Goal: Contribute content: Contribute content

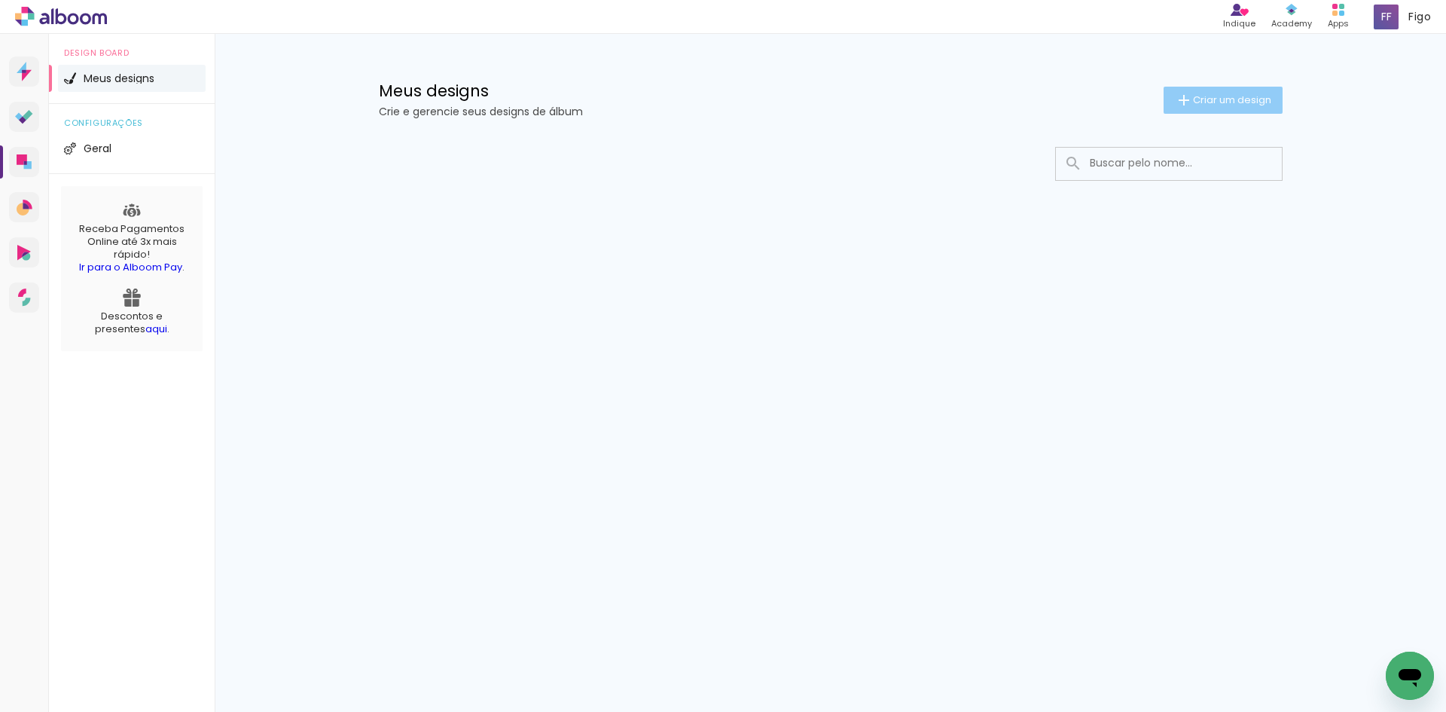
click at [1214, 89] on paper-button "Criar um design" at bounding box center [1223, 100] width 119 height 27
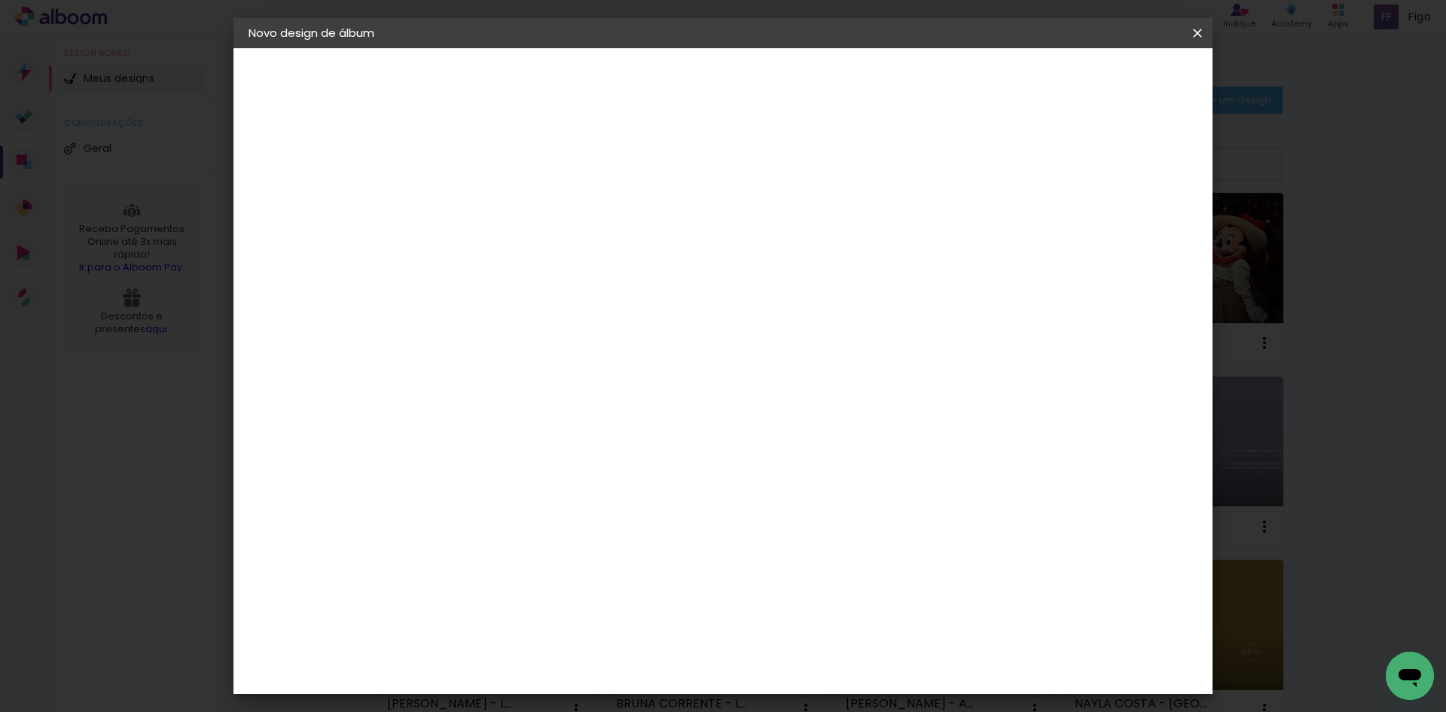
click at [495, 191] on input at bounding box center [495, 202] width 0 height 23
type input "[PERSON_NAME] E [PERSON_NAME]"
type paper-input "[PERSON_NAME] E [PERSON_NAME]"
click at [649, 72] on paper-button "Avançar" at bounding box center [612, 80] width 74 height 26
click at [609, 286] on input at bounding box center [533, 286] width 152 height 19
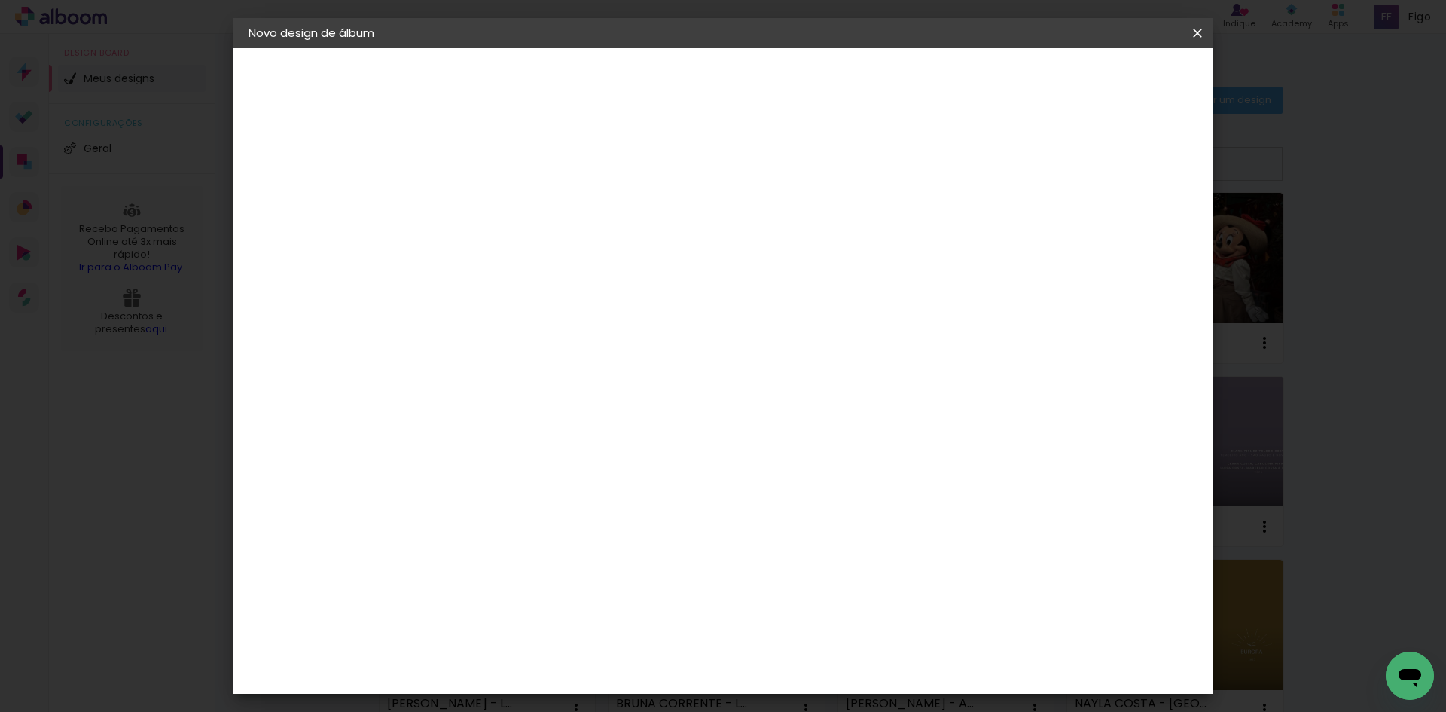
type input "GO"
type paper-input "GO"
click at [522, 335] on div "Go image" at bounding box center [503, 343] width 37 height 24
click at [759, 69] on header "Fornecedor Escolha um fornecedor ou avance com o tamanho livre. Voltar Avançar" at bounding box center [594, 99] width 330 height 102
click at [0, 0] on slot "Avançar" at bounding box center [0, 0] width 0 height 0
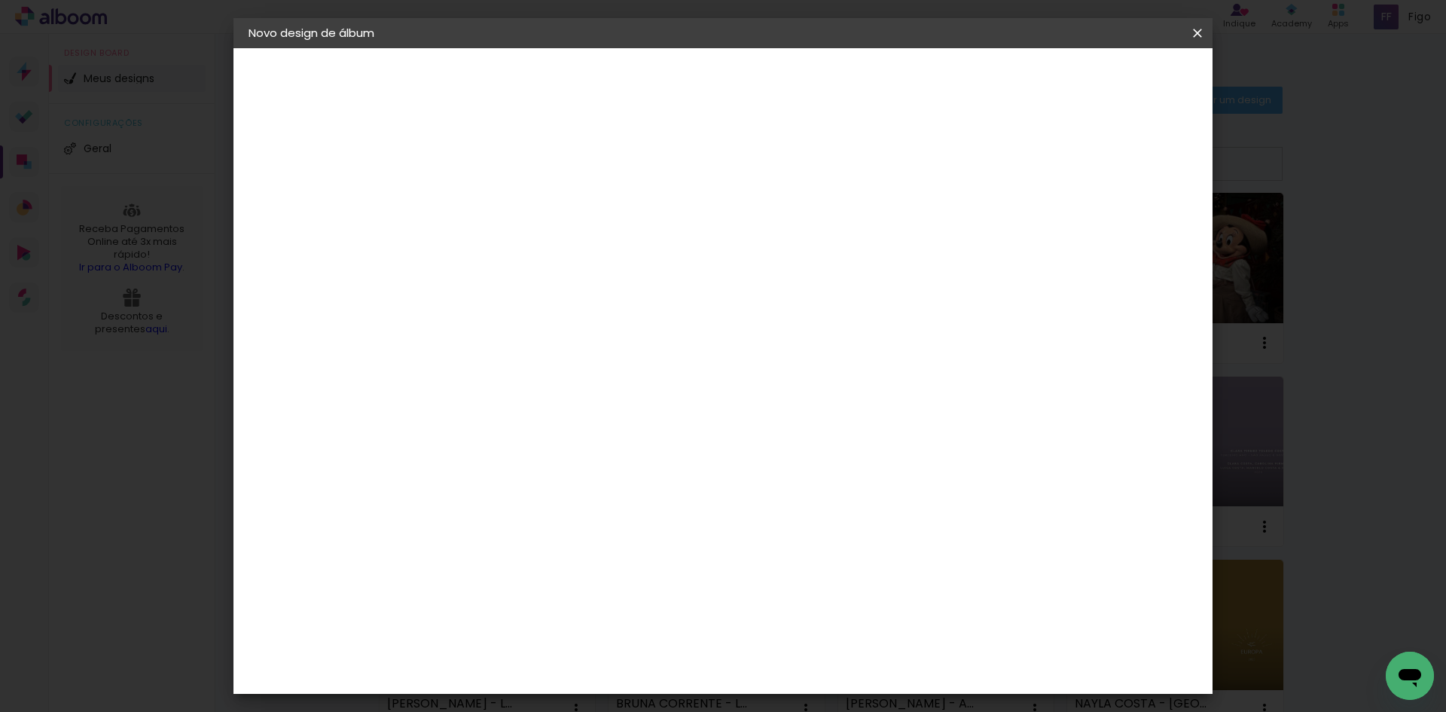
click at [554, 252] on input "text" at bounding box center [524, 262] width 59 height 23
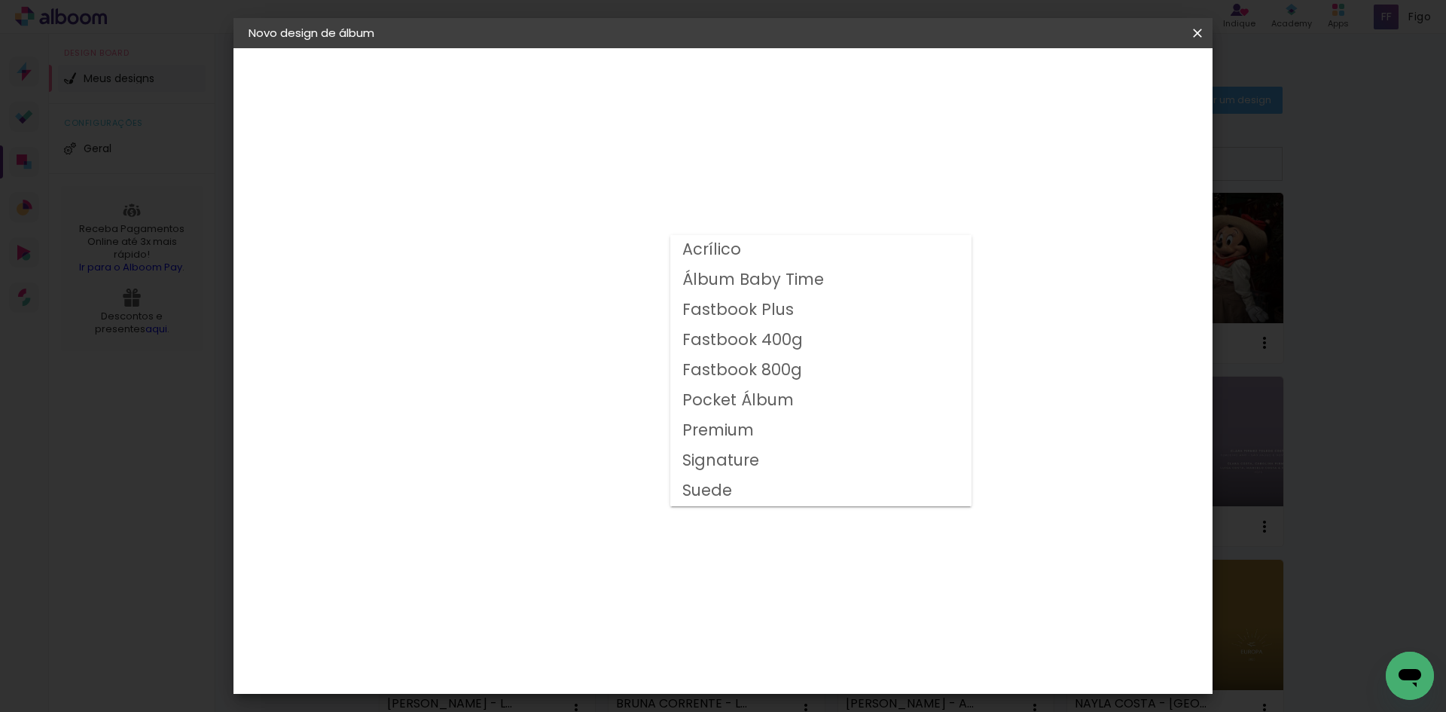
click at [0, 0] on slot "Fastbook 400g" at bounding box center [0, 0] width 0 height 0
type input "Fastbook 400g"
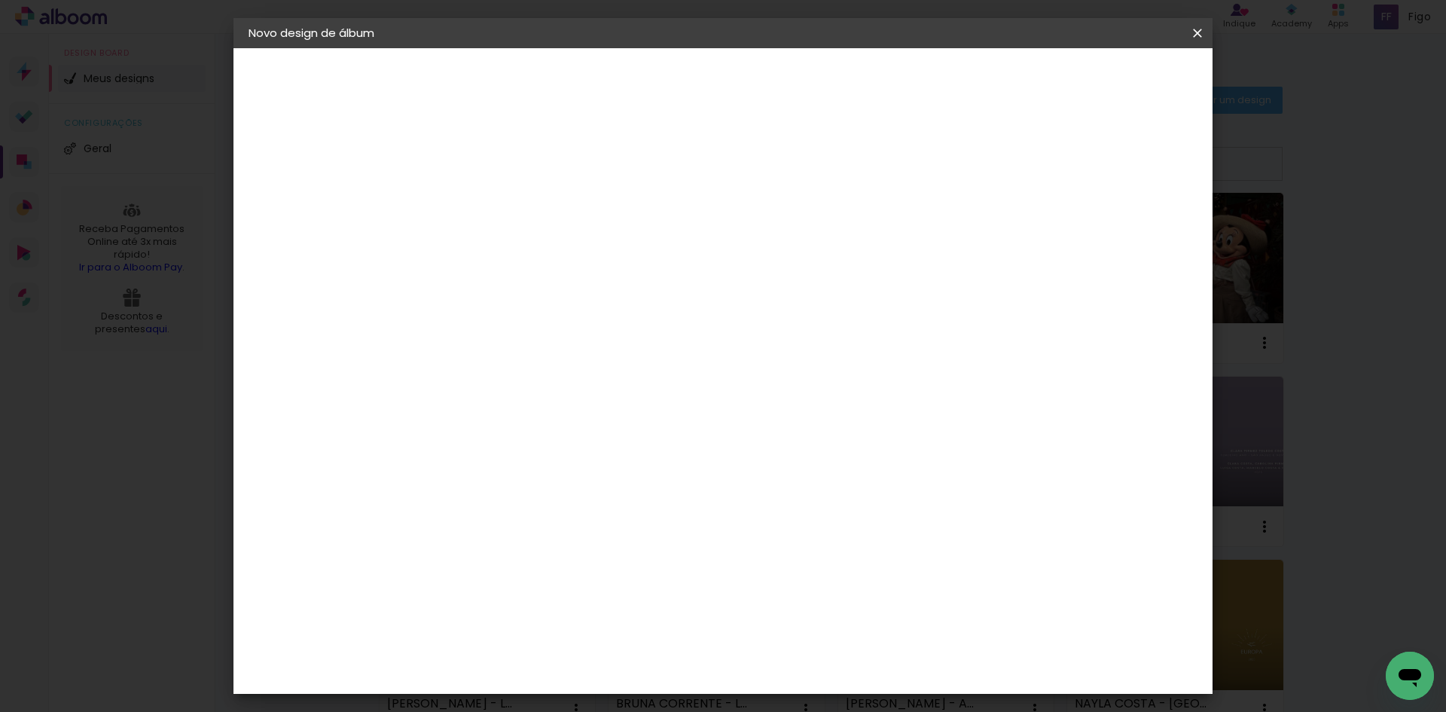
scroll to position [75, 0]
click at [596, 619] on span "20 × 20" at bounding box center [561, 643] width 70 height 49
click at [596, 668] on span "25 × 25" at bounding box center [561, 688] width 70 height 40
click at [0, 0] on slot "Avançar" at bounding box center [0, 0] width 0 height 0
click at [1103, 83] on span "Iniciar design" at bounding box center [1069, 80] width 69 height 11
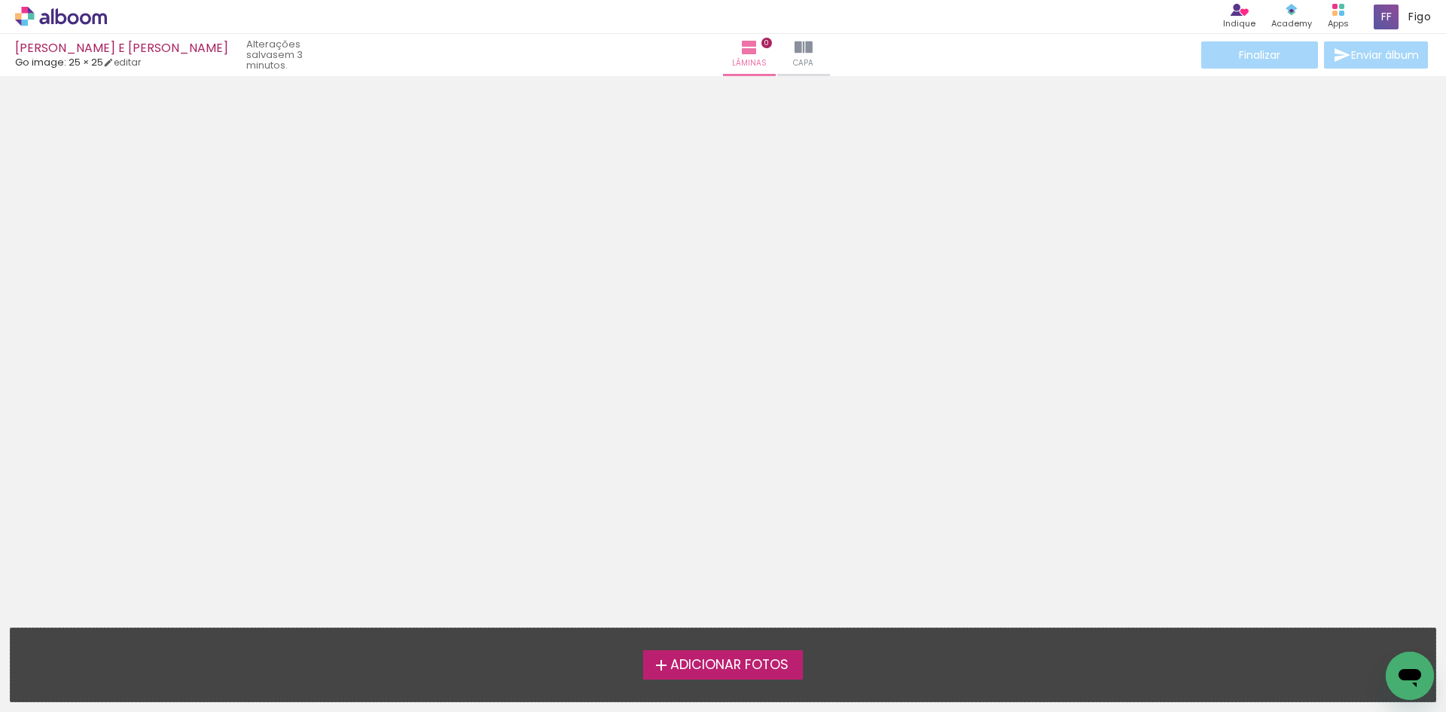
click at [761, 664] on span "Adicionar Fotos" at bounding box center [729, 665] width 118 height 14
click at [0, 0] on input "file" at bounding box center [0, 0] width 0 height 0
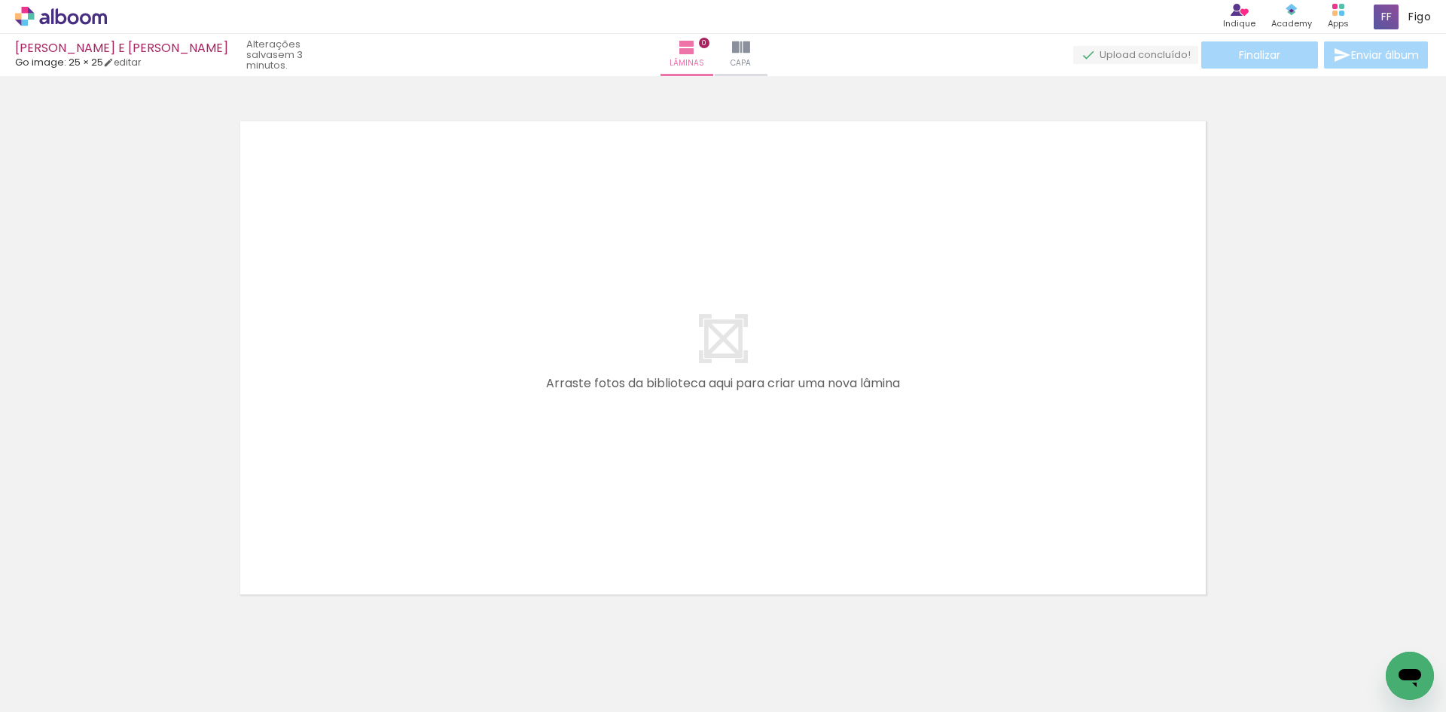
scroll to position [20, 0]
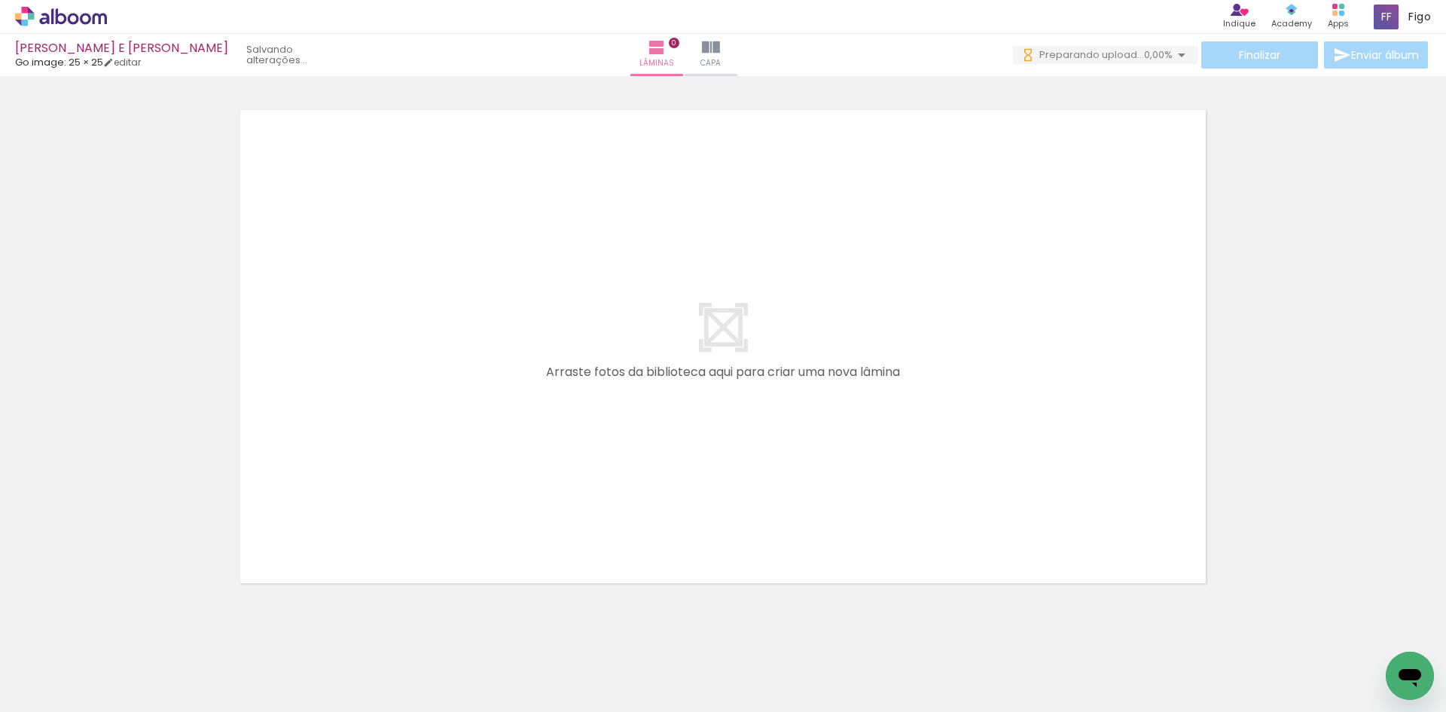
click at [71, 664] on input "Todas as fotos" at bounding box center [42, 666] width 57 height 13
click at [72, 664] on paper-item "Não utilizadas" at bounding box center [49, 661] width 78 height 13
type input "Não utilizadas"
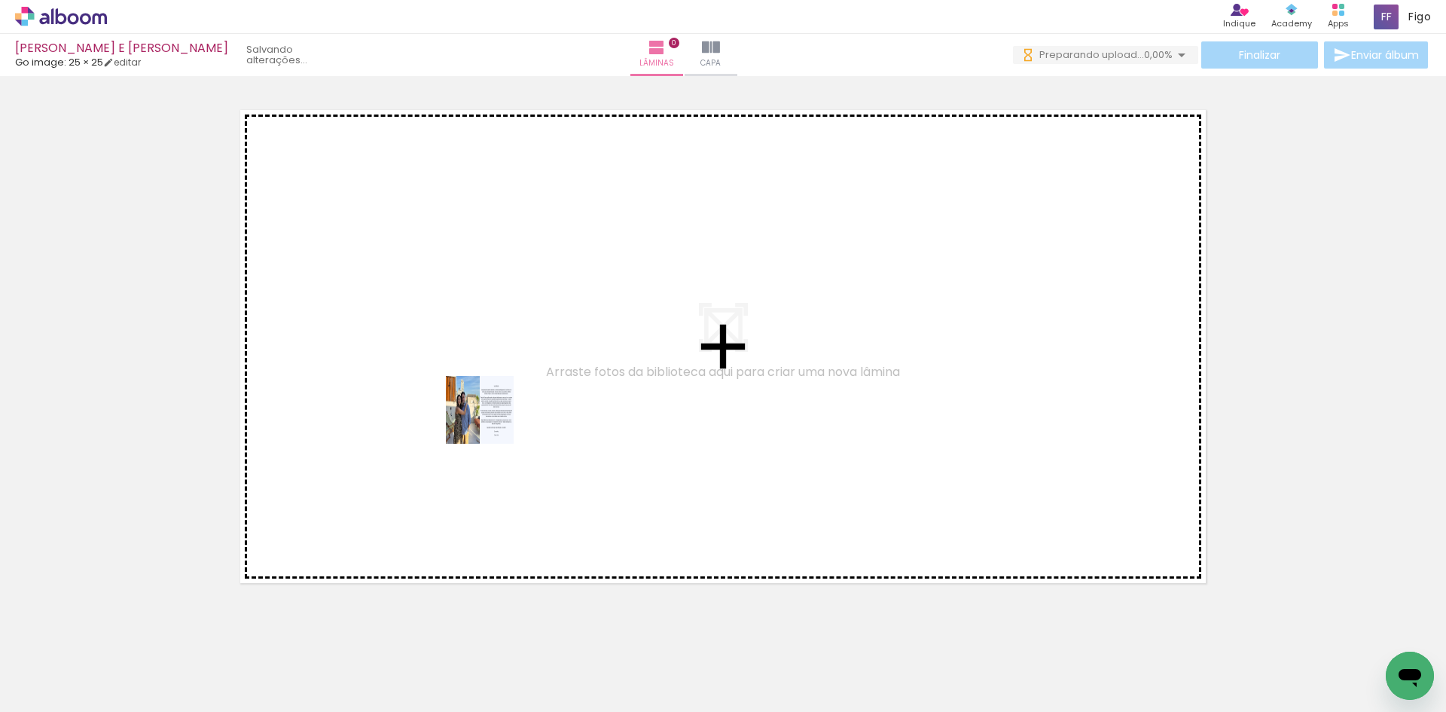
drag, startPoint x: 176, startPoint y: 664, endPoint x: 491, endPoint y: 421, distance: 397.9
click at [491, 421] on quentale-workspace at bounding box center [723, 356] width 1446 height 712
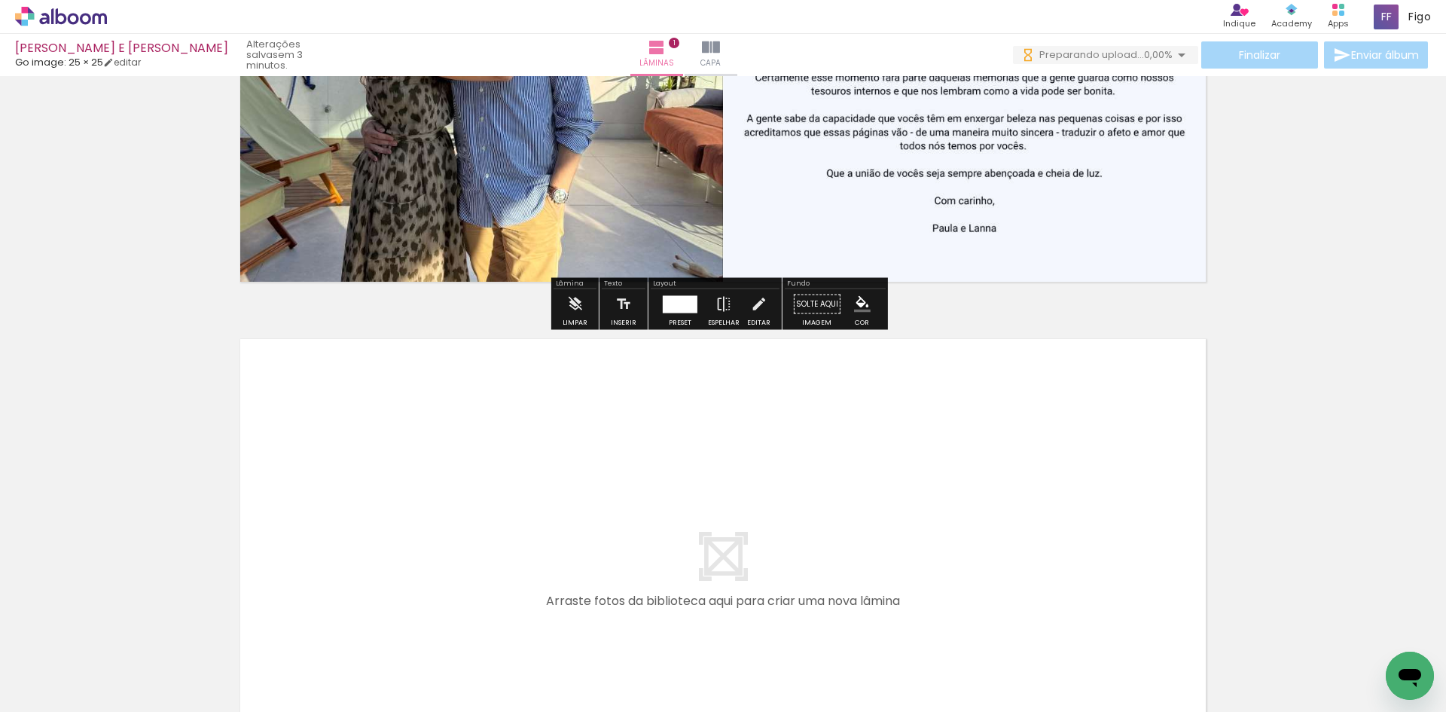
scroll to position [471, 0]
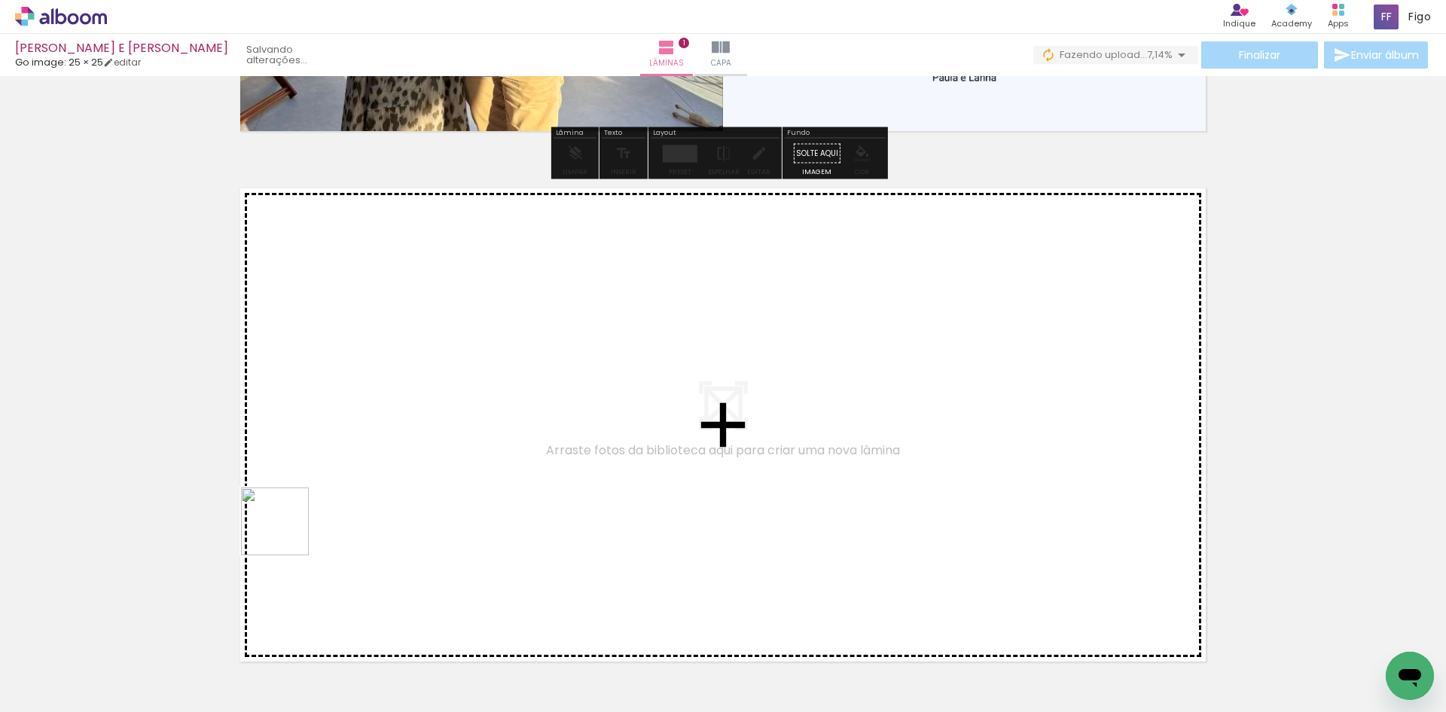
drag, startPoint x: 151, startPoint y: 670, endPoint x: 352, endPoint y: 451, distance: 297.9
click at [352, 451] on quentale-workspace at bounding box center [723, 356] width 1446 height 712
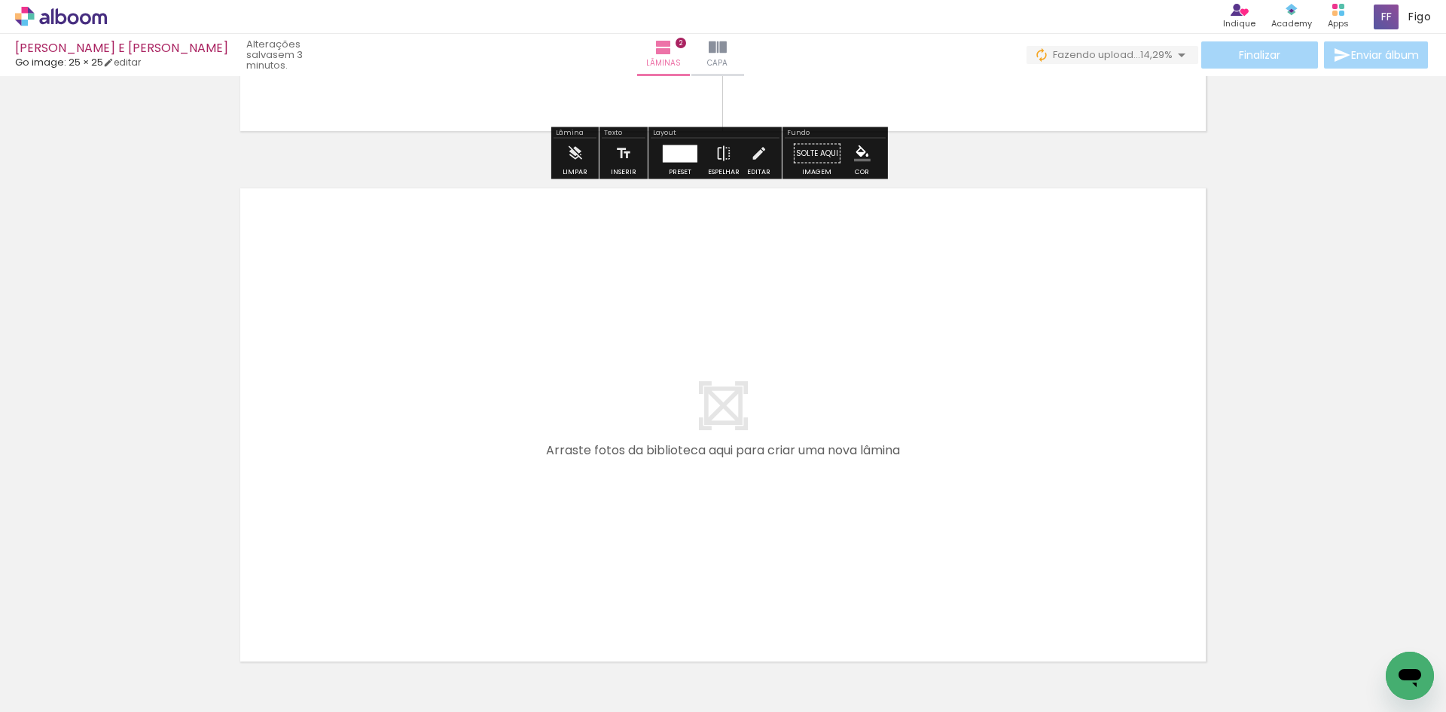
drag, startPoint x: 142, startPoint y: 663, endPoint x: 340, endPoint y: 484, distance: 267.7
click at [340, 484] on quentale-workspace at bounding box center [723, 356] width 1446 height 712
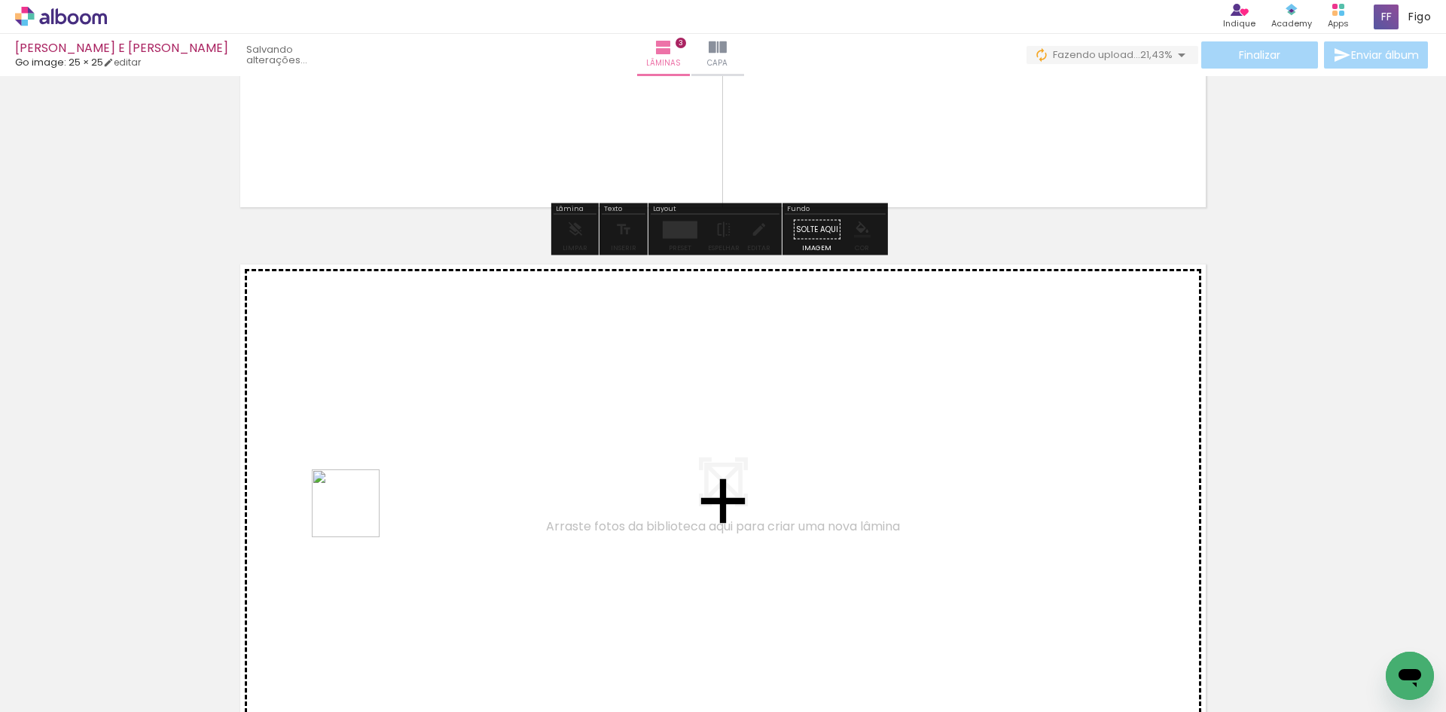
drag, startPoint x: 168, startPoint y: 673, endPoint x: 366, endPoint y: 499, distance: 263.1
click at [366, 499] on quentale-workspace at bounding box center [723, 356] width 1446 height 712
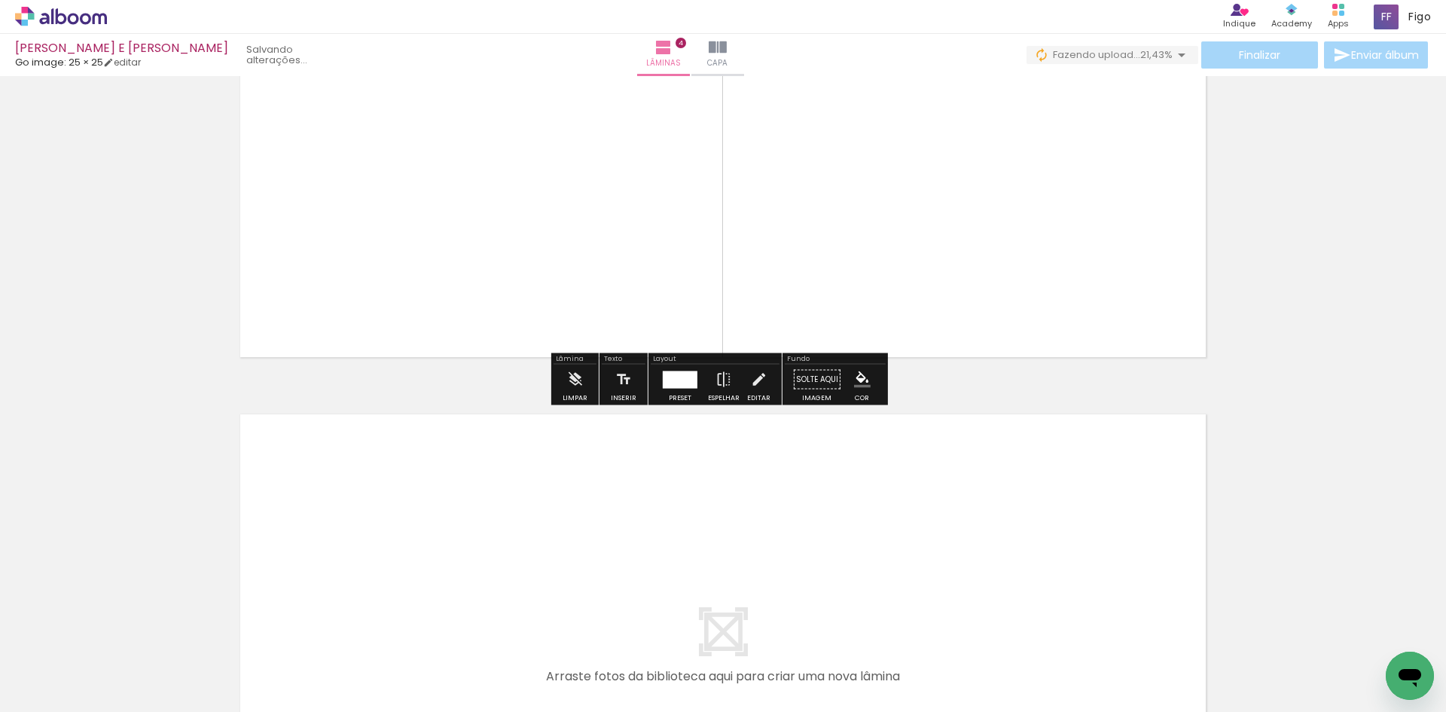
scroll to position [1911, 0]
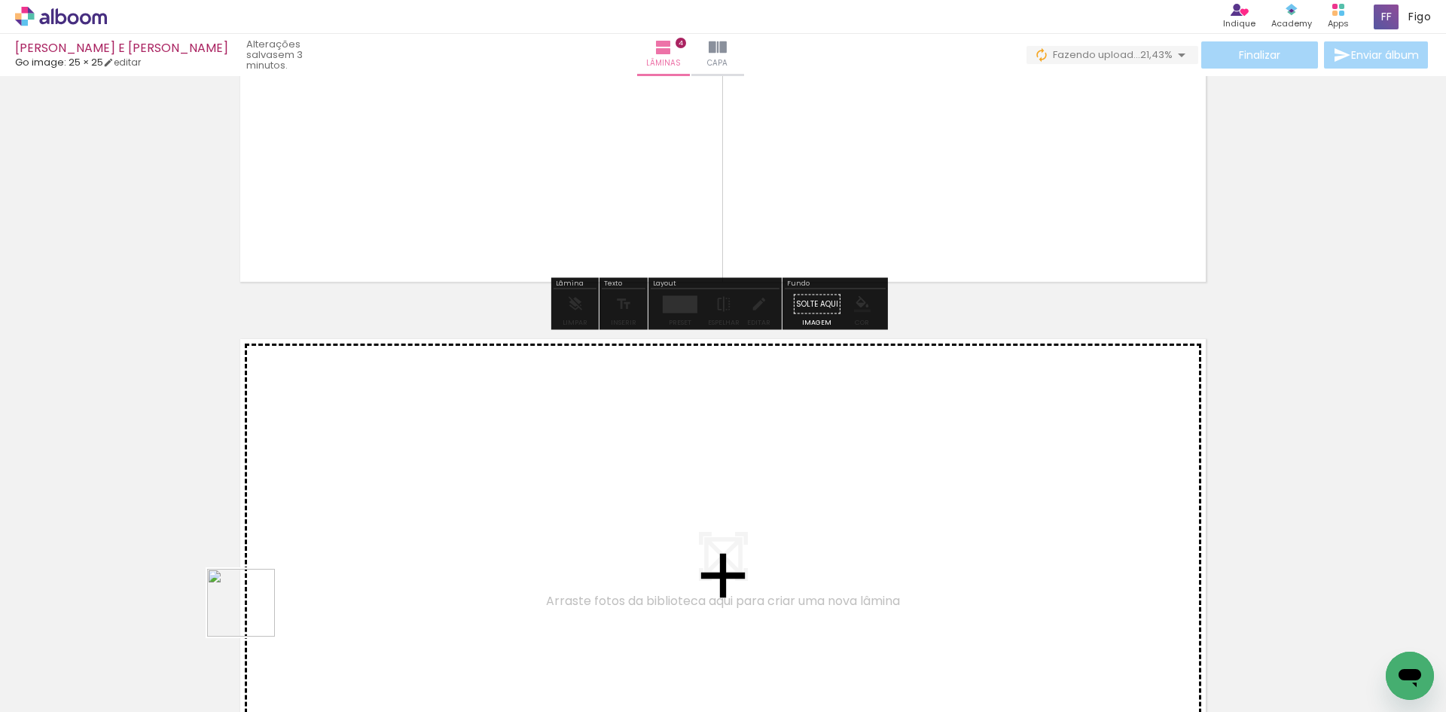
drag, startPoint x: 156, startPoint y: 661, endPoint x: 363, endPoint y: 510, distance: 256.5
click at [363, 510] on quentale-workspace at bounding box center [723, 356] width 1446 height 712
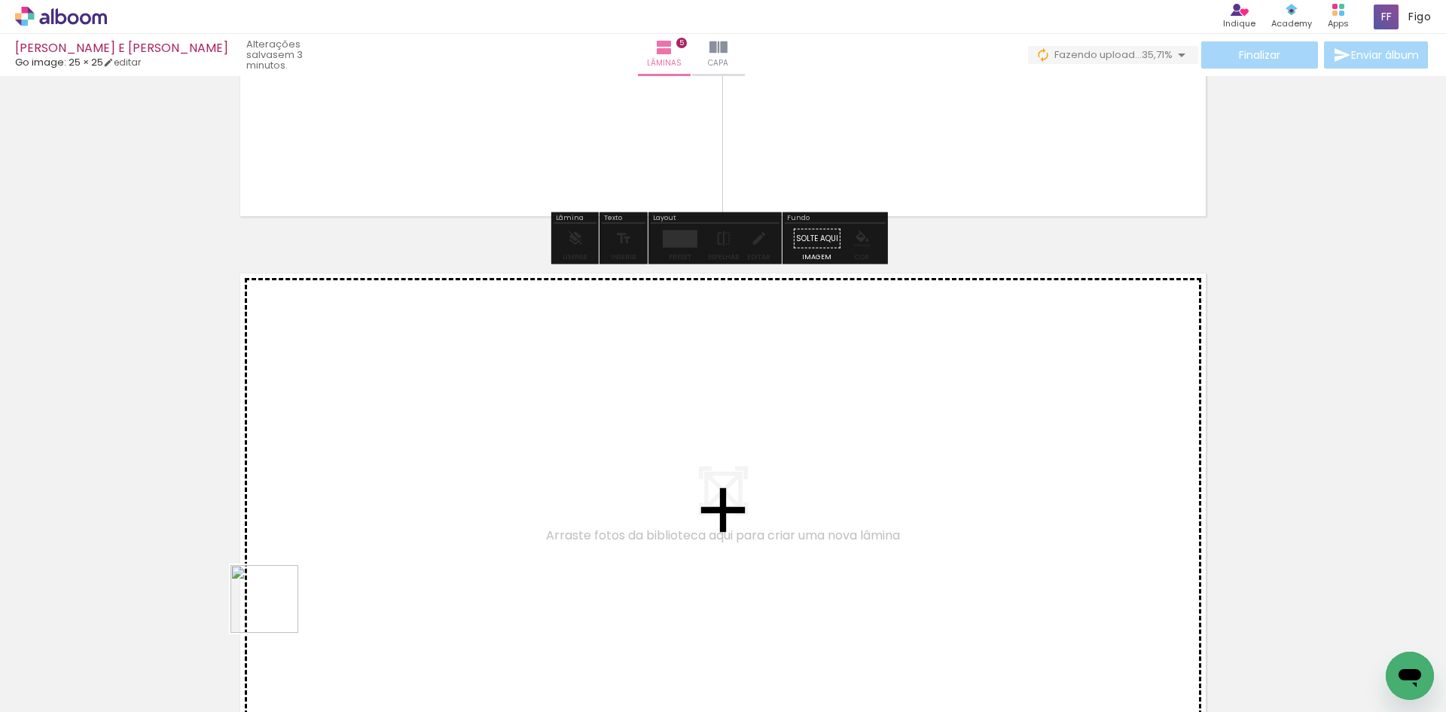
drag, startPoint x: 162, startPoint y: 665, endPoint x: 357, endPoint y: 505, distance: 252.6
click at [357, 505] on quentale-workspace at bounding box center [723, 356] width 1446 height 712
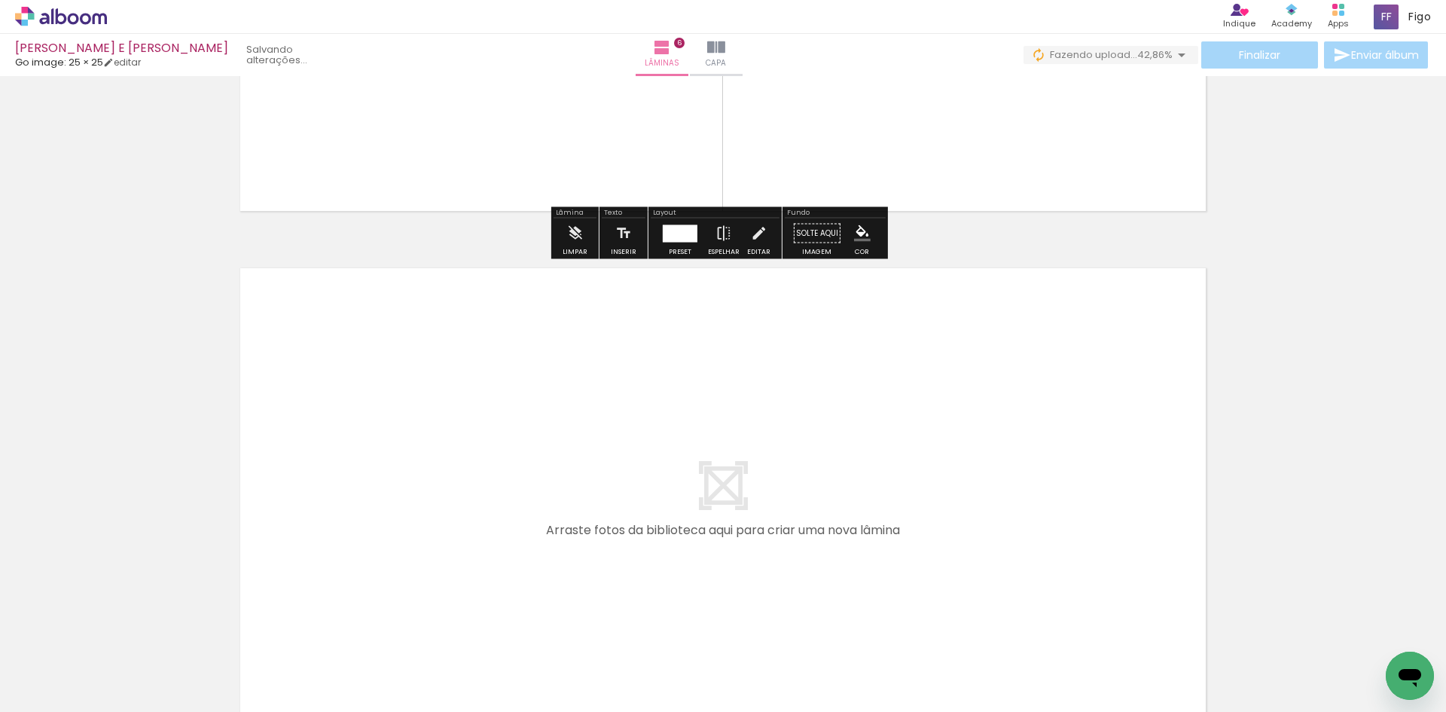
scroll to position [3047, 0]
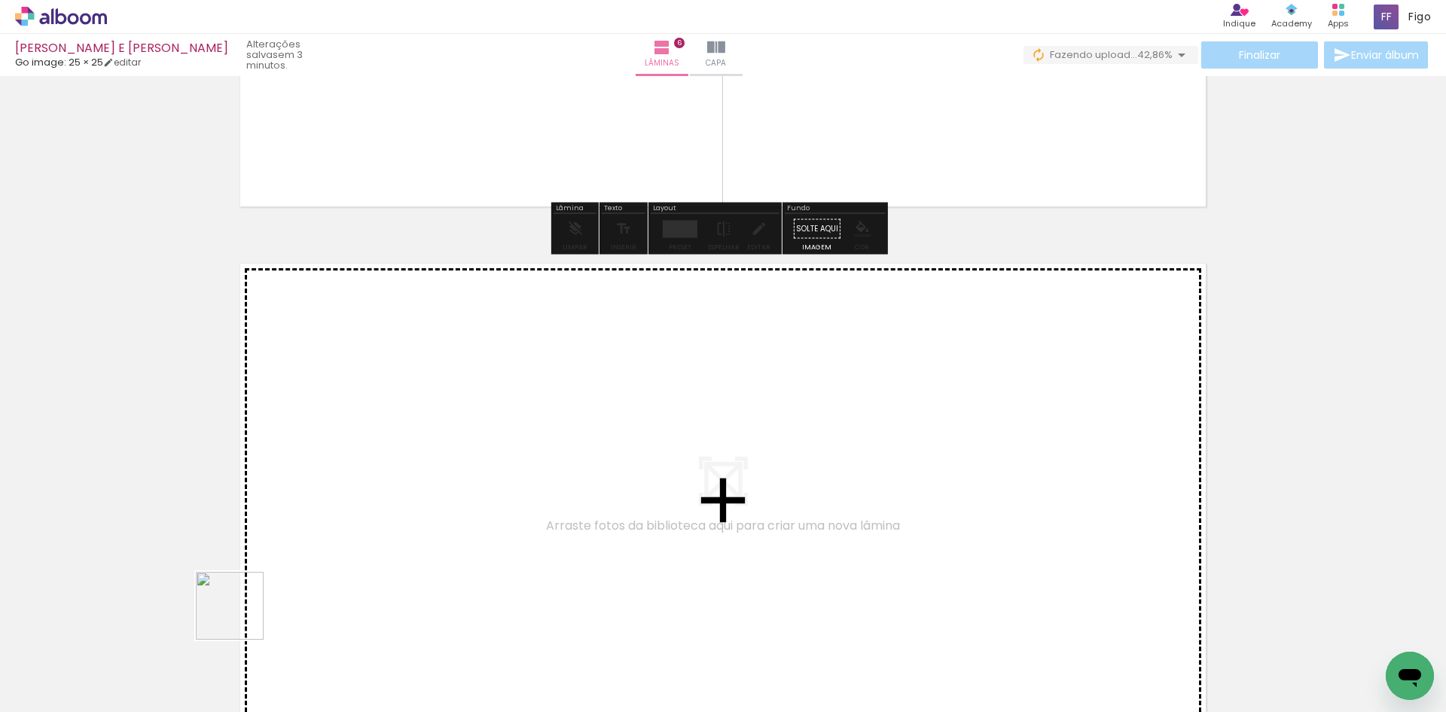
drag, startPoint x: 161, startPoint y: 665, endPoint x: 328, endPoint y: 511, distance: 227.0
click at [328, 511] on quentale-workspace at bounding box center [723, 356] width 1446 height 712
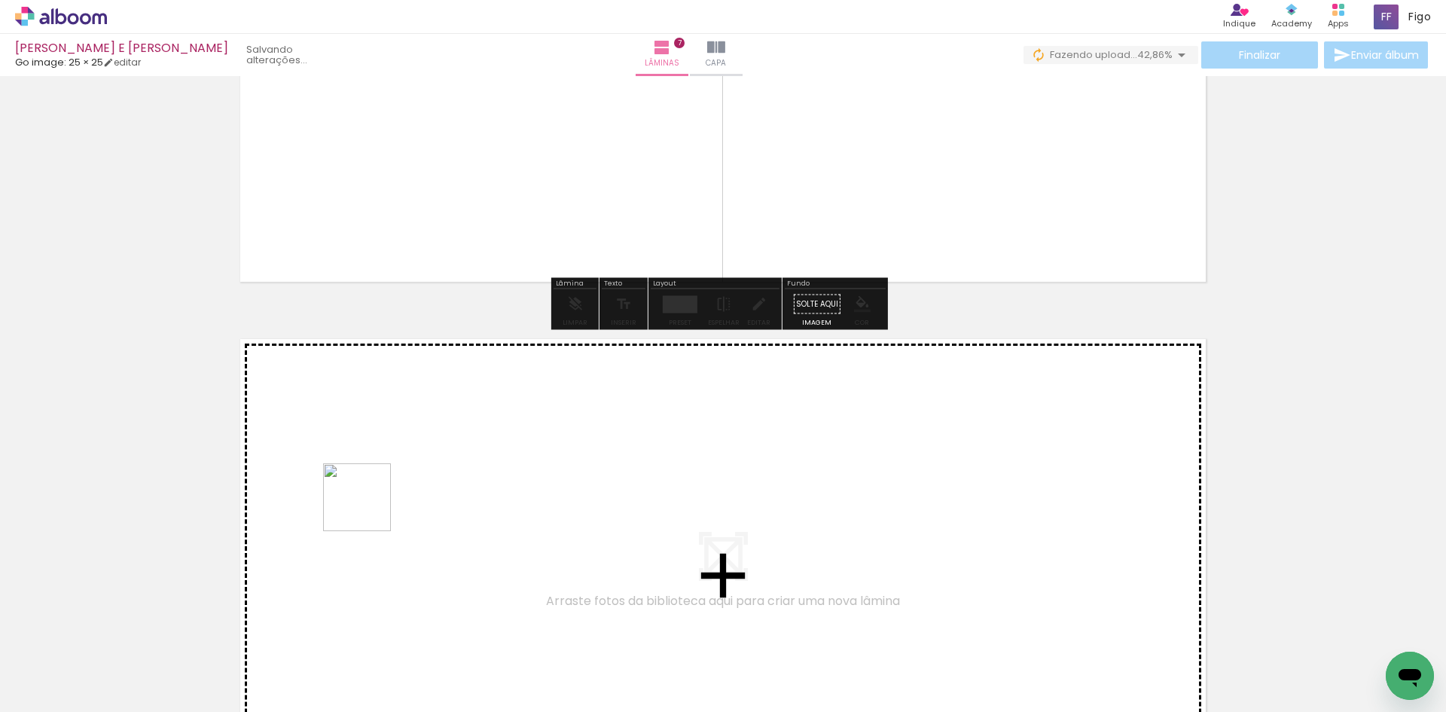
drag, startPoint x: 169, startPoint y: 661, endPoint x: 374, endPoint y: 497, distance: 262.5
click at [374, 497] on quentale-workspace at bounding box center [723, 356] width 1446 height 712
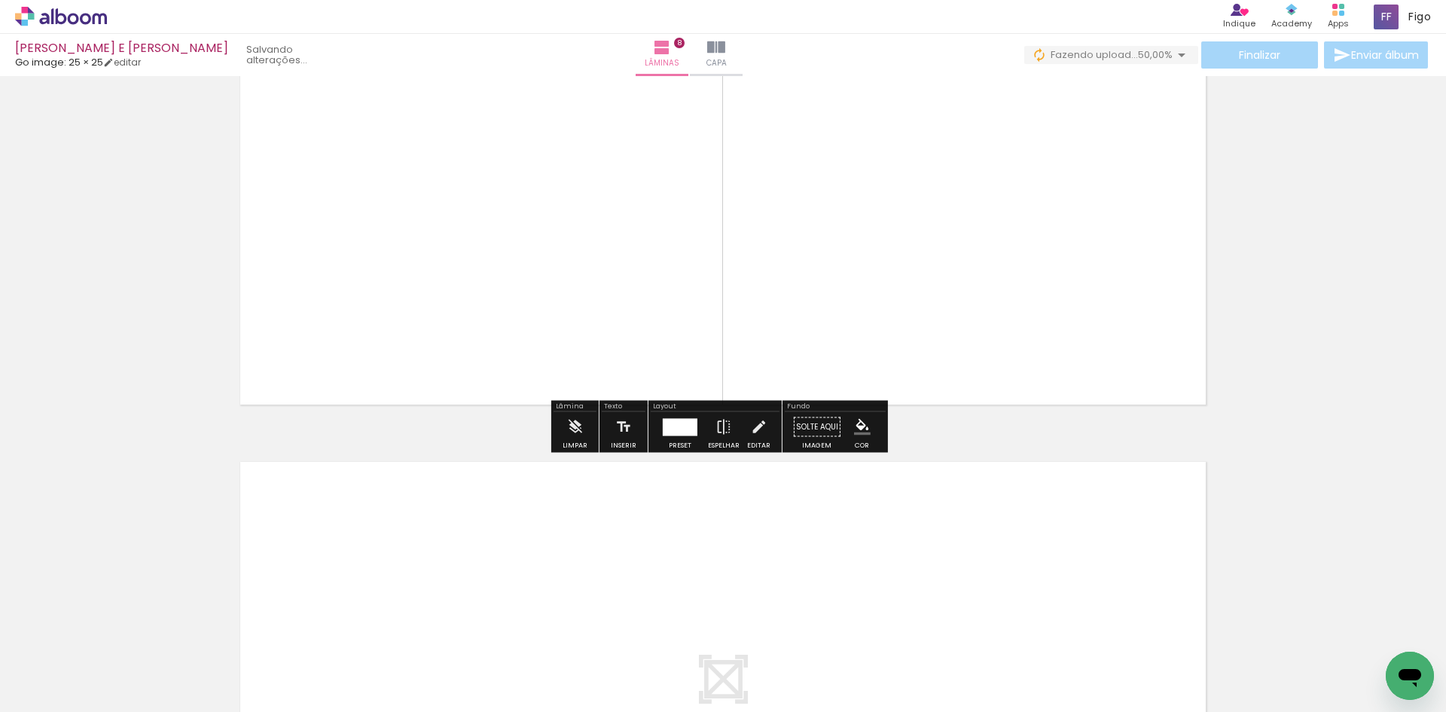
scroll to position [3956, 0]
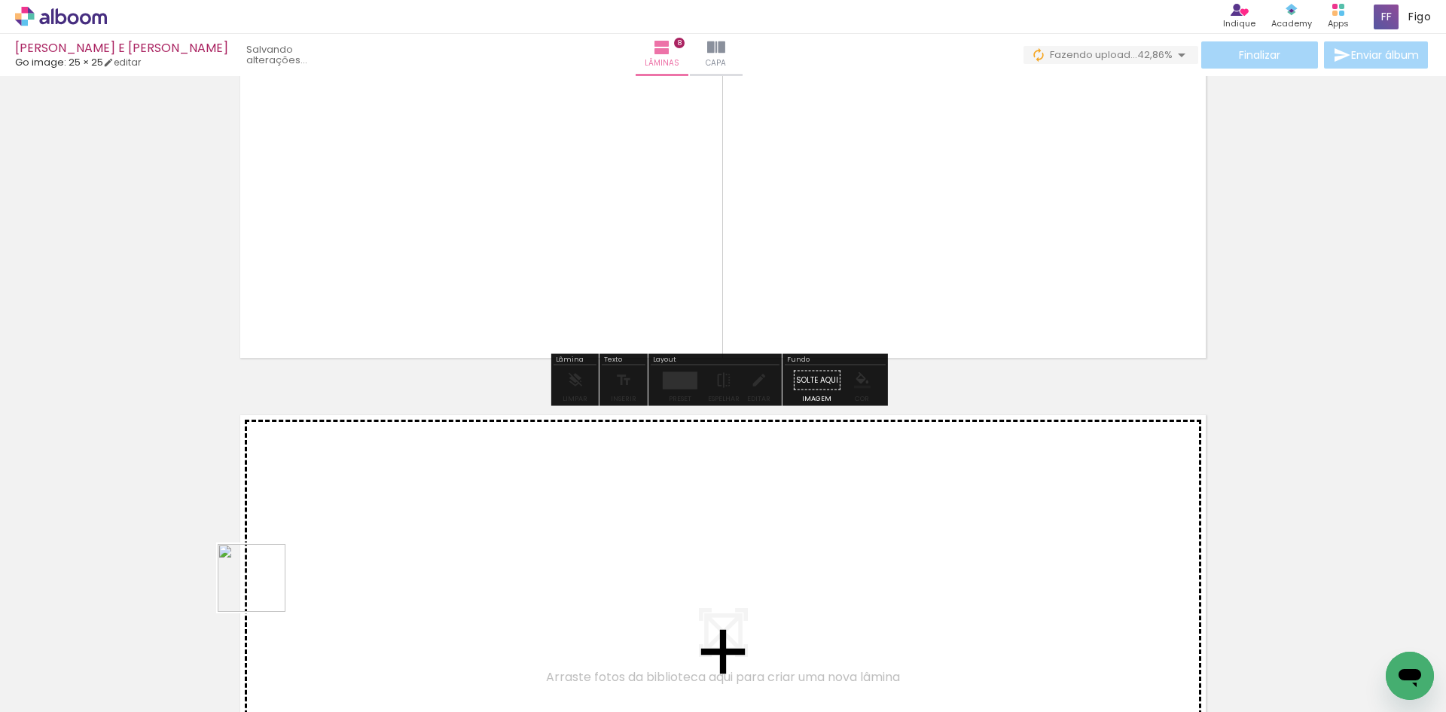
drag, startPoint x: 263, startPoint y: 589, endPoint x: 347, endPoint y: 495, distance: 126.4
click at [347, 495] on quentale-workspace at bounding box center [723, 356] width 1446 height 712
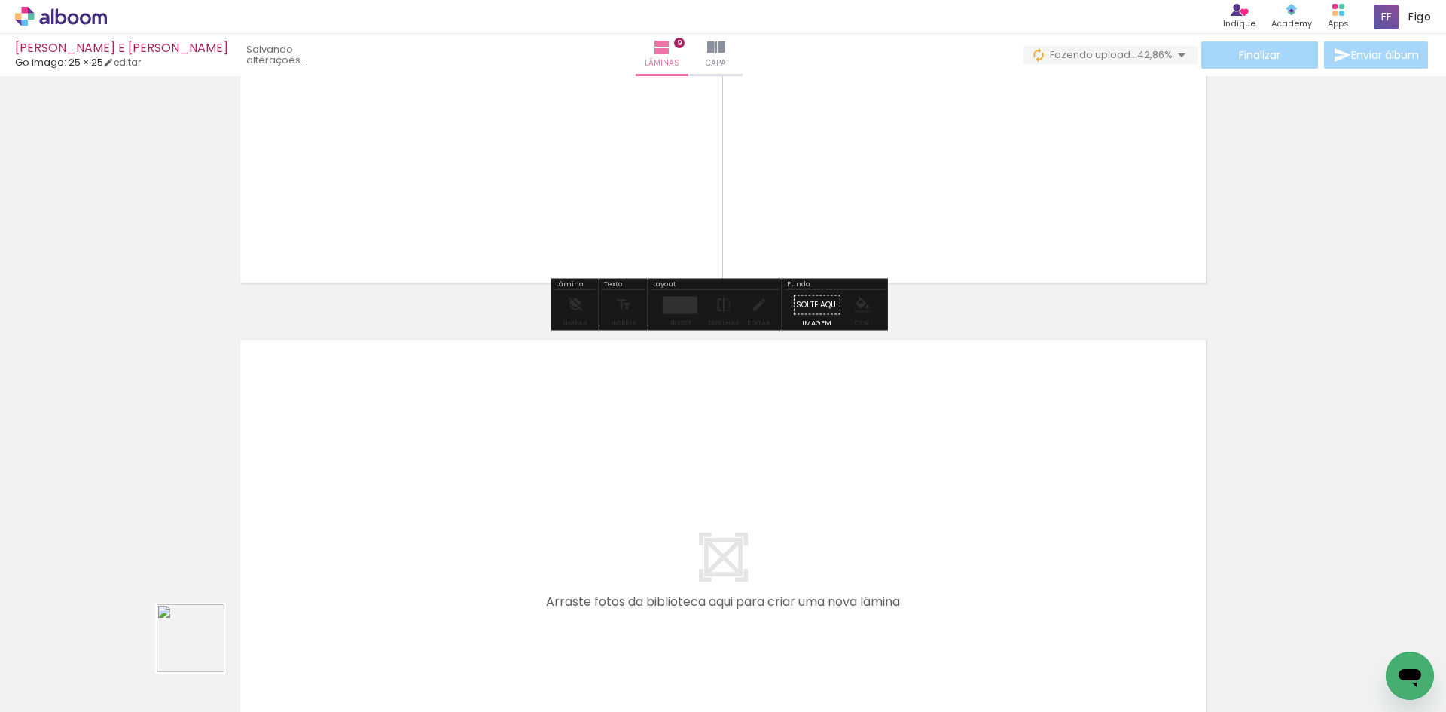
drag, startPoint x: 202, startPoint y: 649, endPoint x: 327, endPoint y: 520, distance: 179.5
click at [327, 520] on quentale-workspace at bounding box center [723, 356] width 1446 height 712
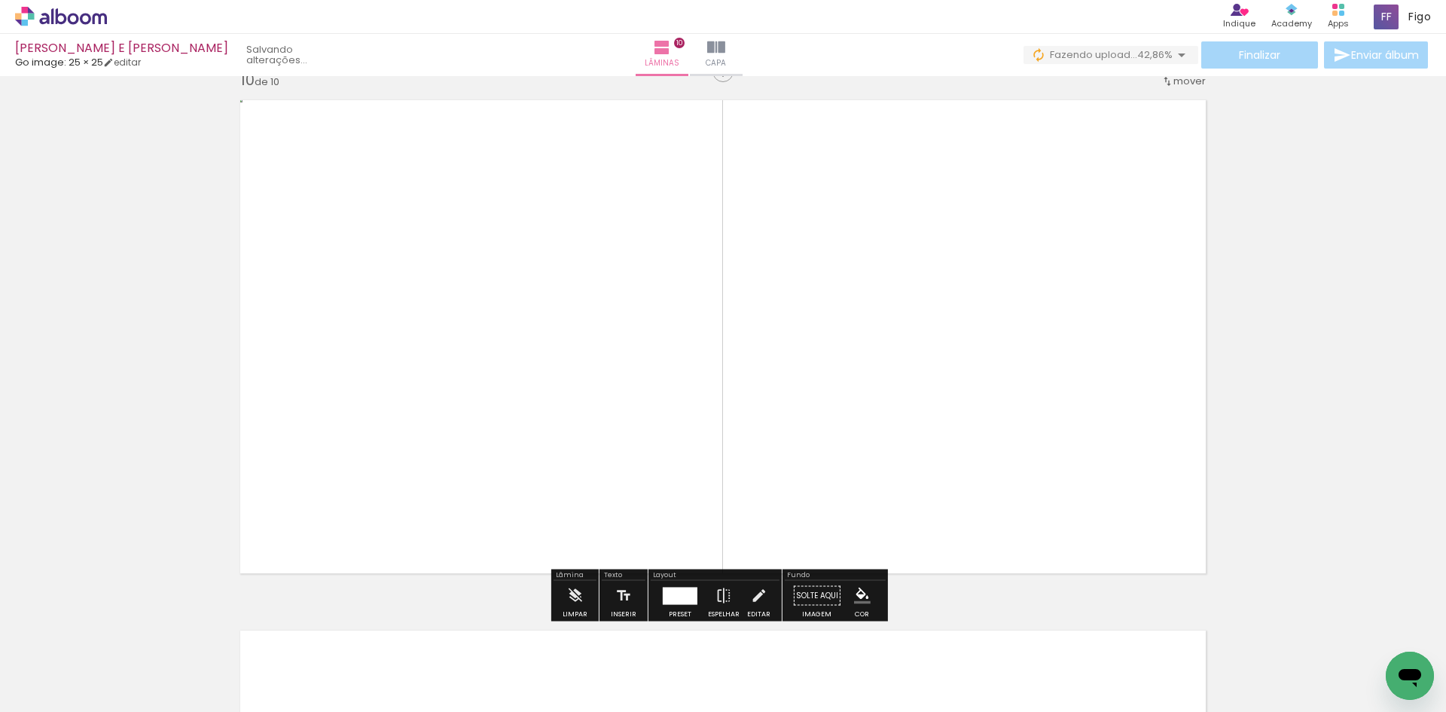
scroll to position [5017, 0]
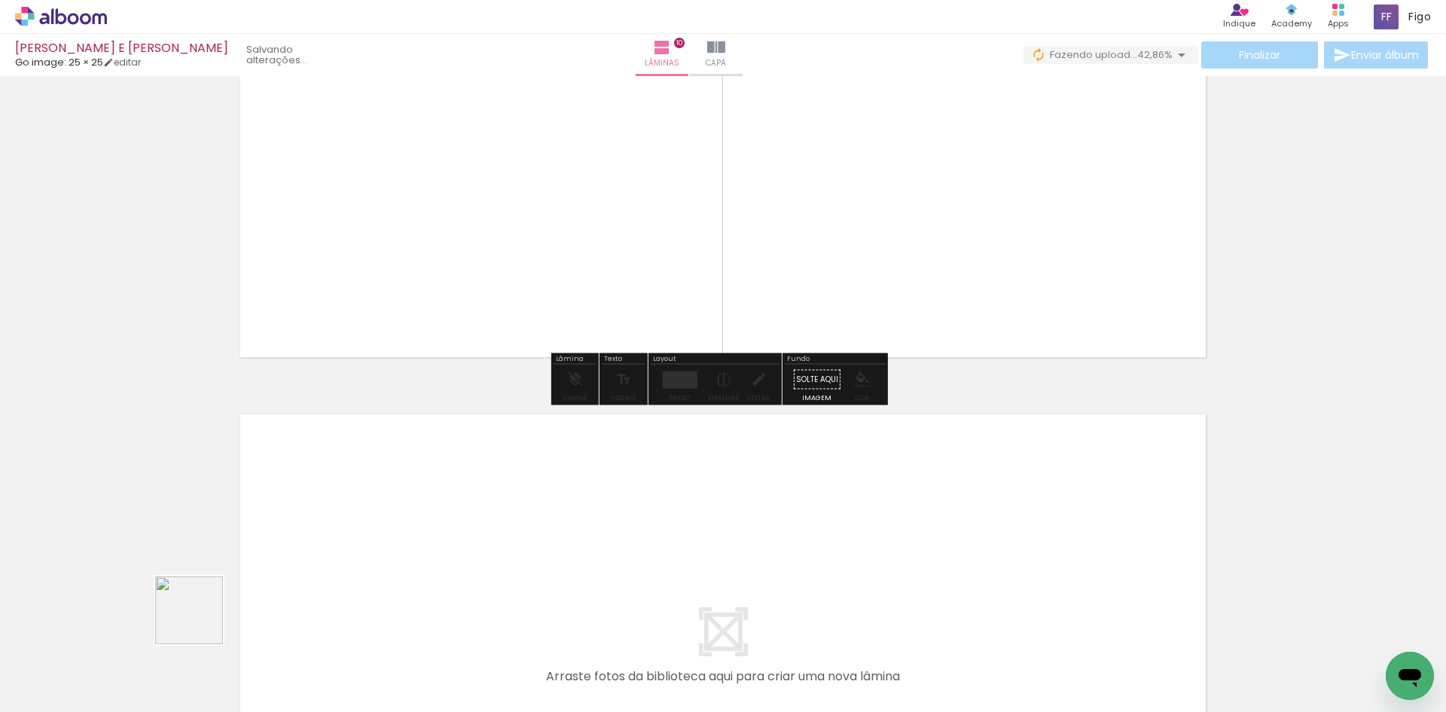
drag, startPoint x: 174, startPoint y: 648, endPoint x: 243, endPoint y: 563, distance: 109.7
click at [243, 563] on quentale-workspace at bounding box center [723, 356] width 1446 height 712
drag, startPoint x: 183, startPoint y: 664, endPoint x: 291, endPoint y: 554, distance: 153.9
click at [291, 554] on quentale-workspace at bounding box center [723, 356] width 1446 height 712
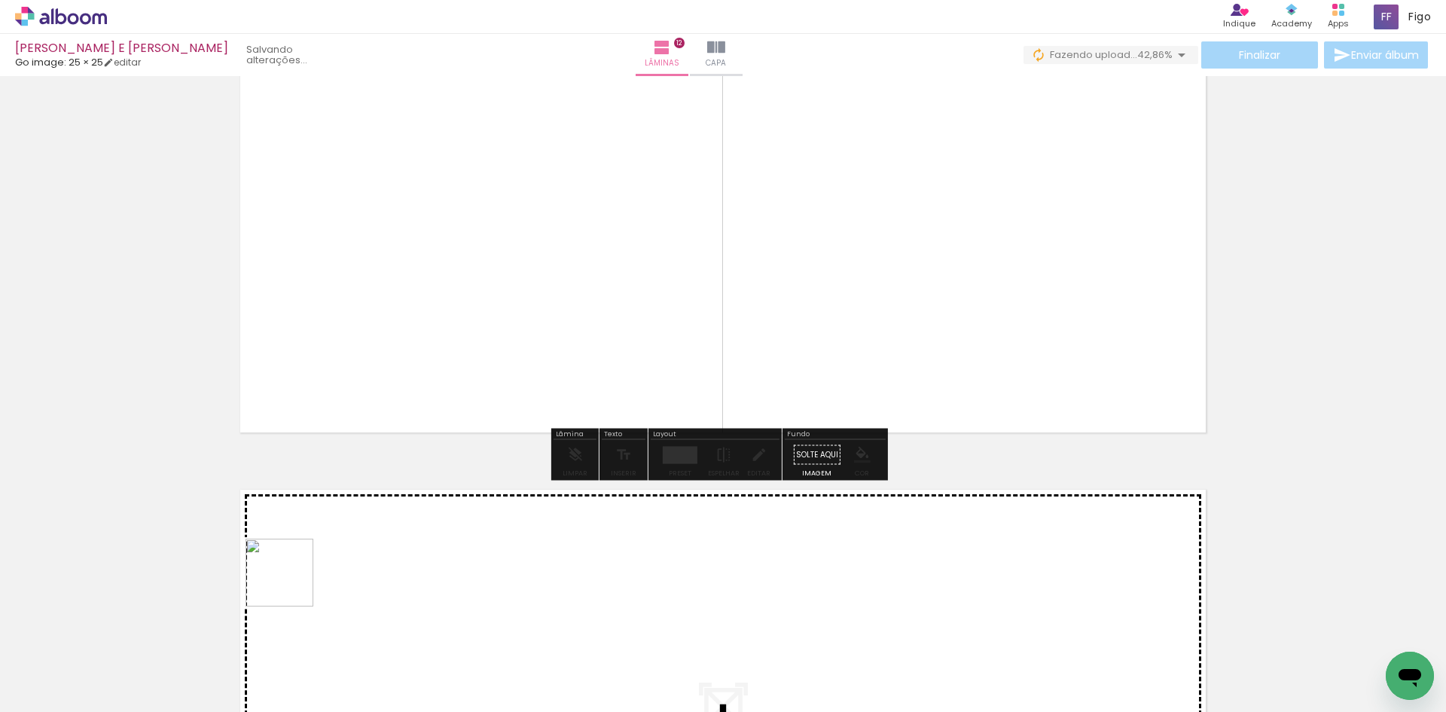
drag, startPoint x: 291, startPoint y: 584, endPoint x: 322, endPoint y: 546, distance: 48.7
click at [322, 546] on quentale-workspace at bounding box center [723, 356] width 1446 height 712
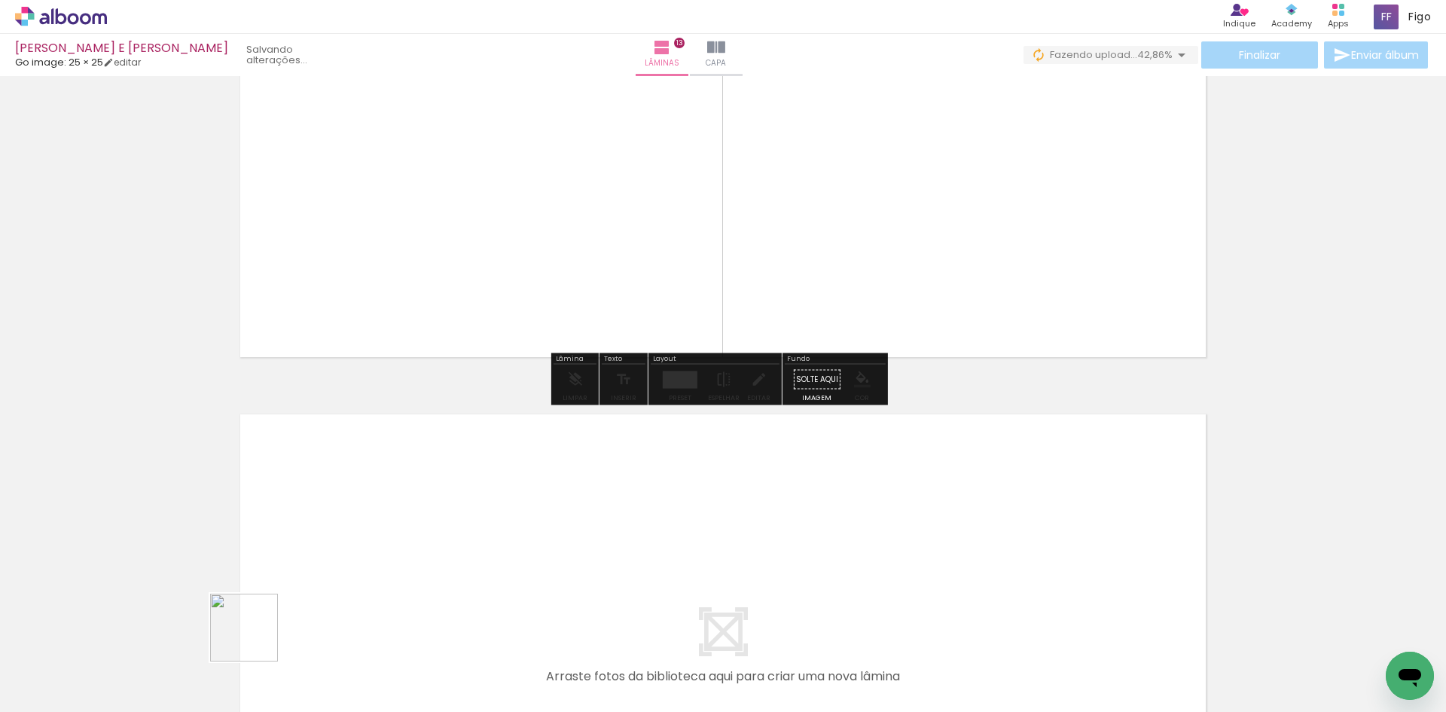
drag, startPoint x: 255, startPoint y: 639, endPoint x: 384, endPoint y: 561, distance: 150.3
click at [384, 561] on quentale-workspace at bounding box center [723, 356] width 1446 height 712
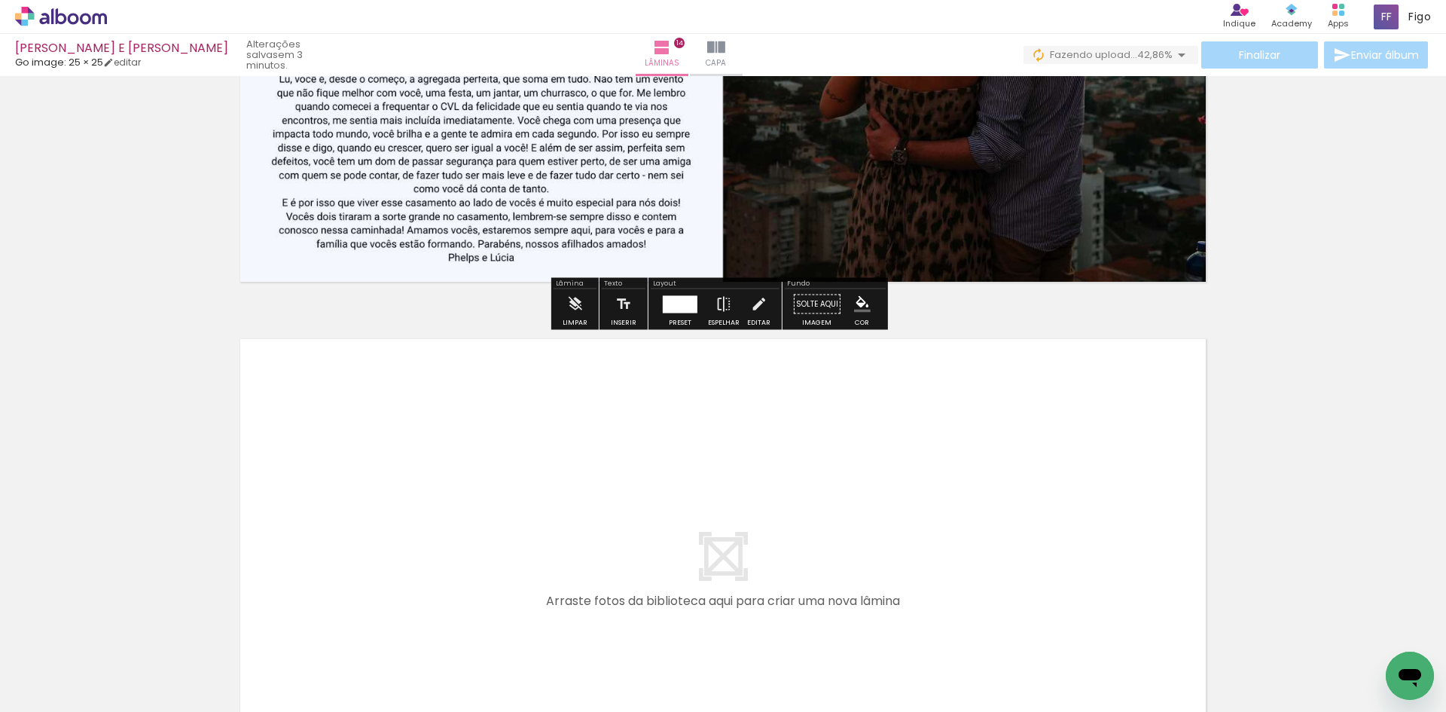
scroll to position [7289, 0]
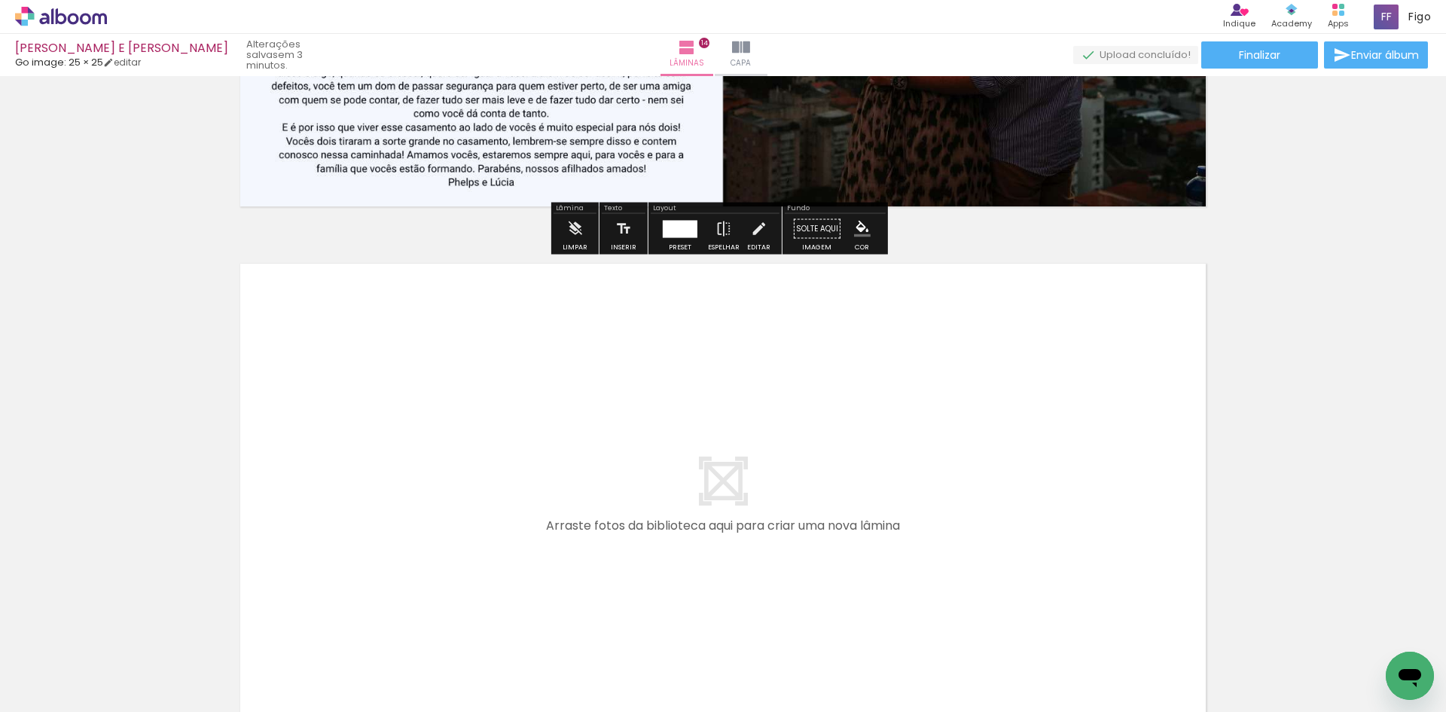
click at [63, 695] on span "Adicionar Fotos" at bounding box center [53, 703] width 45 height 17
click at [0, 0] on input "file" at bounding box center [0, 0] width 0 height 0
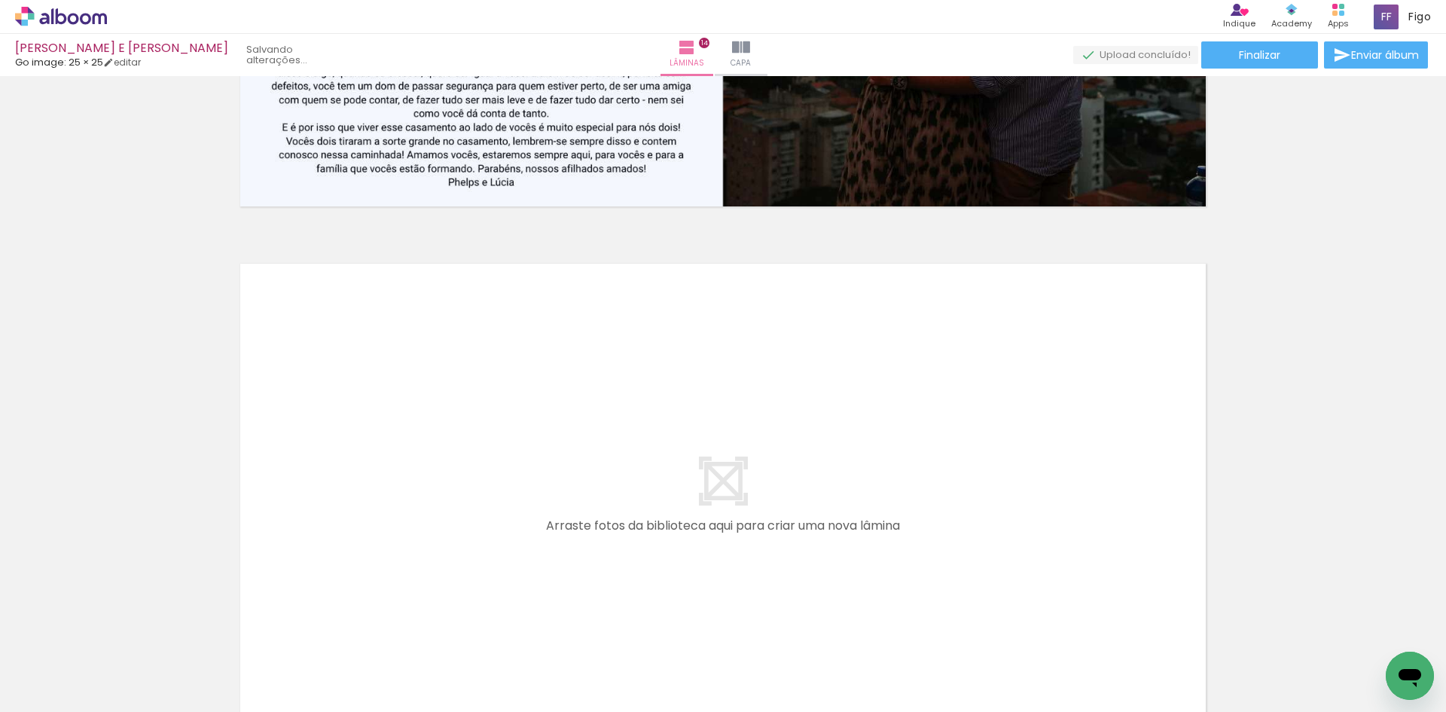
scroll to position [0, 0]
click at [71, 673] on input "Não utilizadas" at bounding box center [42, 678] width 57 height 13
click at [0, 0] on slot "Não utilizadas" at bounding box center [0, 0] width 0 height 0
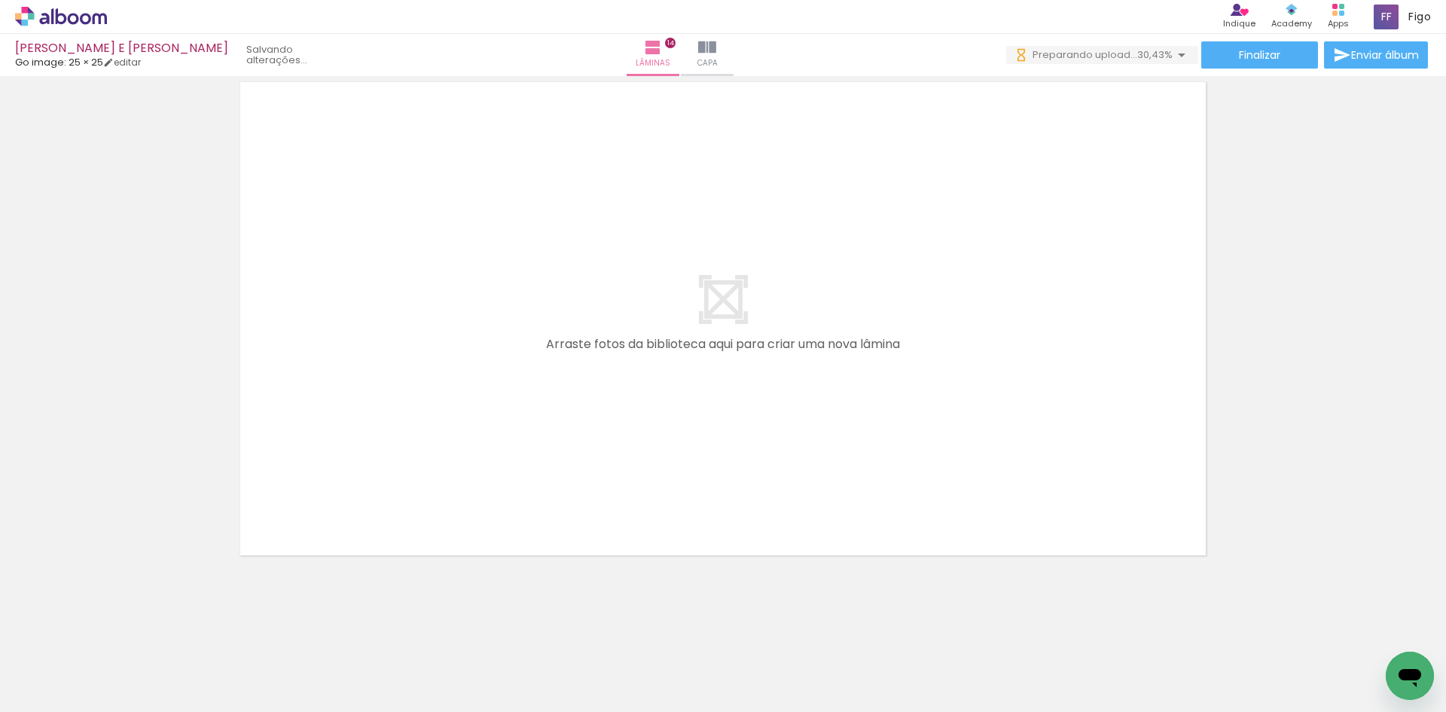
click at [117, 626] on iron-icon at bounding box center [118, 631] width 16 height 16
drag, startPoint x: 319, startPoint y: 672, endPoint x: 390, endPoint y: 413, distance: 267.9
click at [390, 413] on quentale-workspace at bounding box center [723, 356] width 1446 height 712
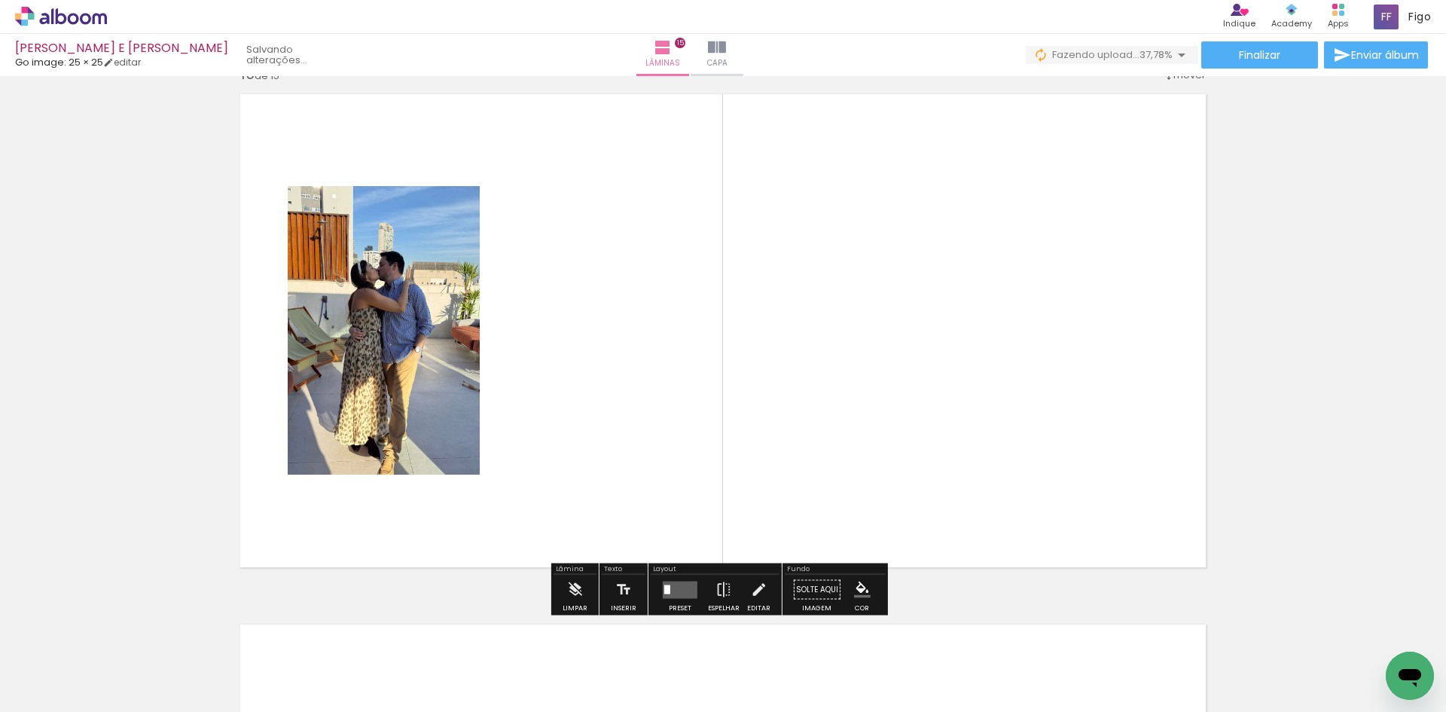
scroll to position [7443, 0]
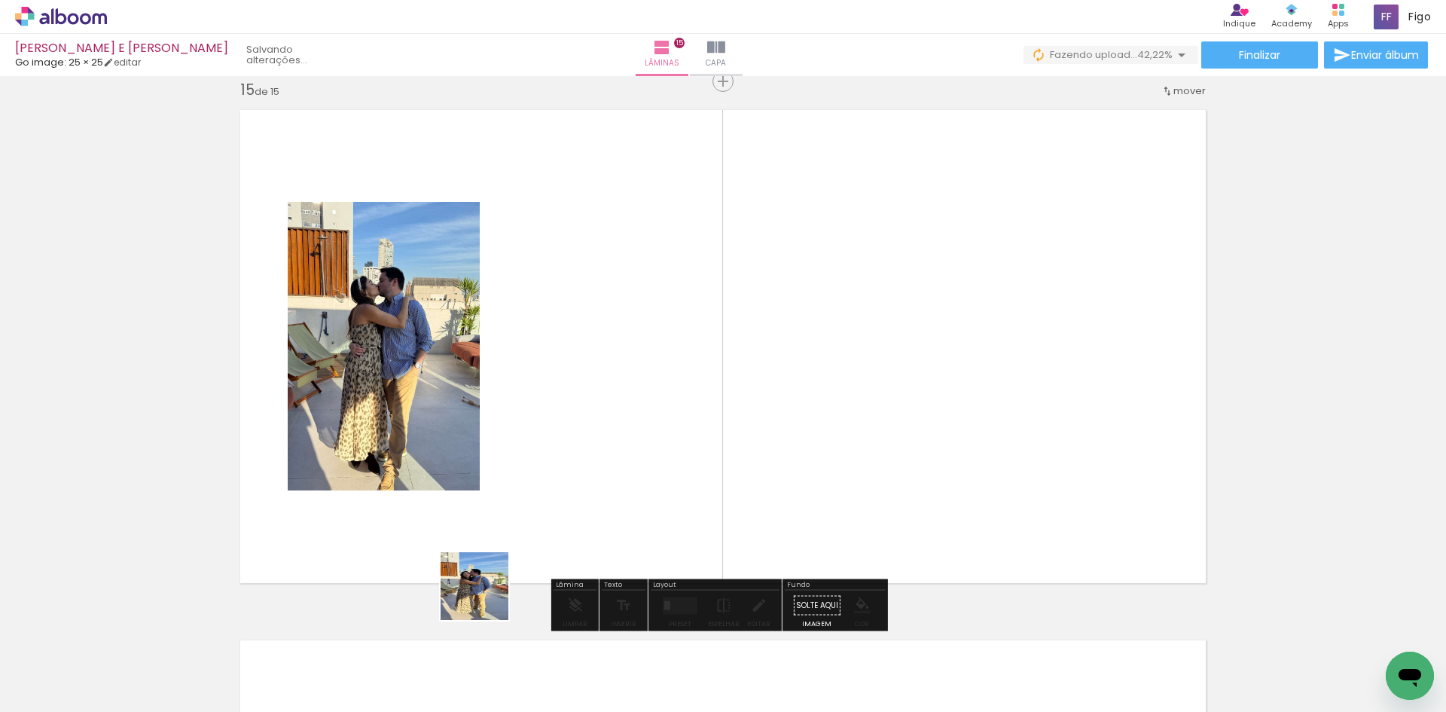
drag, startPoint x: 326, startPoint y: 665, endPoint x: 622, endPoint y: 432, distance: 376.5
click at [622, 432] on quentale-workspace at bounding box center [723, 356] width 1446 height 712
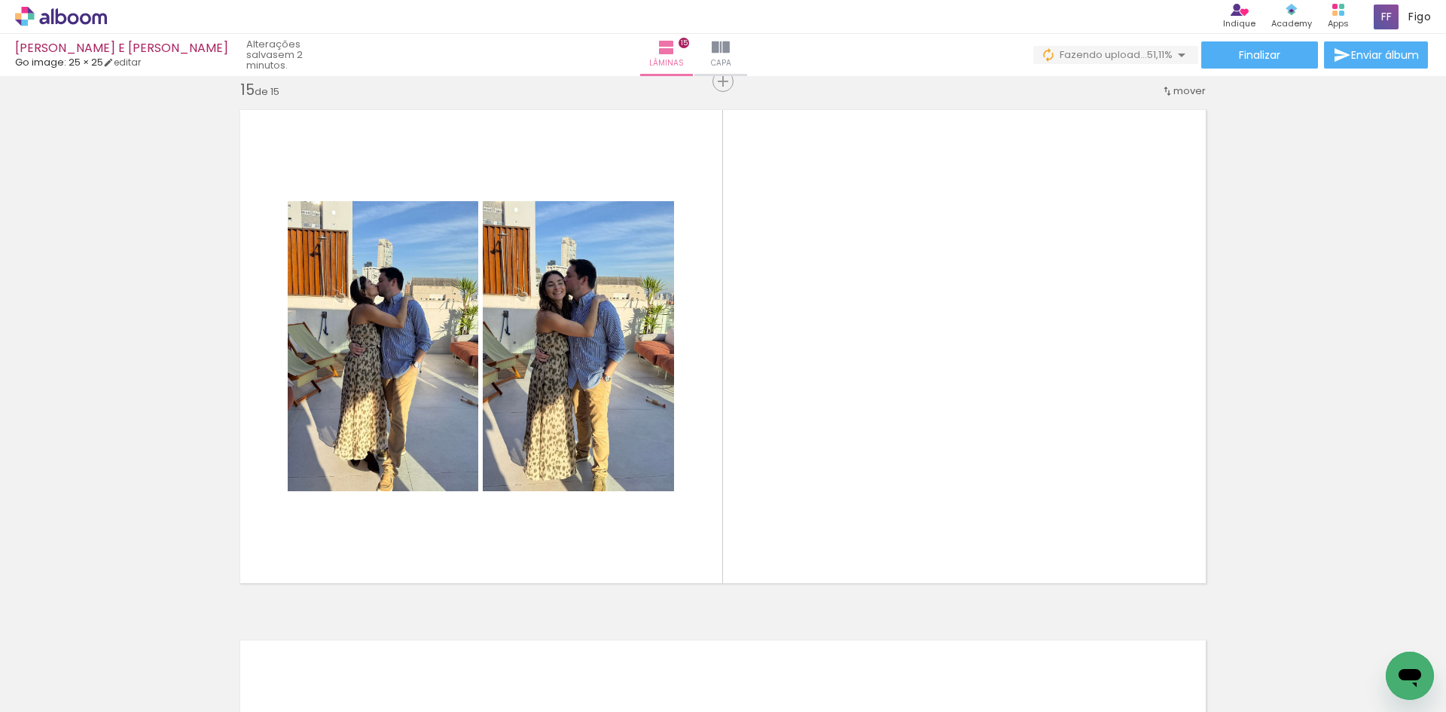
scroll to position [0, 668]
drag, startPoint x: 823, startPoint y: 674, endPoint x: 879, endPoint y: 459, distance: 222.5
click at [879, 459] on quentale-workspace at bounding box center [723, 356] width 1446 height 712
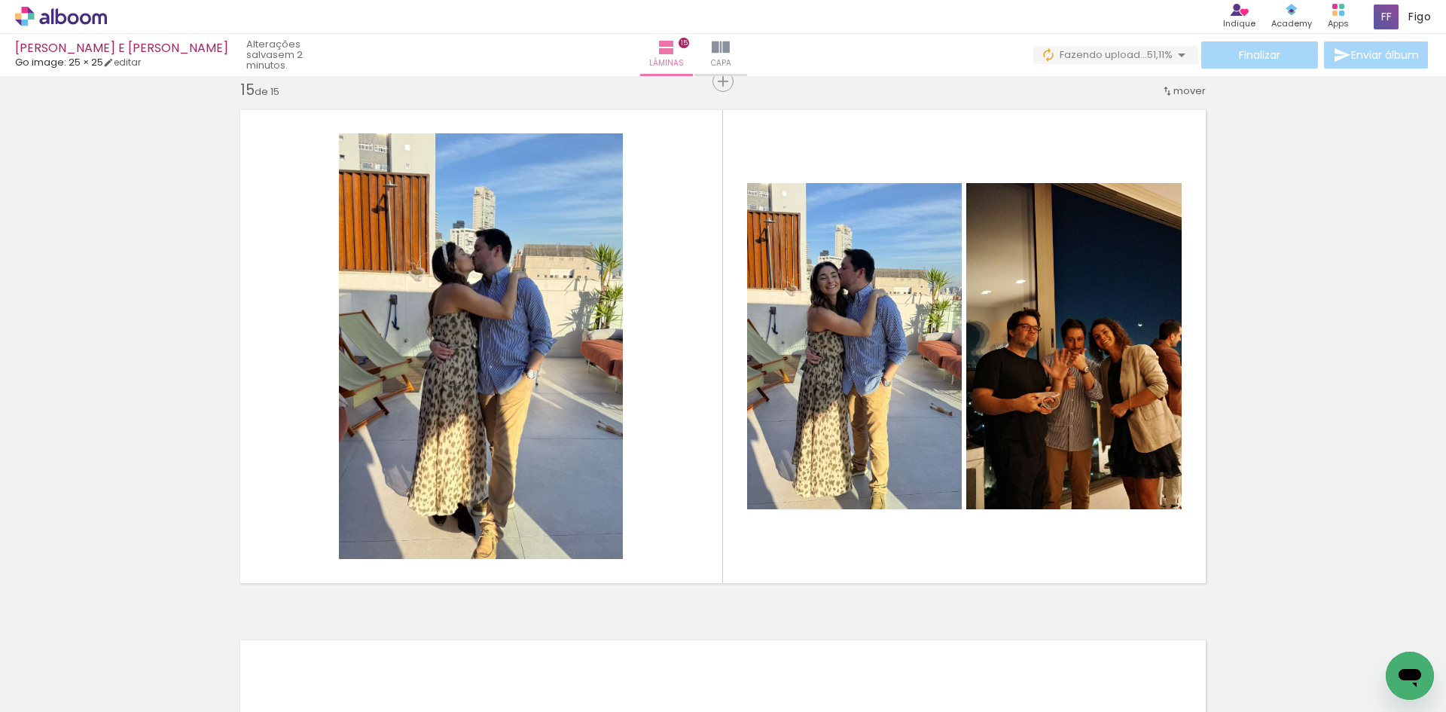
scroll to position [0, 1044]
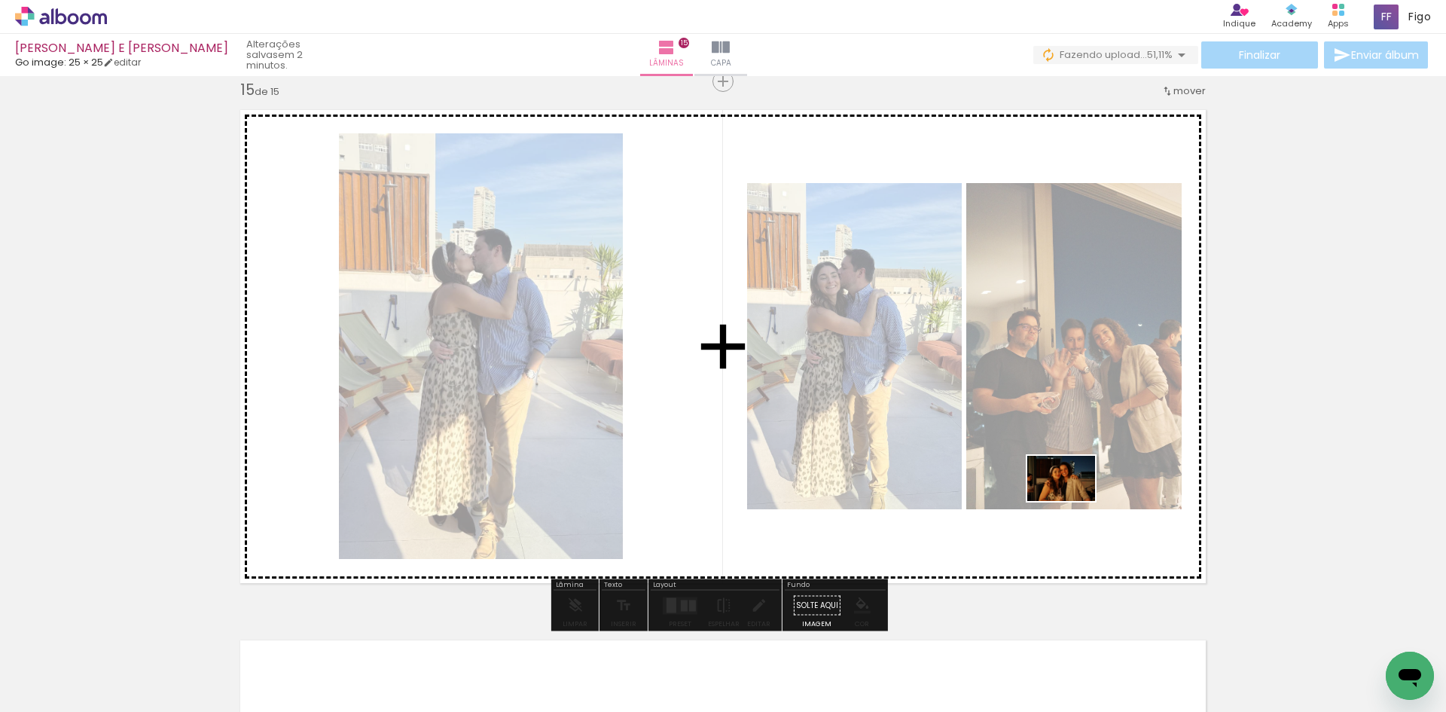
drag, startPoint x: 632, startPoint y: 673, endPoint x: 1072, endPoint y: 501, distance: 473.1
click at [1072, 501] on quentale-workspace at bounding box center [723, 356] width 1446 height 712
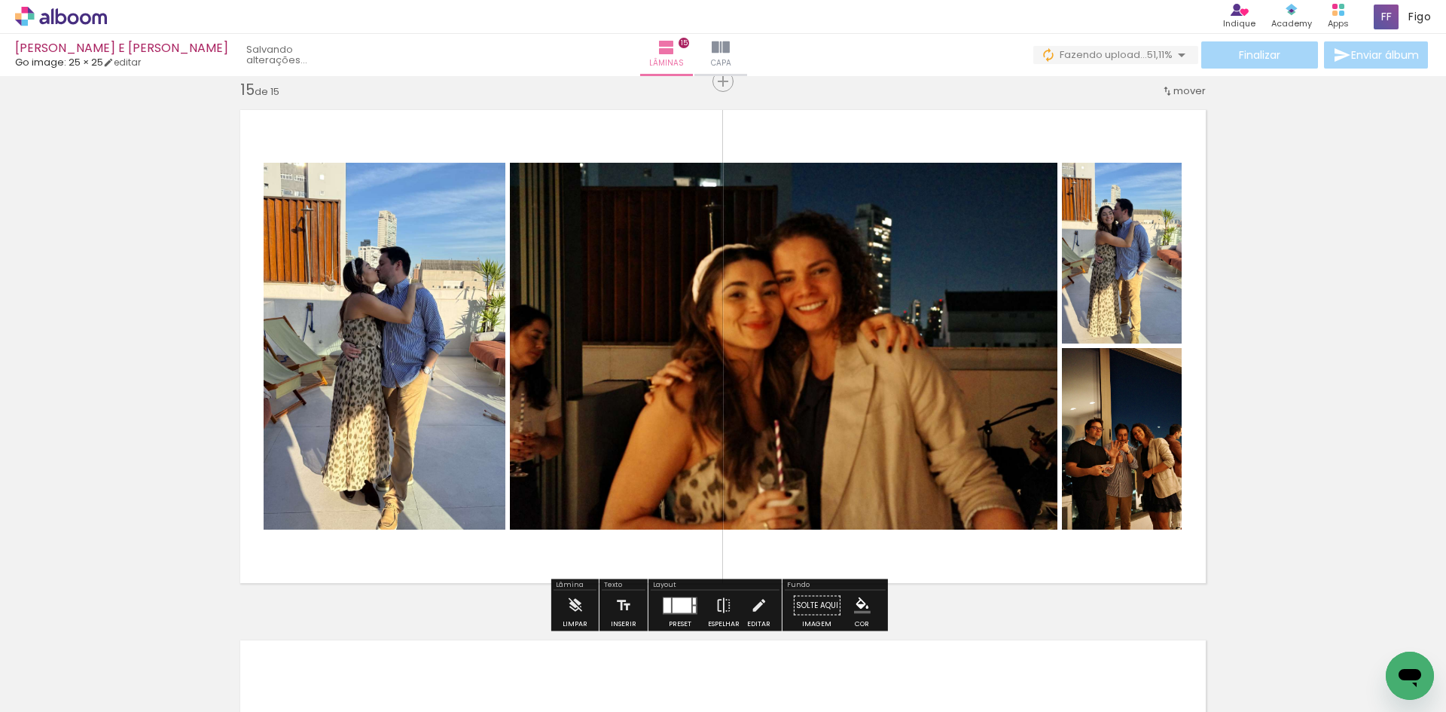
scroll to position [0, 960]
click at [680, 604] on div at bounding box center [682, 604] width 19 height 15
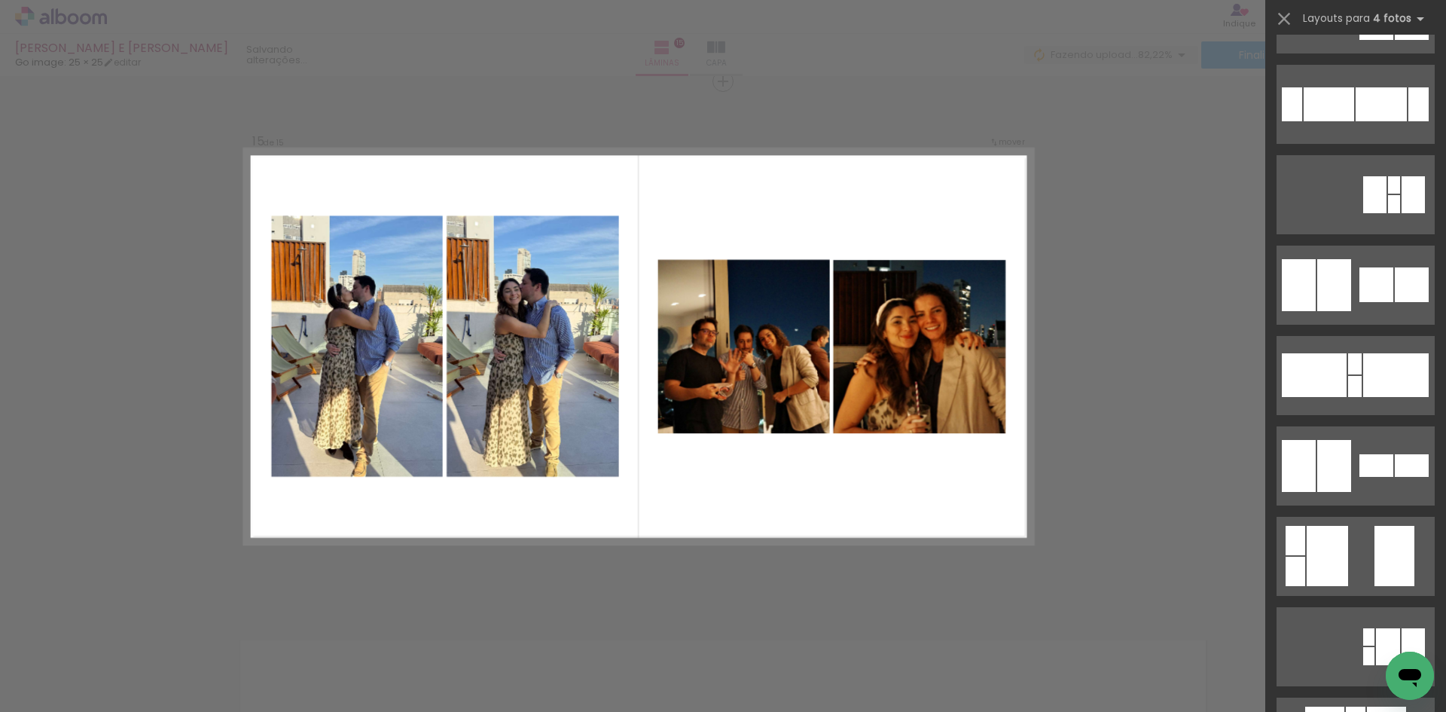
scroll to position [6778, 0]
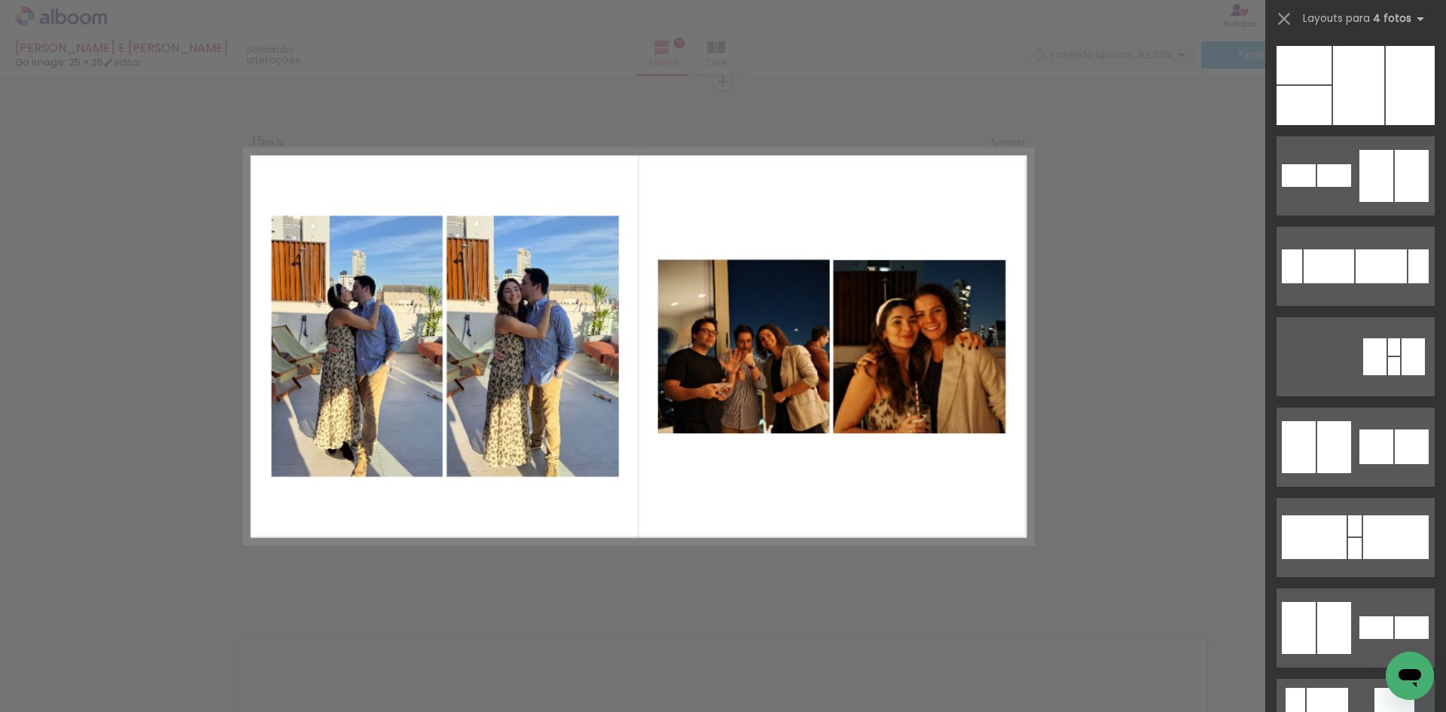
click at [1364, 431] on div at bounding box center [1376, 446] width 34 height 35
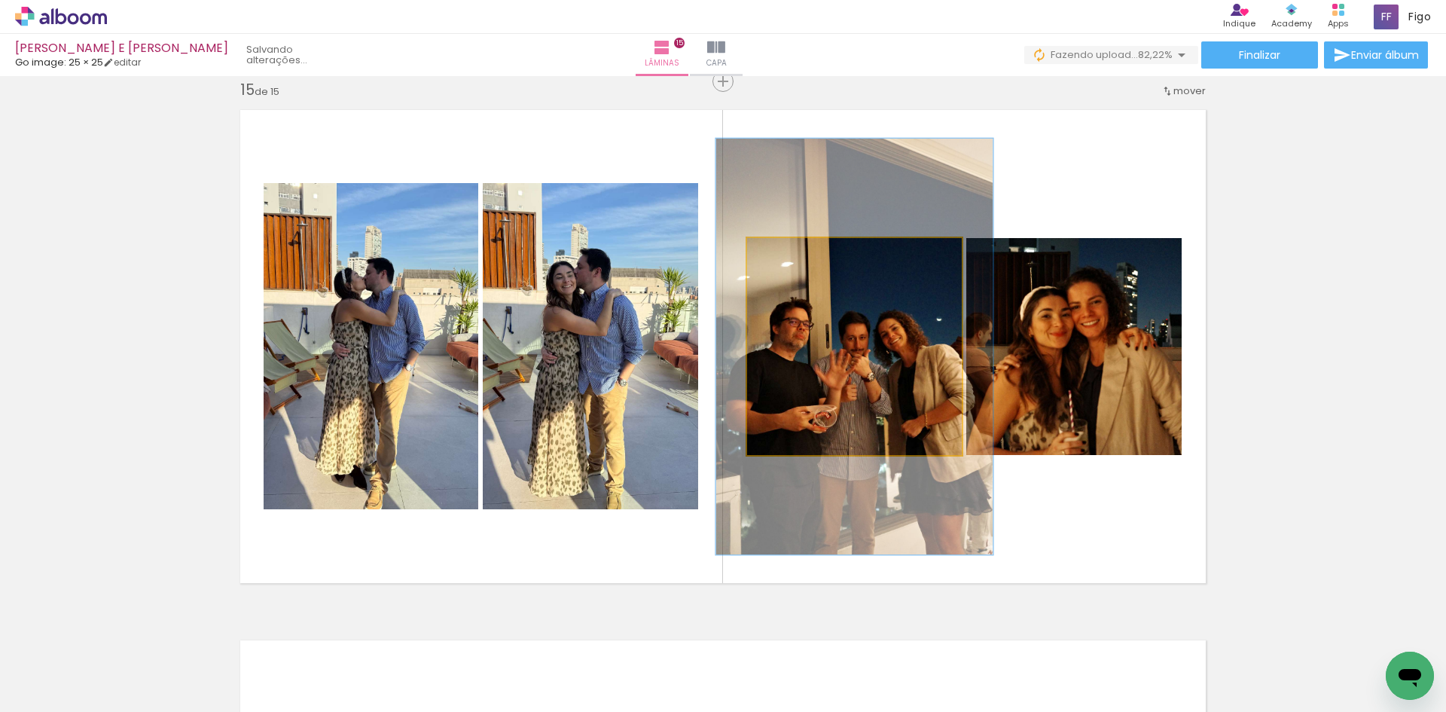
drag, startPoint x: 783, startPoint y: 255, endPoint x: 798, endPoint y: 255, distance: 15.1
type paper-slider "129"
click at [798, 255] on div at bounding box center [798, 254] width 24 height 24
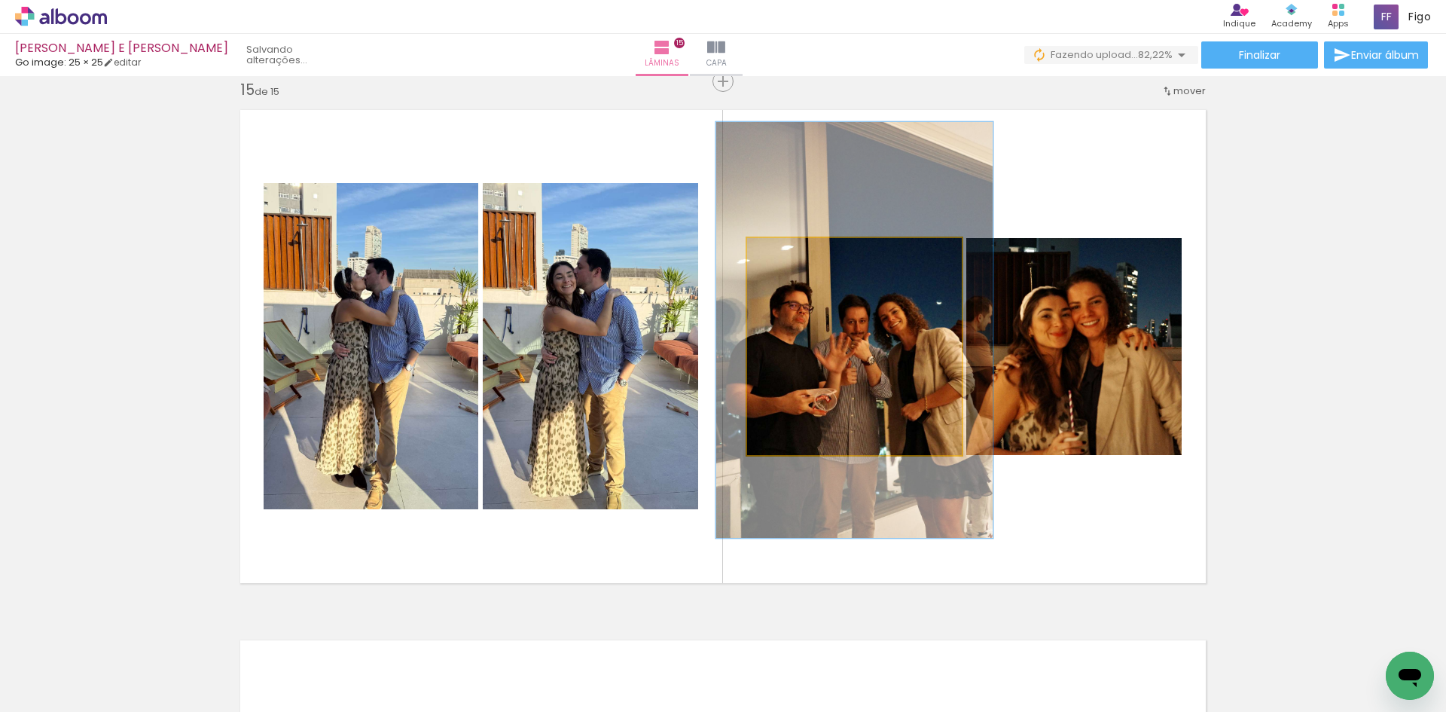
drag, startPoint x: 837, startPoint y: 370, endPoint x: 837, endPoint y: 353, distance: 16.6
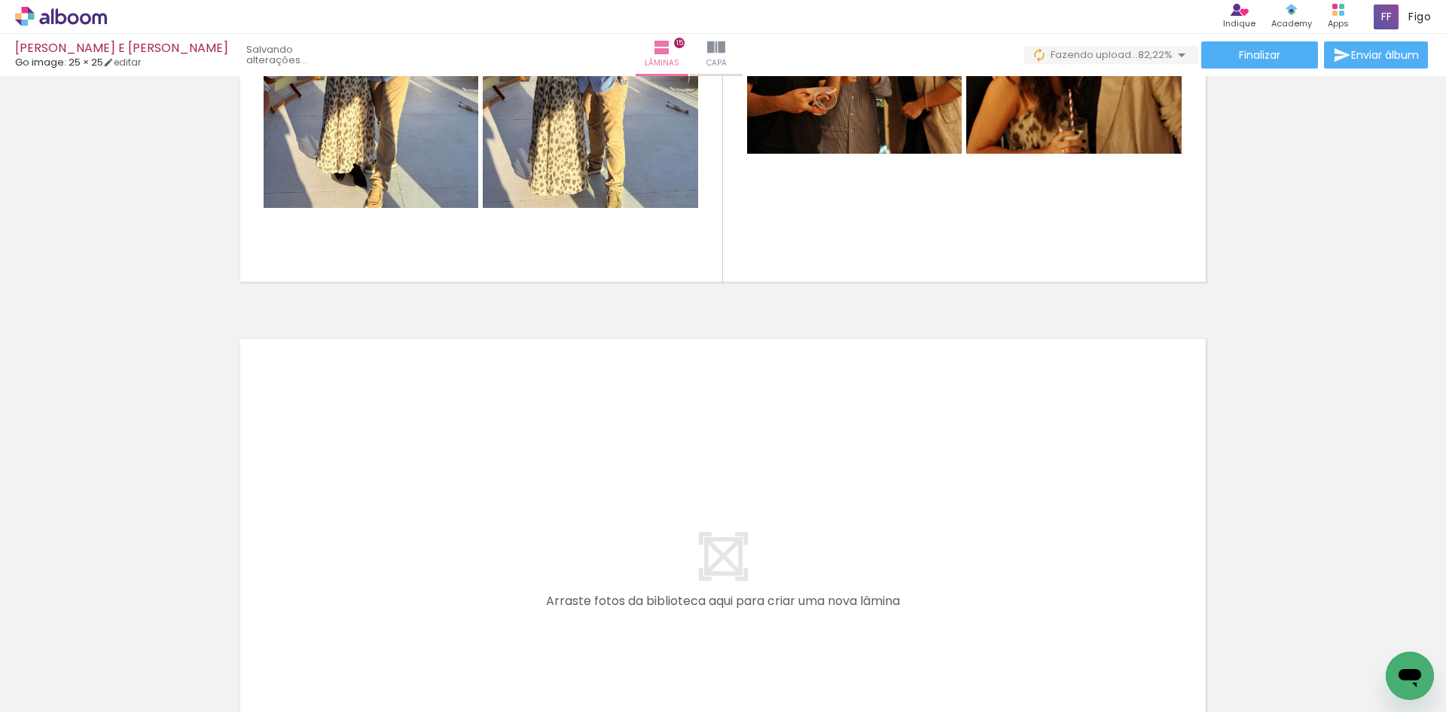
scroll to position [0, 829]
drag, startPoint x: 1021, startPoint y: 665, endPoint x: 1059, endPoint y: 529, distance: 141.6
click at [1059, 529] on quentale-workspace at bounding box center [723, 356] width 1446 height 712
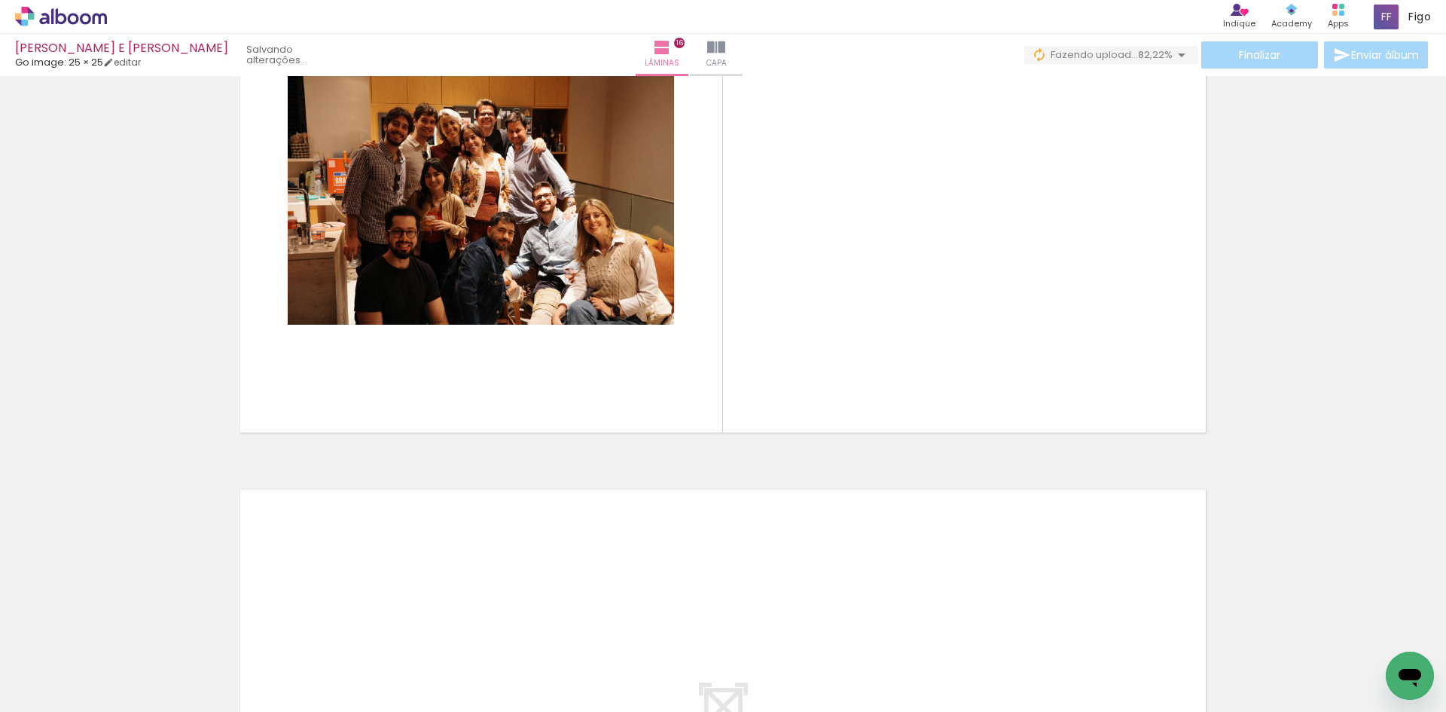
scroll to position [0, 310]
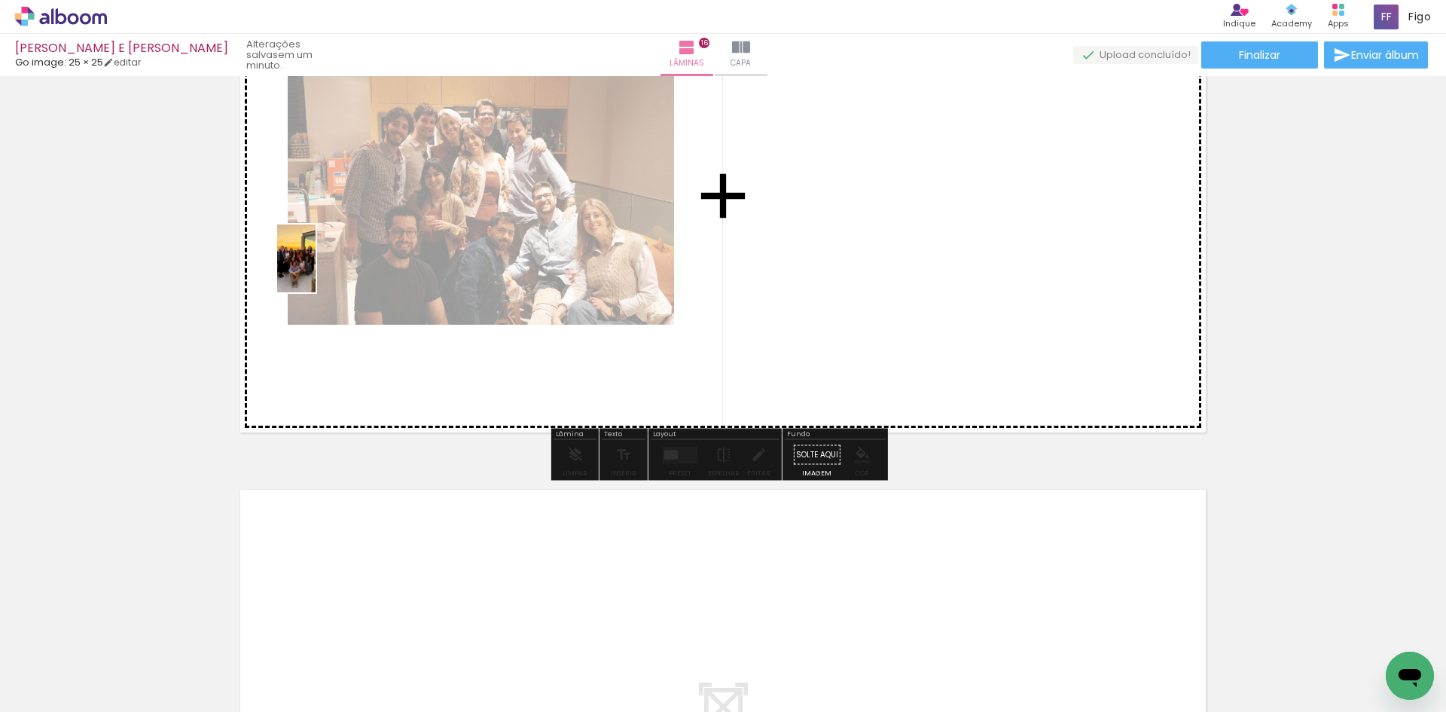
drag, startPoint x: 359, startPoint y: 683, endPoint x: 322, endPoint y: 270, distance: 415.1
click at [322, 270] on quentale-workspace at bounding box center [723, 356] width 1446 height 712
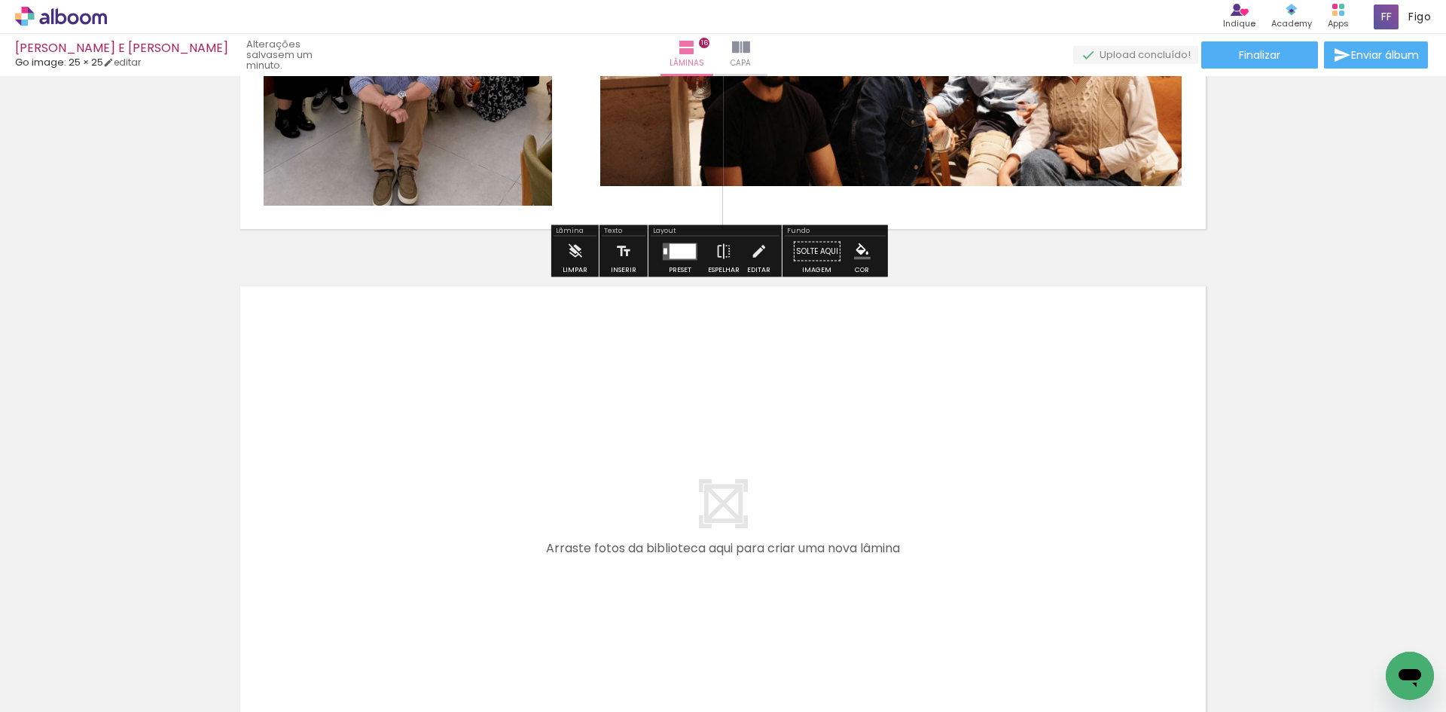
scroll to position [8349, 0]
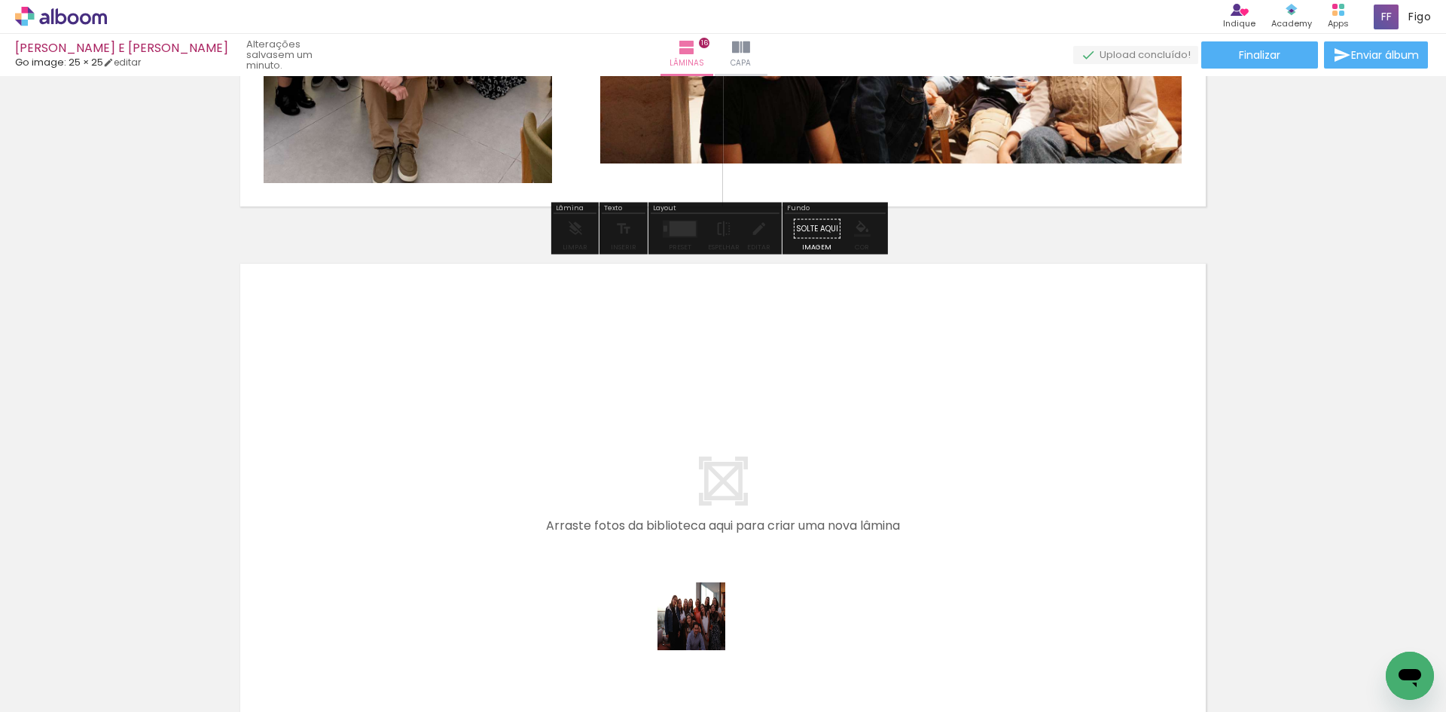
drag, startPoint x: 777, startPoint y: 657, endPoint x: 596, endPoint y: 562, distance: 204.5
click at [596, 562] on quentale-workspace at bounding box center [723, 356] width 1446 height 712
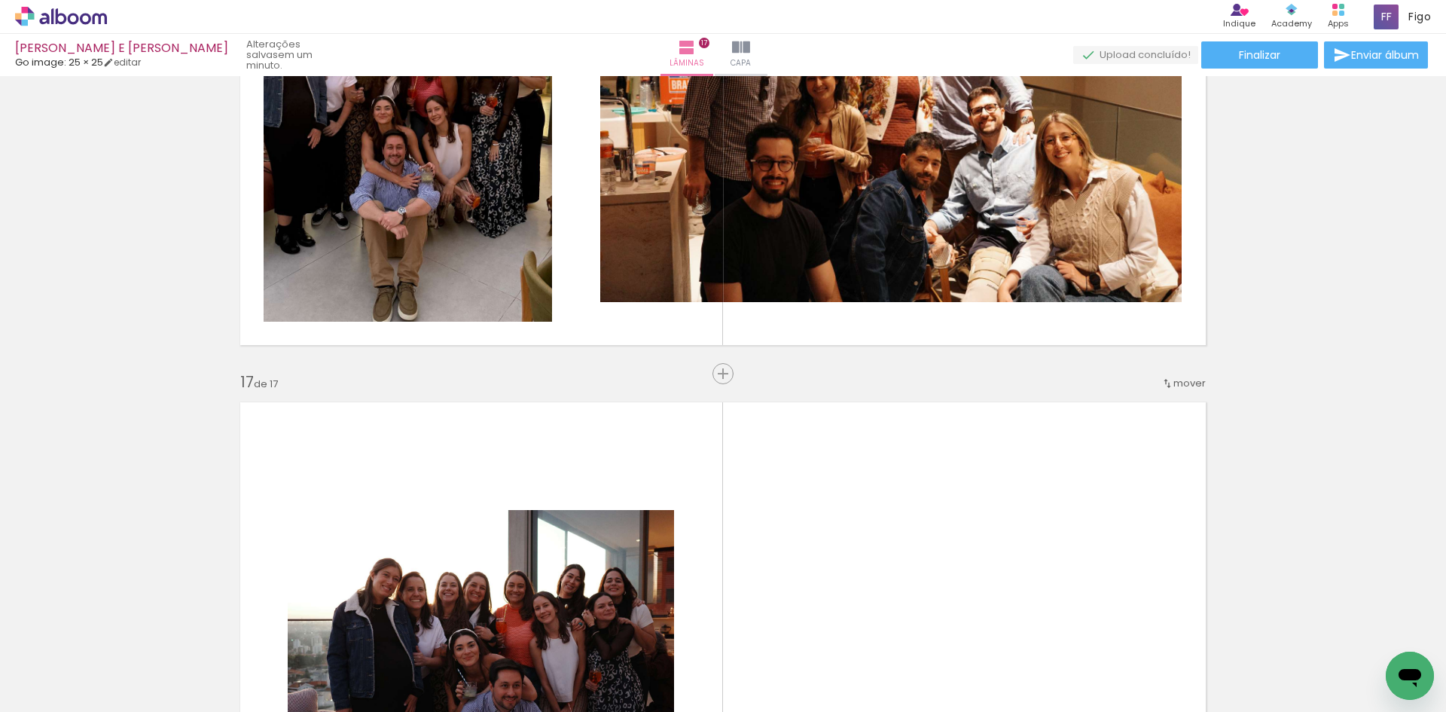
scroll to position [8202, 0]
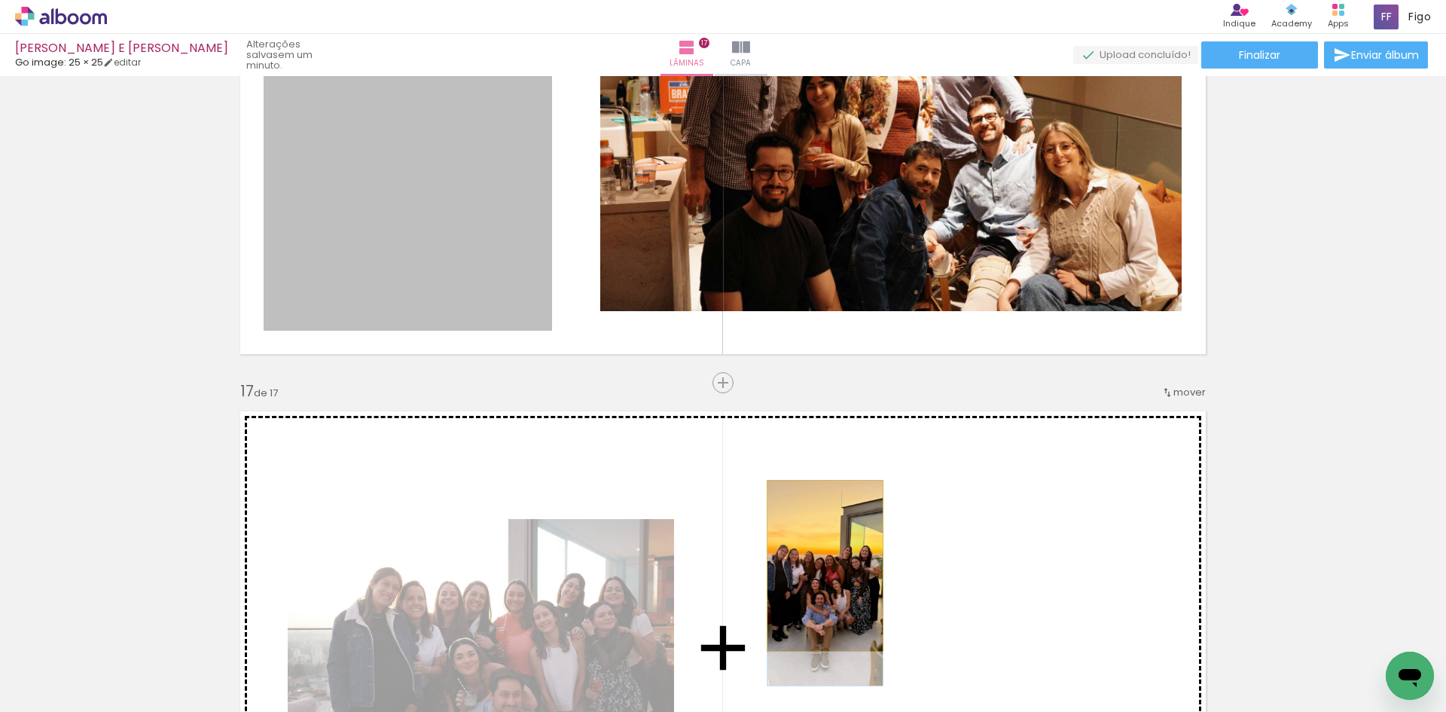
drag, startPoint x: 477, startPoint y: 214, endPoint x: 819, endPoint y: 566, distance: 491.1
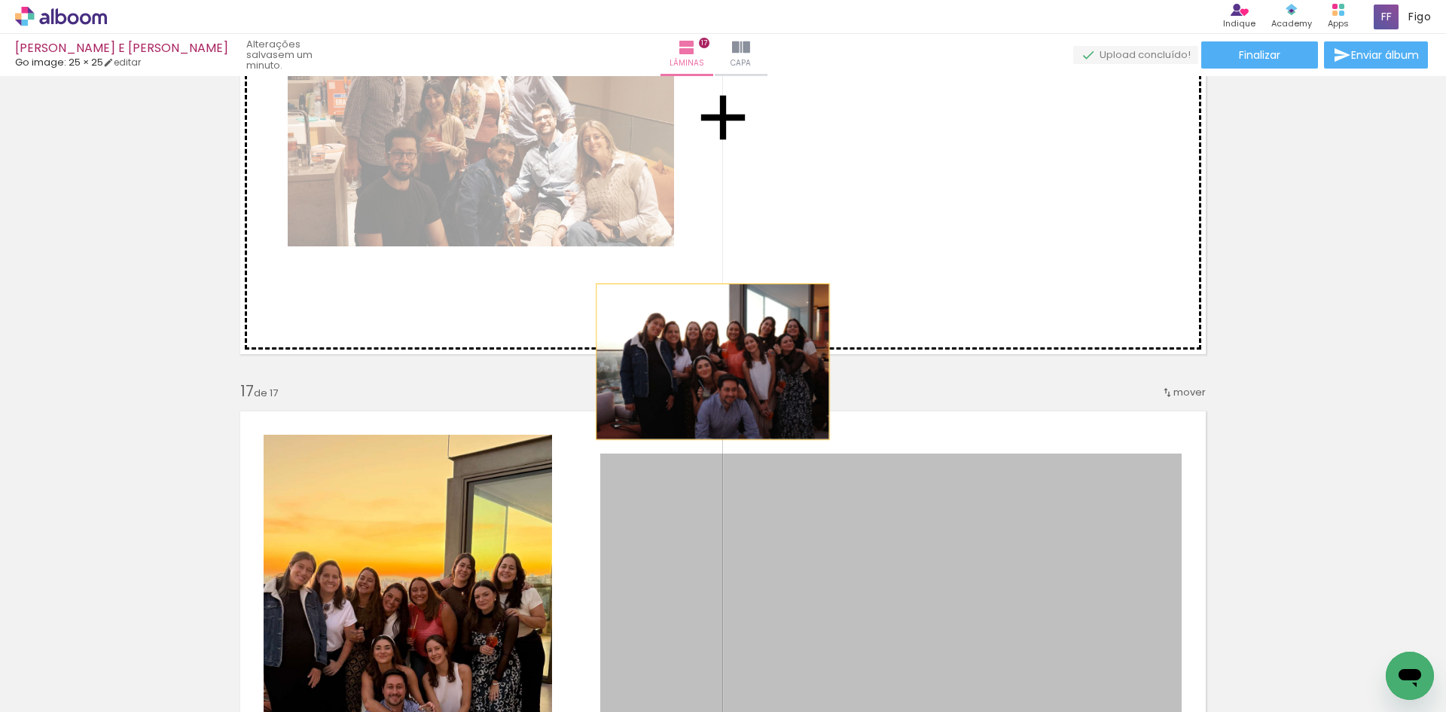
drag, startPoint x: 830, startPoint y: 548, endPoint x: 561, endPoint y: 163, distance: 468.9
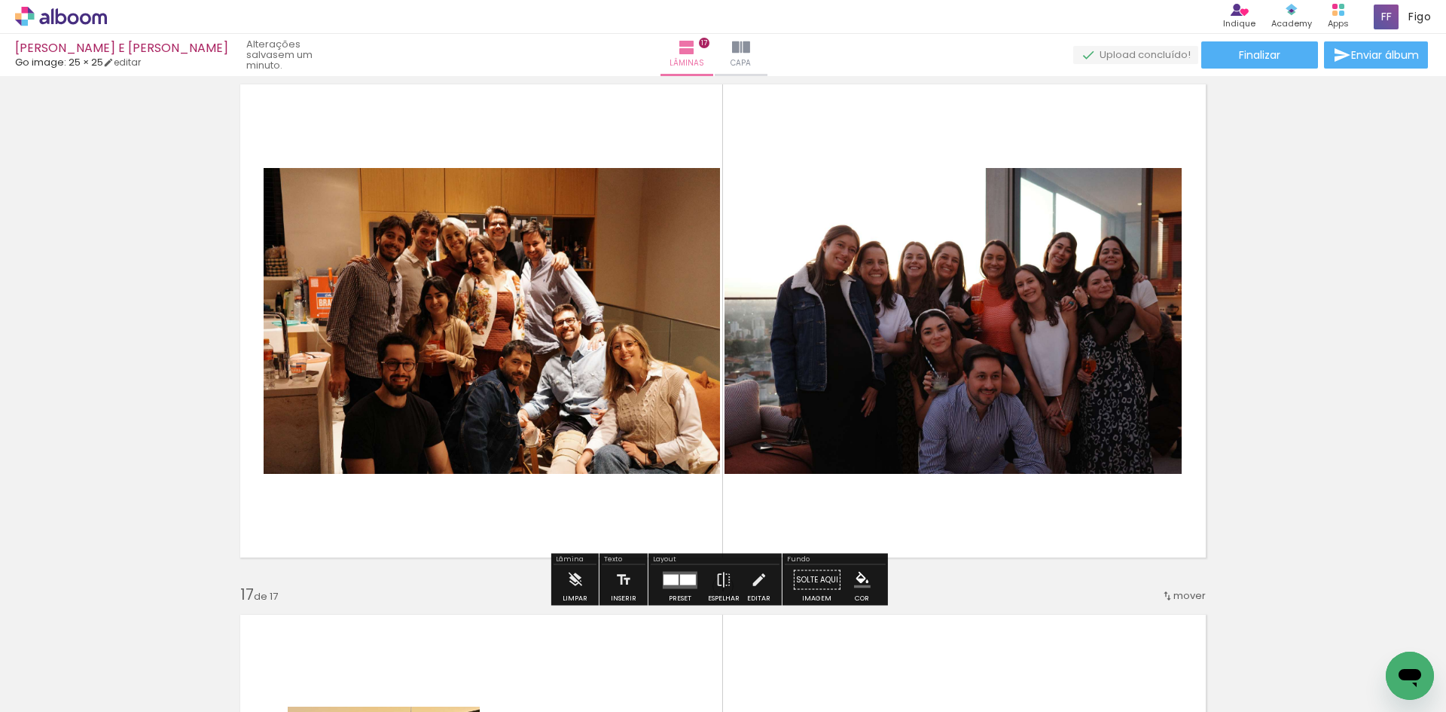
scroll to position [7976, 0]
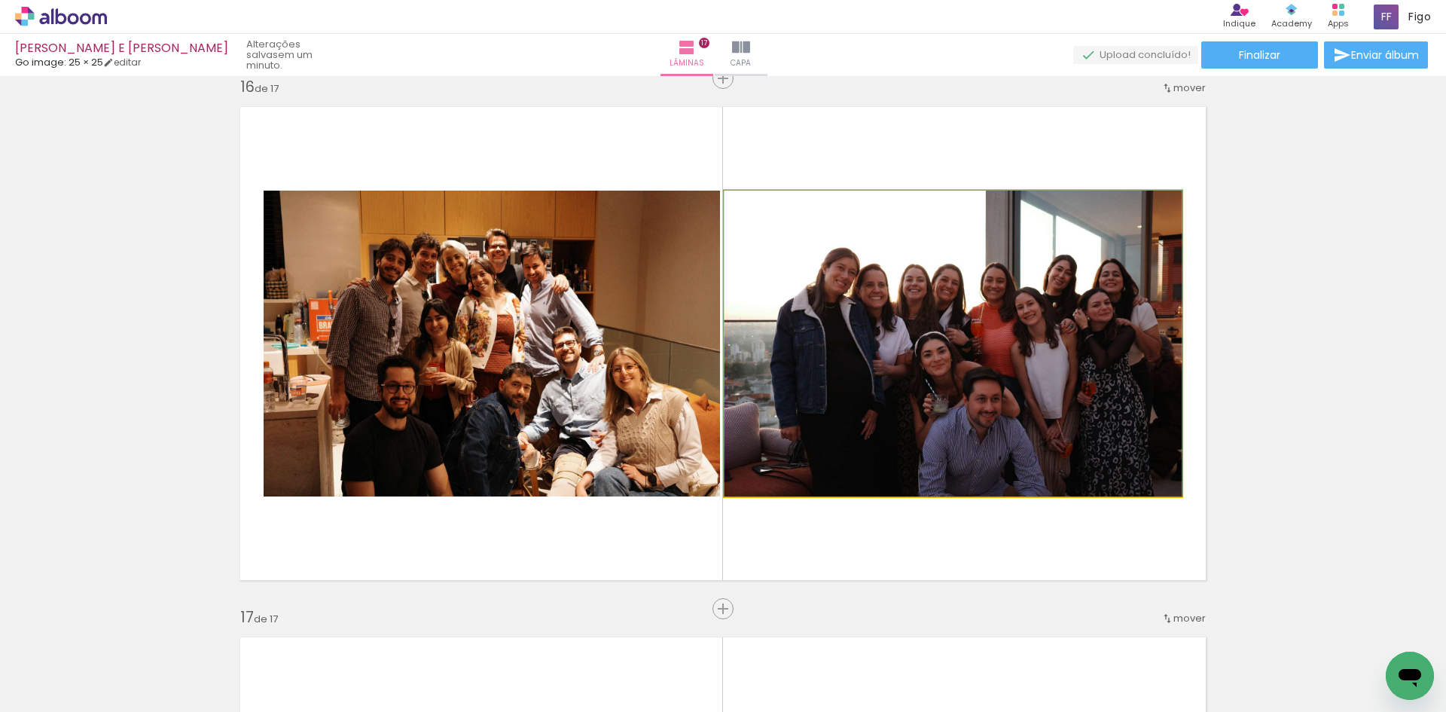
drag, startPoint x: 897, startPoint y: 295, endPoint x: 501, endPoint y: 291, distance: 396.2
click at [0, 0] on slot at bounding box center [0, 0] width 0 height 0
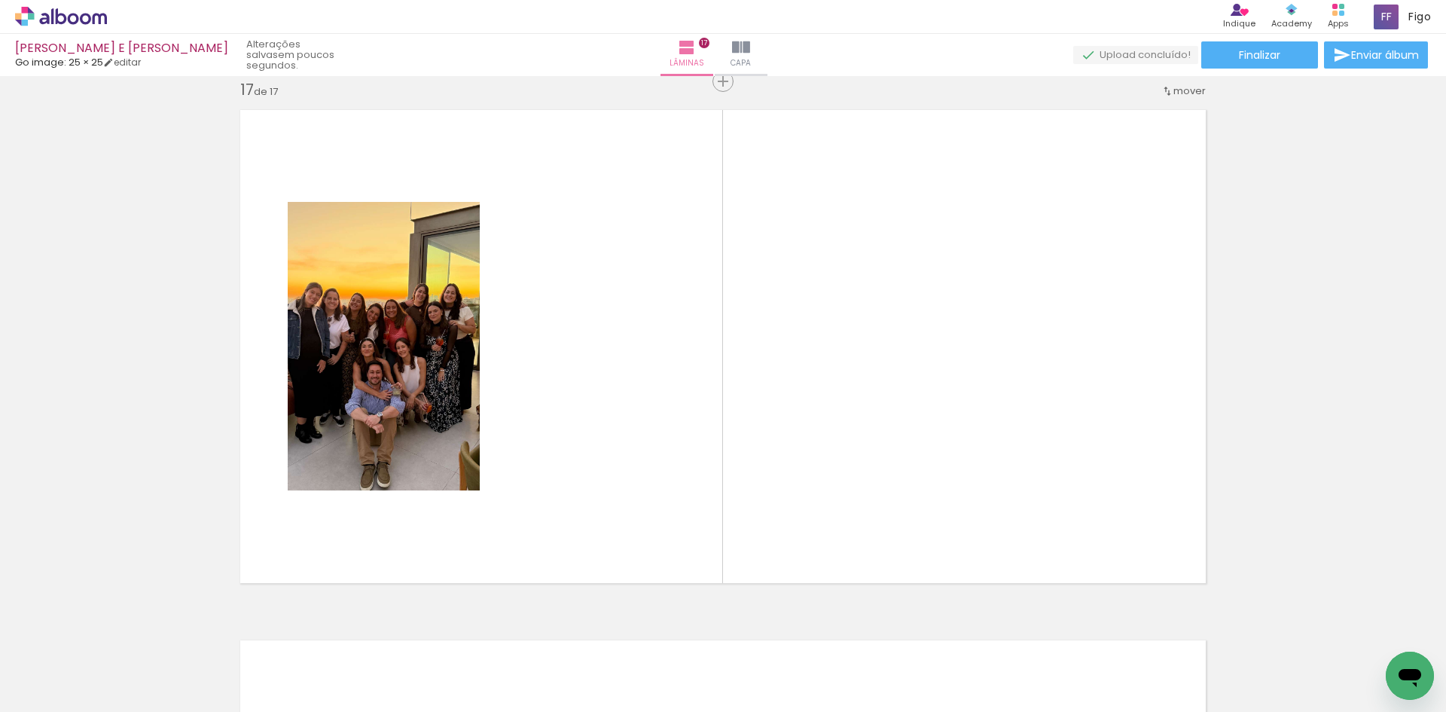
scroll to position [0, 0]
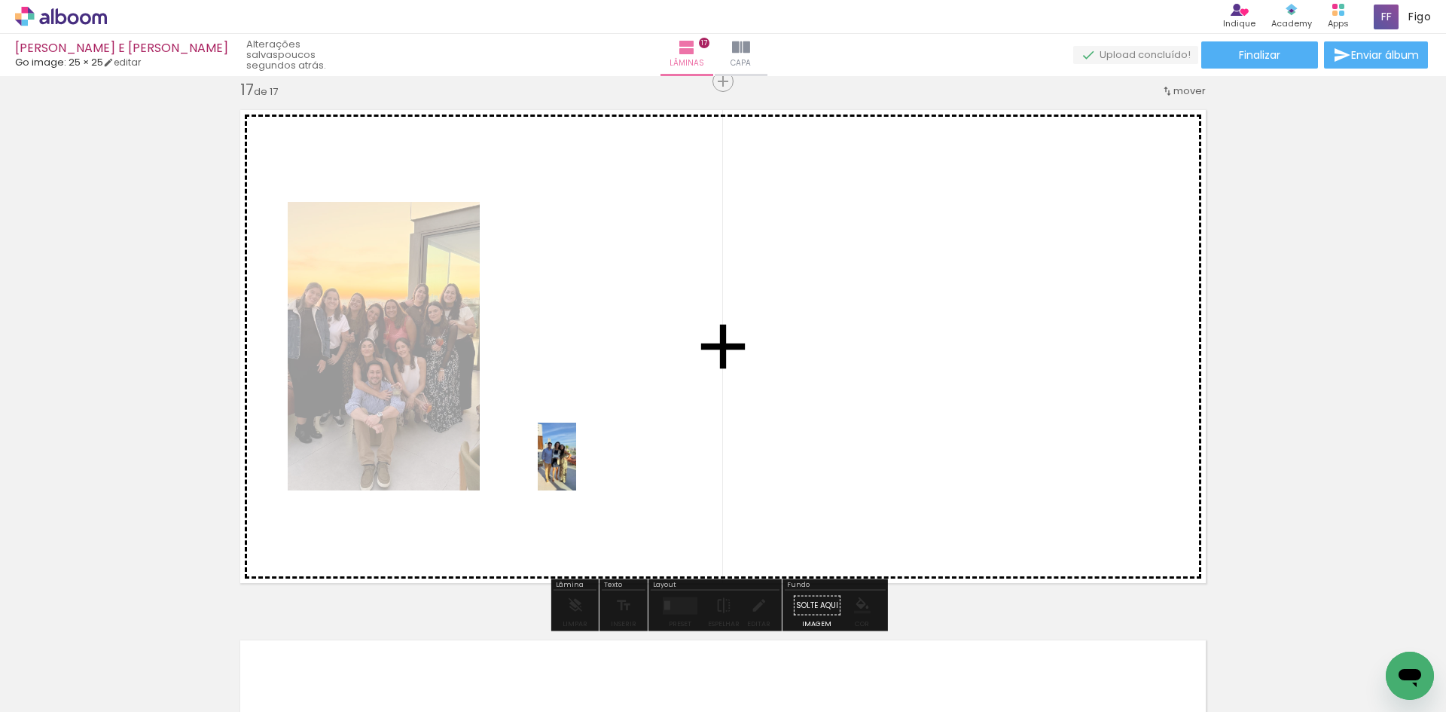
drag, startPoint x: 331, startPoint y: 682, endPoint x: 585, endPoint y: 461, distance: 336.9
click at [585, 461] on quentale-workspace at bounding box center [723, 356] width 1446 height 712
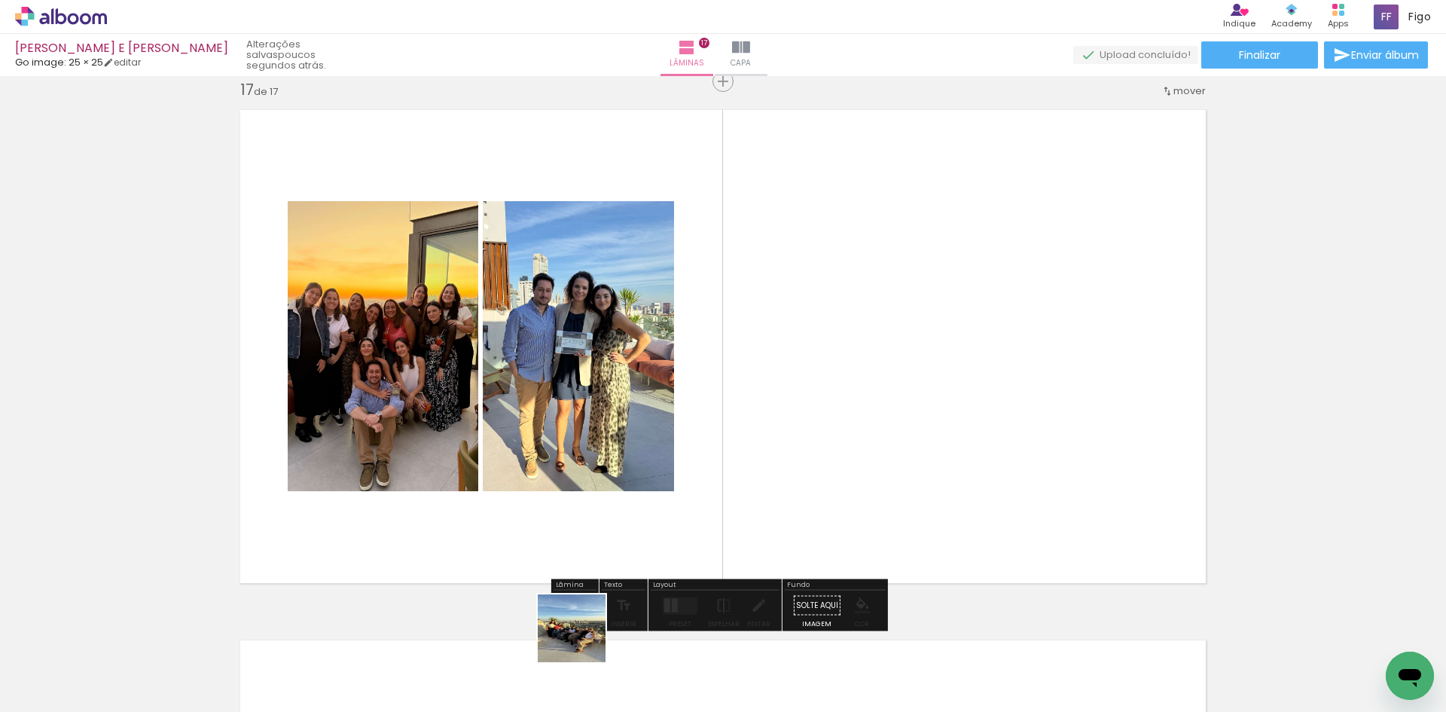
drag, startPoint x: 422, startPoint y: 670, endPoint x: 816, endPoint y: 448, distance: 451.9
click at [810, 461] on quentale-workspace at bounding box center [723, 356] width 1446 height 712
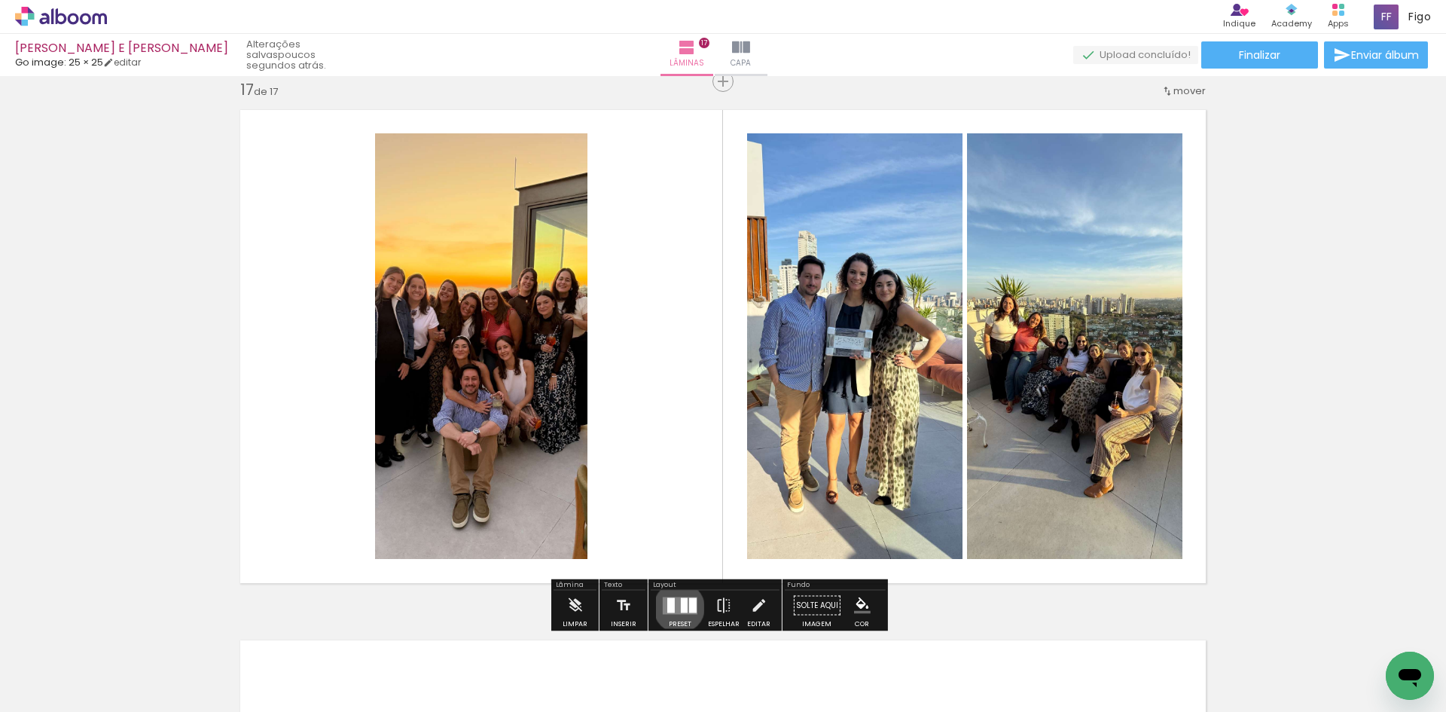
click at [676, 607] on quentale-layouter at bounding box center [680, 604] width 35 height 17
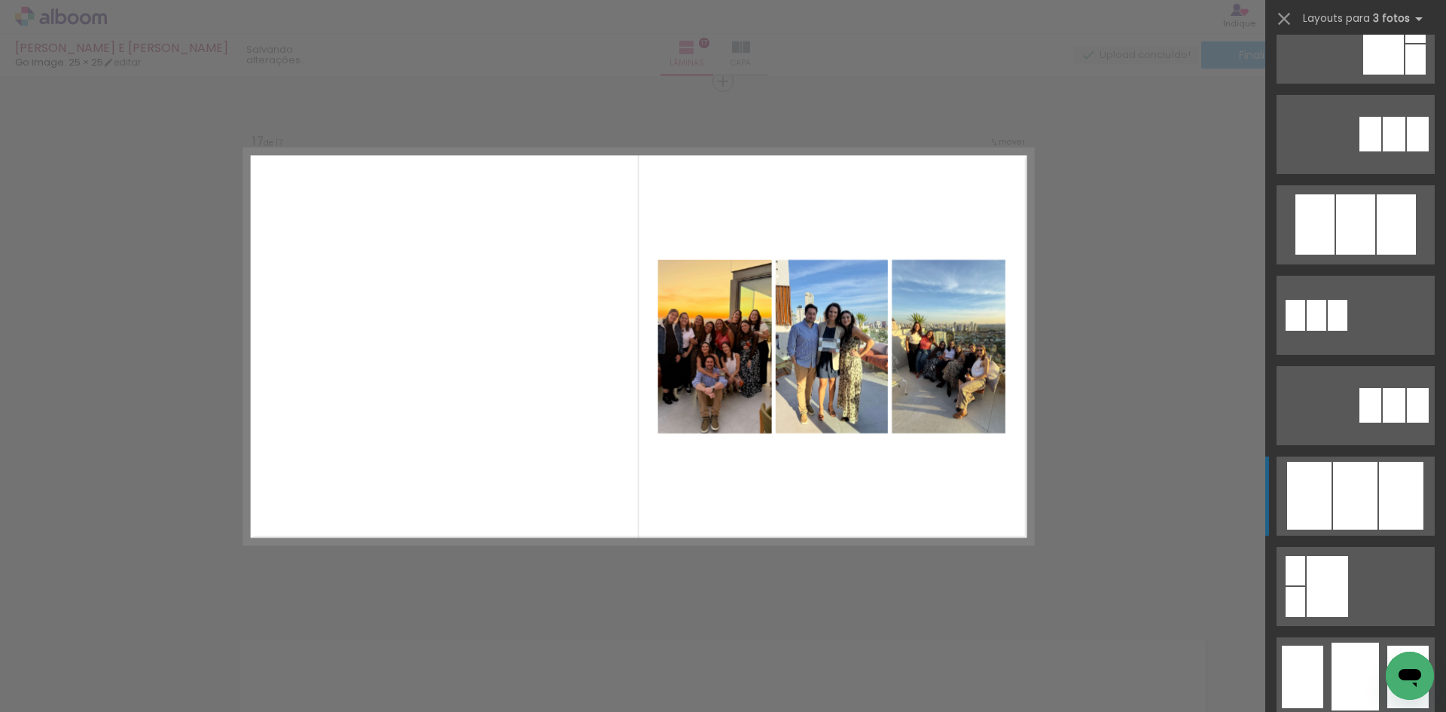
scroll to position [678, 0]
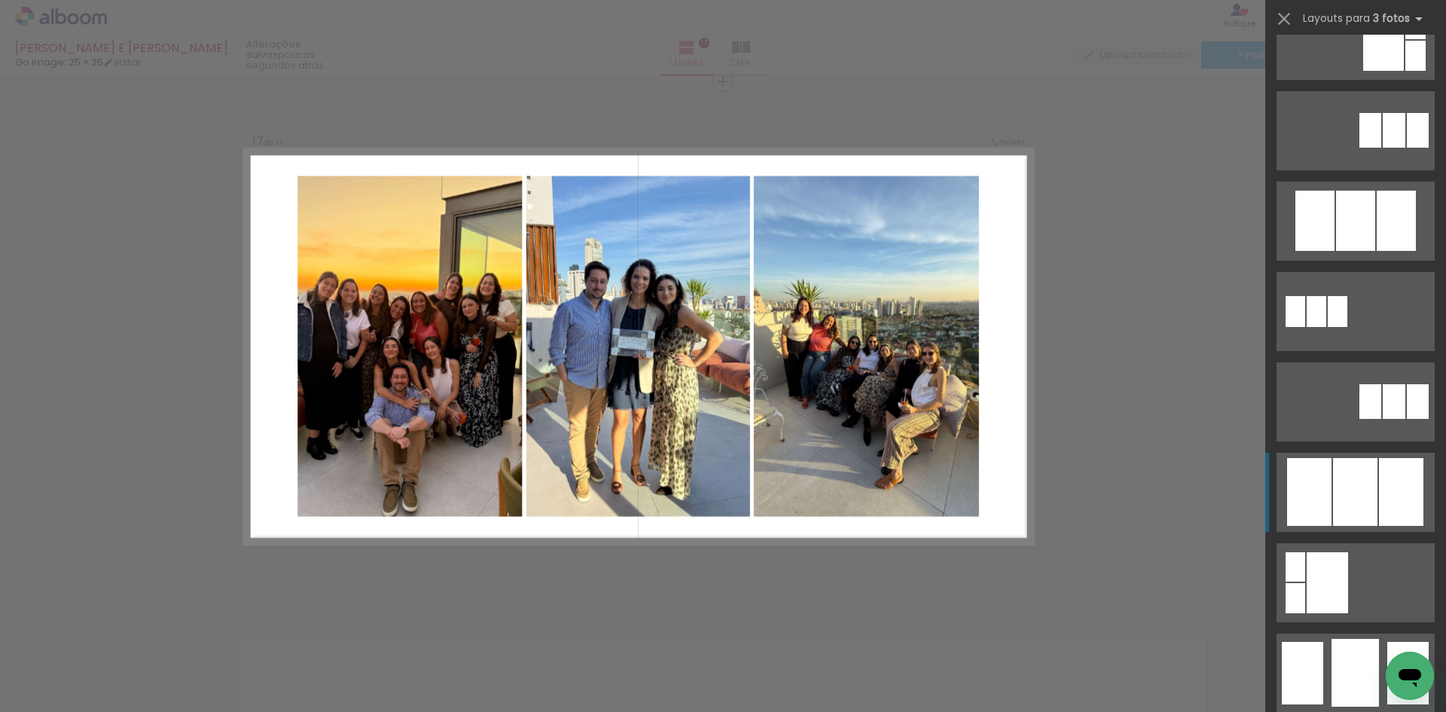
click at [1351, 477] on div at bounding box center [1355, 492] width 44 height 68
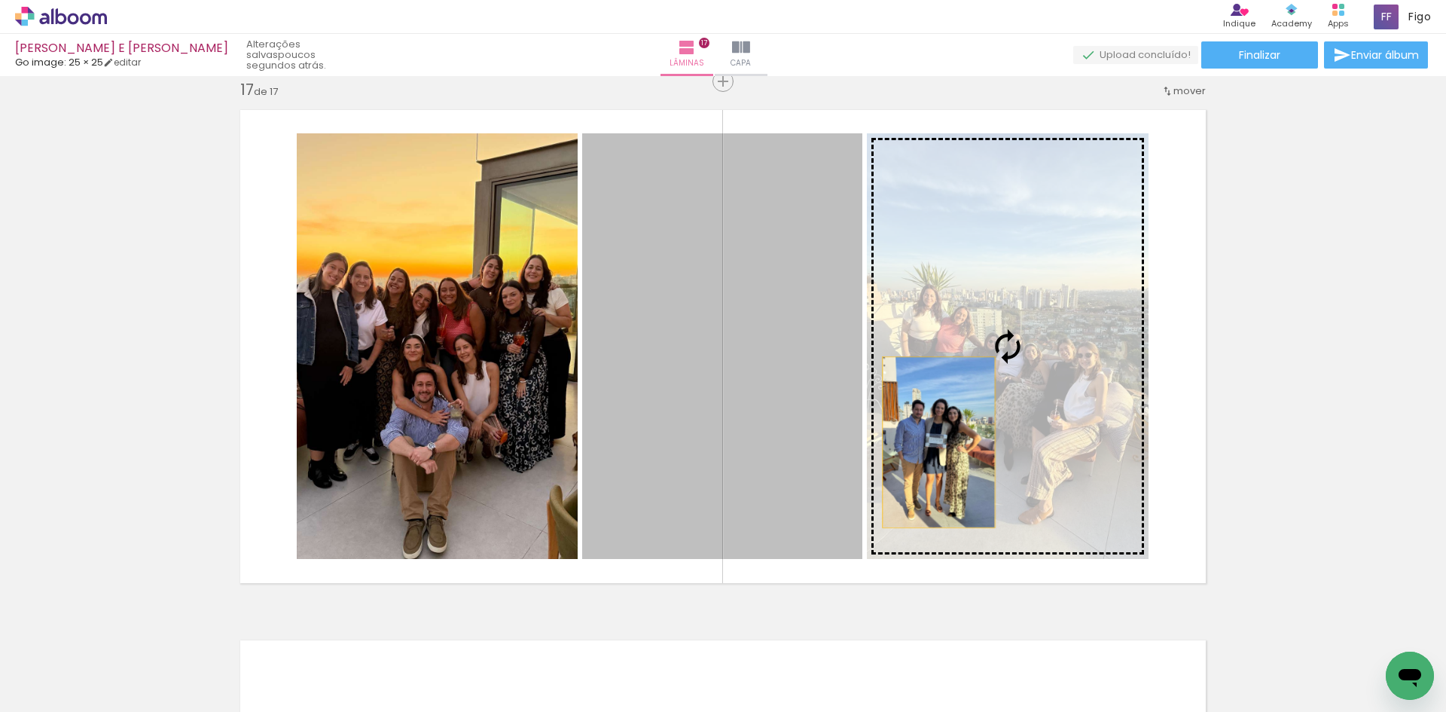
drag, startPoint x: 777, startPoint y: 443, endPoint x: 953, endPoint y: 441, distance: 176.2
click at [0, 0] on slot at bounding box center [0, 0] width 0 height 0
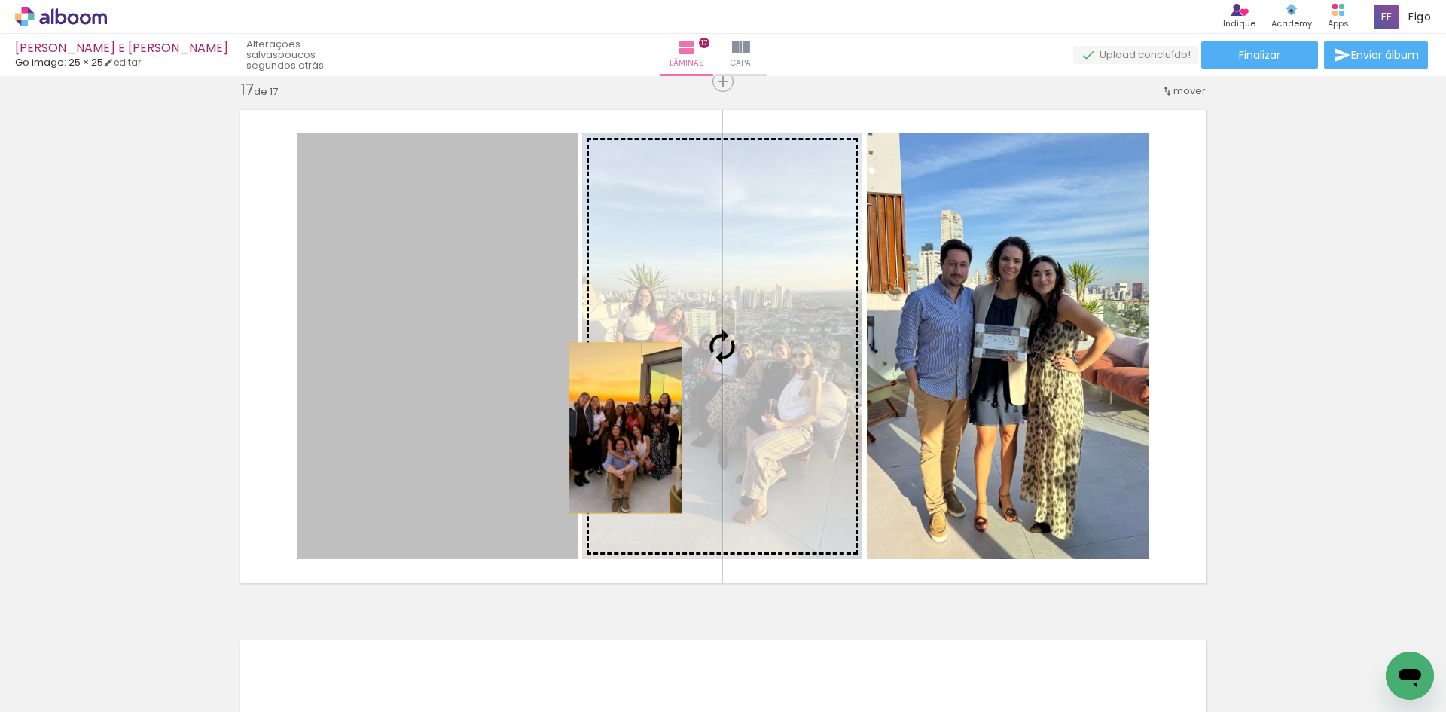
drag, startPoint x: 423, startPoint y: 423, endPoint x: 662, endPoint y: 428, distance: 239.5
click at [0, 0] on slot at bounding box center [0, 0] width 0 height 0
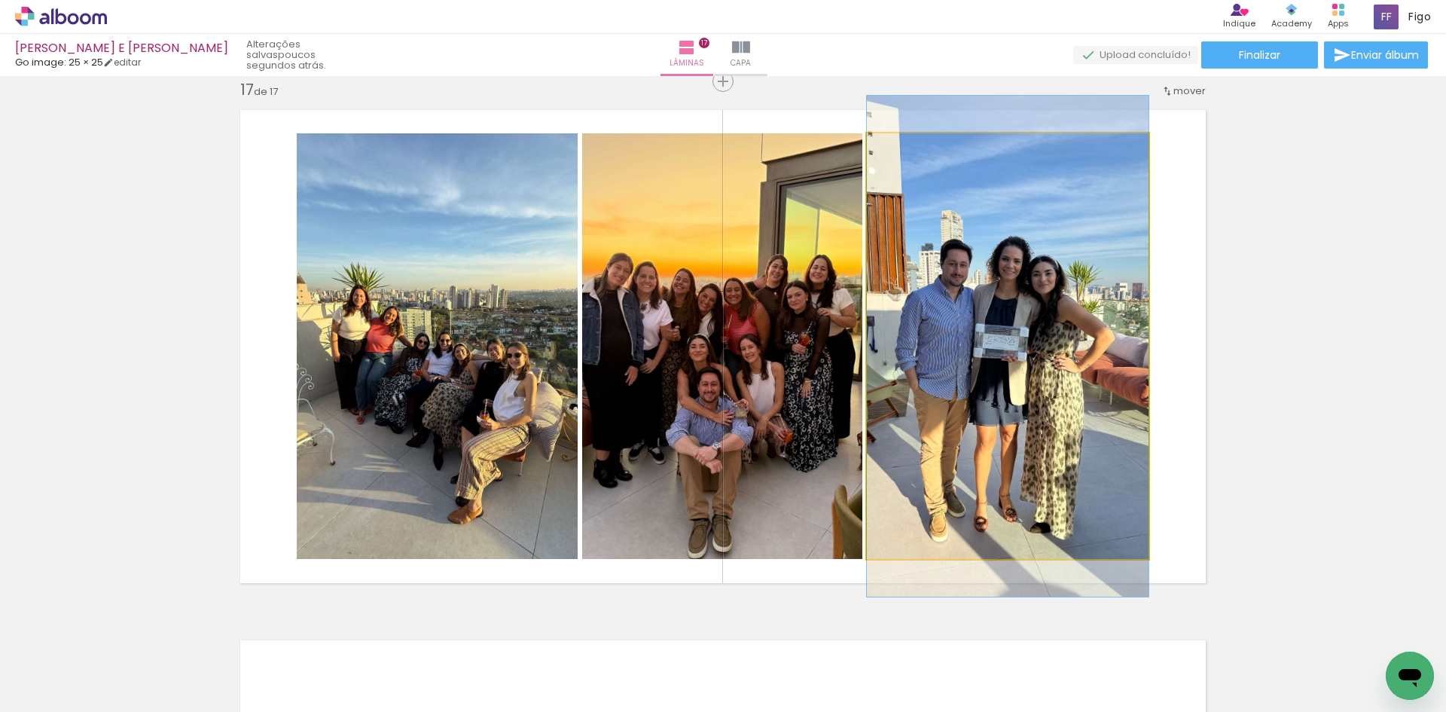
drag, startPoint x: 953, startPoint y: 398, endPoint x: 409, endPoint y: 398, distance: 544.5
click at [0, 0] on slot at bounding box center [0, 0] width 0 height 0
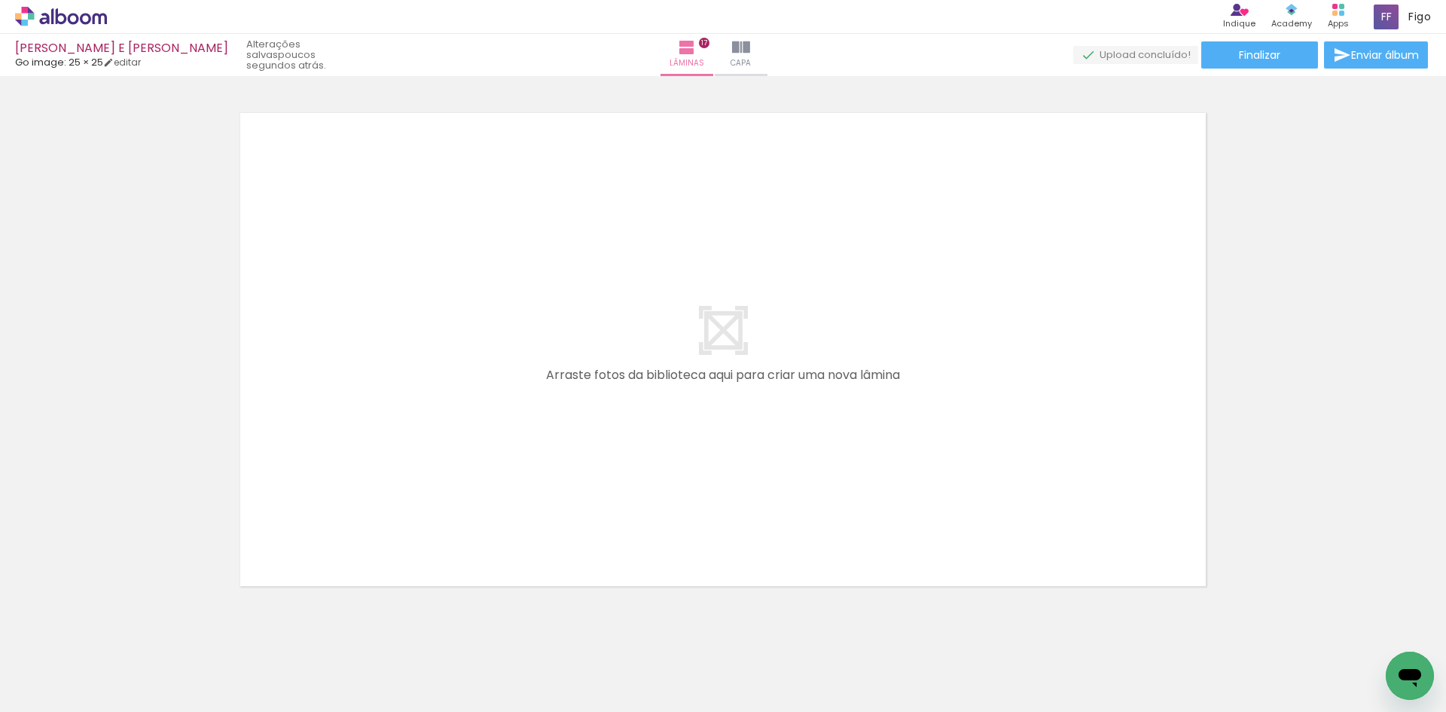
scroll to position [0, 0]
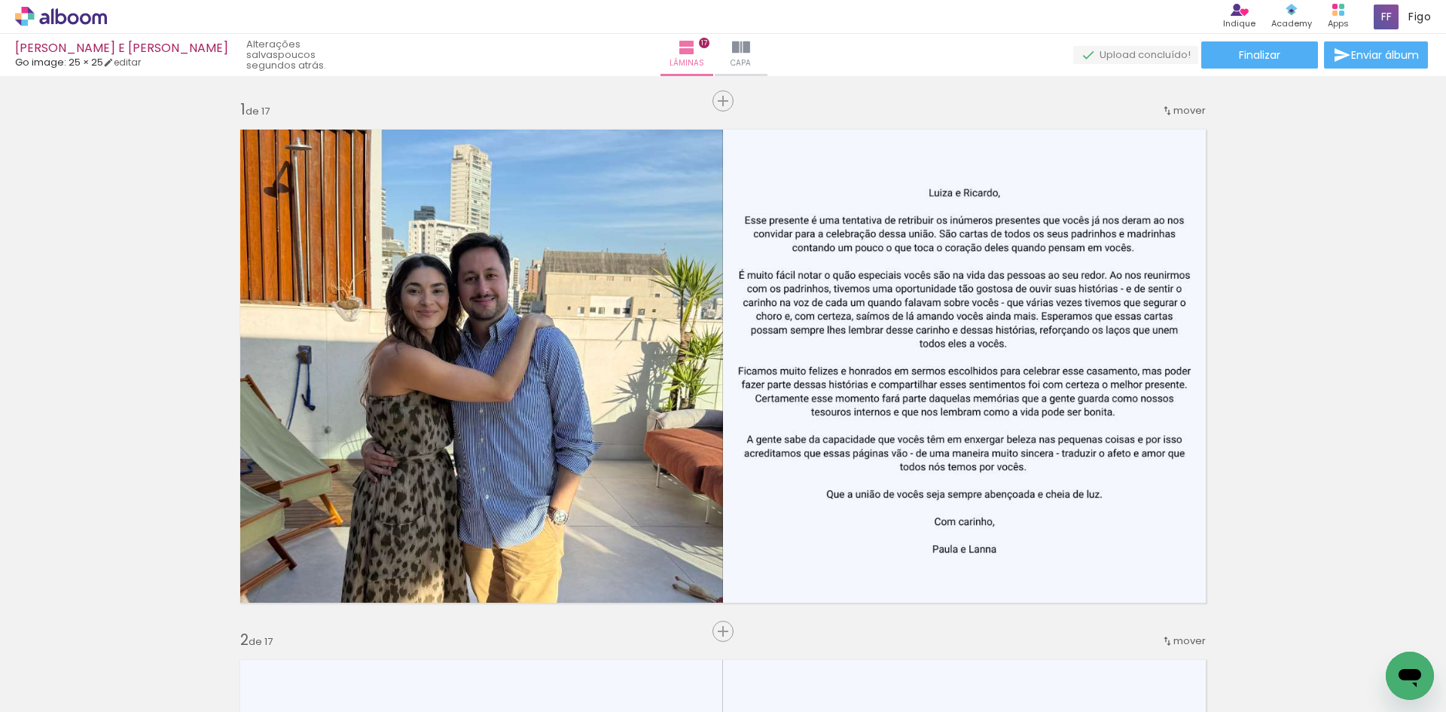
scroll to position [678, 0]
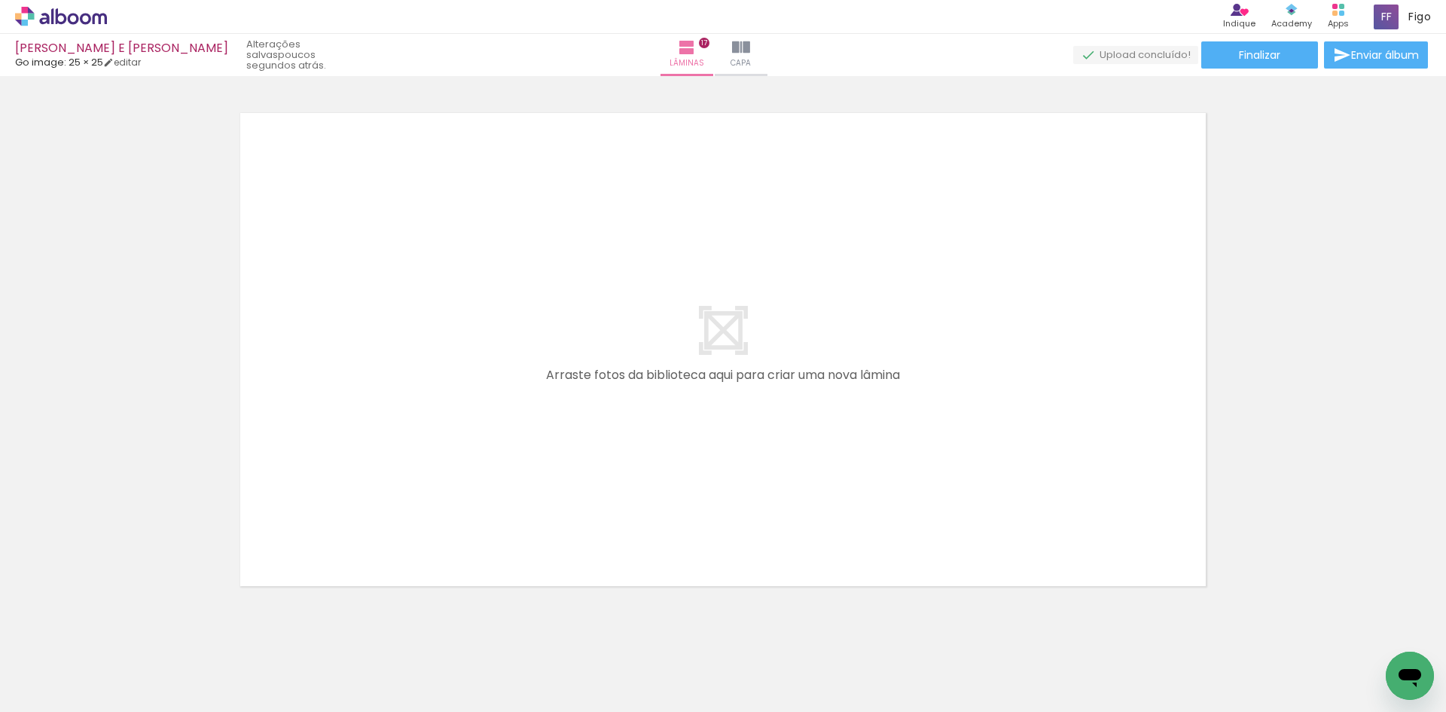
click at [204, 631] on iron-icon at bounding box center [202, 631] width 16 height 16
click at [206, 634] on iron-icon at bounding box center [202, 631] width 16 height 16
drag, startPoint x: 572, startPoint y: 682, endPoint x: 581, endPoint y: 516, distance: 165.9
click at [581, 516] on quentale-workspace at bounding box center [723, 356] width 1446 height 712
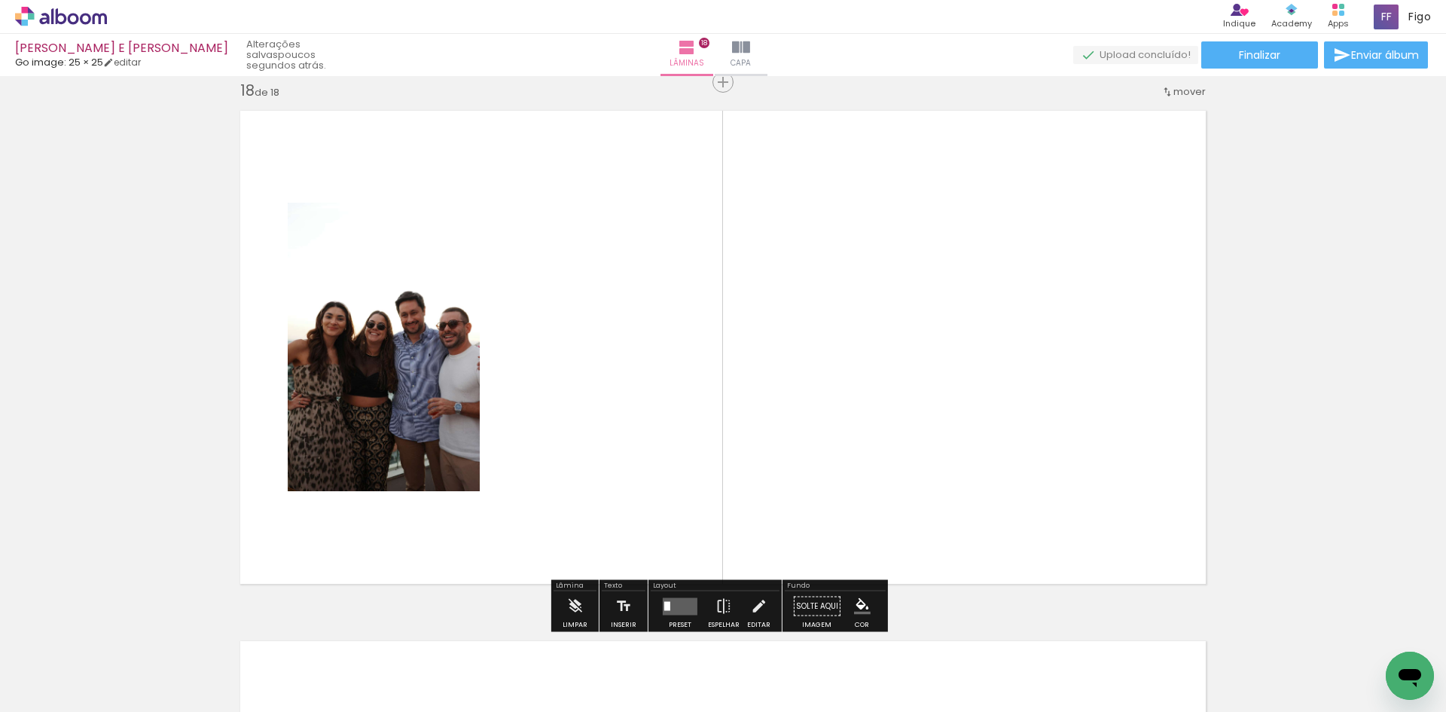
scroll to position [9033, 0]
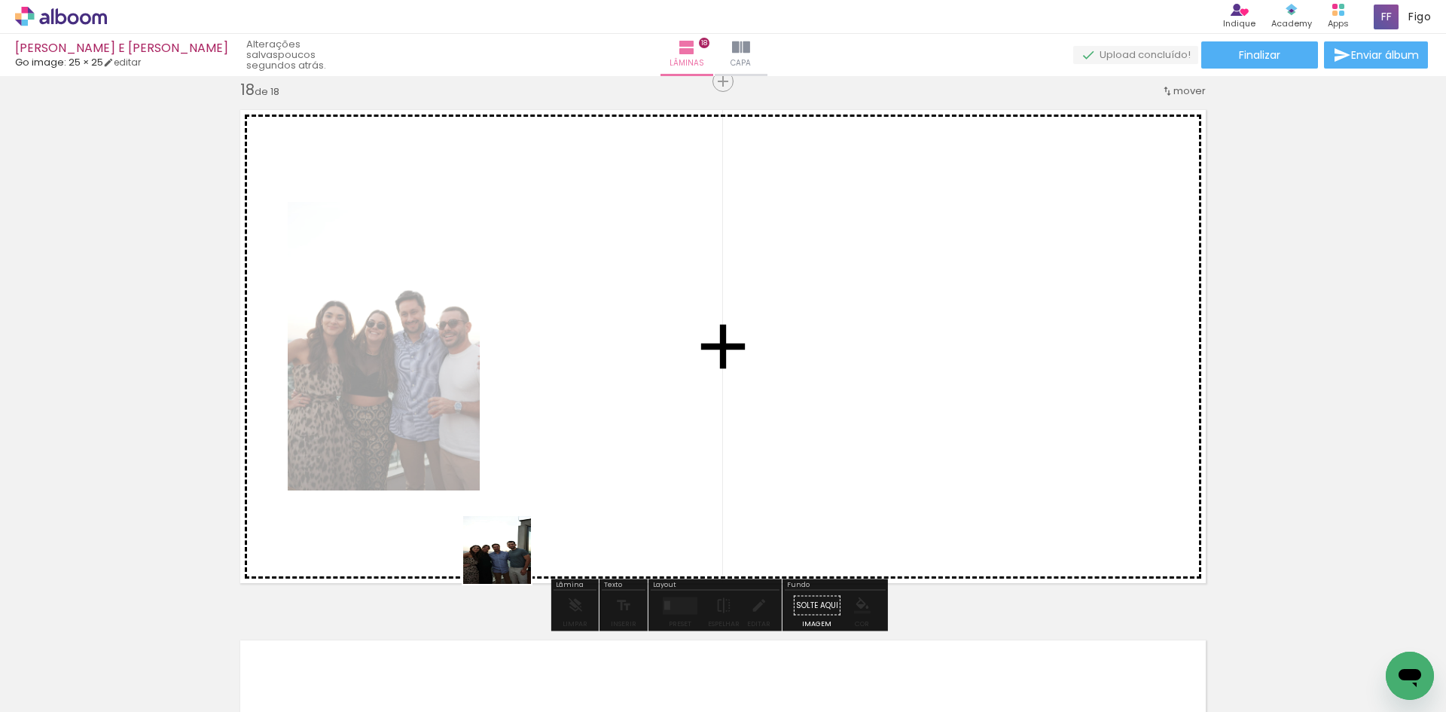
drag, startPoint x: 489, startPoint y: 682, endPoint x: 510, endPoint y: 511, distance: 172.3
click at [509, 532] on quentale-workspace at bounding box center [723, 356] width 1446 height 712
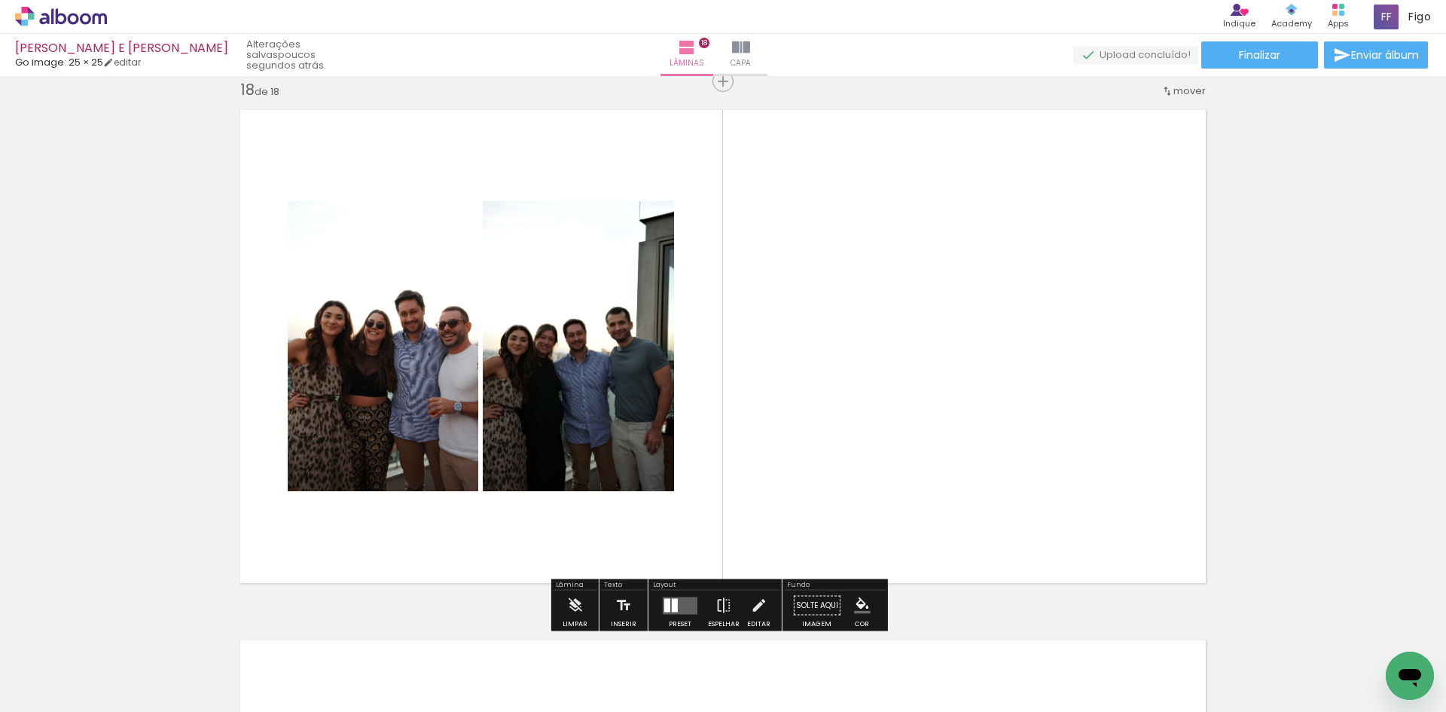
drag, startPoint x: 414, startPoint y: 675, endPoint x: 422, endPoint y: 465, distance: 209.5
click at [422, 482] on quentale-workspace at bounding box center [723, 356] width 1446 height 712
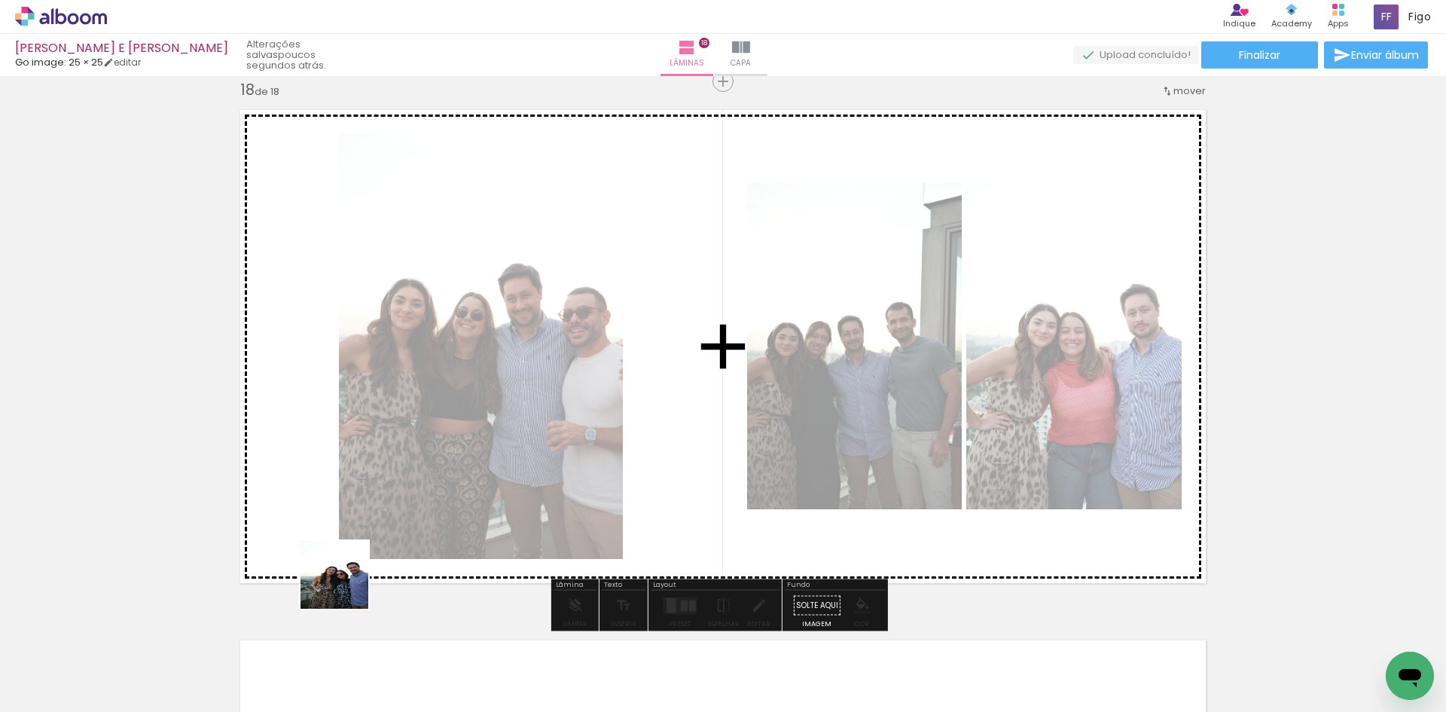
drag, startPoint x: 337, startPoint y: 647, endPoint x: 348, endPoint y: 493, distance: 154.1
click at [346, 507] on quentale-workspace at bounding box center [723, 356] width 1446 height 712
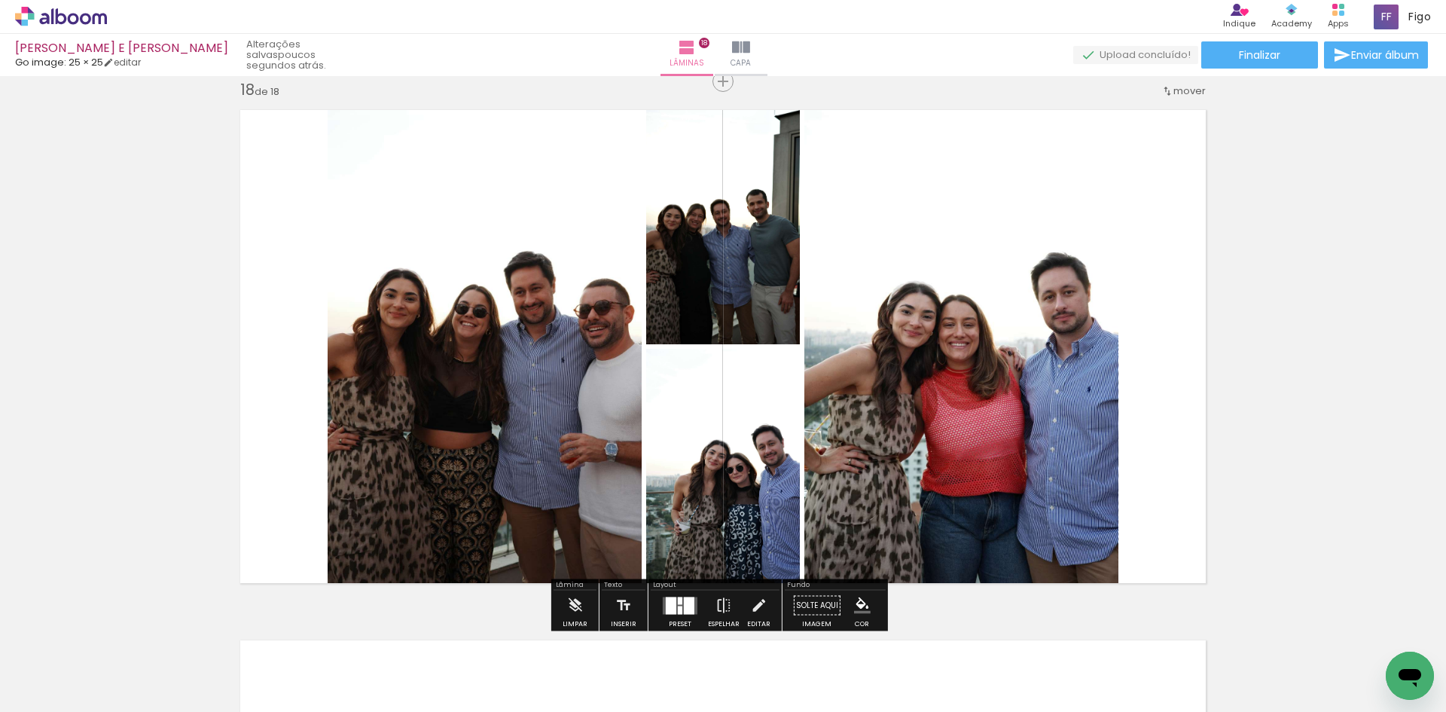
drag, startPoint x: 336, startPoint y: 664, endPoint x: 358, endPoint y: 513, distance: 153.1
click at [352, 540] on quentale-workspace at bounding box center [723, 356] width 1446 height 712
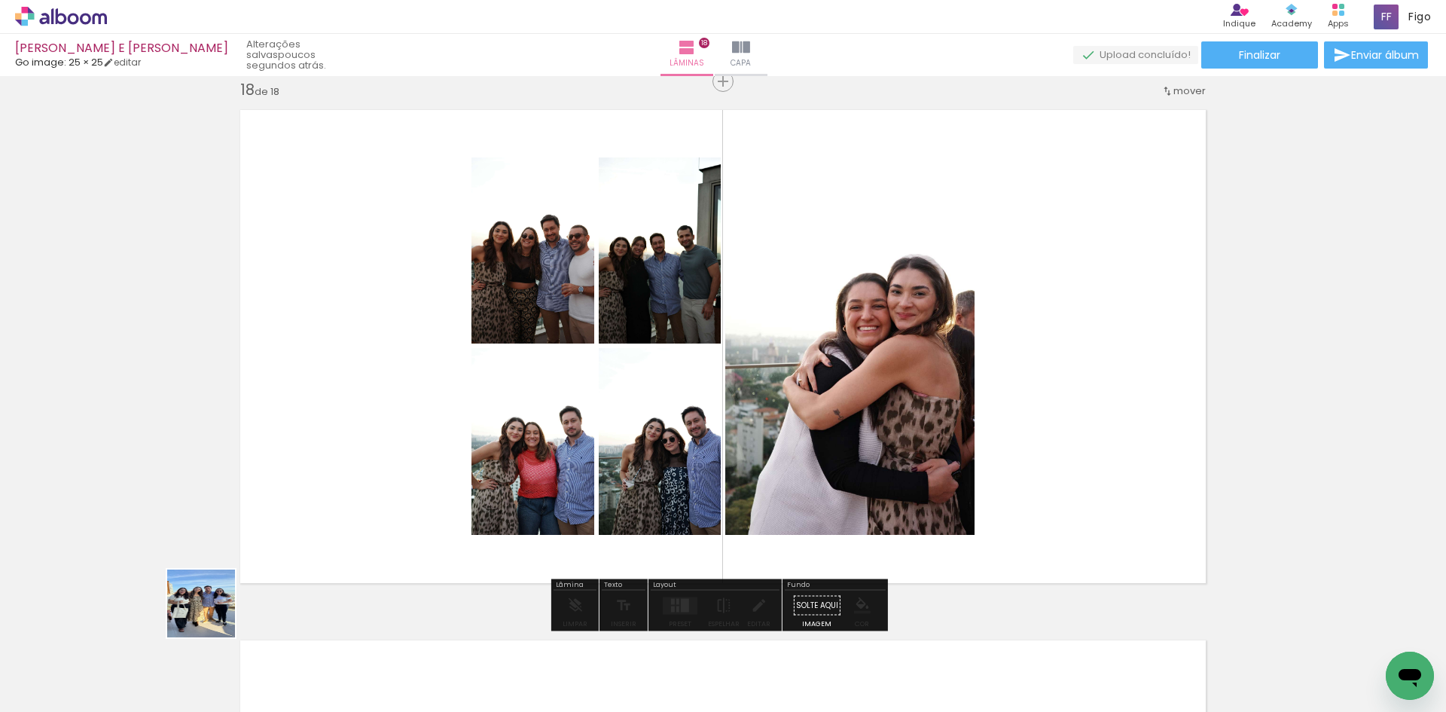
drag, startPoint x: 212, startPoint y: 615, endPoint x: 299, endPoint y: 483, distance: 157.7
click at [285, 505] on quentale-workspace at bounding box center [723, 356] width 1446 height 712
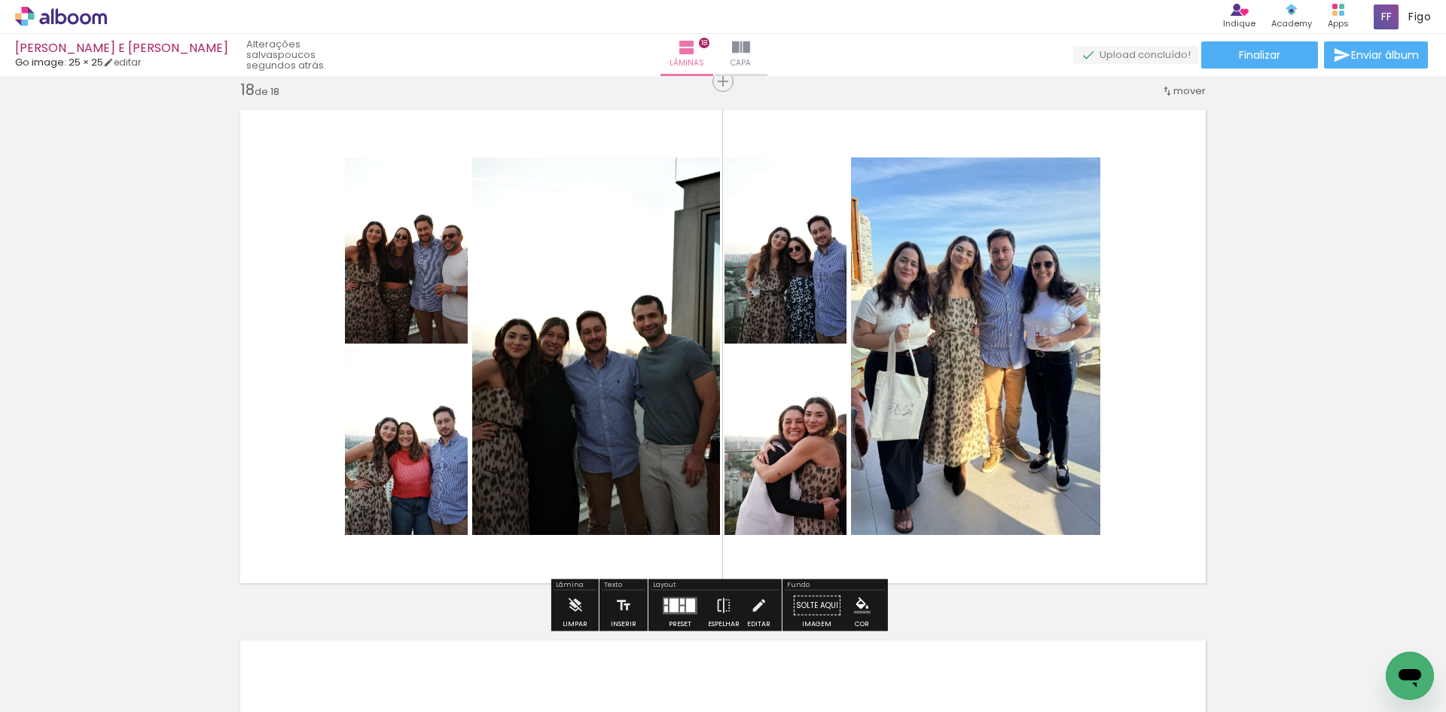
click at [674, 604] on div at bounding box center [674, 605] width 9 height 14
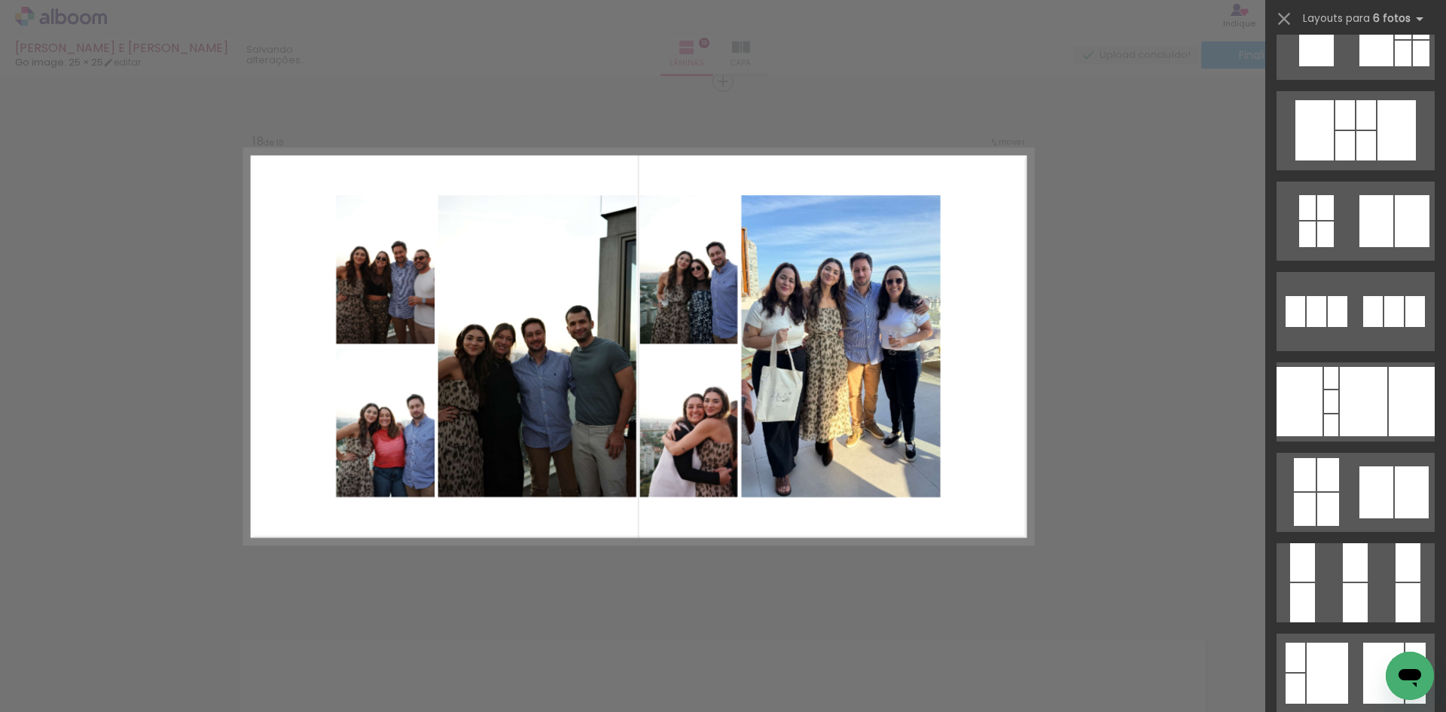
scroll to position [0, 0]
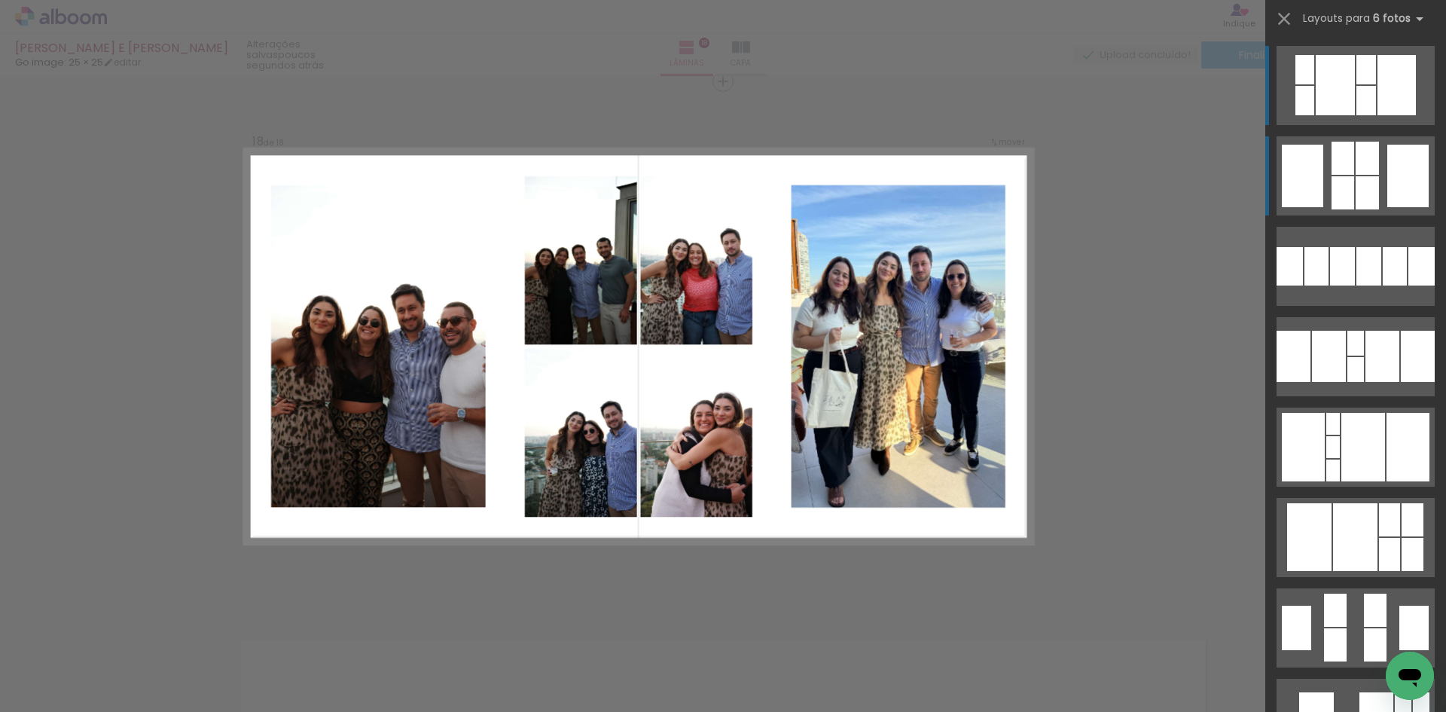
click at [1362, 186] on div at bounding box center [1367, 192] width 23 height 33
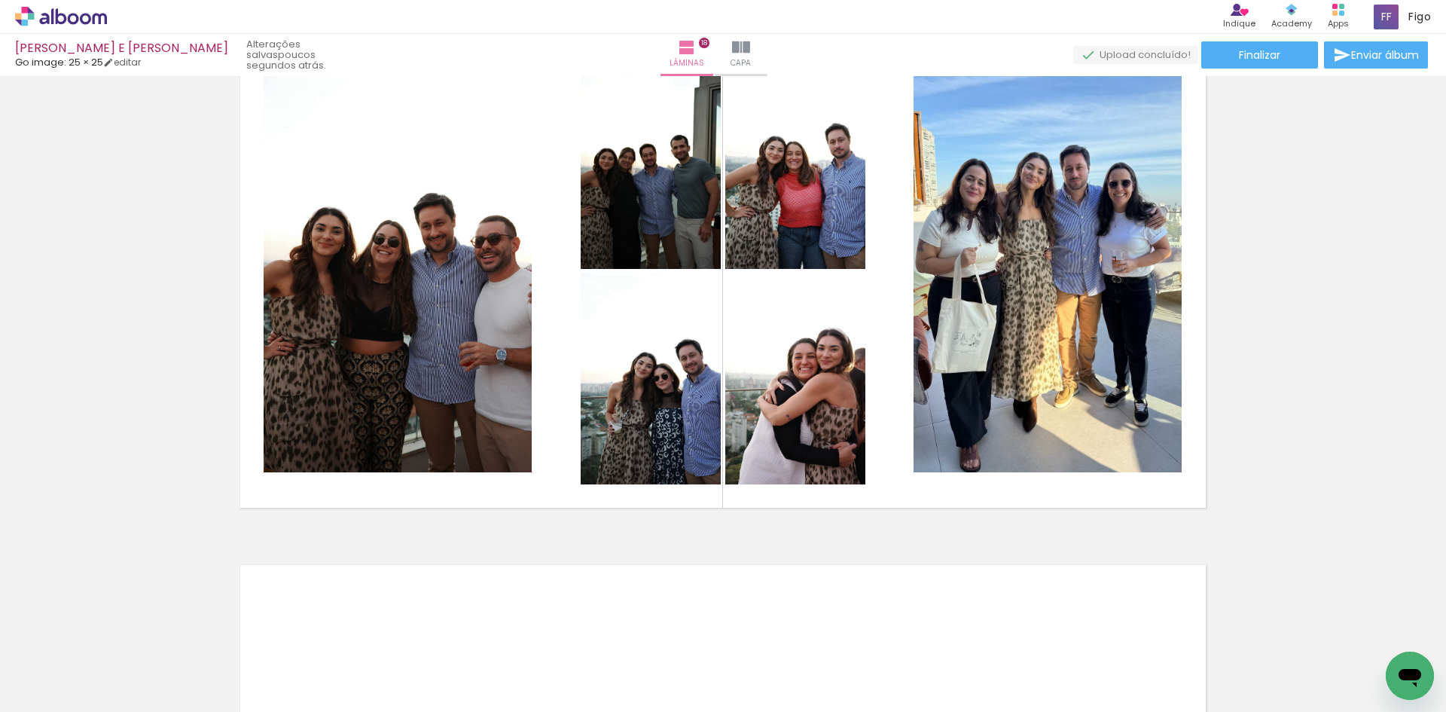
scroll to position [9184, 0]
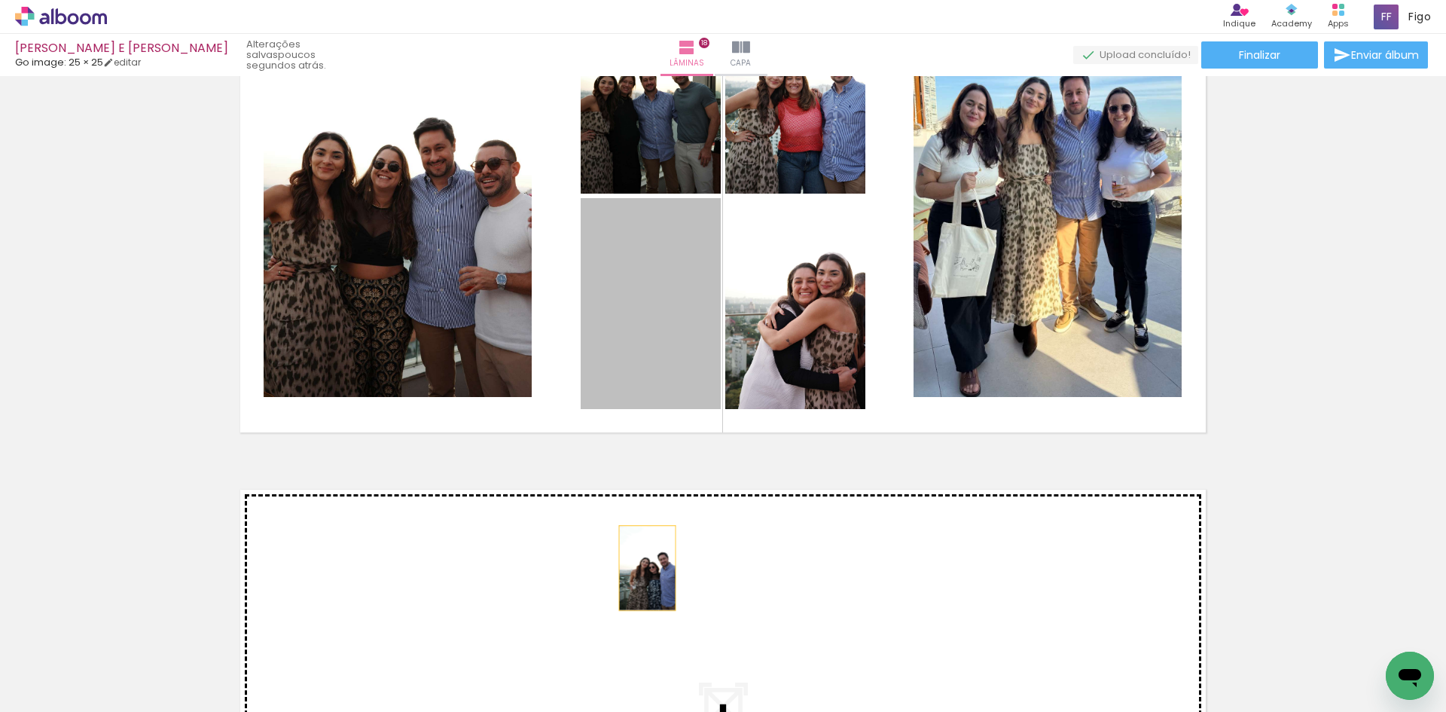
drag, startPoint x: 637, startPoint y: 342, endPoint x: 642, endPoint y: 569, distance: 226.7
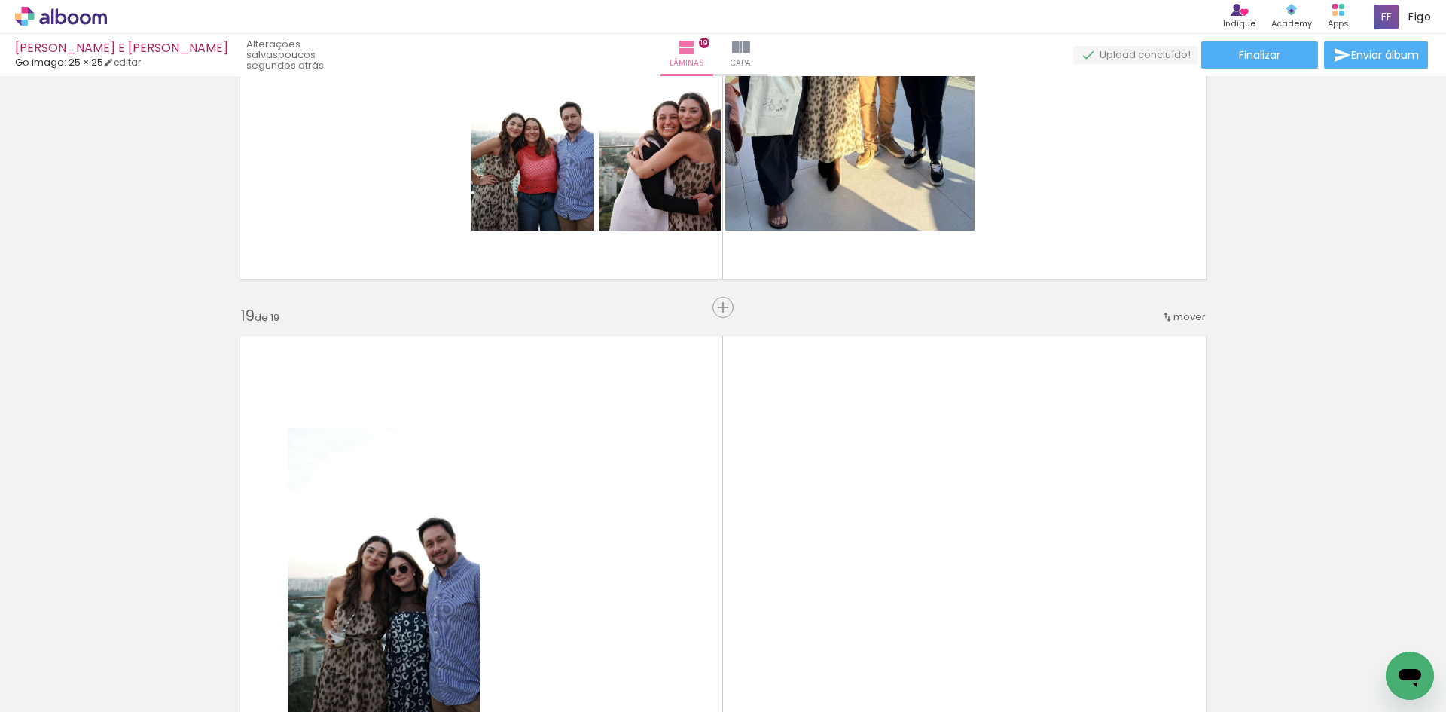
scroll to position [9187, 0]
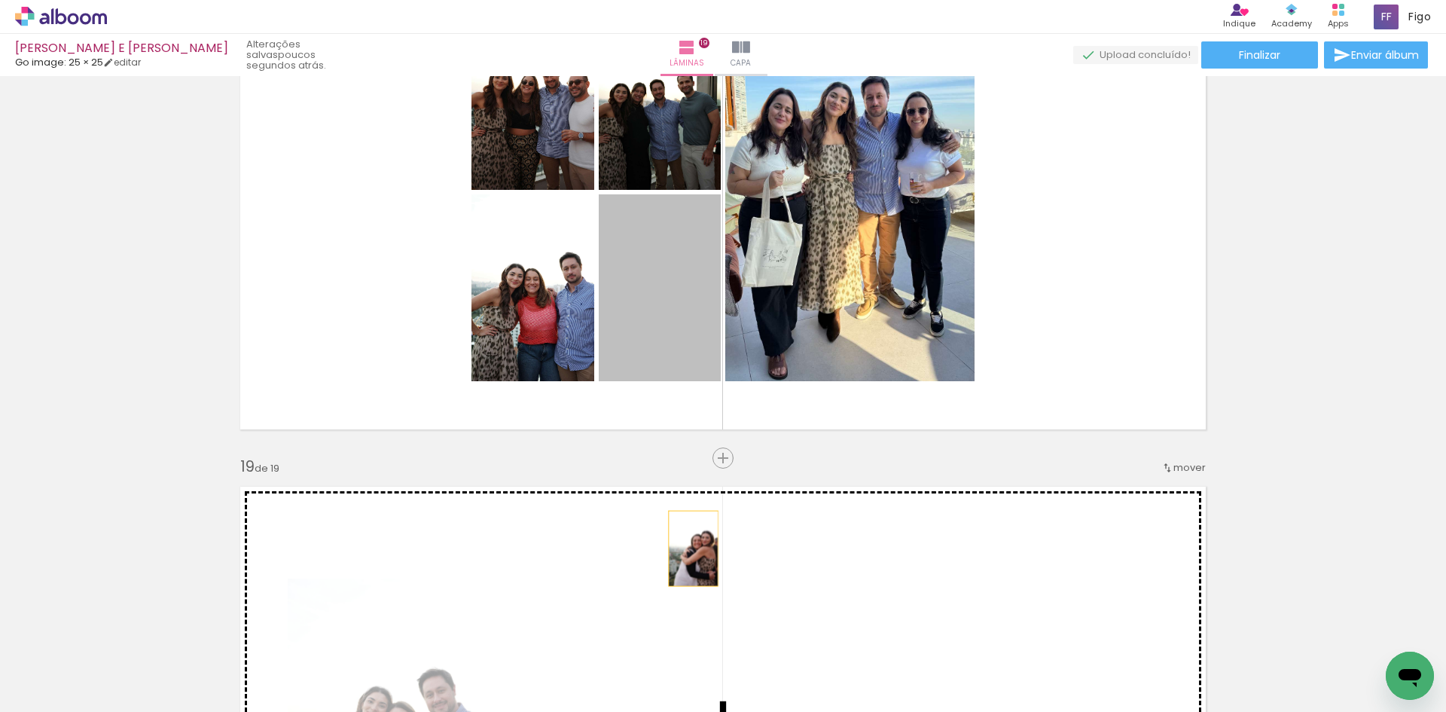
drag, startPoint x: 665, startPoint y: 334, endPoint x: 688, endPoint y: 552, distance: 219.6
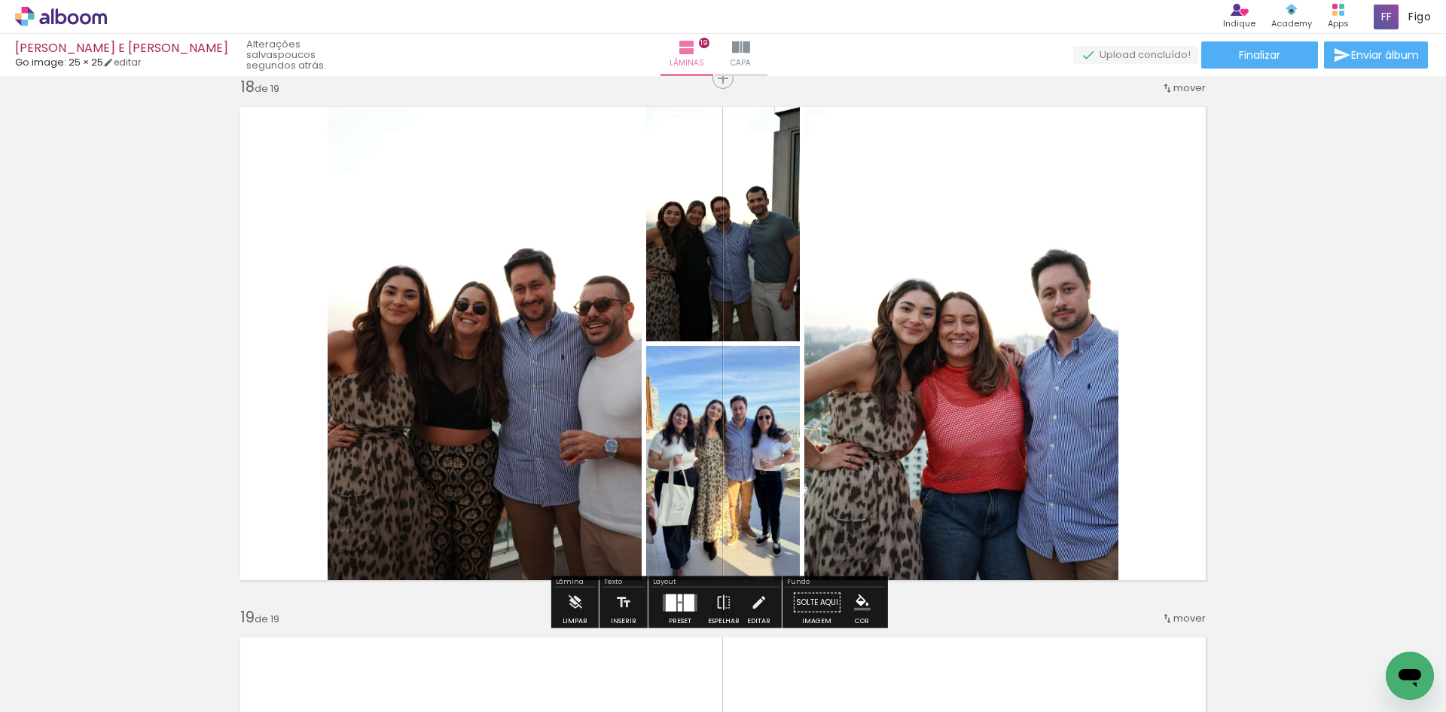
scroll to position [9112, 0]
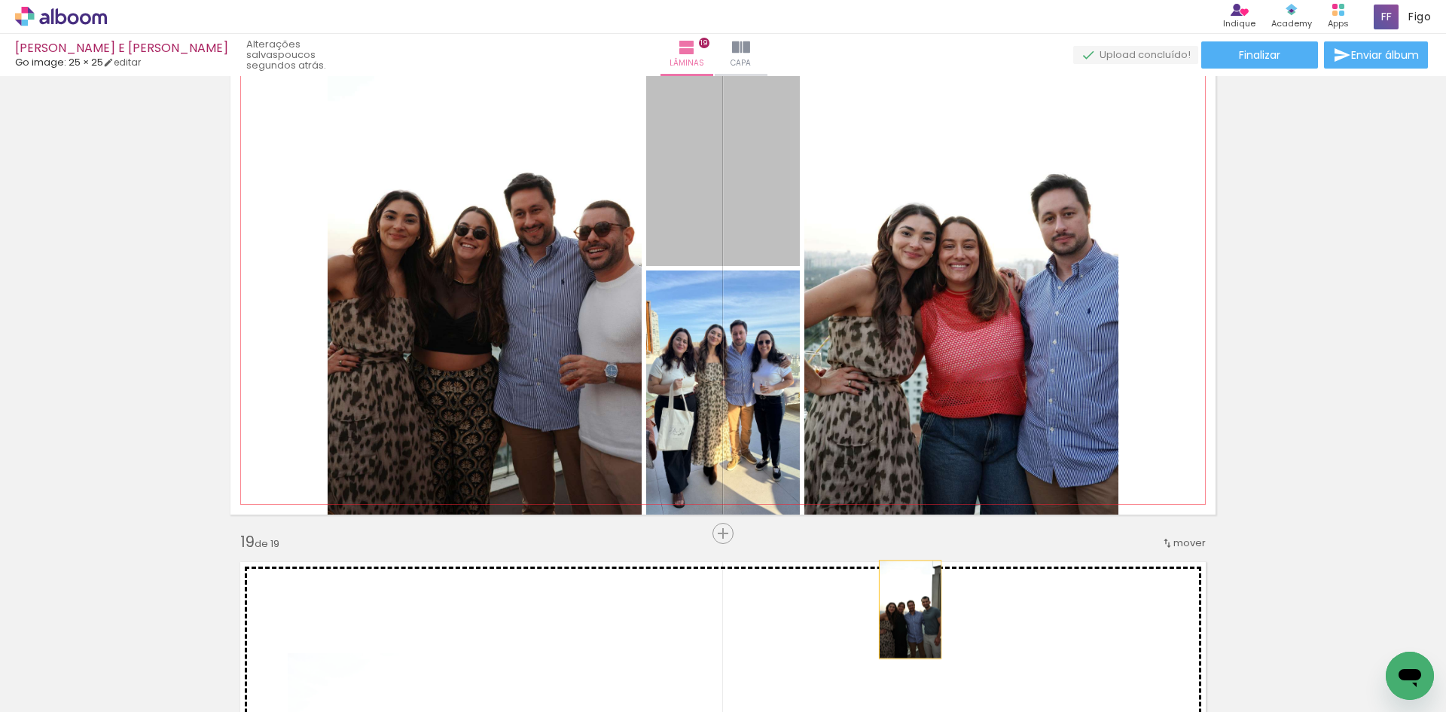
drag, startPoint x: 758, startPoint y: 207, endPoint x: 907, endPoint y: 606, distance: 425.1
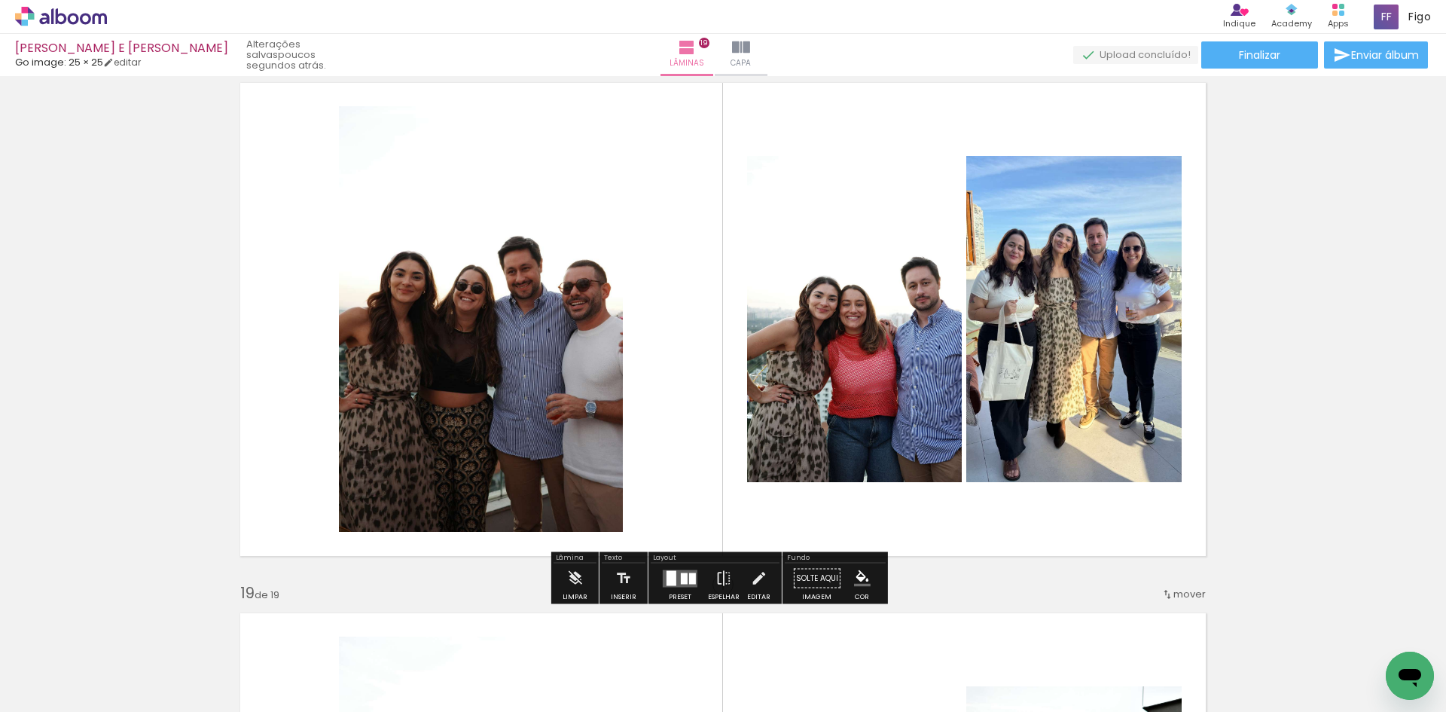
scroll to position [9036, 0]
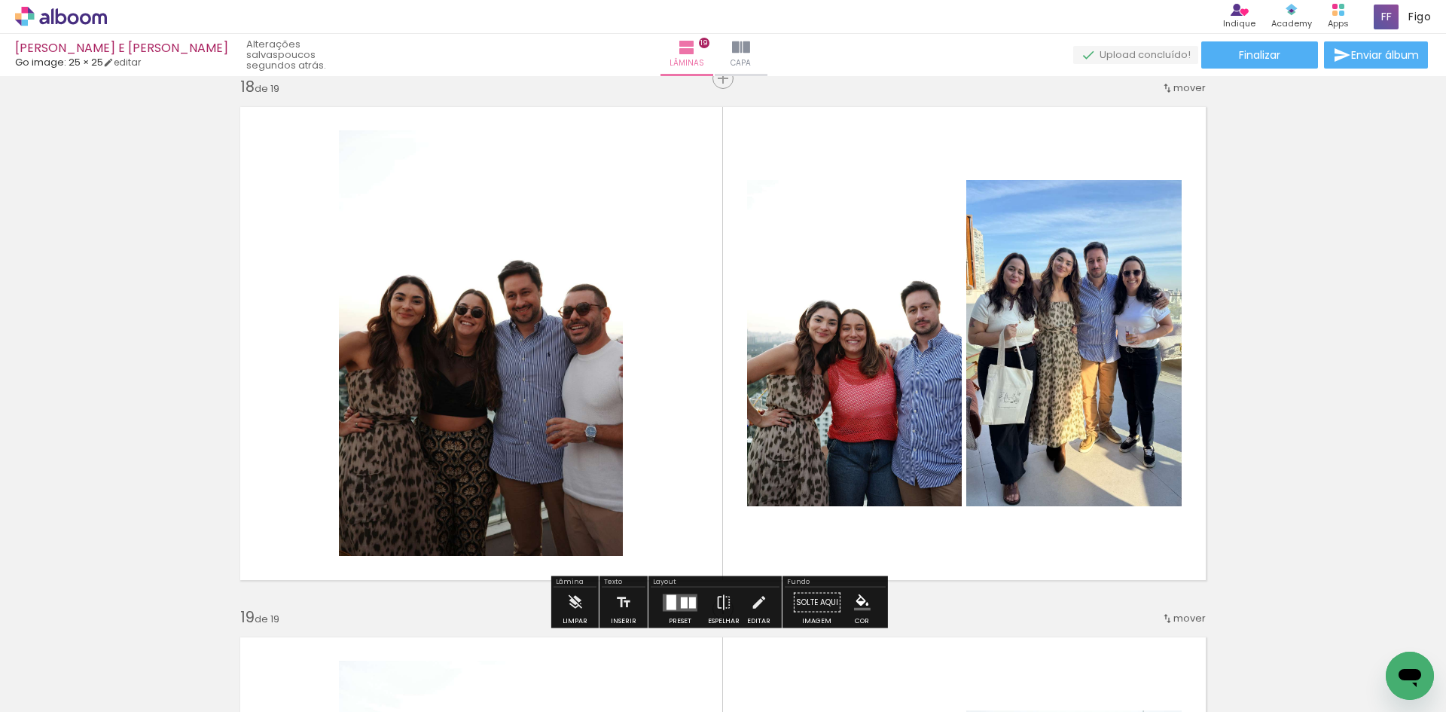
click at [679, 583] on div "Layout Preset Espelhar Editar" at bounding box center [714, 602] width 133 height 52
drag, startPoint x: 682, startPoint y: 590, endPoint x: 716, endPoint y: 587, distance: 34.1
click at [685, 590] on div at bounding box center [680, 602] width 41 height 30
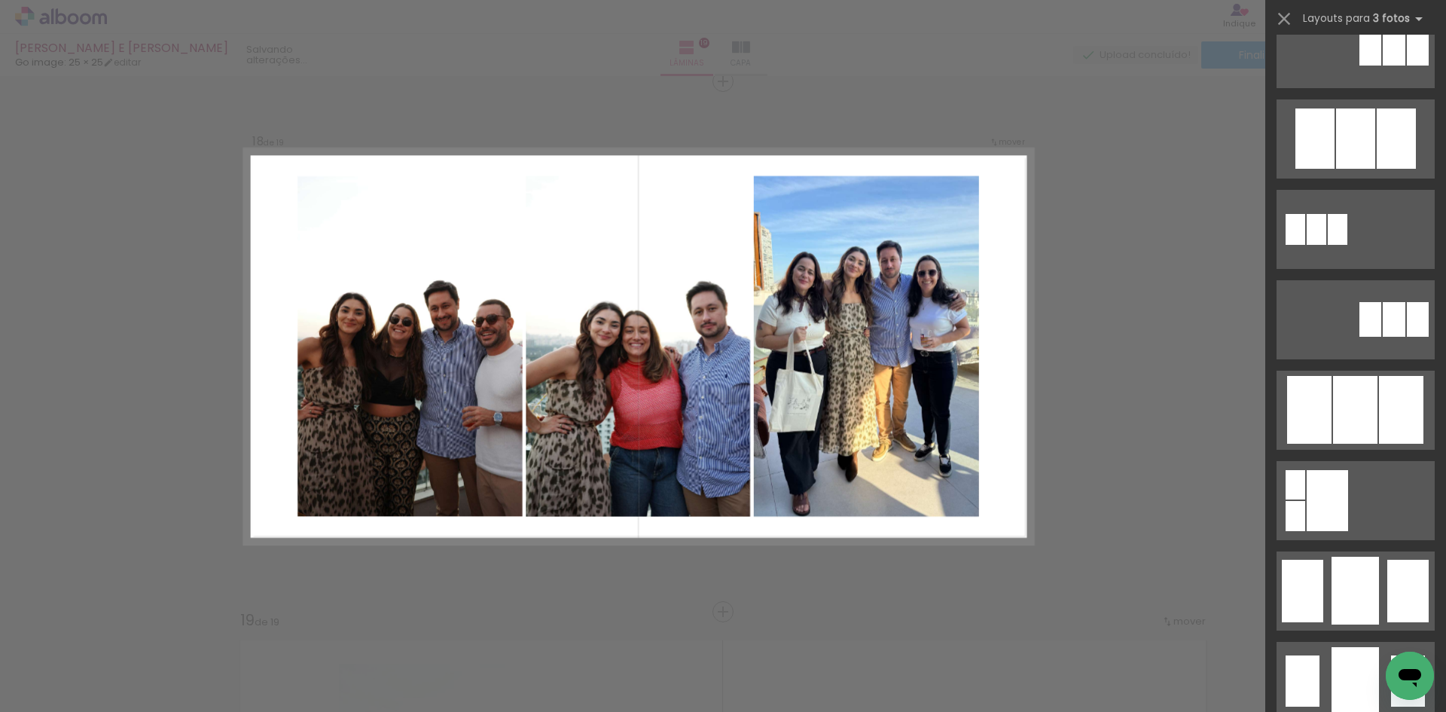
scroll to position [678, 0]
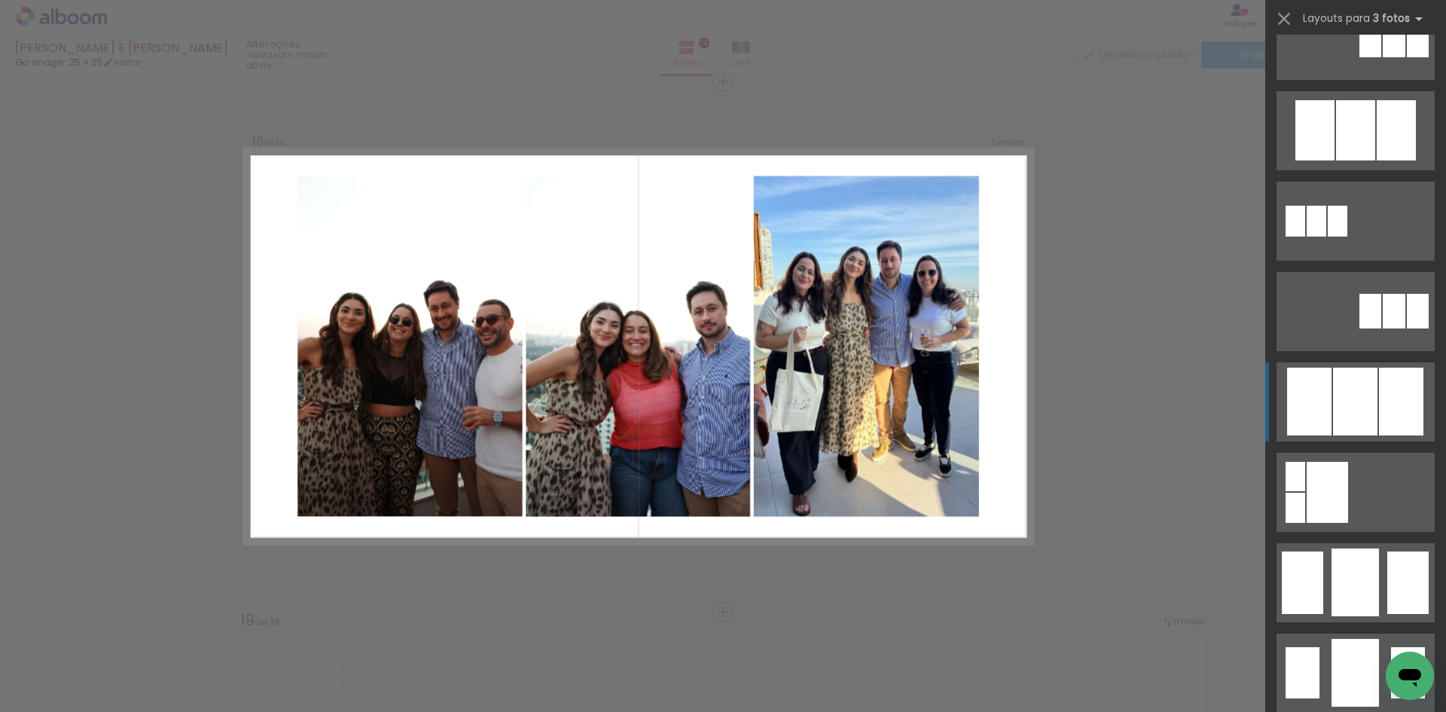
click at [1347, 402] on div at bounding box center [1355, 402] width 44 height 68
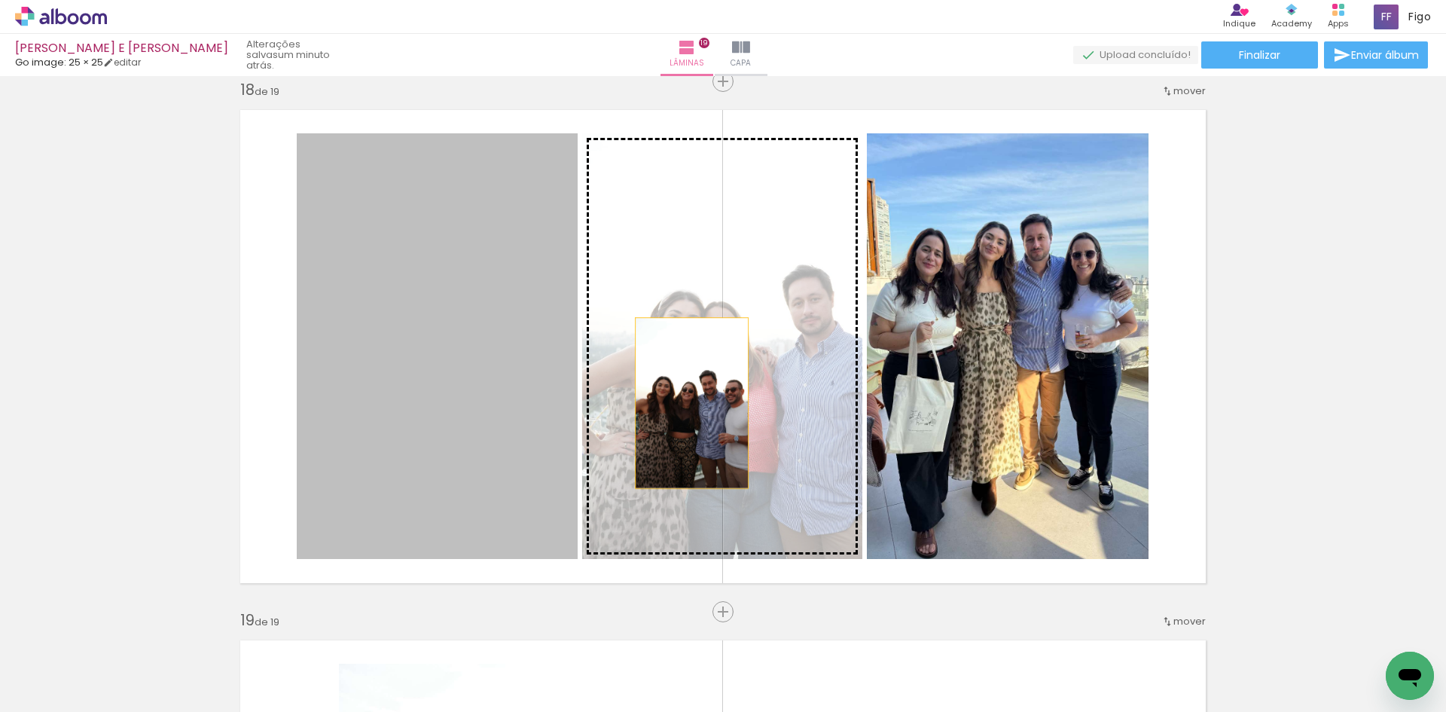
drag, startPoint x: 511, startPoint y: 400, endPoint x: 686, endPoint y: 403, distance: 174.8
click at [0, 0] on slot at bounding box center [0, 0] width 0 height 0
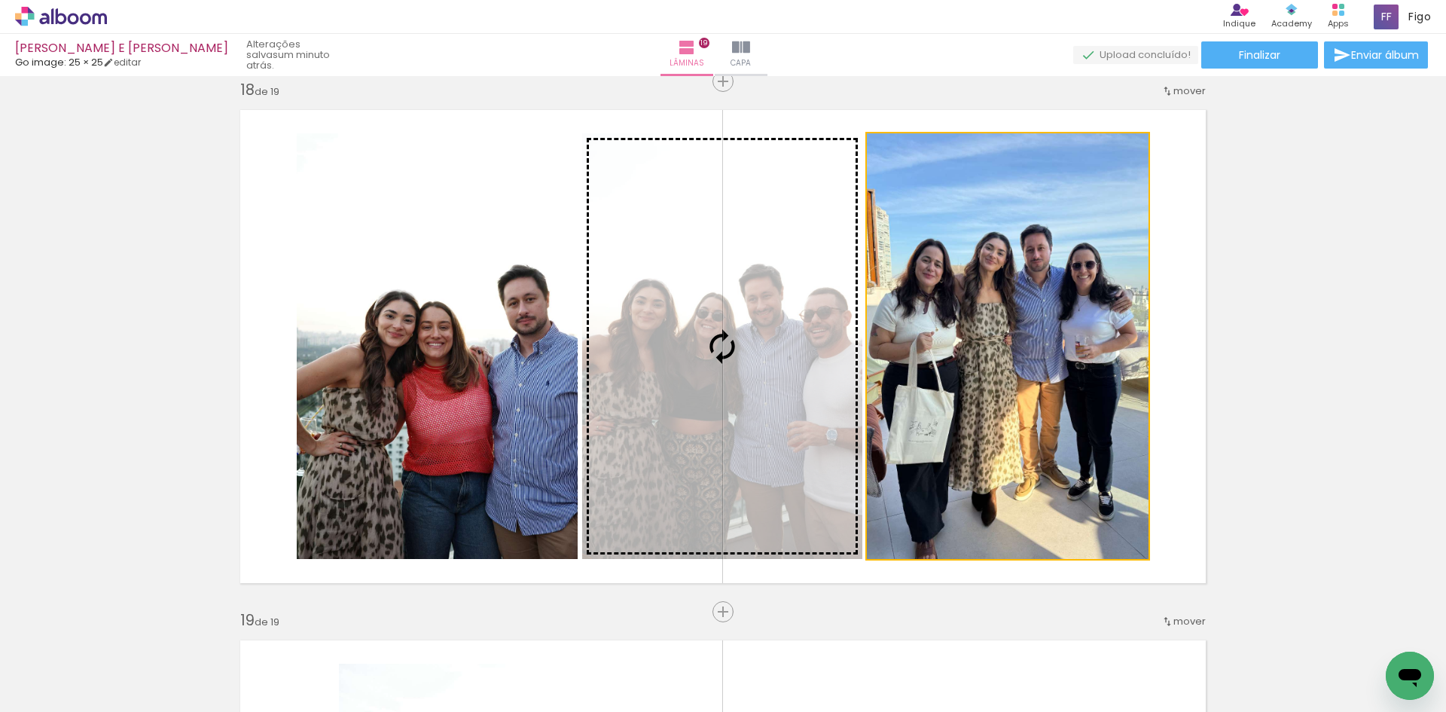
drag, startPoint x: 928, startPoint y: 369, endPoint x: 698, endPoint y: 378, distance: 229.9
click at [0, 0] on slot at bounding box center [0, 0] width 0 height 0
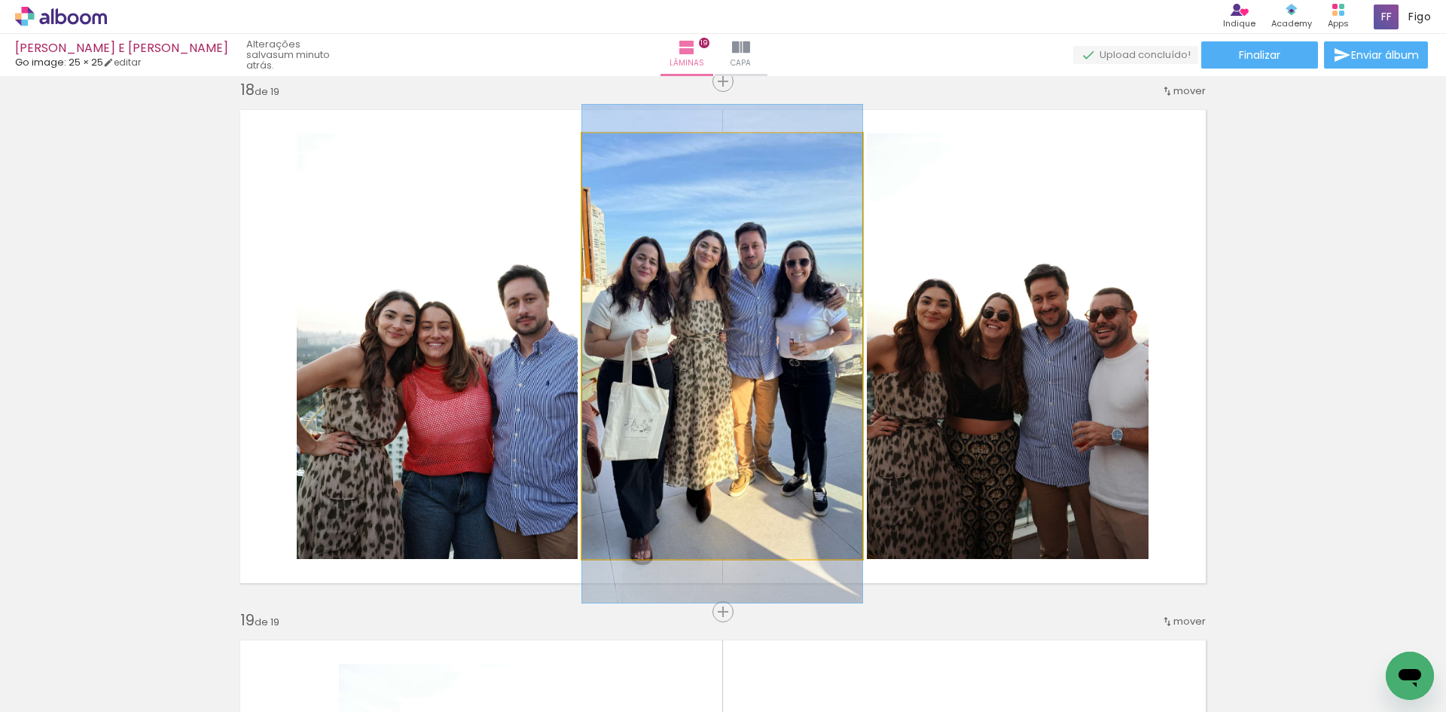
drag, startPoint x: 696, startPoint y: 378, endPoint x: 974, endPoint y: 386, distance: 278.0
click at [0, 0] on slot at bounding box center [0, 0] width 0 height 0
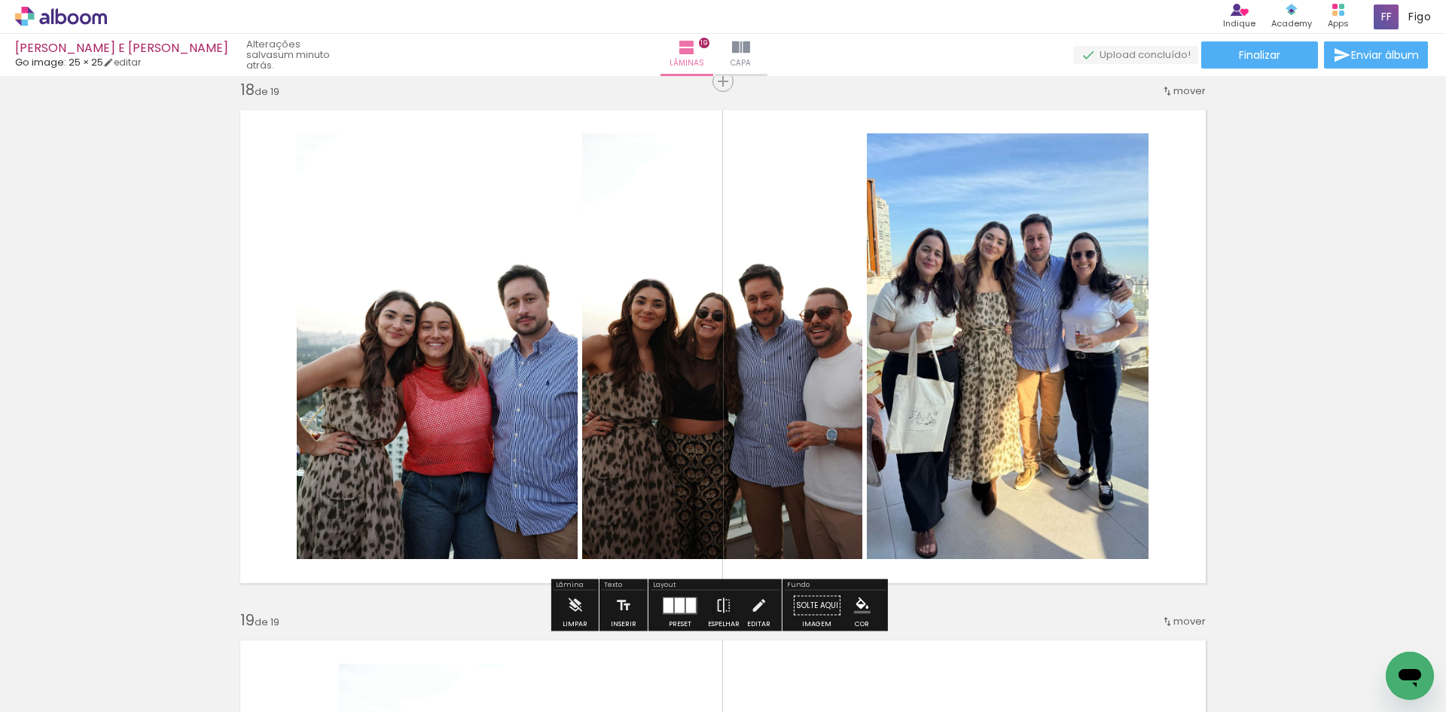
drag, startPoint x: 774, startPoint y: 387, endPoint x: 976, endPoint y: 401, distance: 202.3
click at [0, 0] on slot at bounding box center [0, 0] width 0 height 0
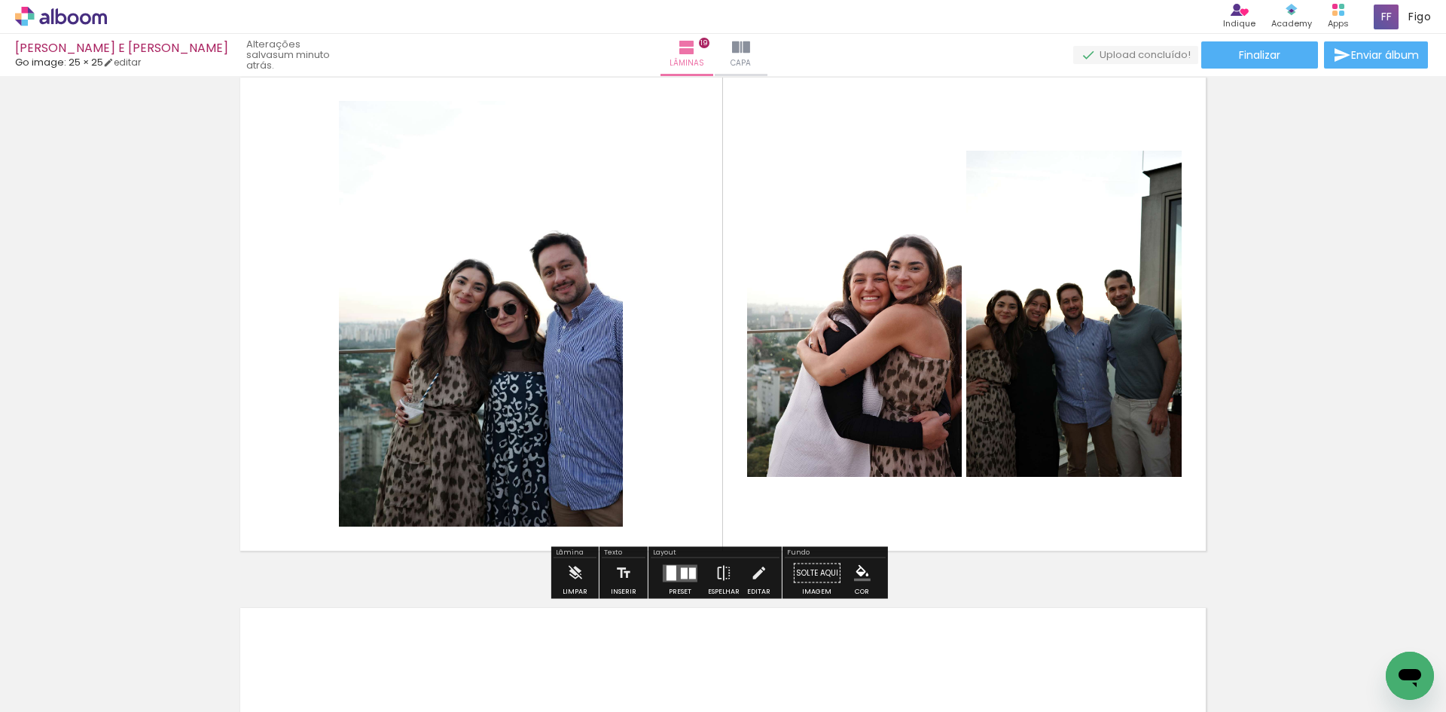
scroll to position [9711, 0]
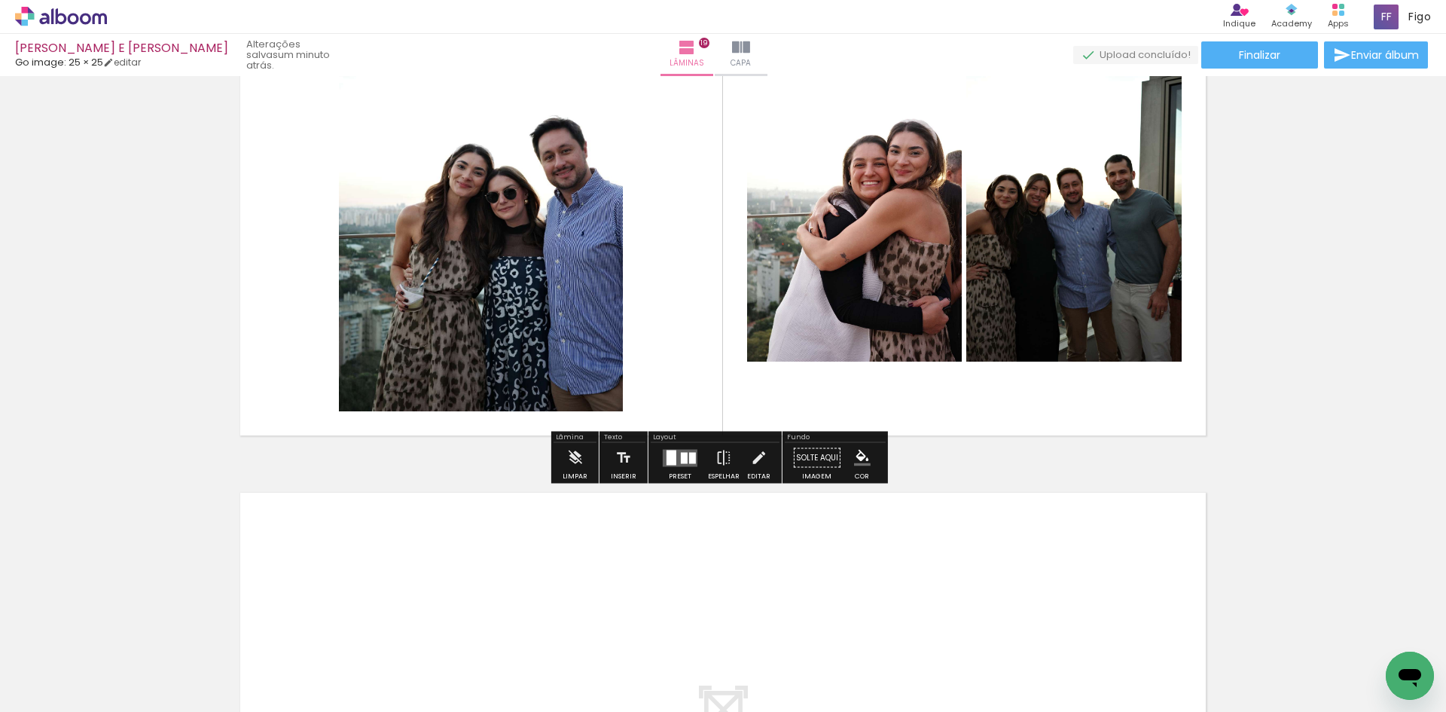
click at [694, 459] on quentale-layouter at bounding box center [680, 457] width 35 height 17
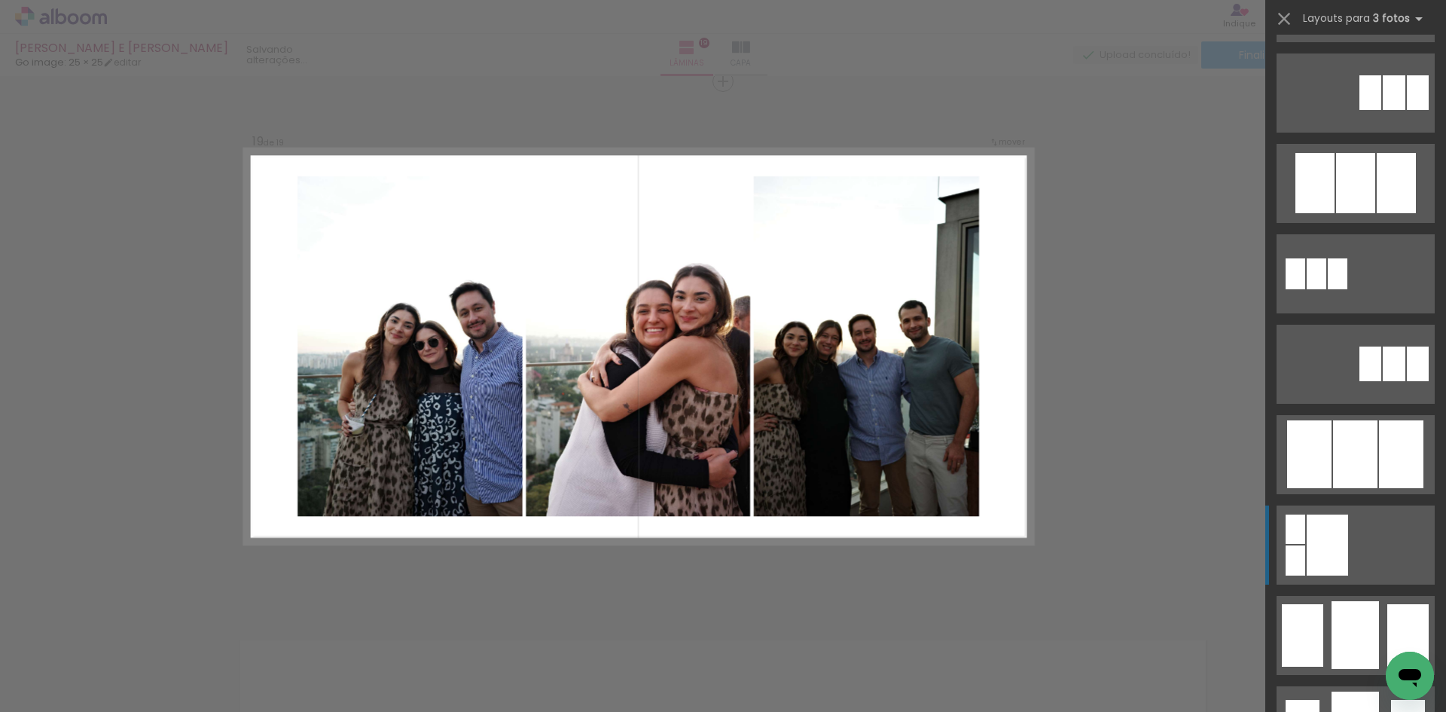
scroll to position [753, 0]
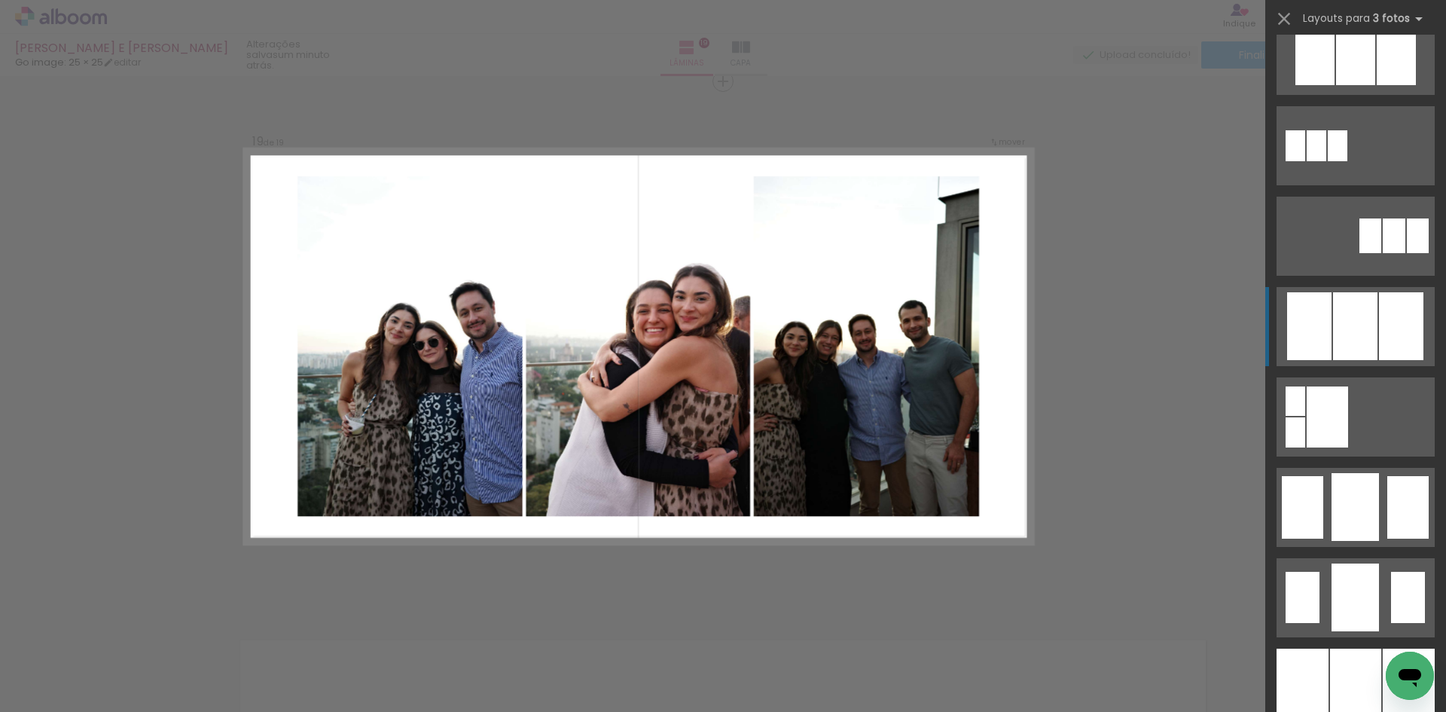
click at [1387, 340] on div at bounding box center [1401, 326] width 44 height 68
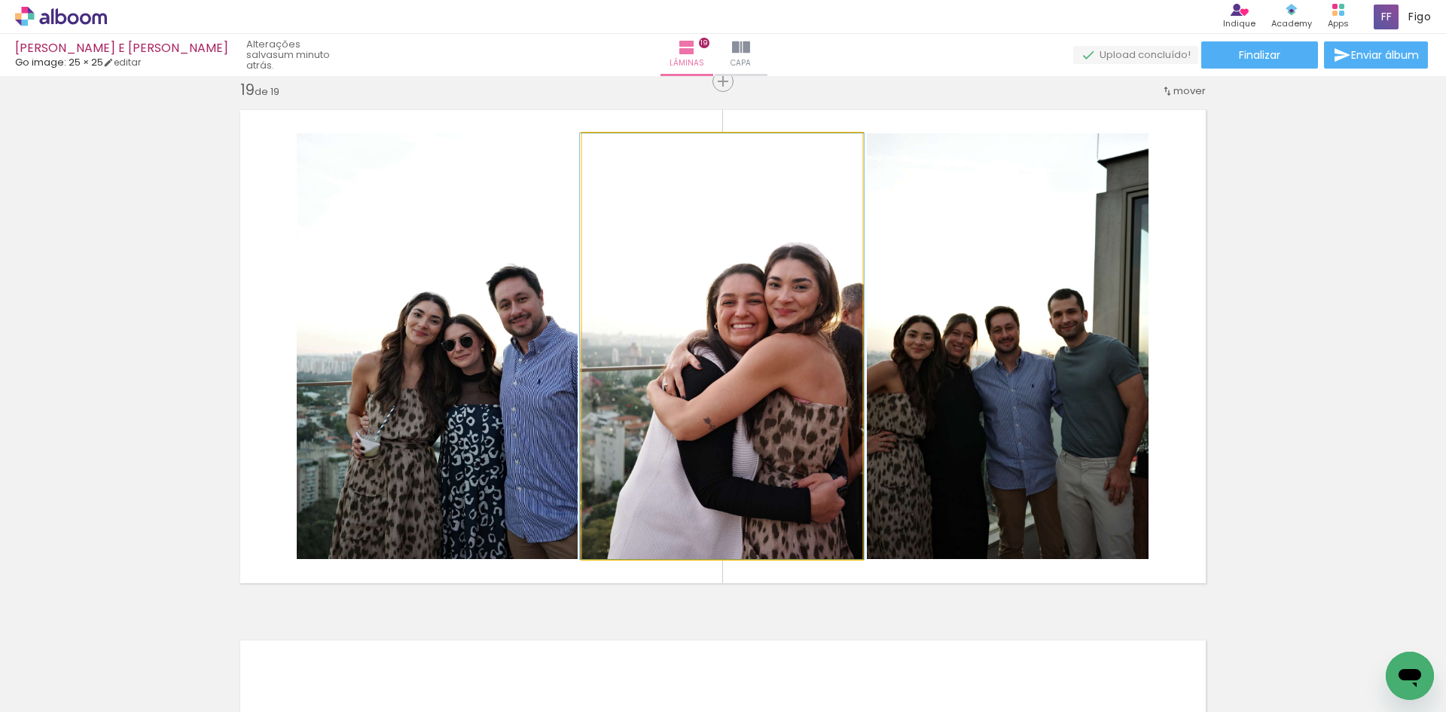
drag, startPoint x: 798, startPoint y: 397, endPoint x: 990, endPoint y: 397, distance: 192.1
click at [0, 0] on slot at bounding box center [0, 0] width 0 height 0
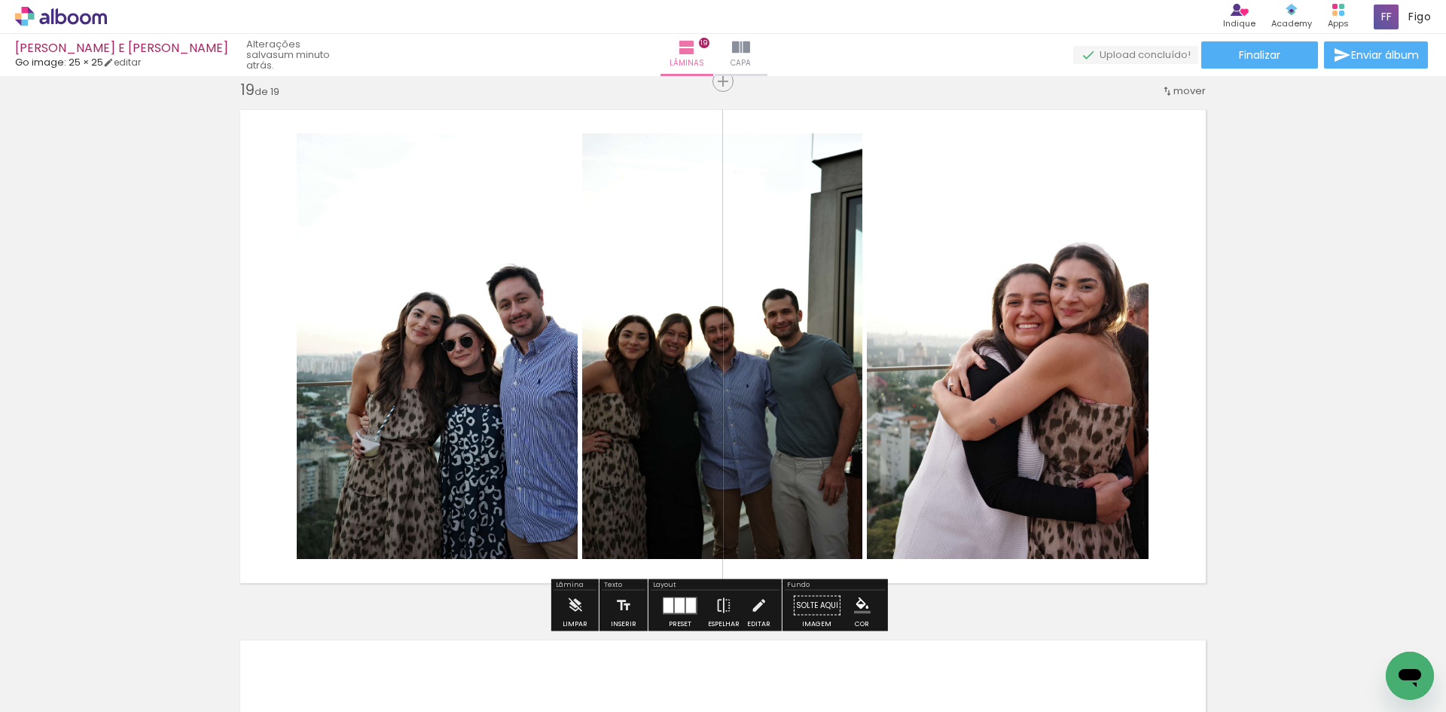
drag, startPoint x: 972, startPoint y: 389, endPoint x: 766, endPoint y: 386, distance: 206.4
click at [0, 0] on slot at bounding box center [0, 0] width 0 height 0
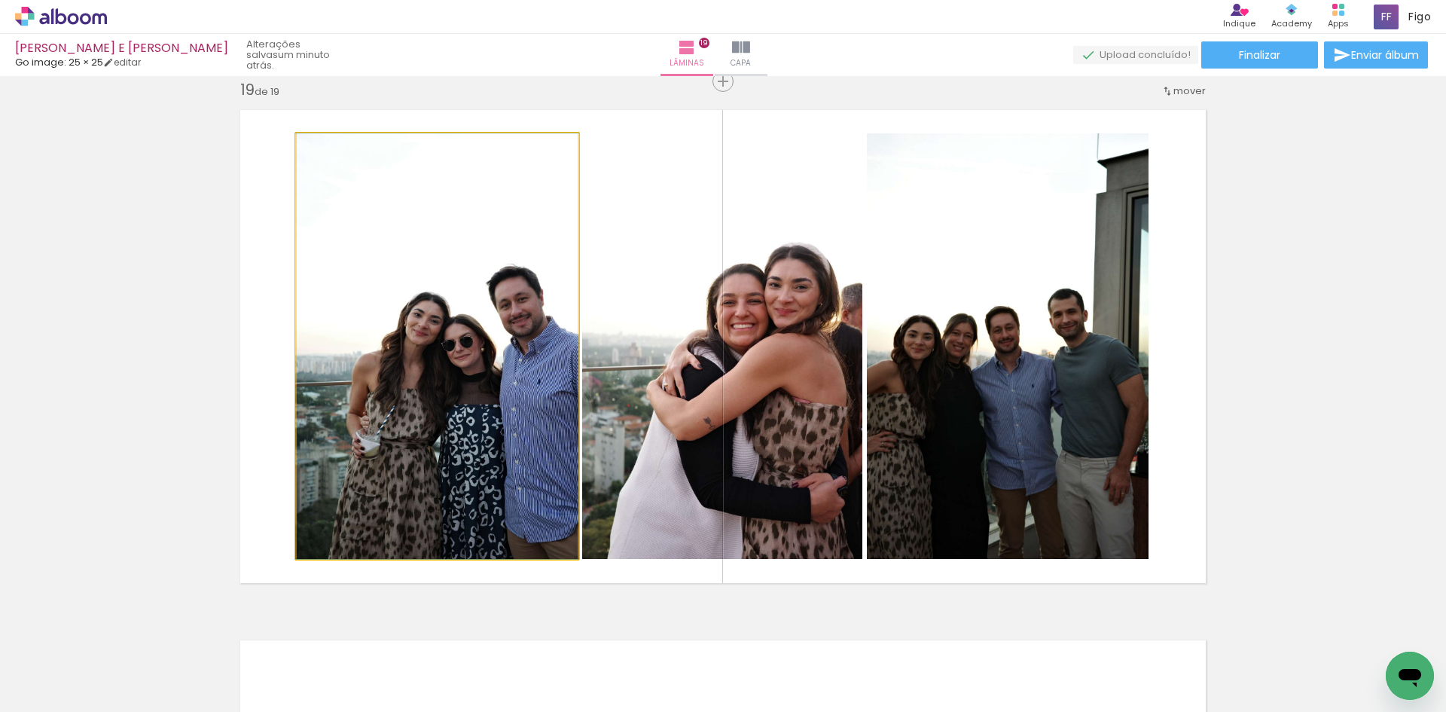
drag, startPoint x: 481, startPoint y: 381, endPoint x: 659, endPoint y: 385, distance: 178.5
click at [0, 0] on slot at bounding box center [0, 0] width 0 height 0
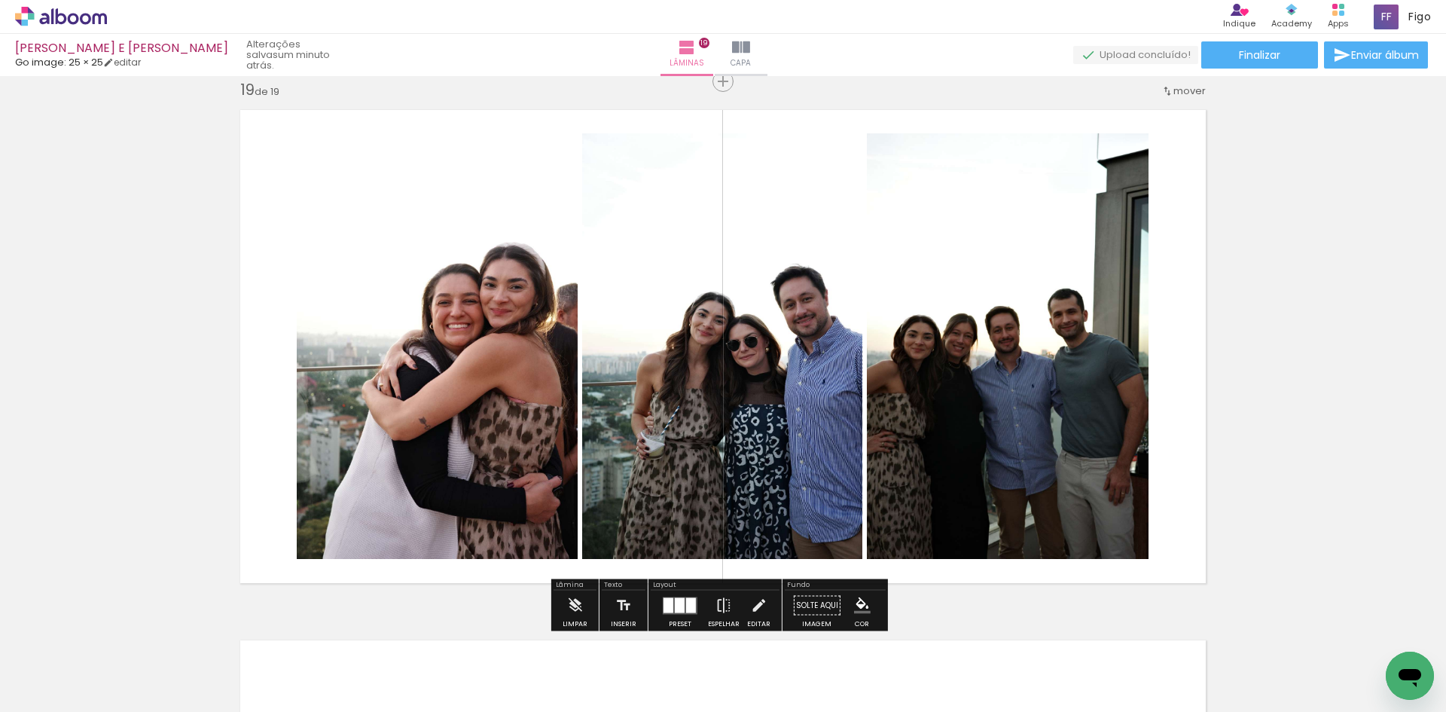
drag, startPoint x: 698, startPoint y: 375, endPoint x: 467, endPoint y: 358, distance: 231.9
click at [0, 0] on slot at bounding box center [0, 0] width 0 height 0
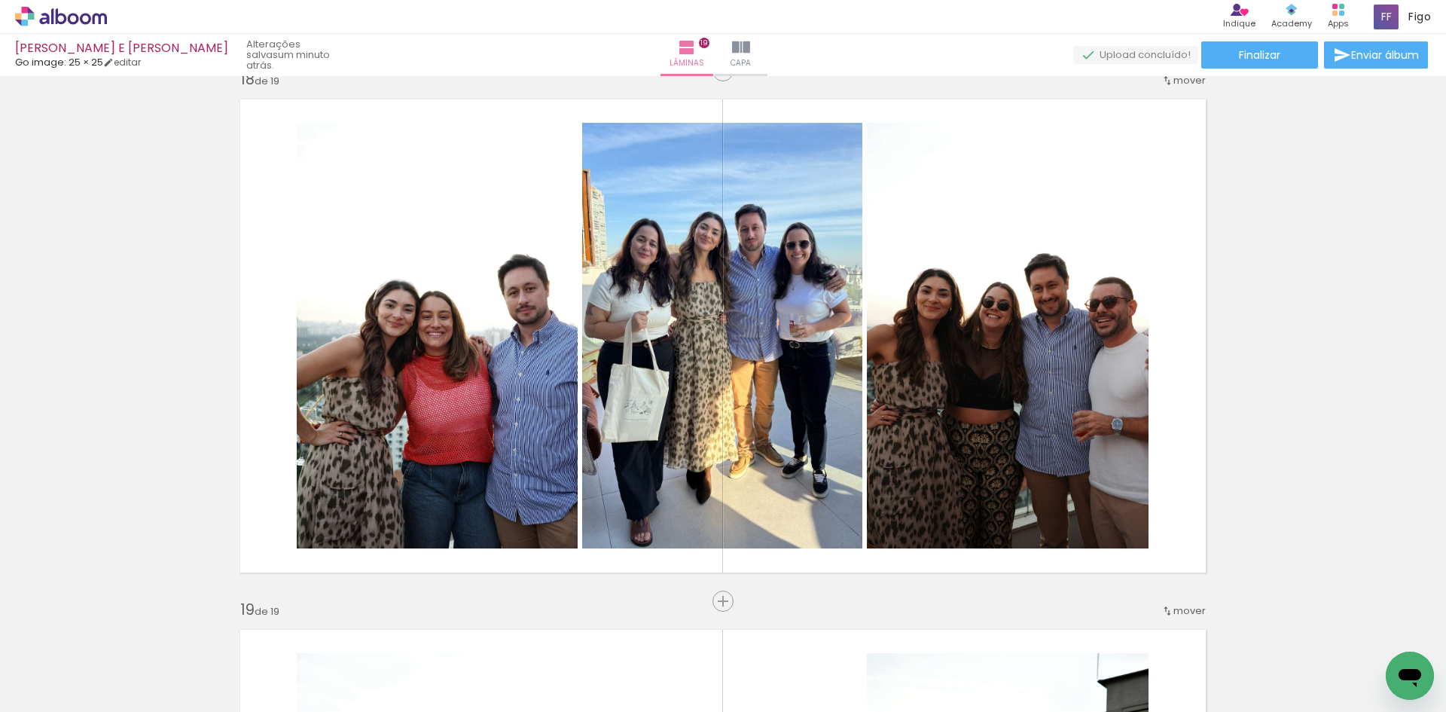
scroll to position [9036, 0]
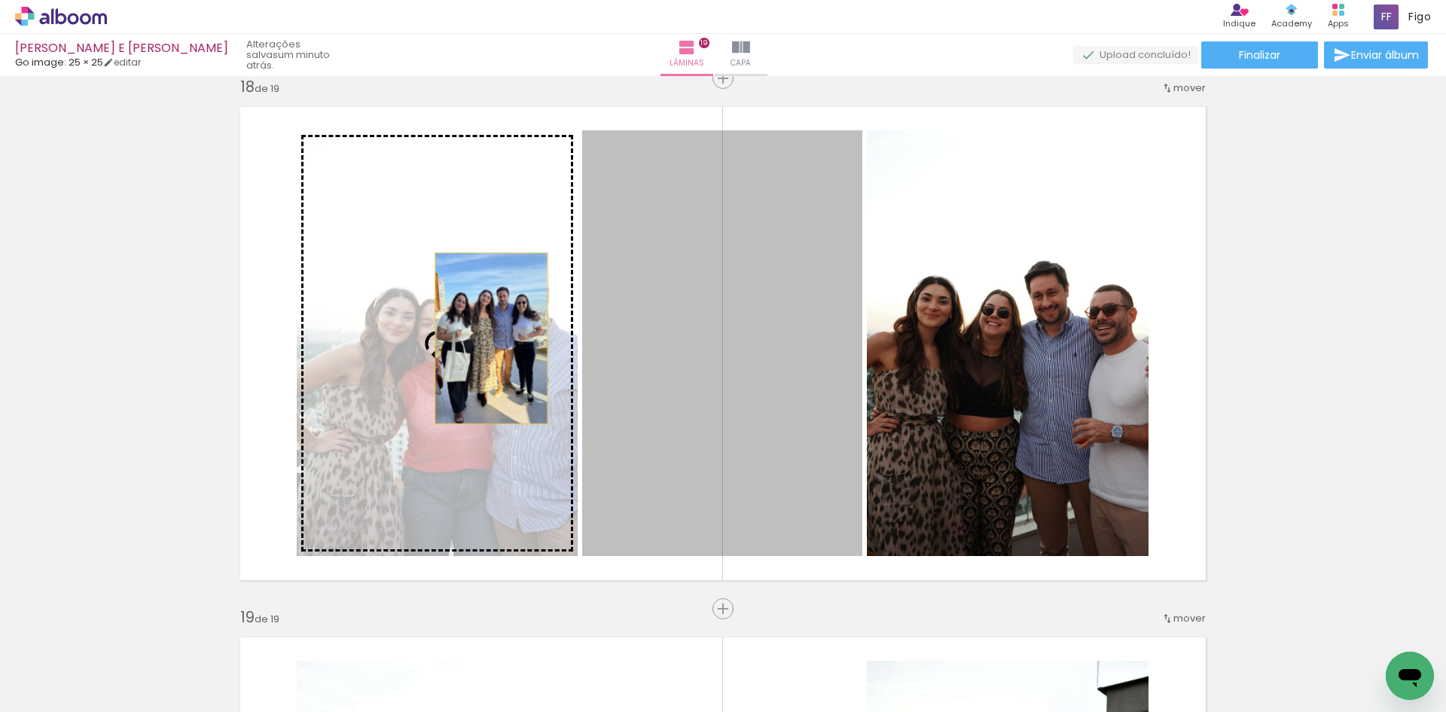
drag, startPoint x: 668, startPoint y: 340, endPoint x: 431, endPoint y: 336, distance: 237.3
click at [0, 0] on slot at bounding box center [0, 0] width 0 height 0
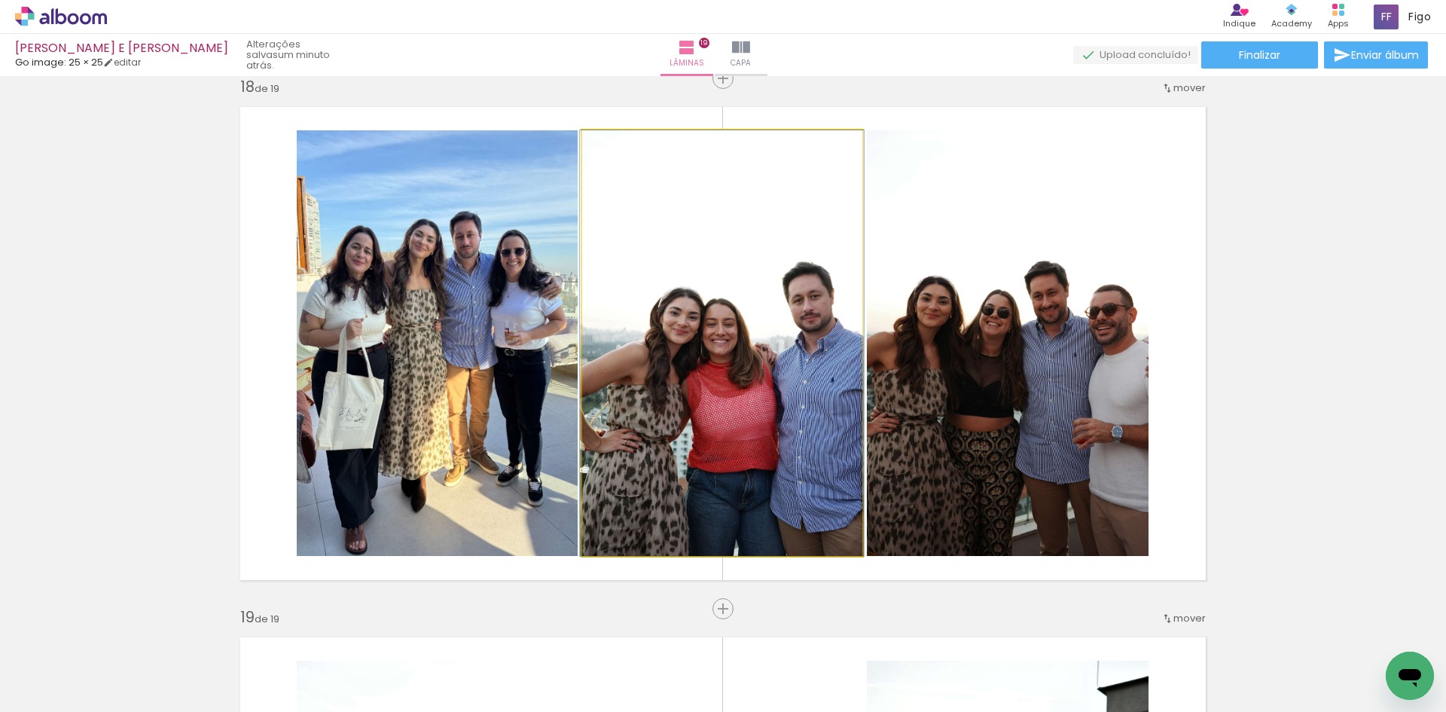
drag, startPoint x: 767, startPoint y: 368, endPoint x: 1005, endPoint y: 376, distance: 238.1
click at [0, 0] on slot at bounding box center [0, 0] width 0 height 0
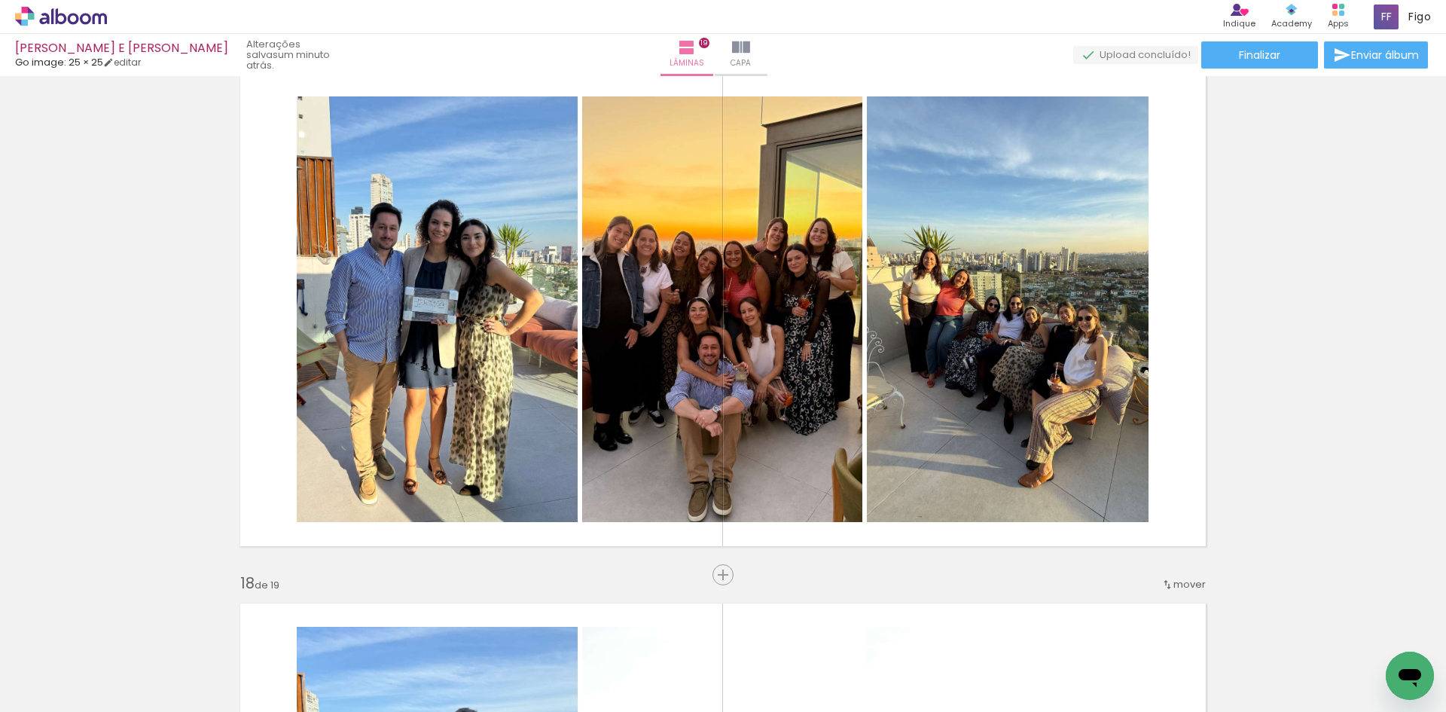
scroll to position [8509, 0]
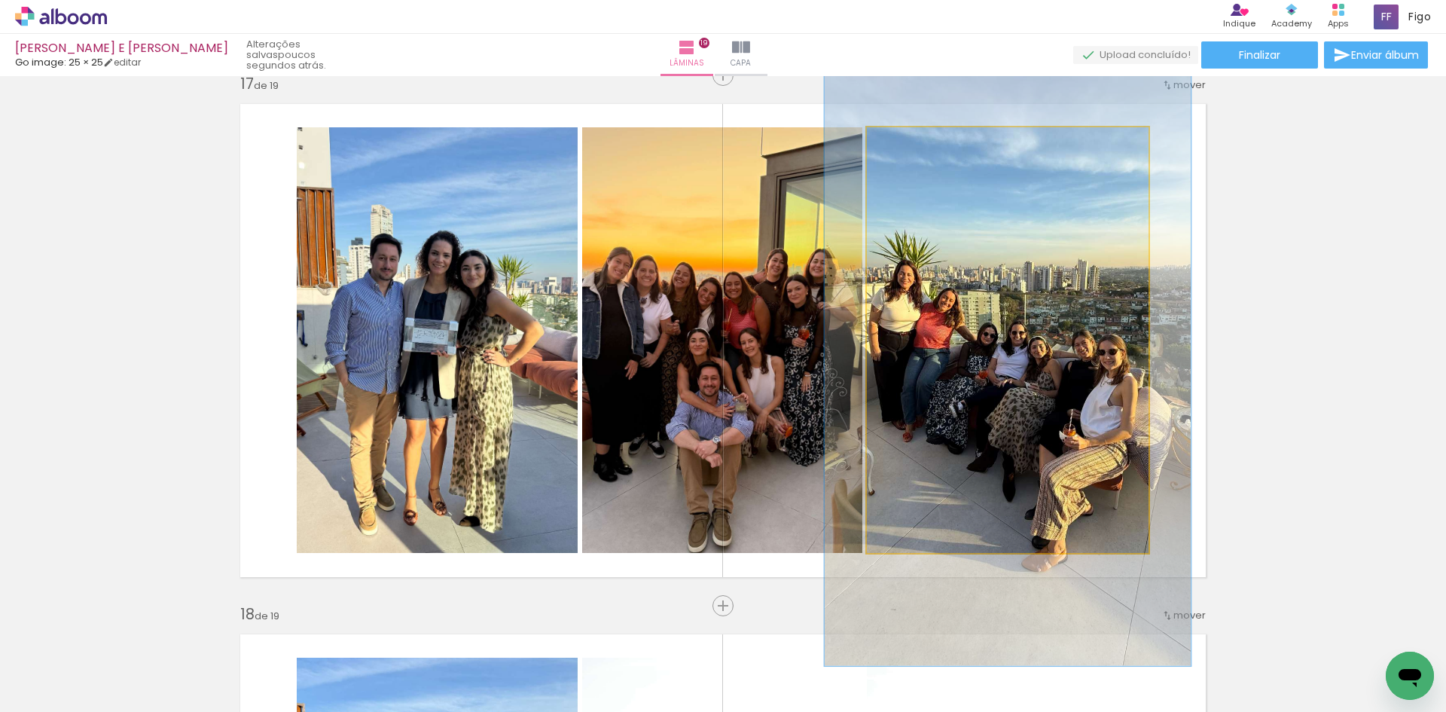
drag, startPoint x: 899, startPoint y: 148, endPoint x: 915, endPoint y: 148, distance: 15.8
type paper-slider "130"
click at [915, 148] on div at bounding box center [918, 143] width 24 height 24
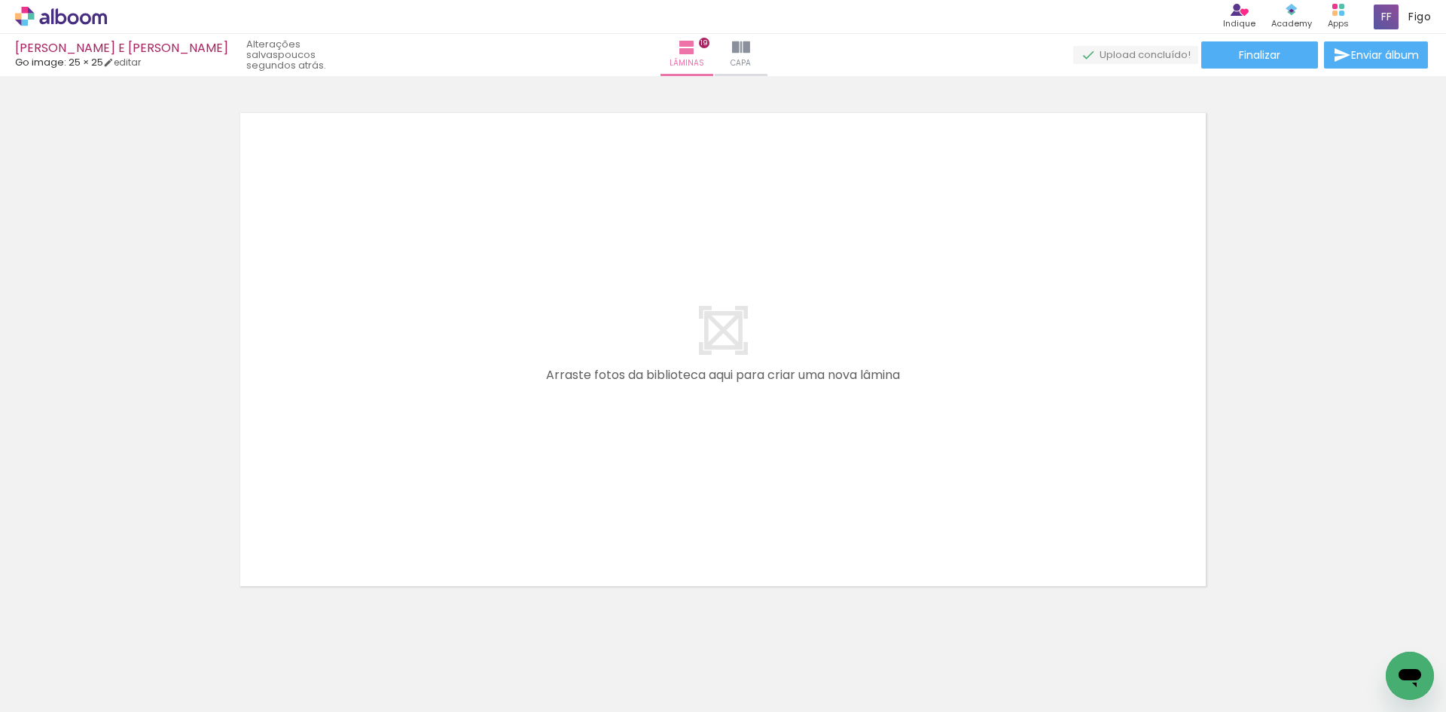
scroll to position [10121, 0]
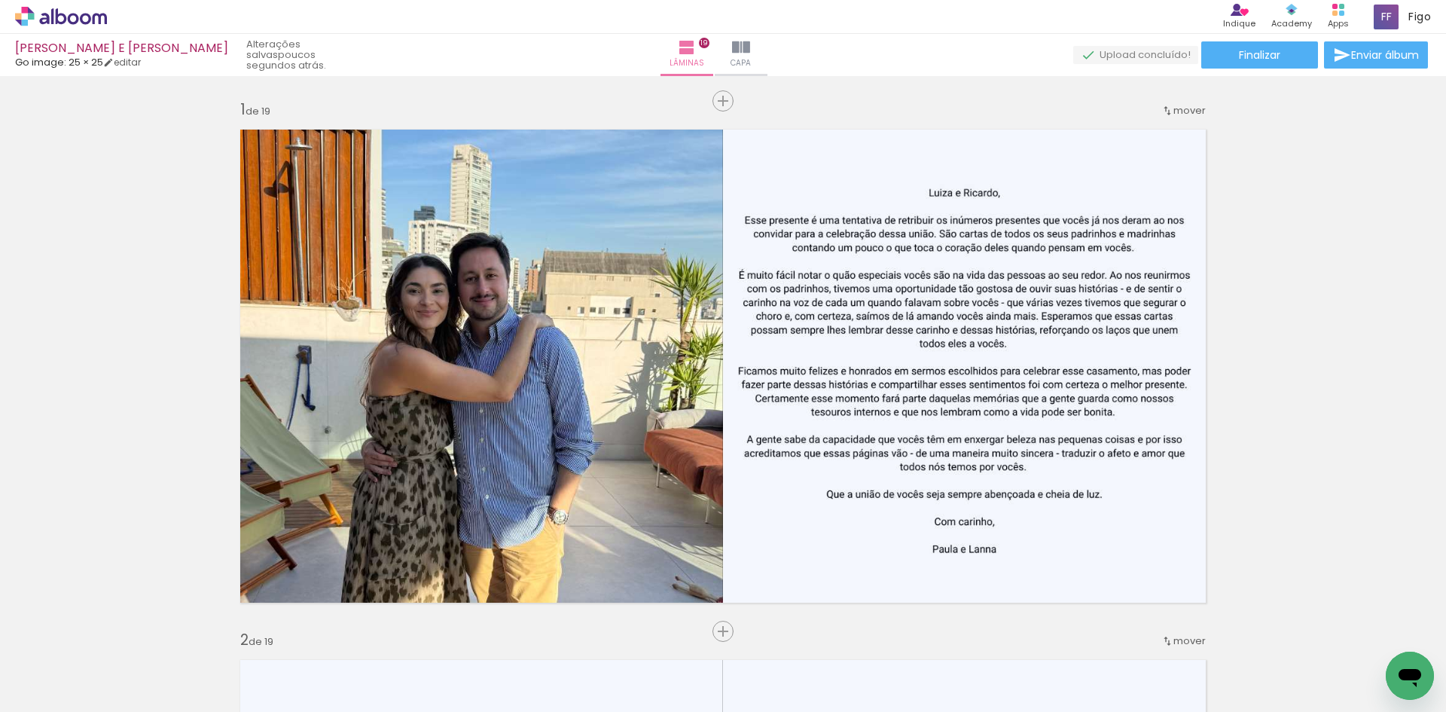
scroll to position [753, 0]
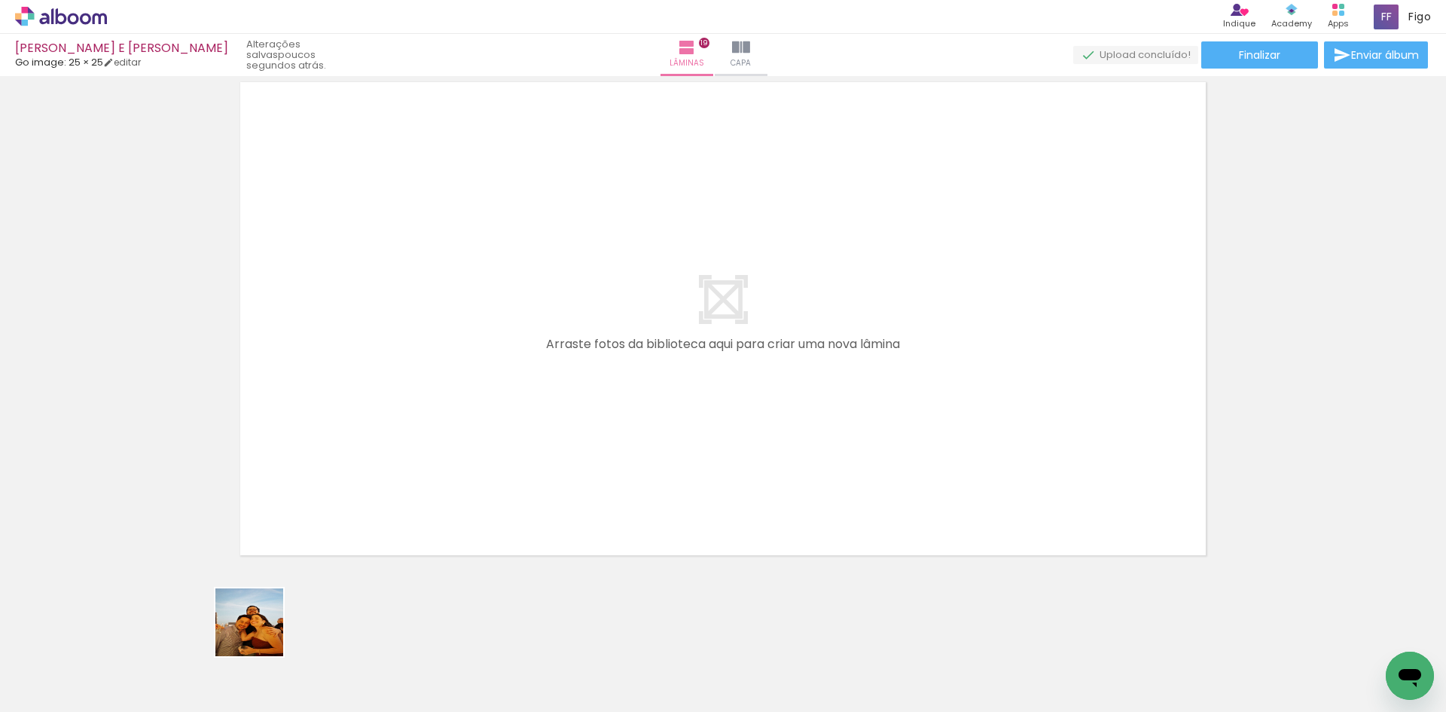
drag, startPoint x: 255, startPoint y: 651, endPoint x: 322, endPoint y: 394, distance: 266.2
click at [310, 450] on quentale-workspace at bounding box center [723, 356] width 1446 height 712
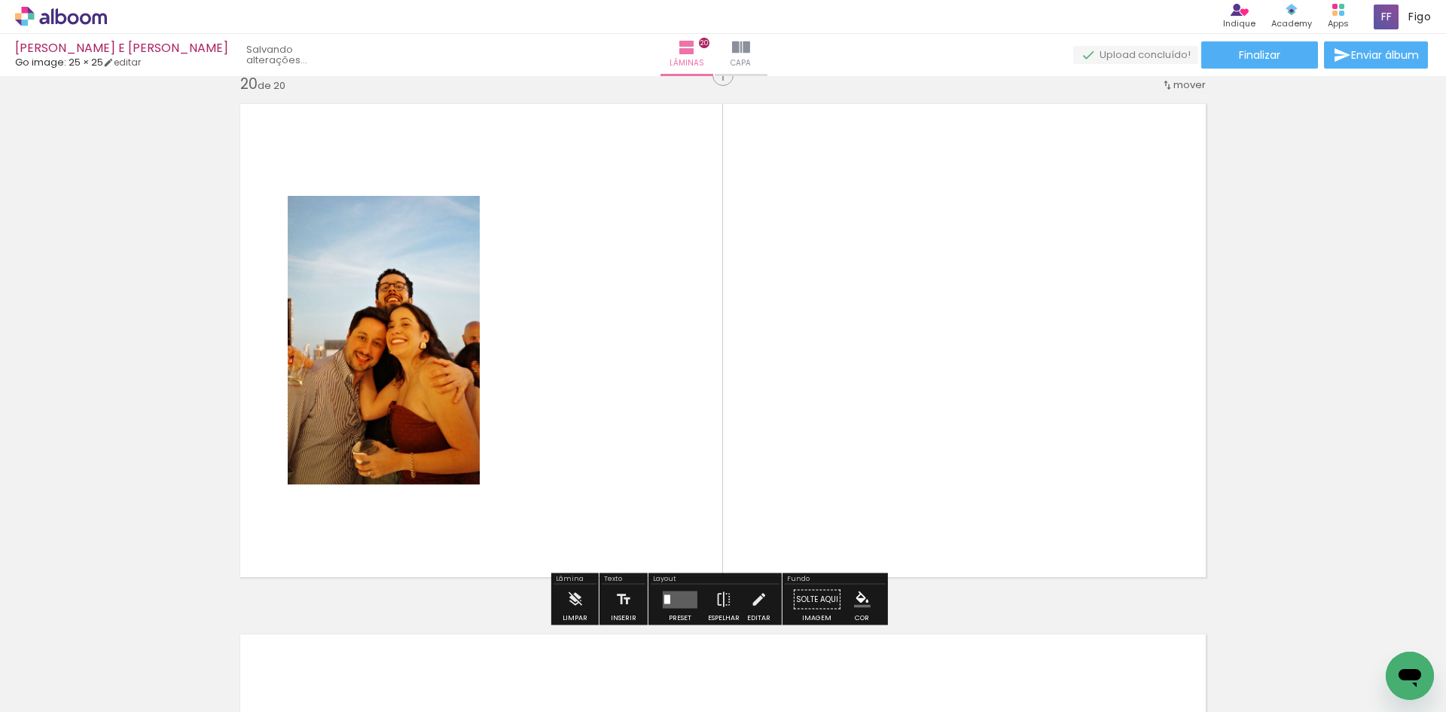
scroll to position [10094, 0]
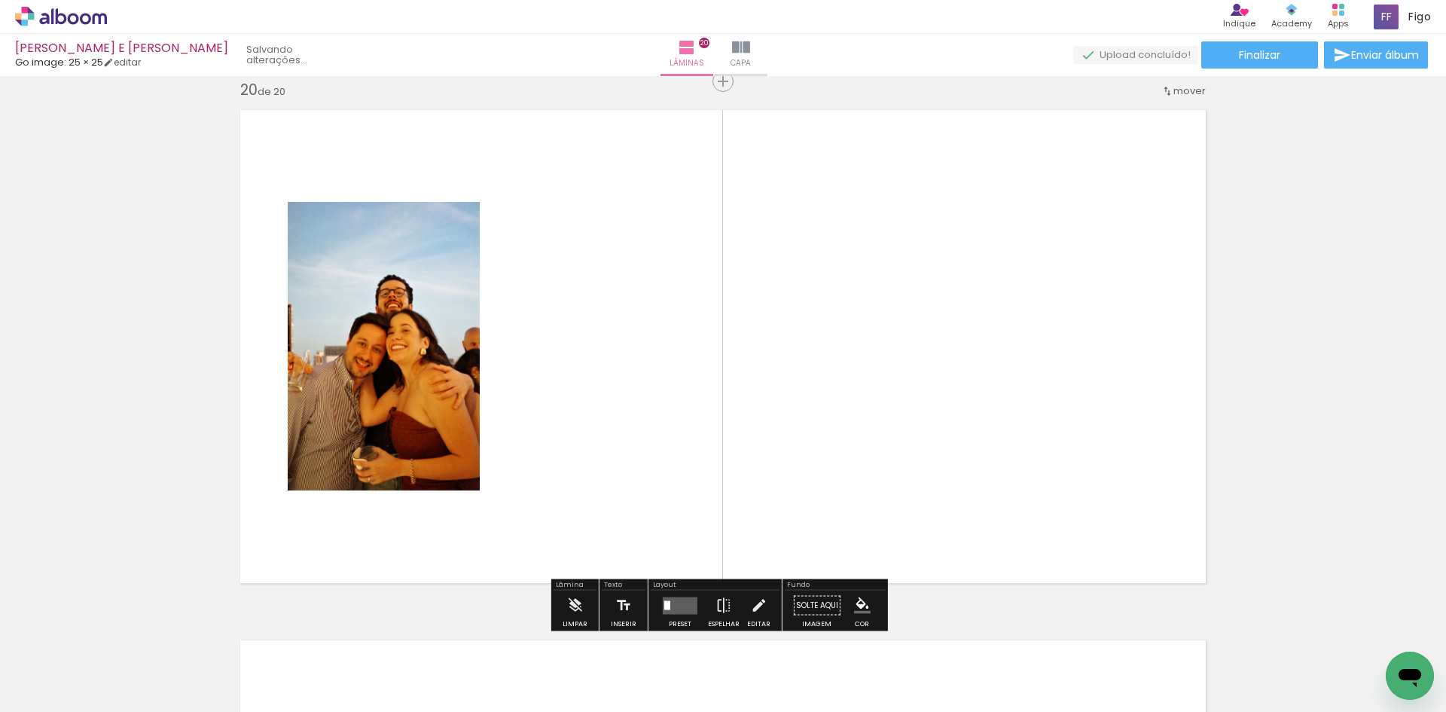
drag, startPoint x: 324, startPoint y: 669, endPoint x: 434, endPoint y: 463, distance: 233.2
click at [410, 511] on quentale-workspace at bounding box center [723, 356] width 1446 height 712
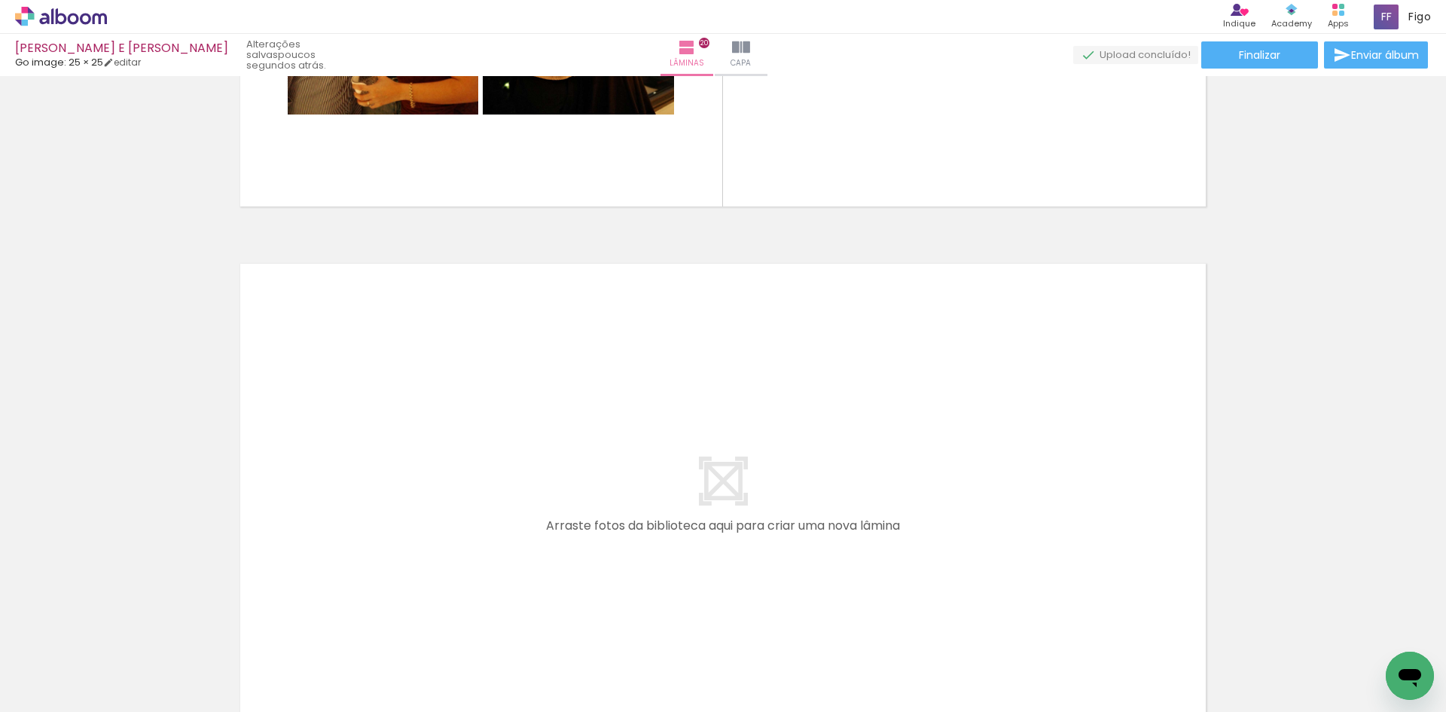
drag, startPoint x: 465, startPoint y: 668, endPoint x: 486, endPoint y: 535, distance: 135.0
click at [486, 535] on quentale-workspace at bounding box center [723, 356] width 1446 height 712
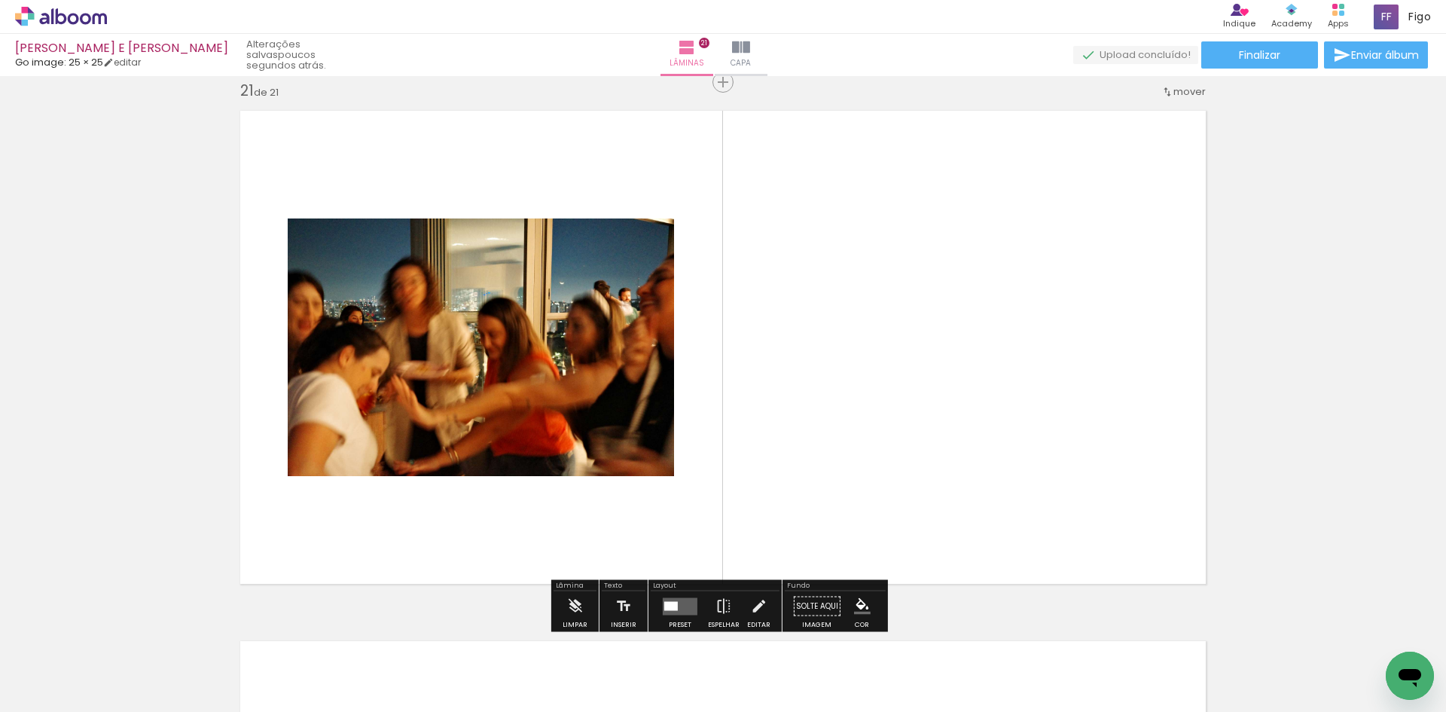
scroll to position [10624, 0]
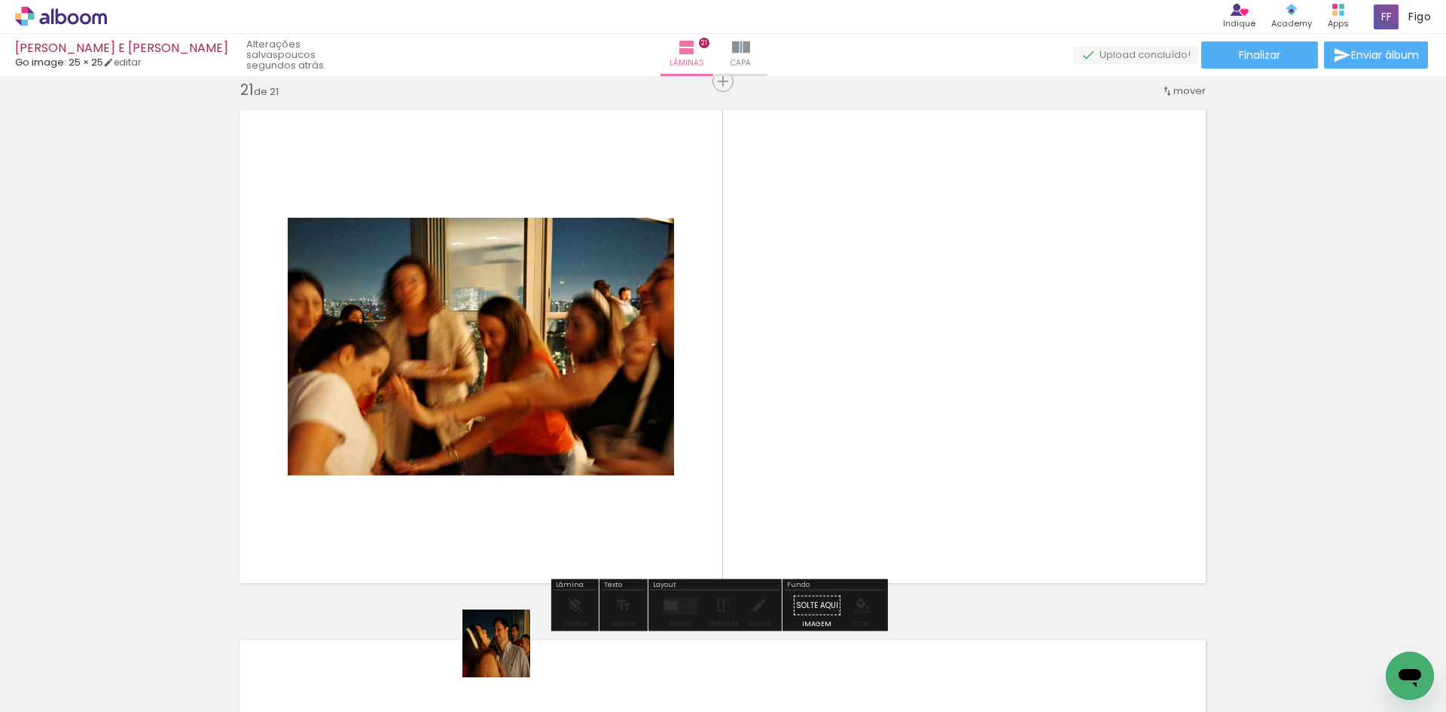
drag, startPoint x: 506, startPoint y: 665, endPoint x: 498, endPoint y: 502, distance: 163.6
click at [499, 514] on quentale-workspace at bounding box center [723, 356] width 1446 height 712
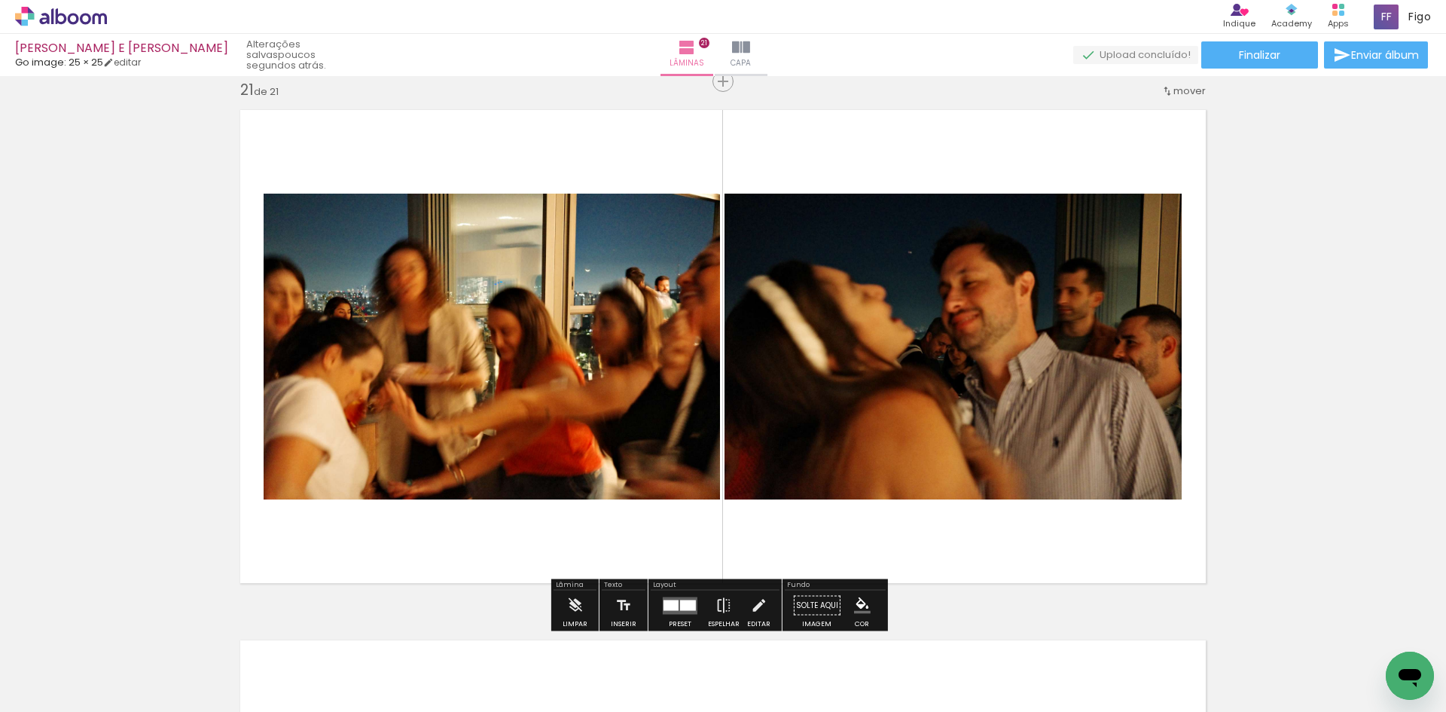
drag, startPoint x: 490, startPoint y: 663, endPoint x: 502, endPoint y: 420, distance: 242.8
click at [501, 480] on quentale-workspace at bounding box center [723, 356] width 1446 height 712
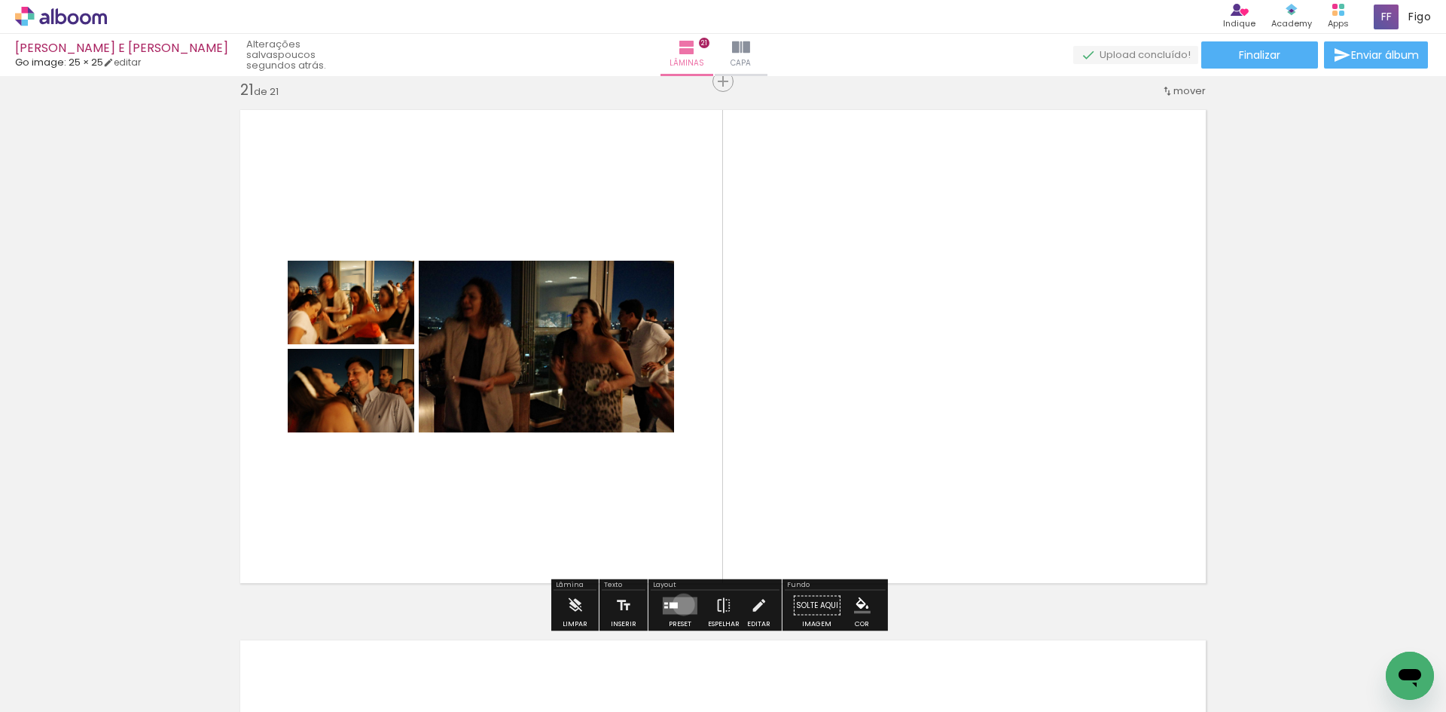
click at [680, 604] on quentale-layouter at bounding box center [680, 604] width 35 height 17
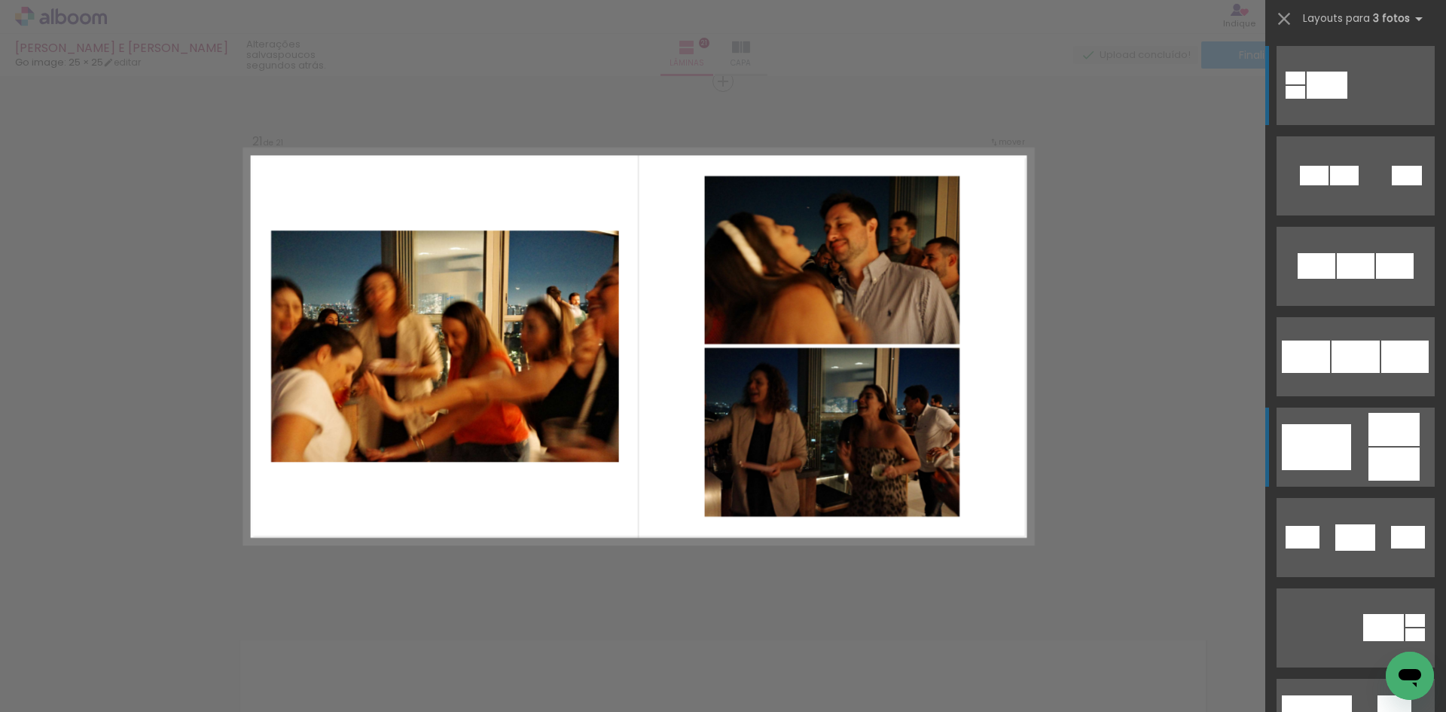
click at [1375, 440] on div at bounding box center [1393, 429] width 51 height 33
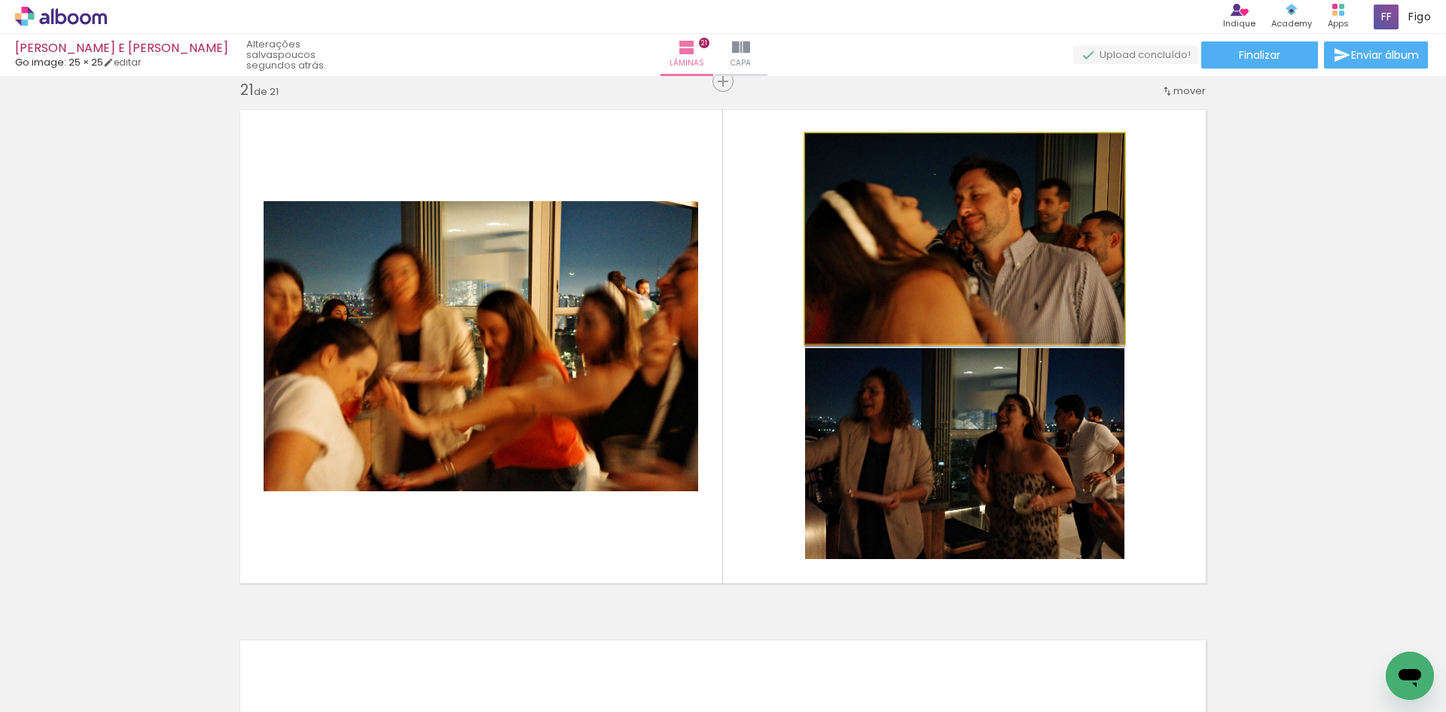
drag, startPoint x: 947, startPoint y: 270, endPoint x: 599, endPoint y: 309, distance: 350.1
click at [0, 0] on slot at bounding box center [0, 0] width 0 height 0
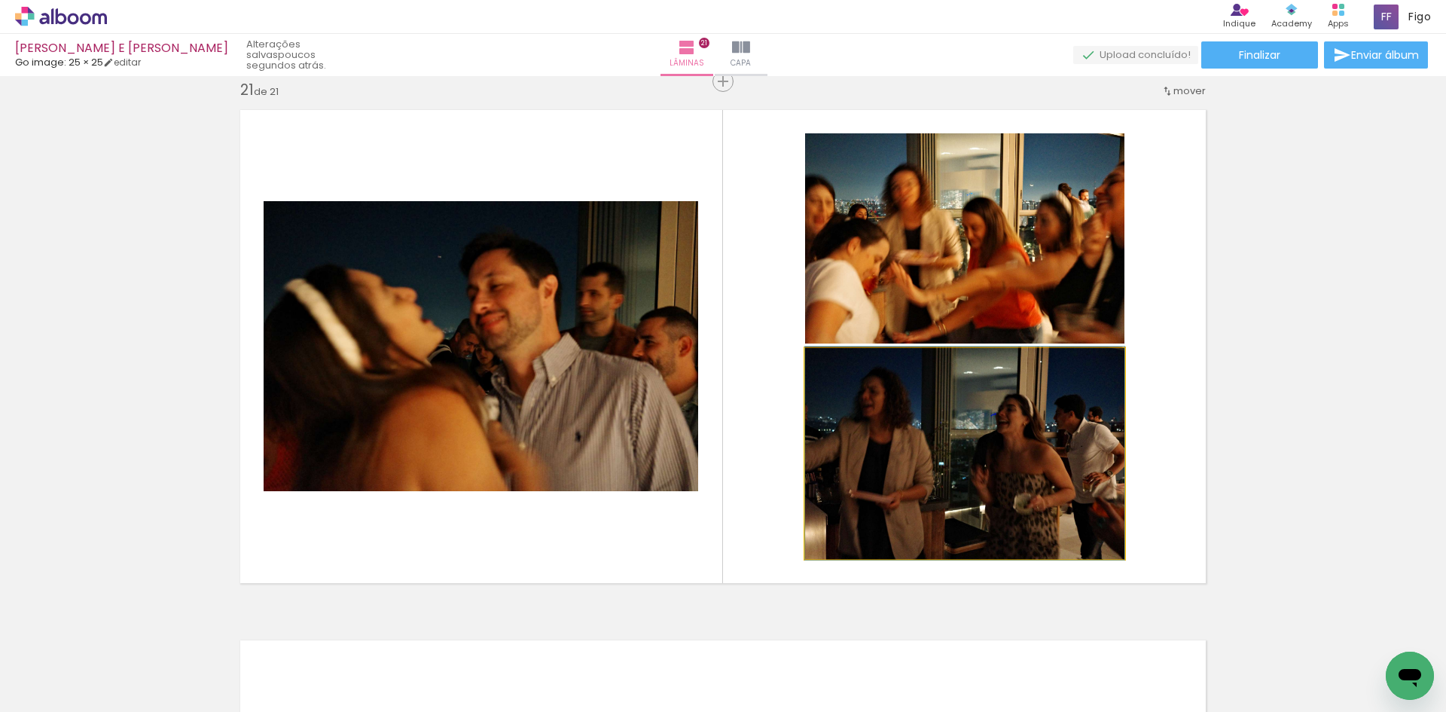
drag, startPoint x: 956, startPoint y: 447, endPoint x: 949, endPoint y: 249, distance: 199.0
click at [0, 0] on slot at bounding box center [0, 0] width 0 height 0
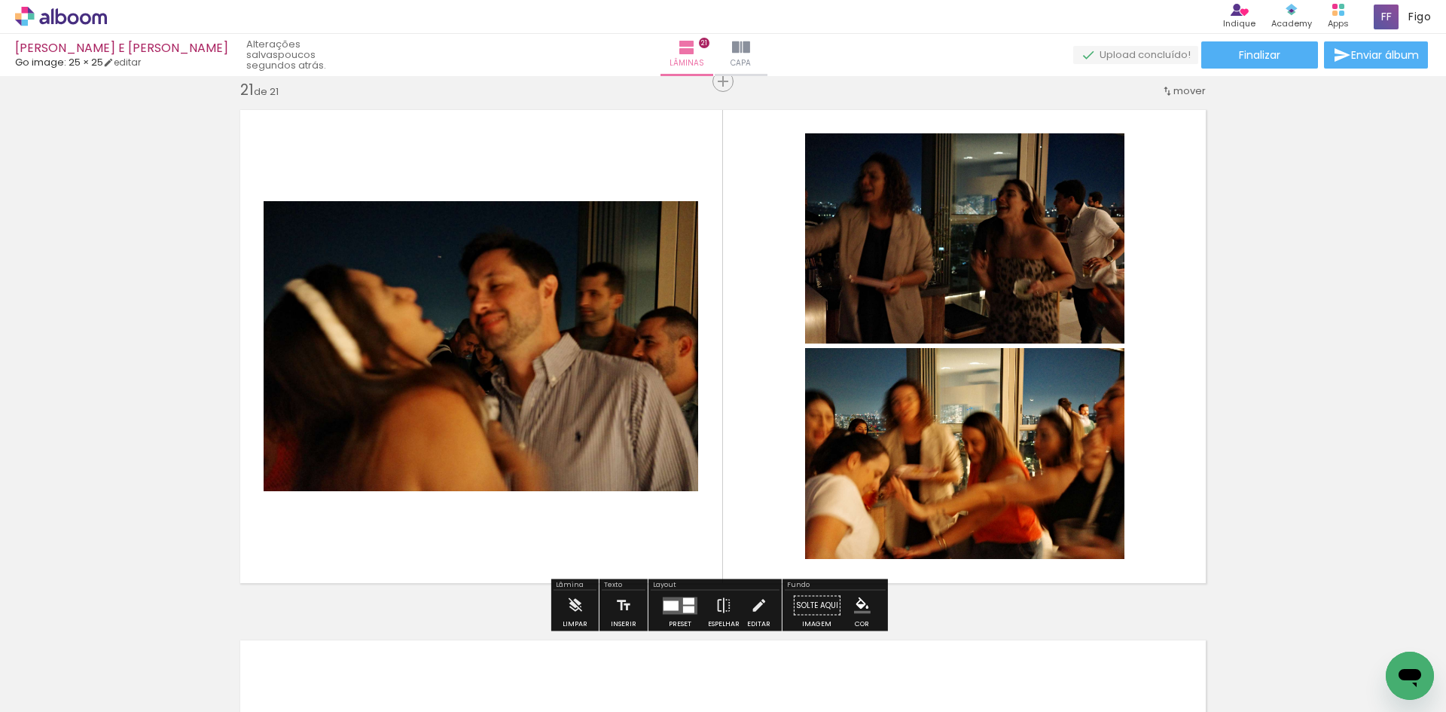
click at [644, 307] on quentale-photo at bounding box center [481, 346] width 435 height 290
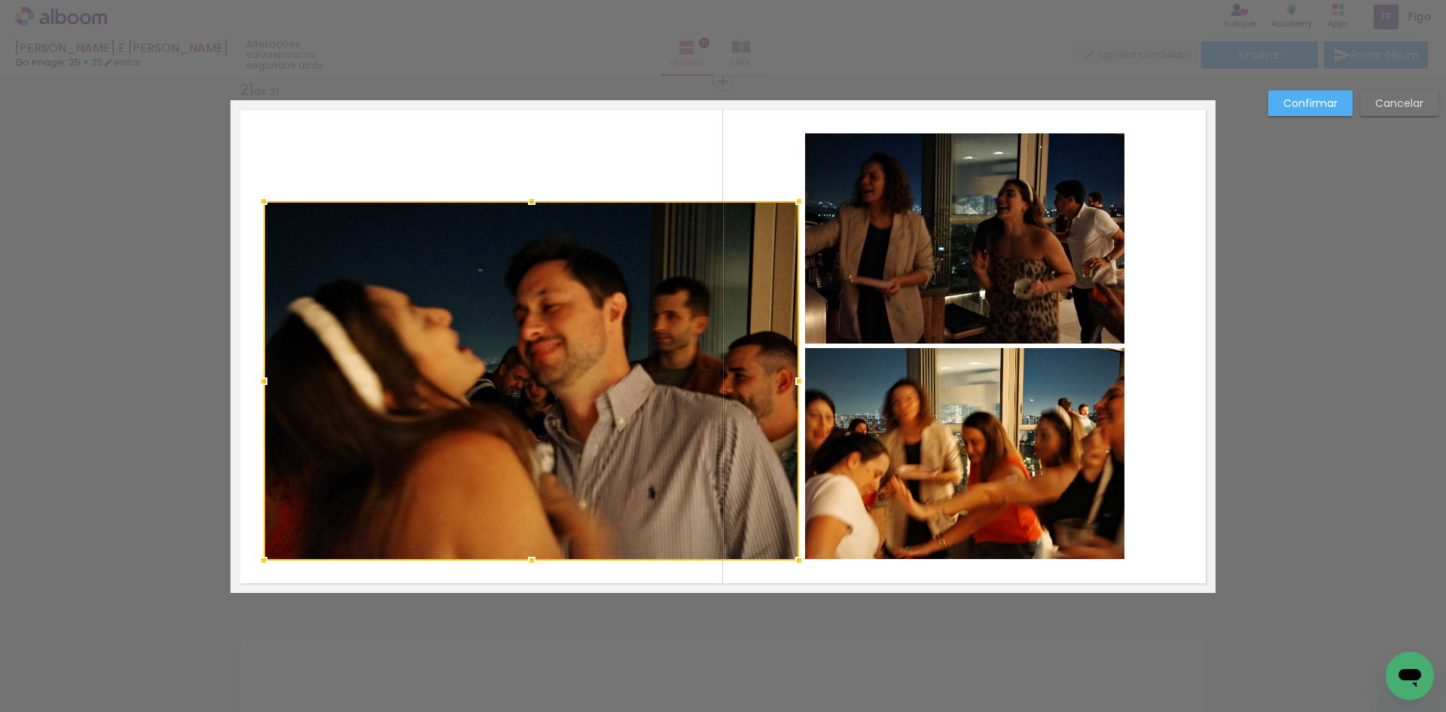
drag, startPoint x: 692, startPoint y: 493, endPoint x: 793, endPoint y: 563, distance: 122.4
click at [793, 563] on div at bounding box center [799, 560] width 30 height 30
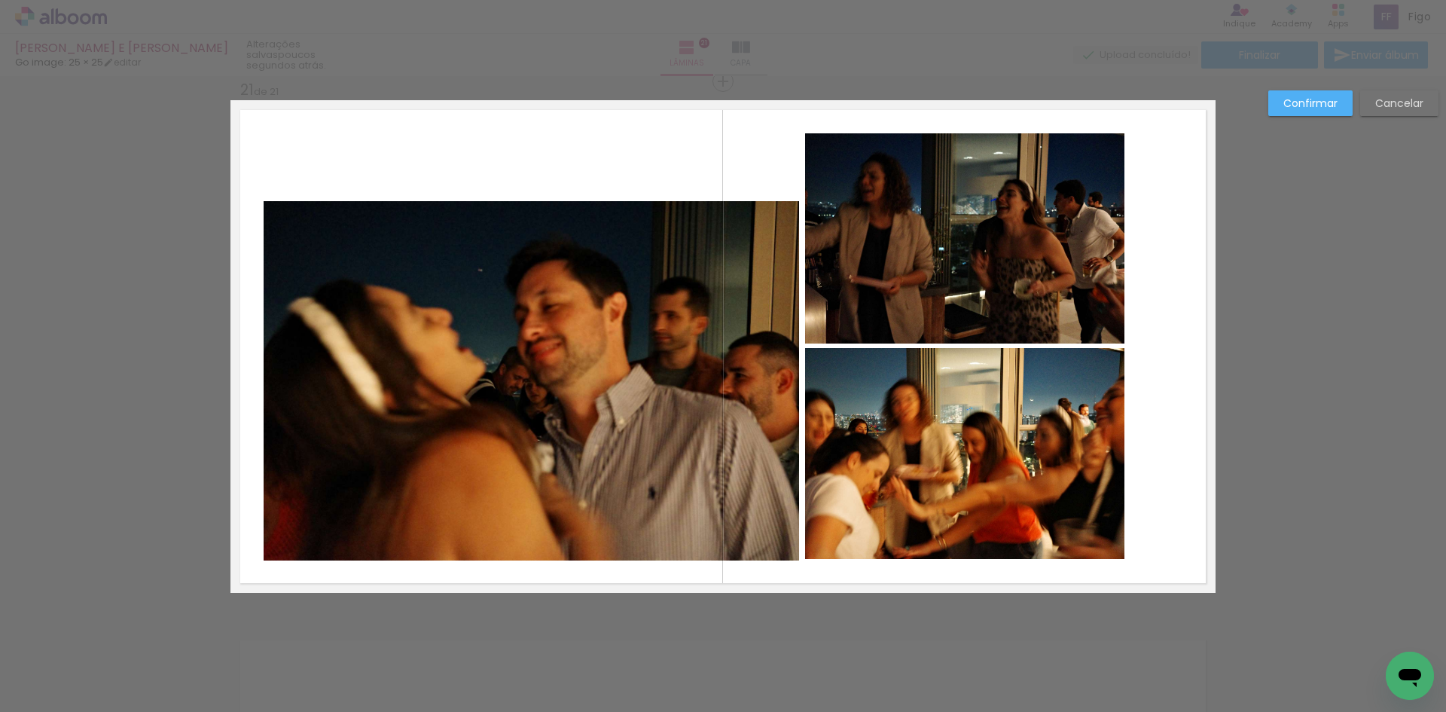
click at [508, 249] on quentale-photo at bounding box center [531, 380] width 535 height 359
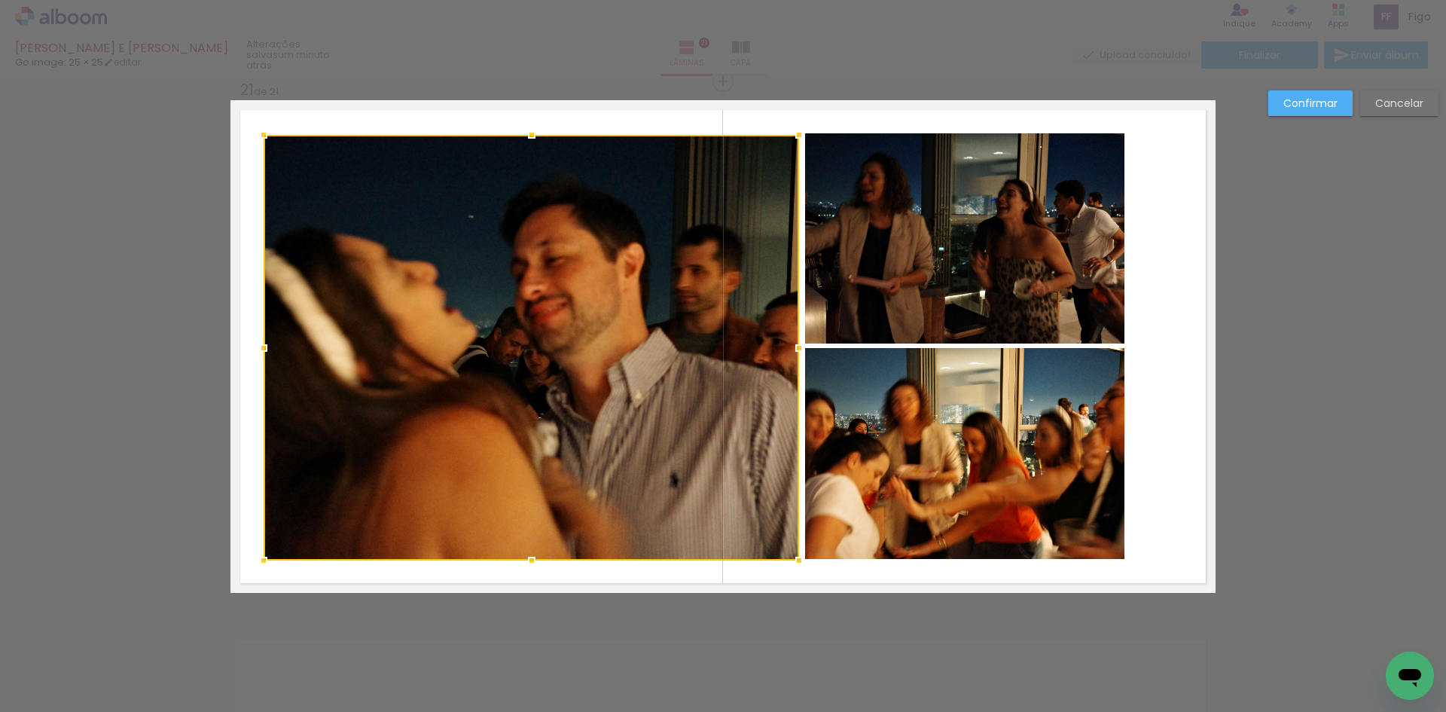
drag, startPoint x: 534, startPoint y: 201, endPoint x: 535, endPoint y: 135, distance: 66.3
click at [535, 135] on div at bounding box center [532, 135] width 30 height 30
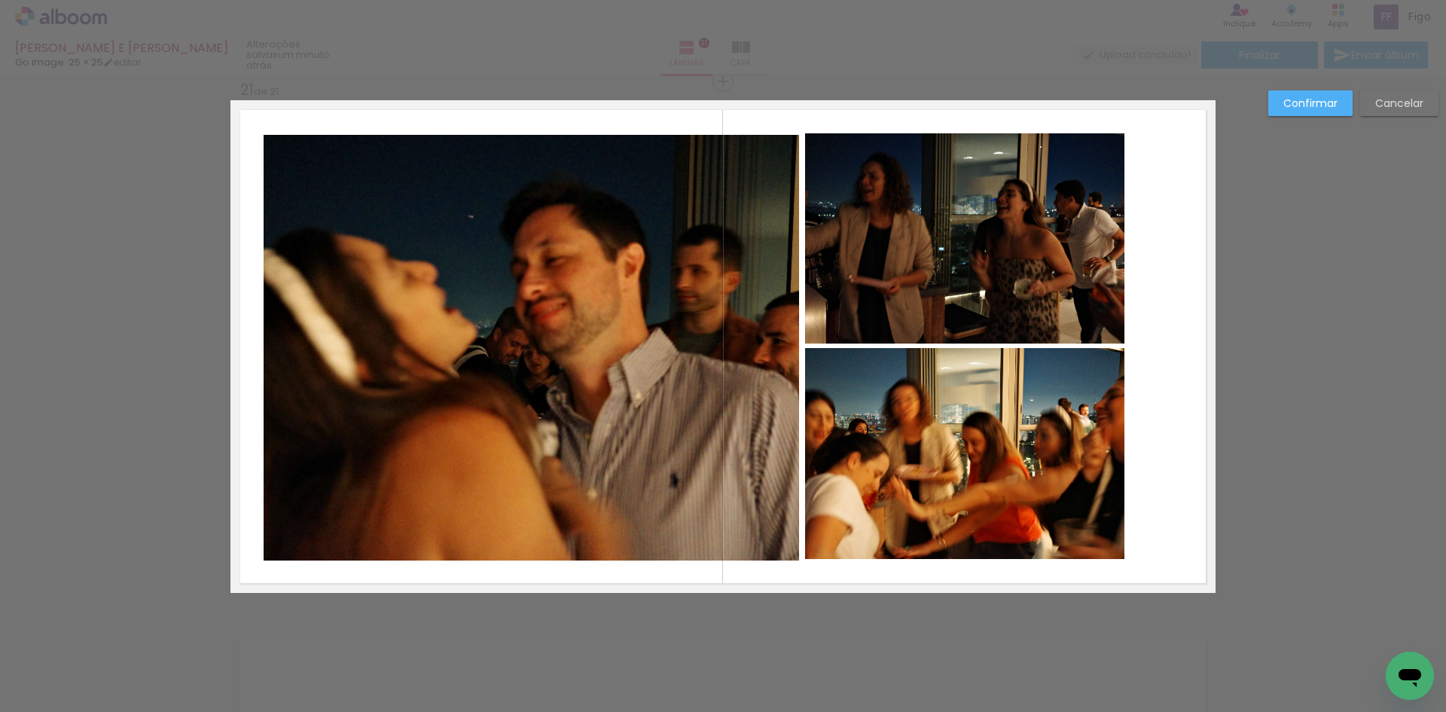
click at [562, 340] on quentale-photo at bounding box center [531, 348] width 535 height 426
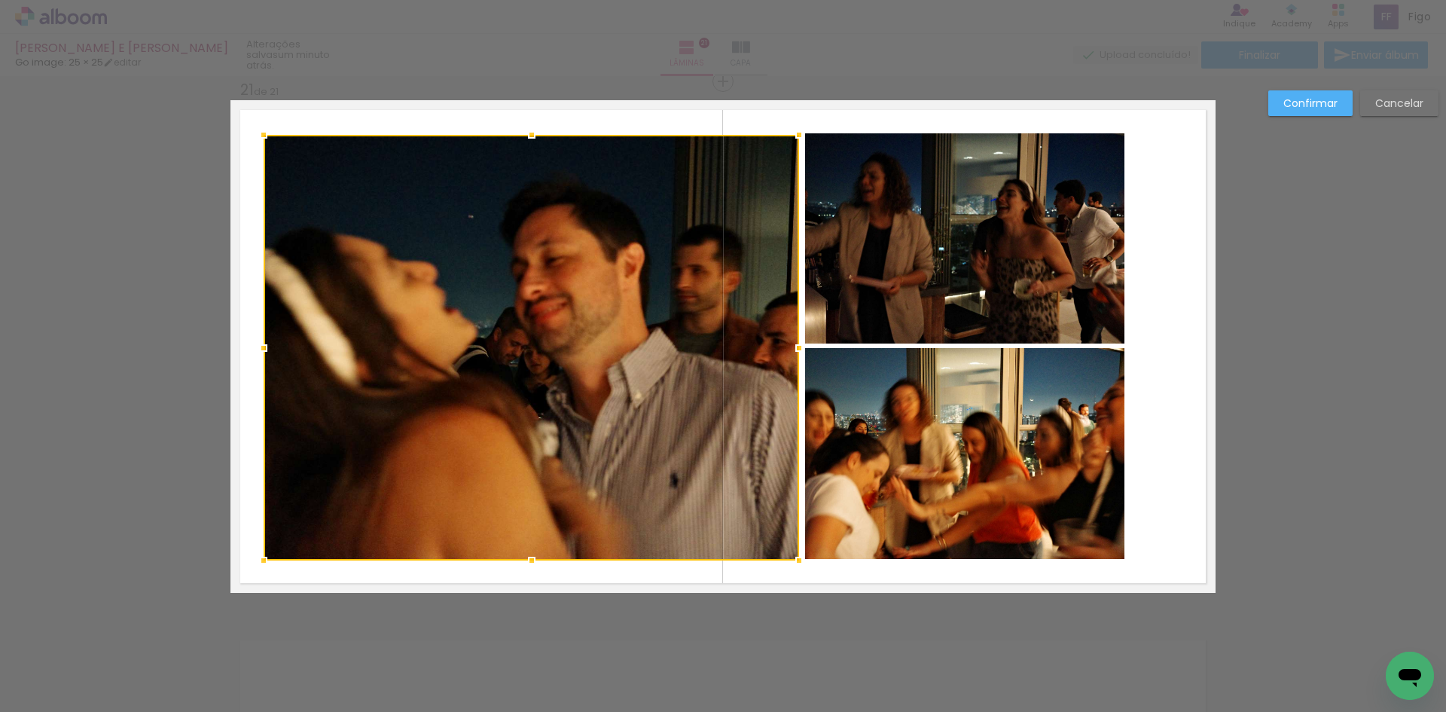
click at [562, 340] on div at bounding box center [531, 348] width 535 height 426
click at [540, 324] on div at bounding box center [531, 348] width 535 height 426
click at [1264, 108] on div "Confirmar Cancelar" at bounding box center [1350, 108] width 178 height 37
click at [0, 0] on slot "Confirmar" at bounding box center [0, 0] width 0 height 0
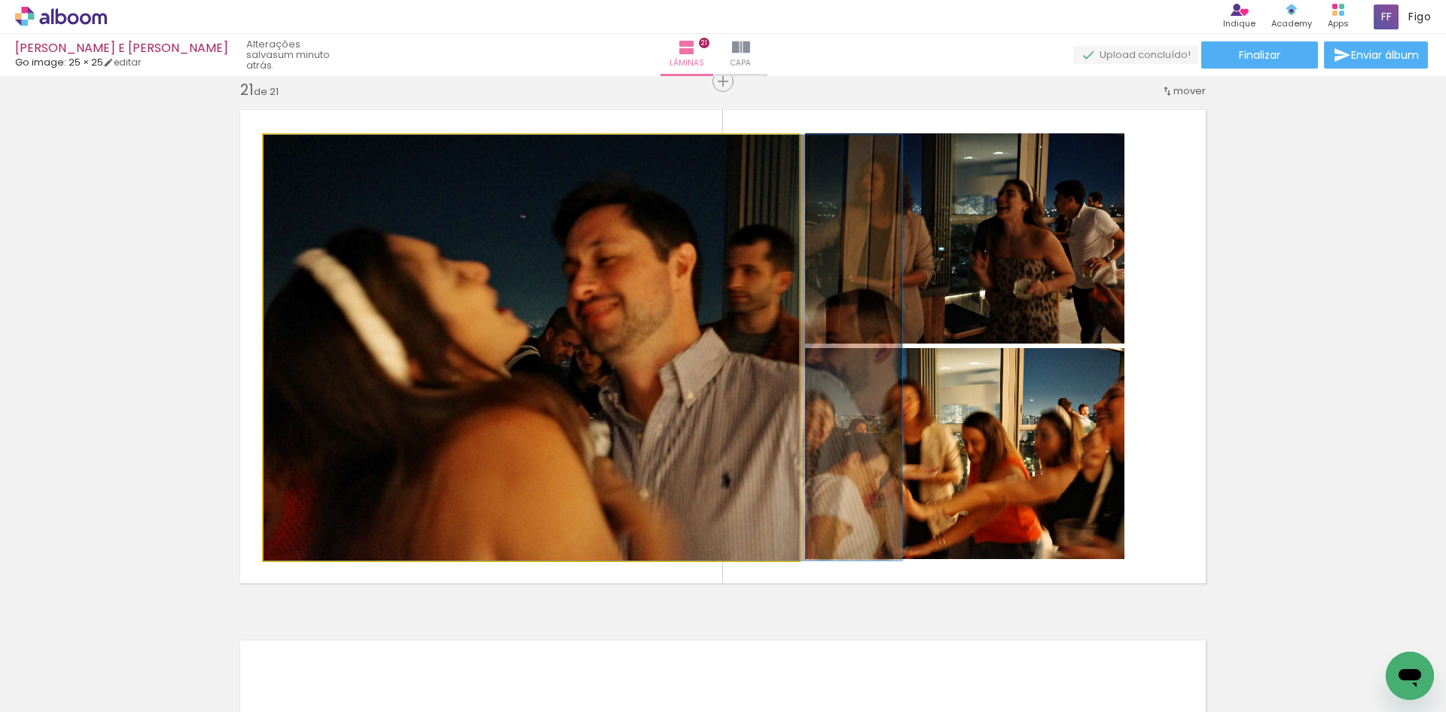
drag, startPoint x: 620, startPoint y: 319, endPoint x: 685, endPoint y: 317, distance: 65.6
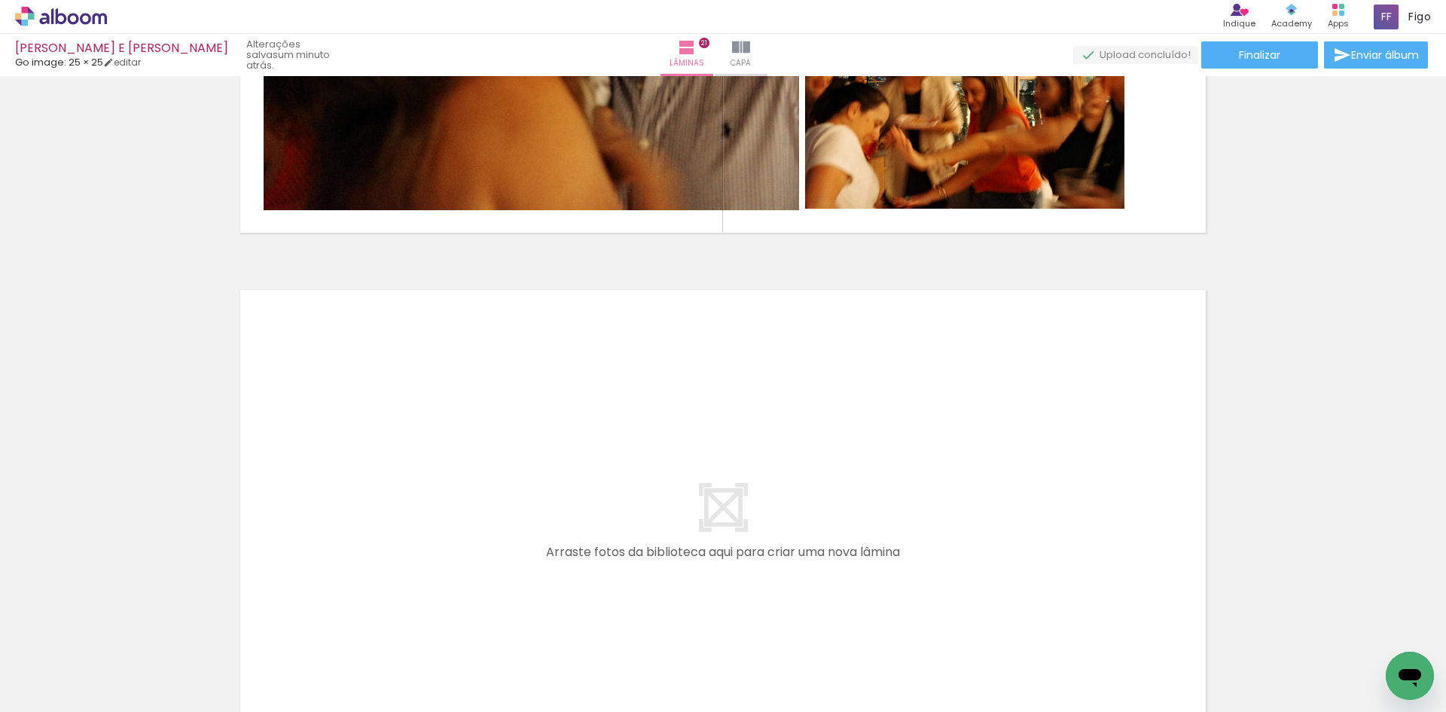
scroll to position [11000, 0]
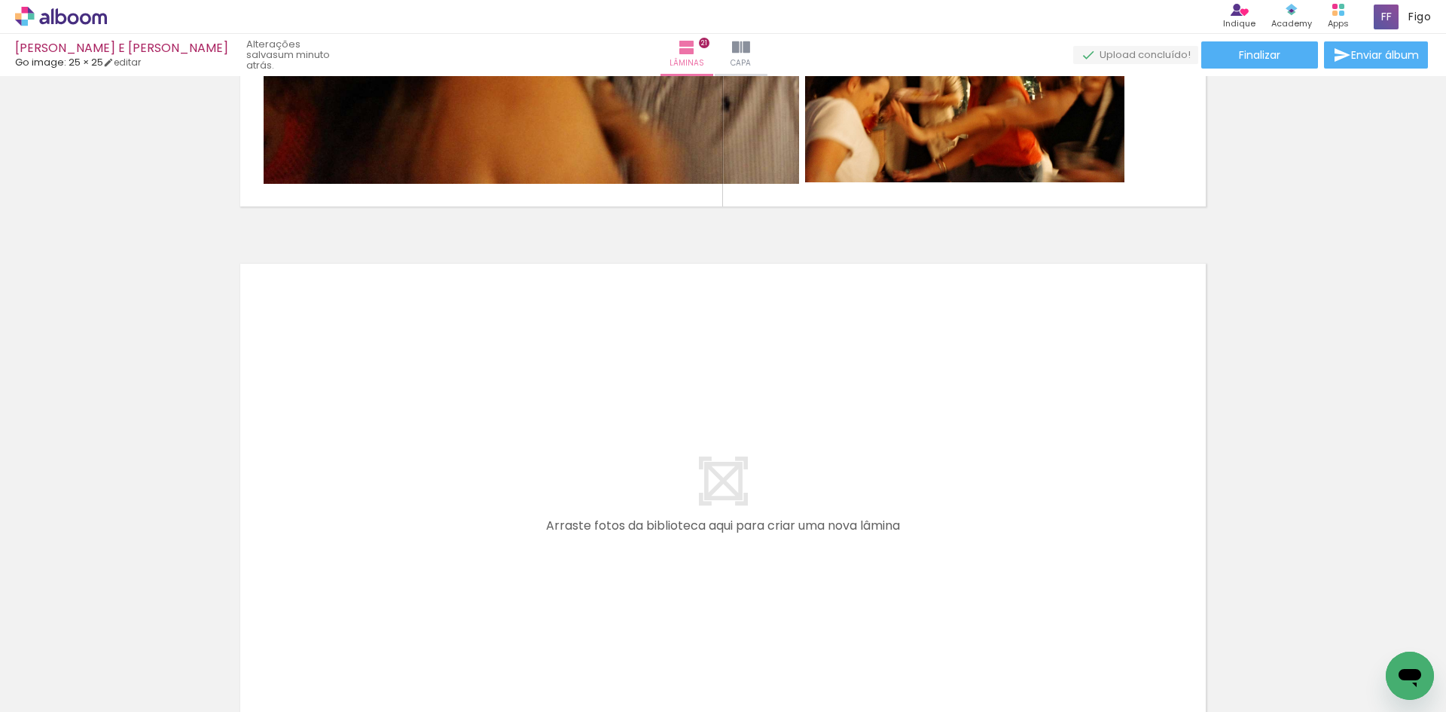
drag, startPoint x: 661, startPoint y: 676, endPoint x: 636, endPoint y: 492, distance: 185.4
click at [636, 492] on quentale-workspace at bounding box center [723, 356] width 1446 height 712
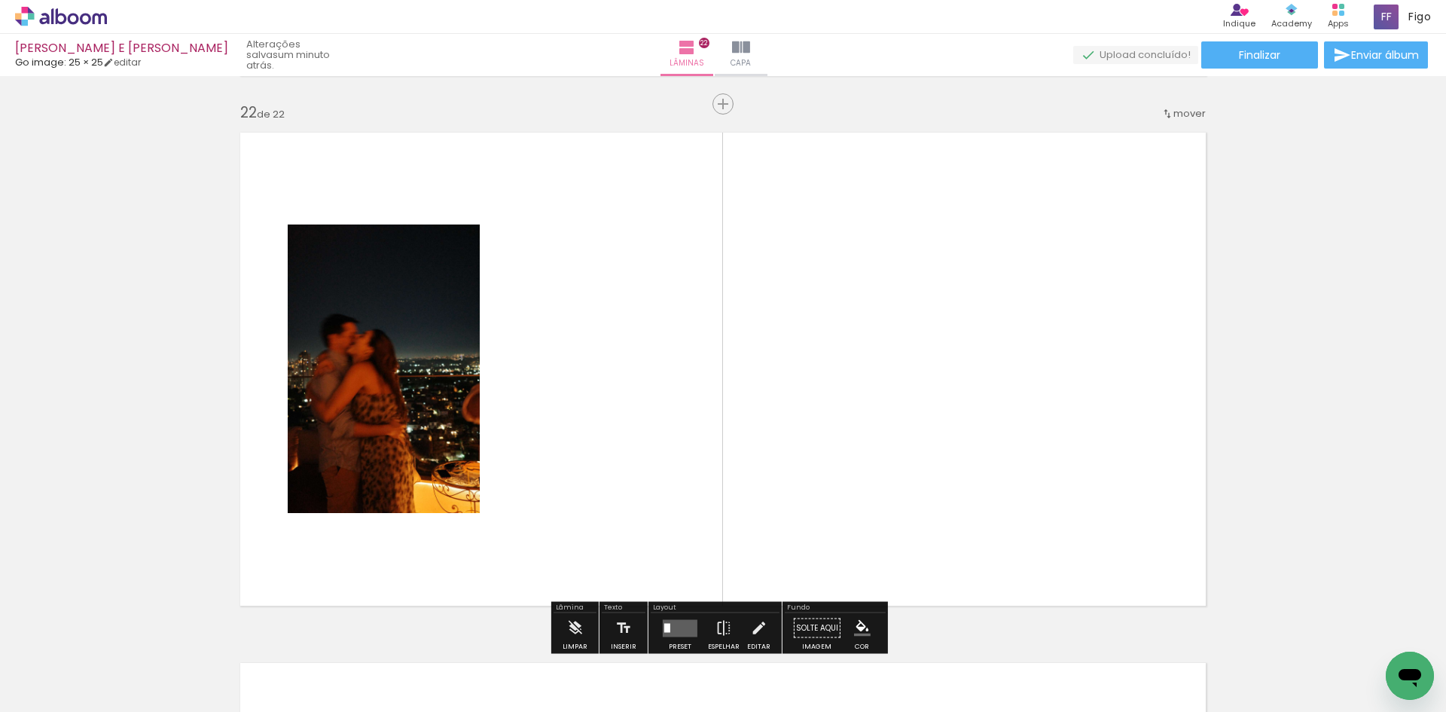
scroll to position [11154, 0]
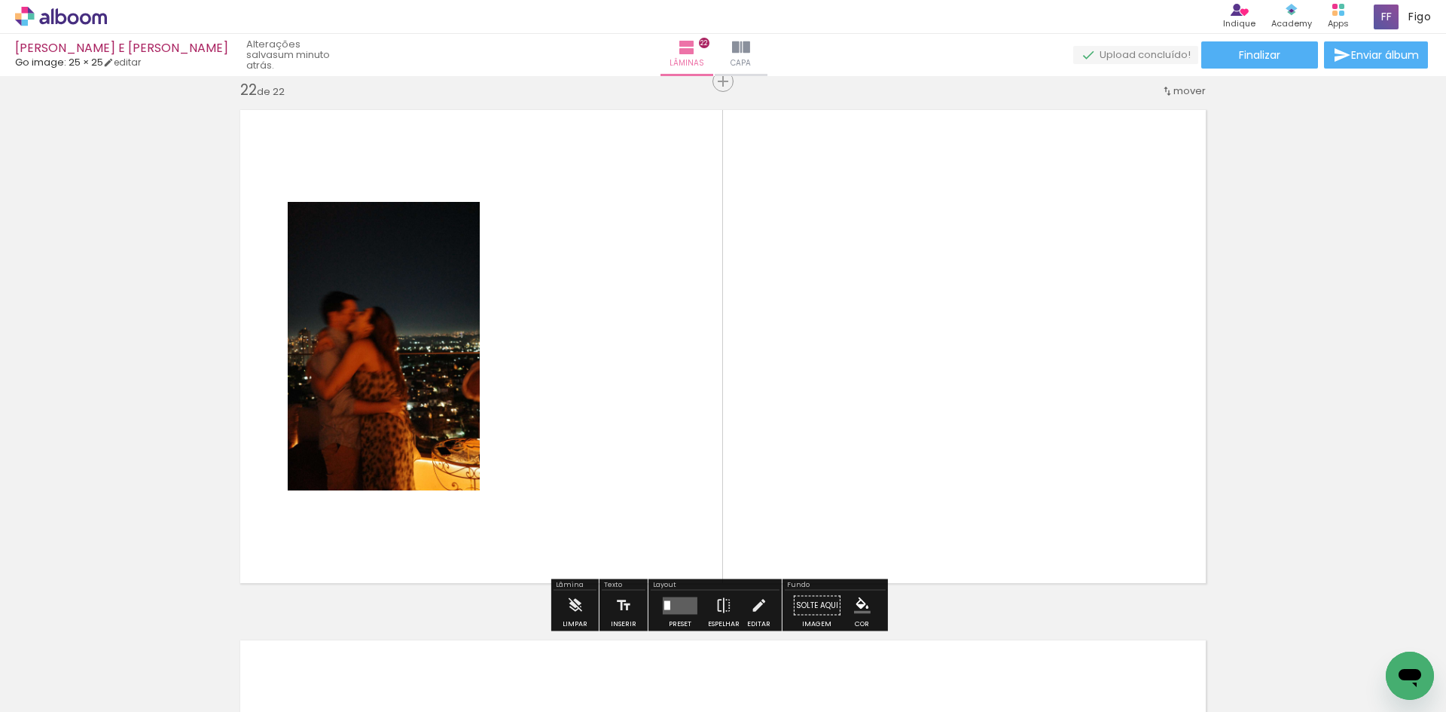
drag, startPoint x: 652, startPoint y: 679, endPoint x: 648, endPoint y: 491, distance: 188.3
click at [648, 491] on quentale-workspace at bounding box center [723, 356] width 1446 height 712
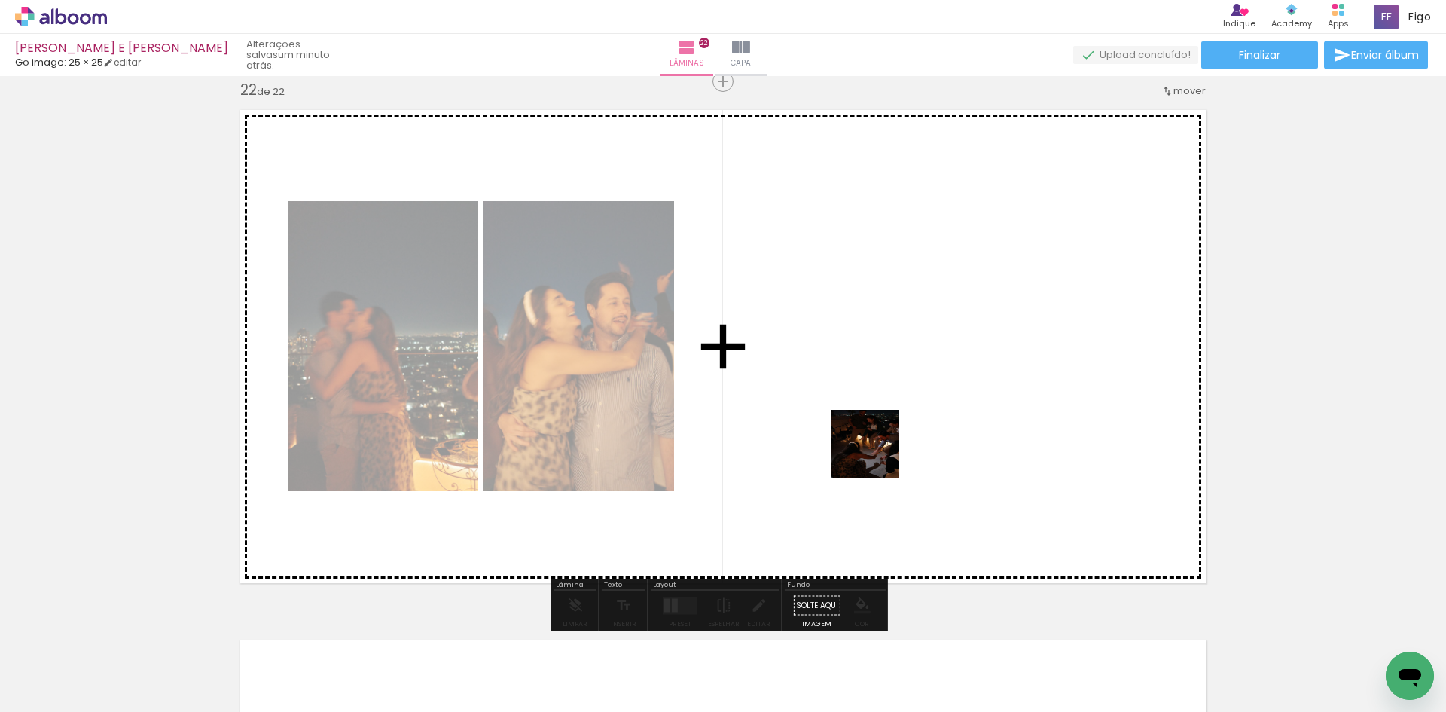
drag, startPoint x: 564, startPoint y: 679, endPoint x: 916, endPoint y: 409, distance: 443.6
click at [887, 444] on quentale-workspace at bounding box center [723, 356] width 1446 height 712
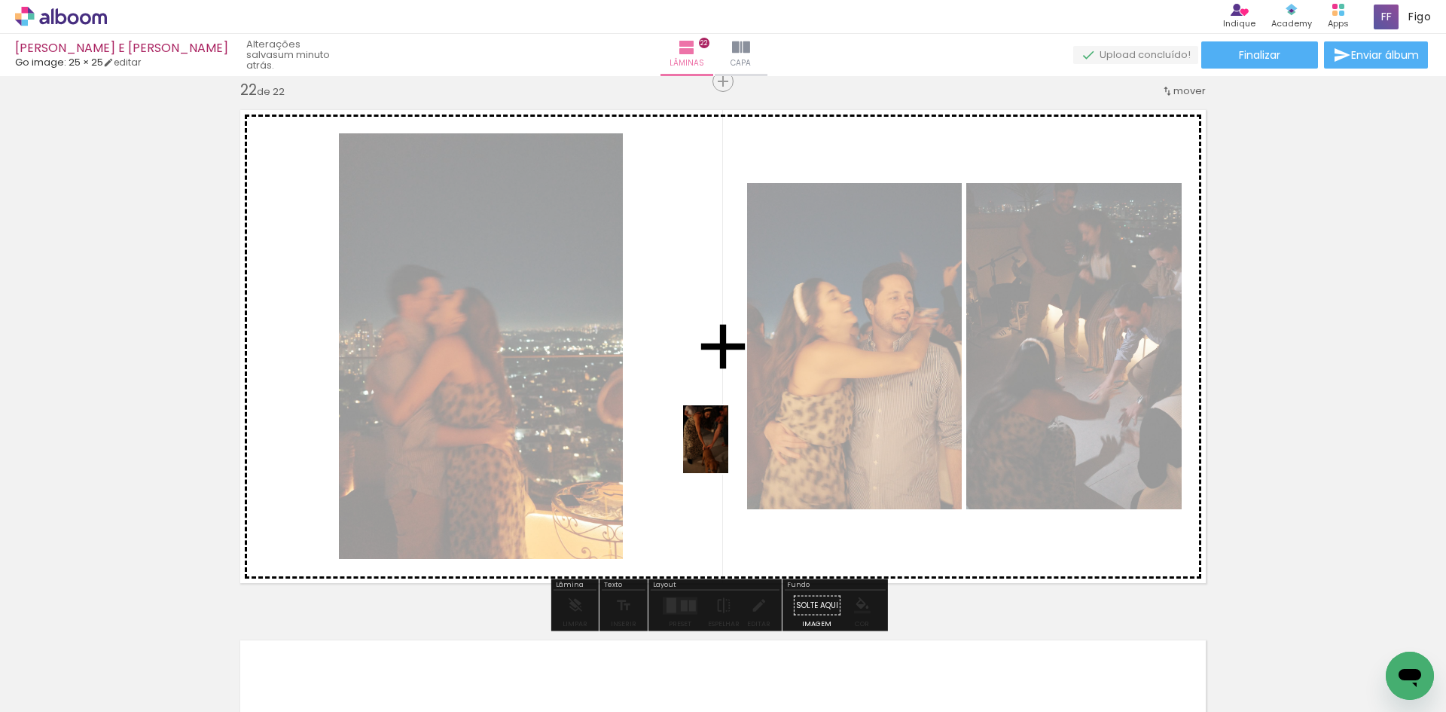
drag, startPoint x: 415, startPoint y: 684, endPoint x: 727, endPoint y: 439, distance: 396.4
click at [727, 439] on quentale-workspace at bounding box center [723, 356] width 1446 height 712
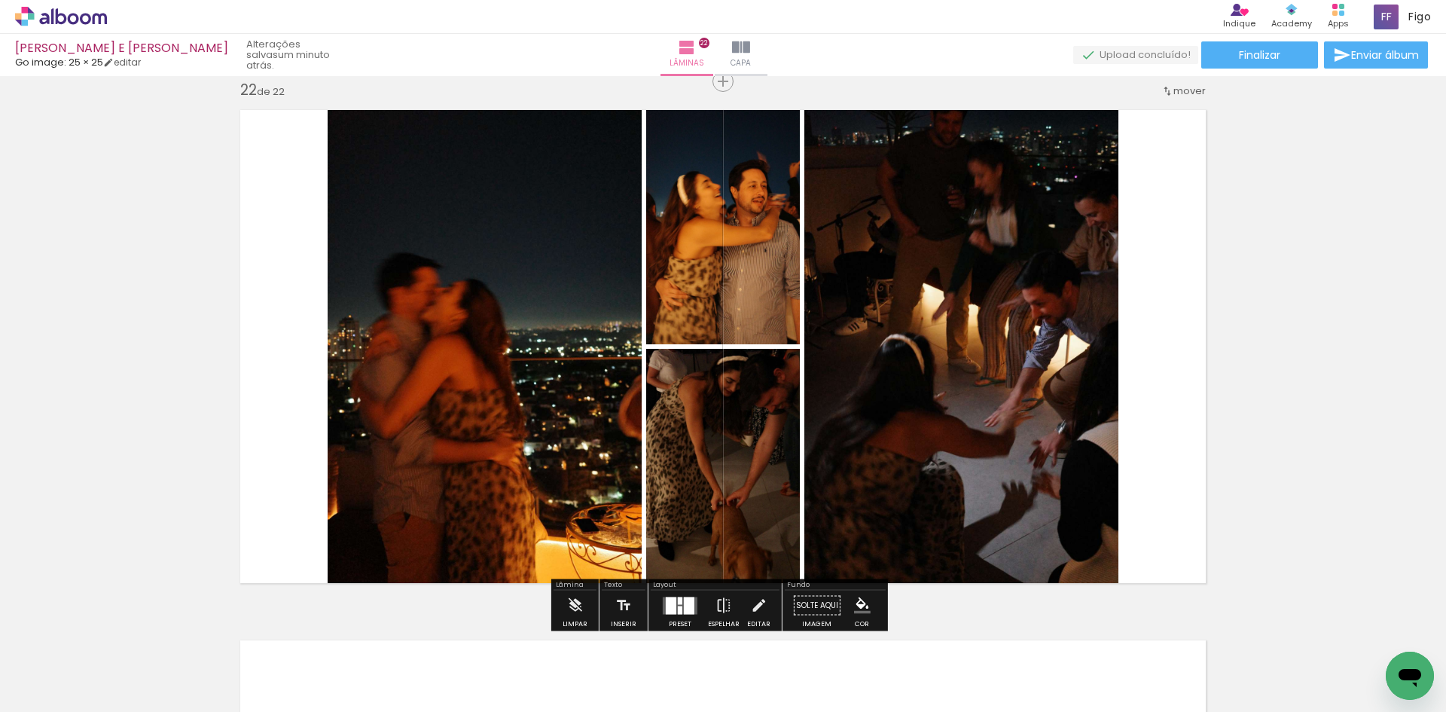
click at [684, 609] on div at bounding box center [689, 604] width 11 height 17
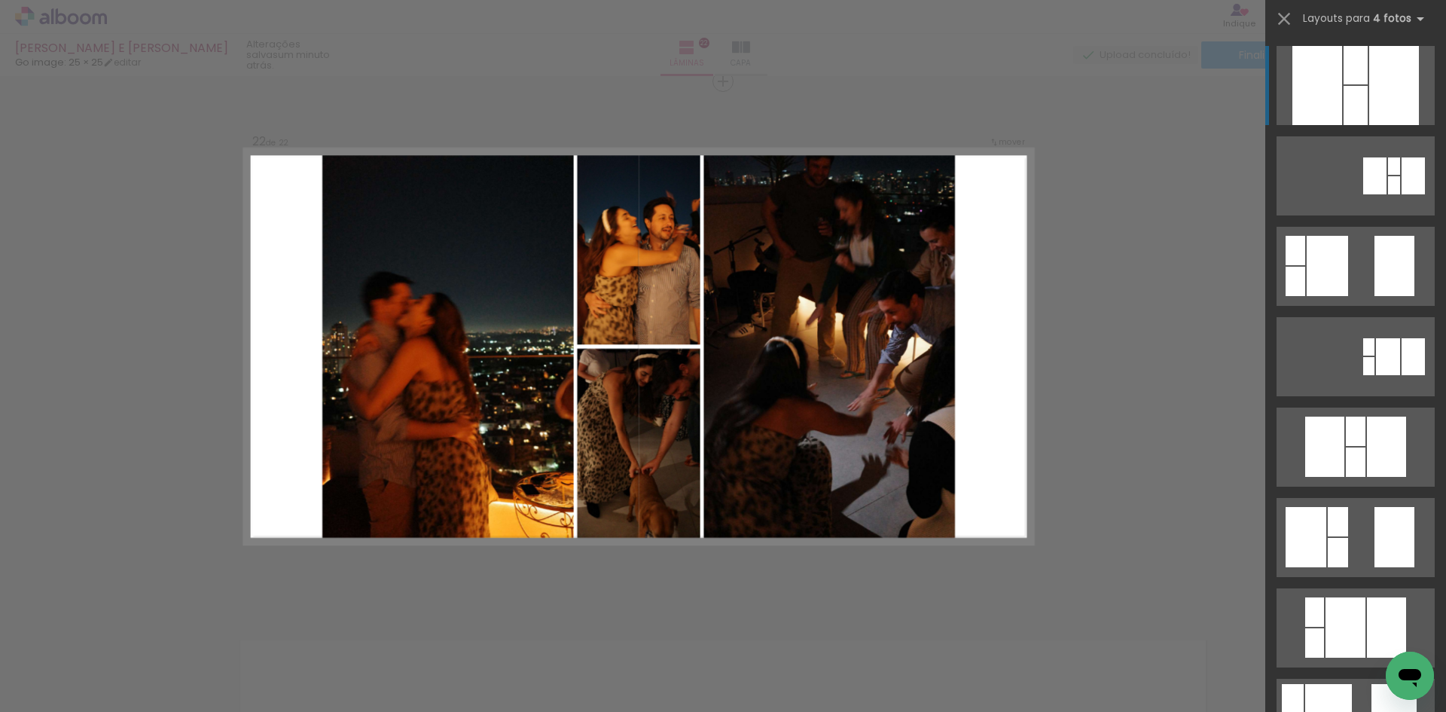
click at [661, 463] on quentale-photo at bounding box center [638, 445] width 123 height 195
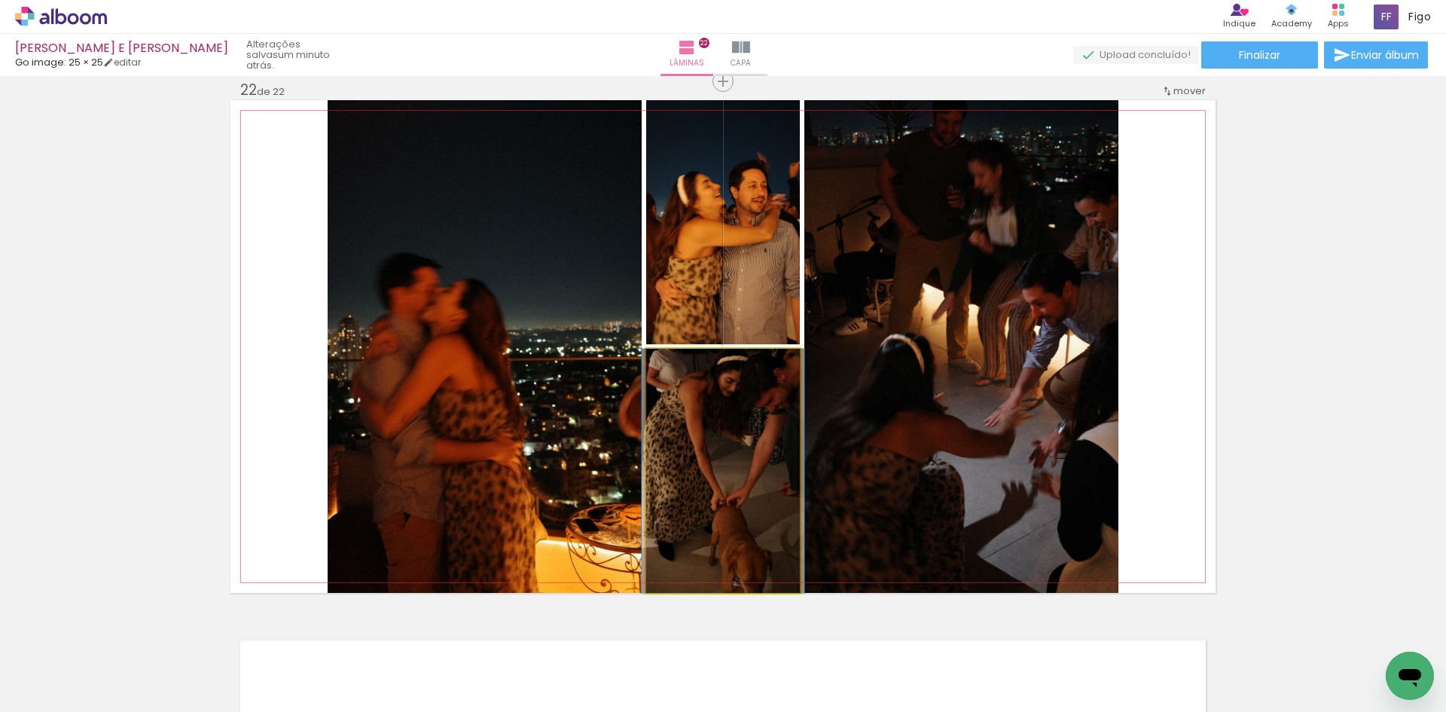
drag, startPoint x: 748, startPoint y: 490, endPoint x: 726, endPoint y: 652, distance: 164.1
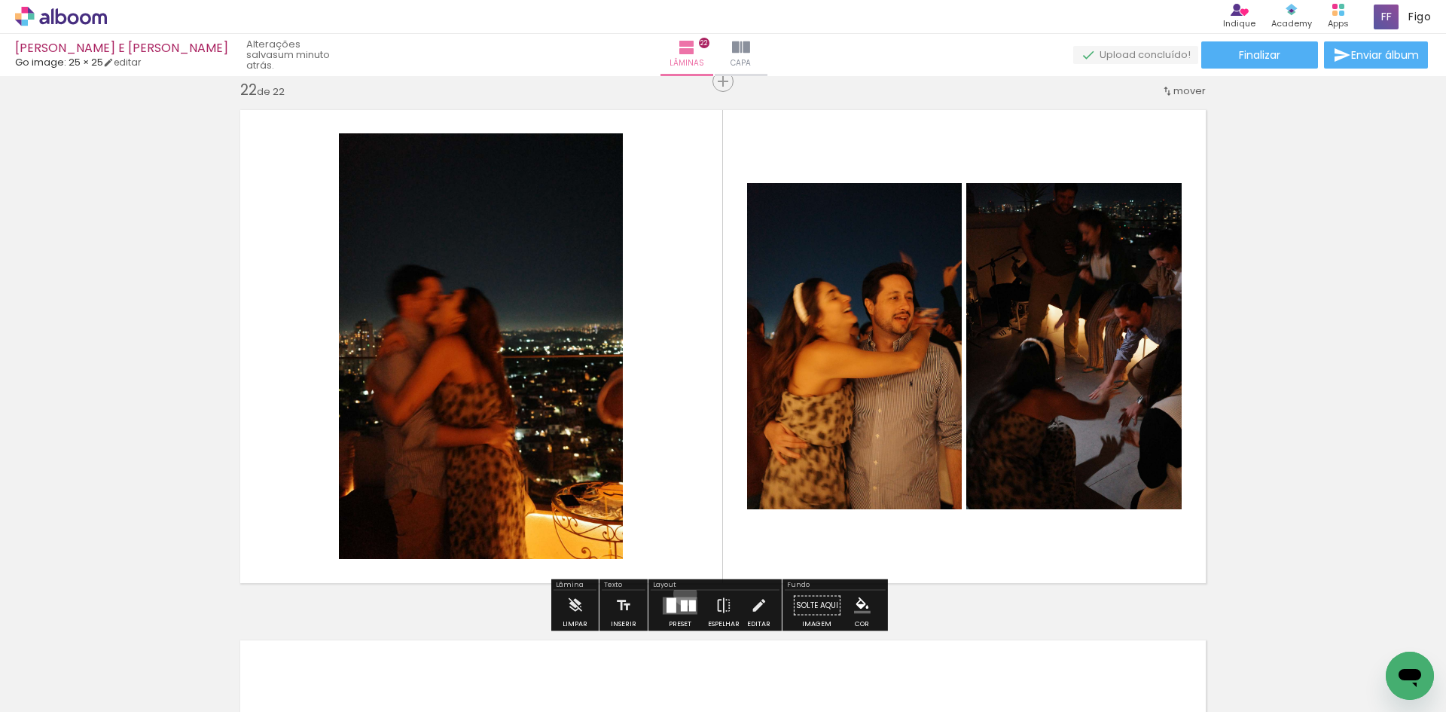
drag, startPoint x: 682, startPoint y: 593, endPoint x: 720, endPoint y: 590, distance: 37.8
click at [686, 596] on div at bounding box center [680, 605] width 41 height 30
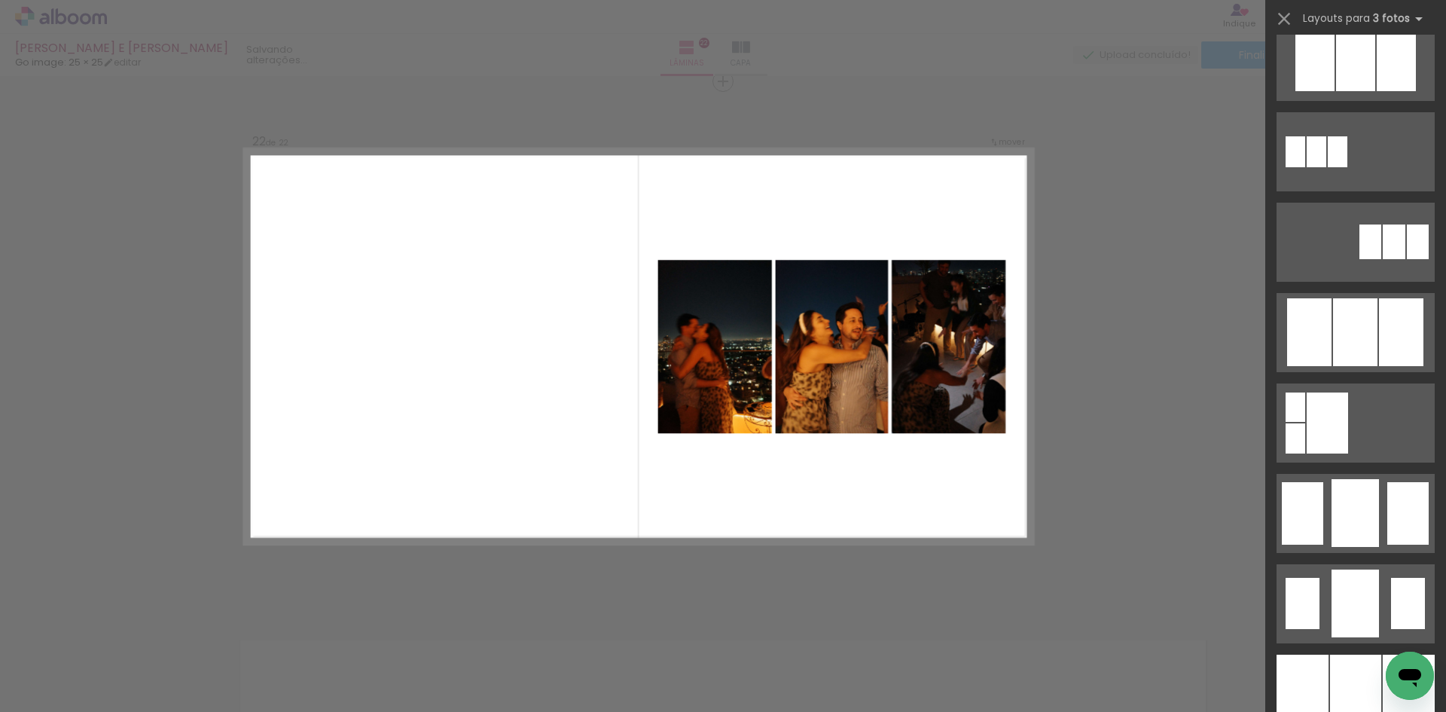
scroll to position [753, 0]
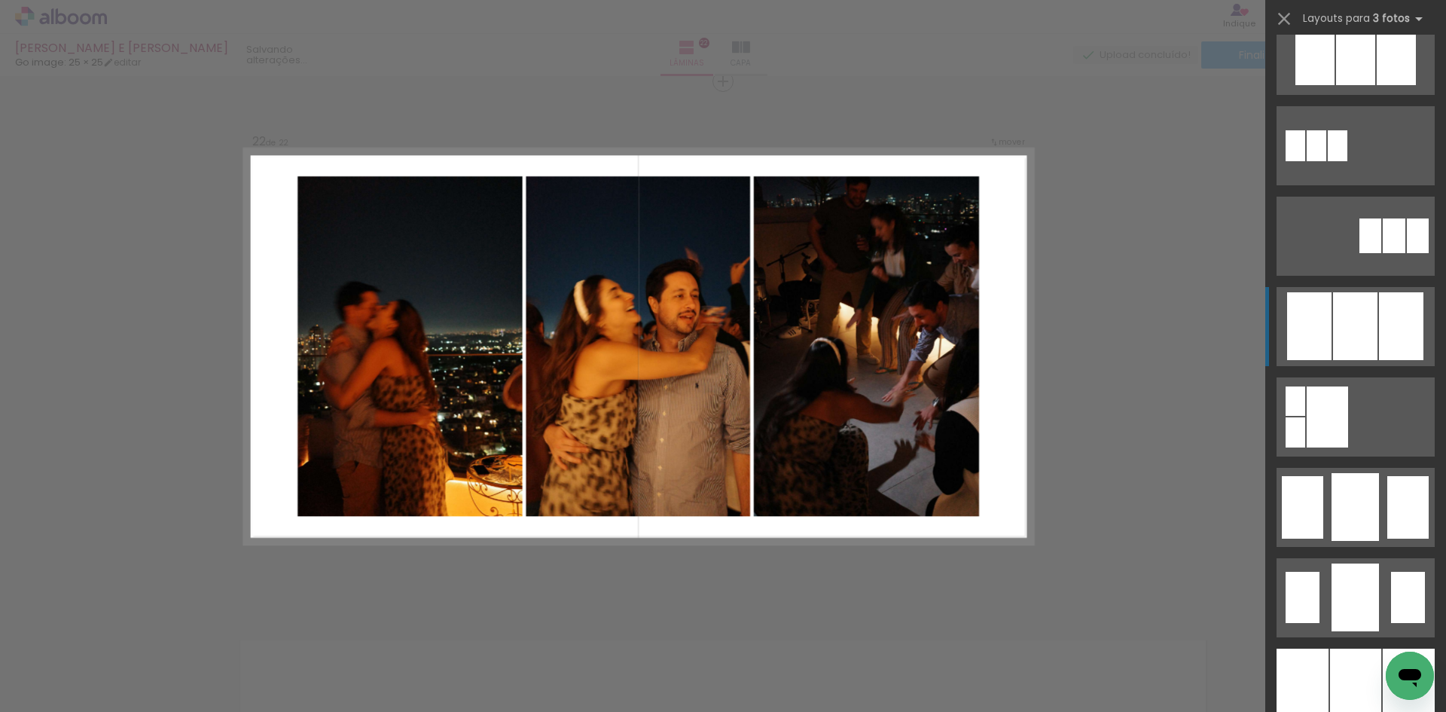
click at [1333, 328] on div at bounding box center [1355, 326] width 44 height 68
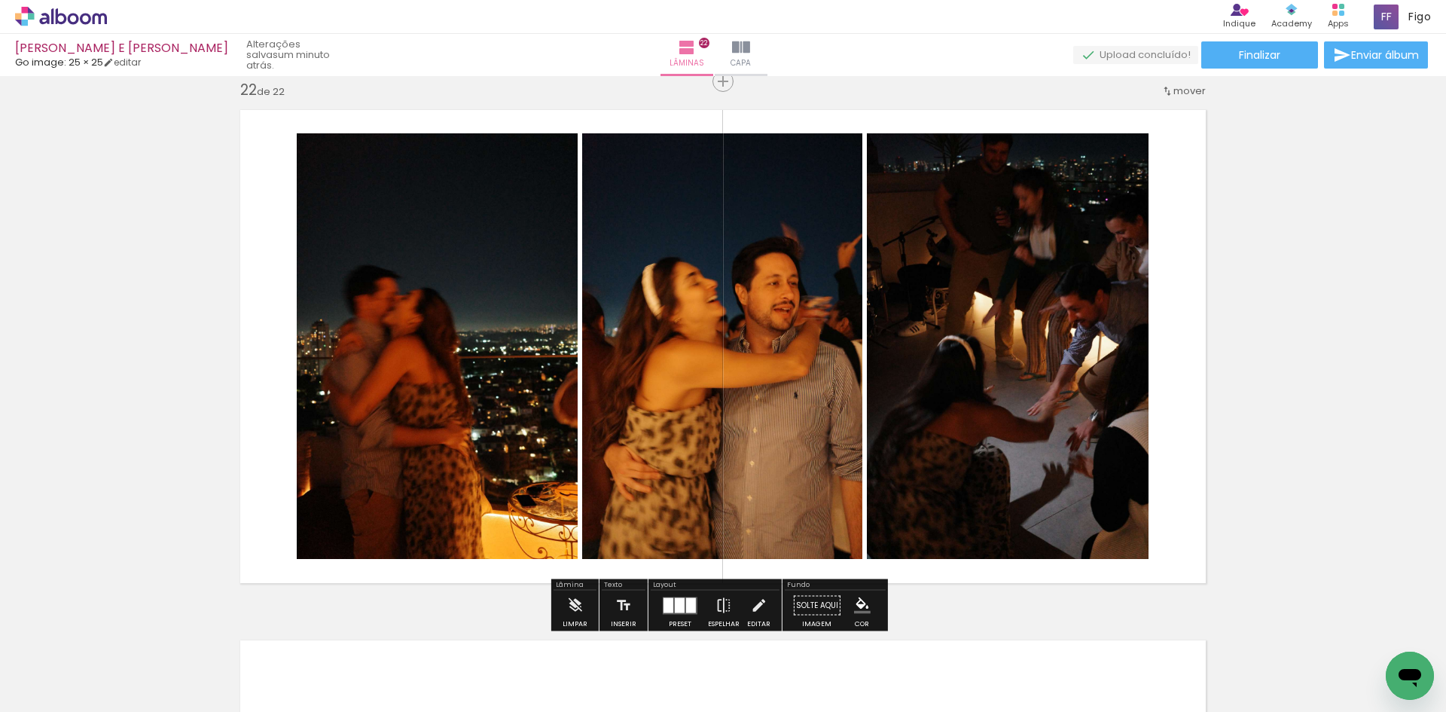
drag, startPoint x: 392, startPoint y: 355, endPoint x: 648, endPoint y: 358, distance: 255.3
click at [0, 0] on slot at bounding box center [0, 0] width 0 height 0
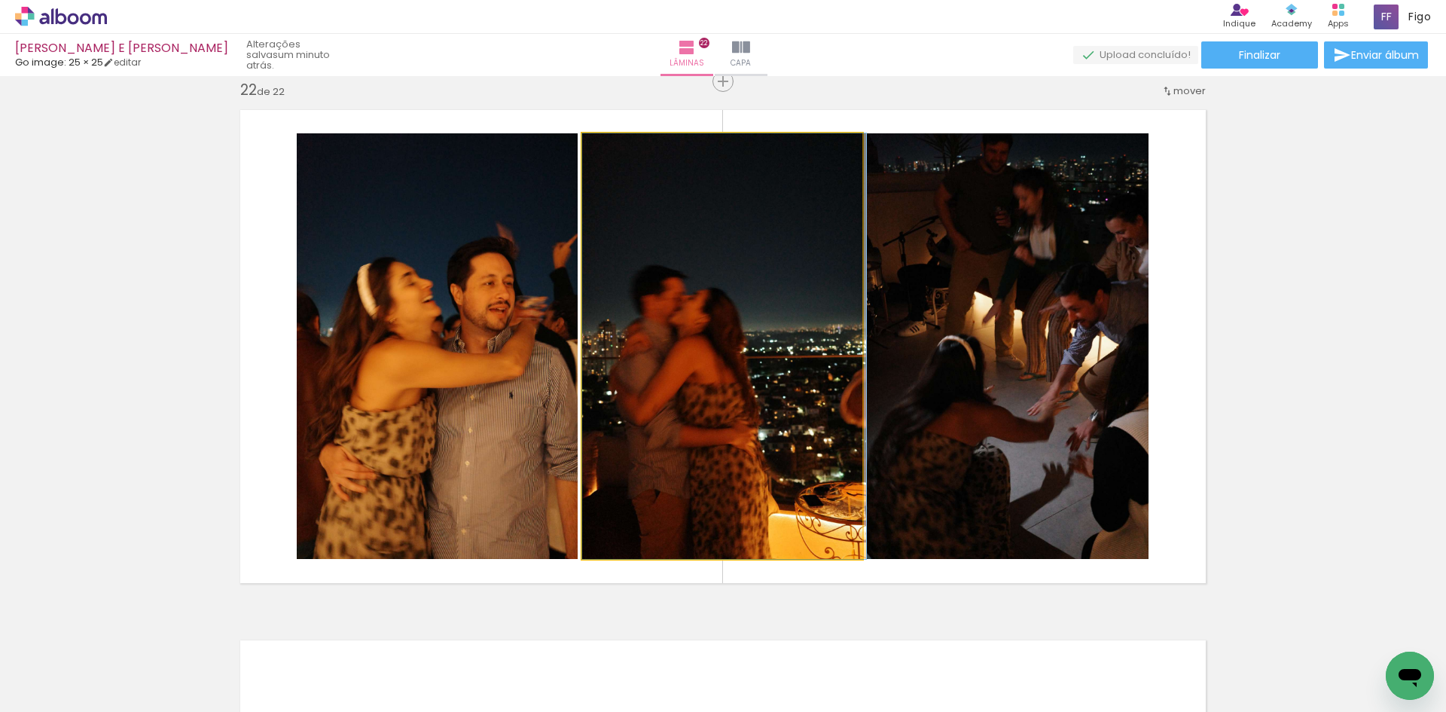
drag, startPoint x: 717, startPoint y: 357, endPoint x: 972, endPoint y: 357, distance: 254.6
click at [0, 0] on slot at bounding box center [0, 0] width 0 height 0
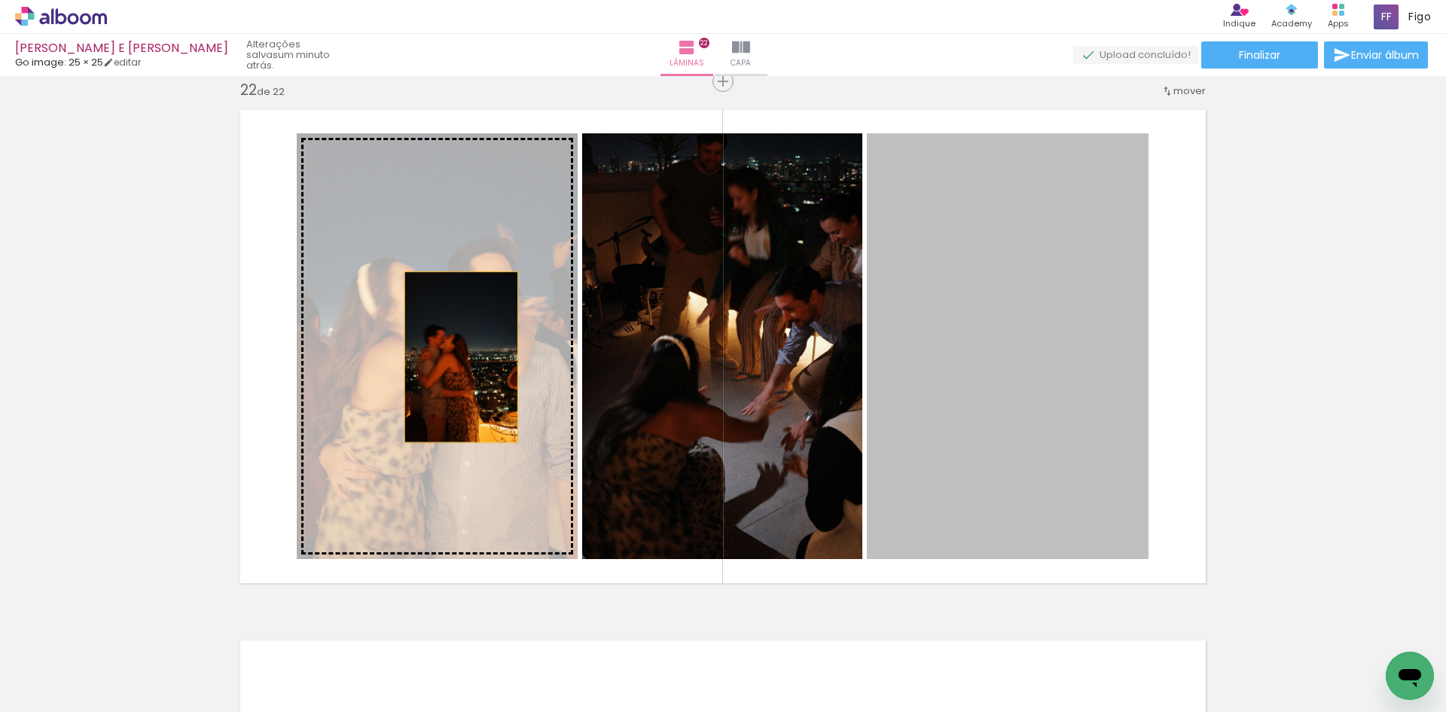
drag, startPoint x: 975, startPoint y: 357, endPoint x: 380, endPoint y: 357, distance: 595.7
click at [0, 0] on slot at bounding box center [0, 0] width 0 height 0
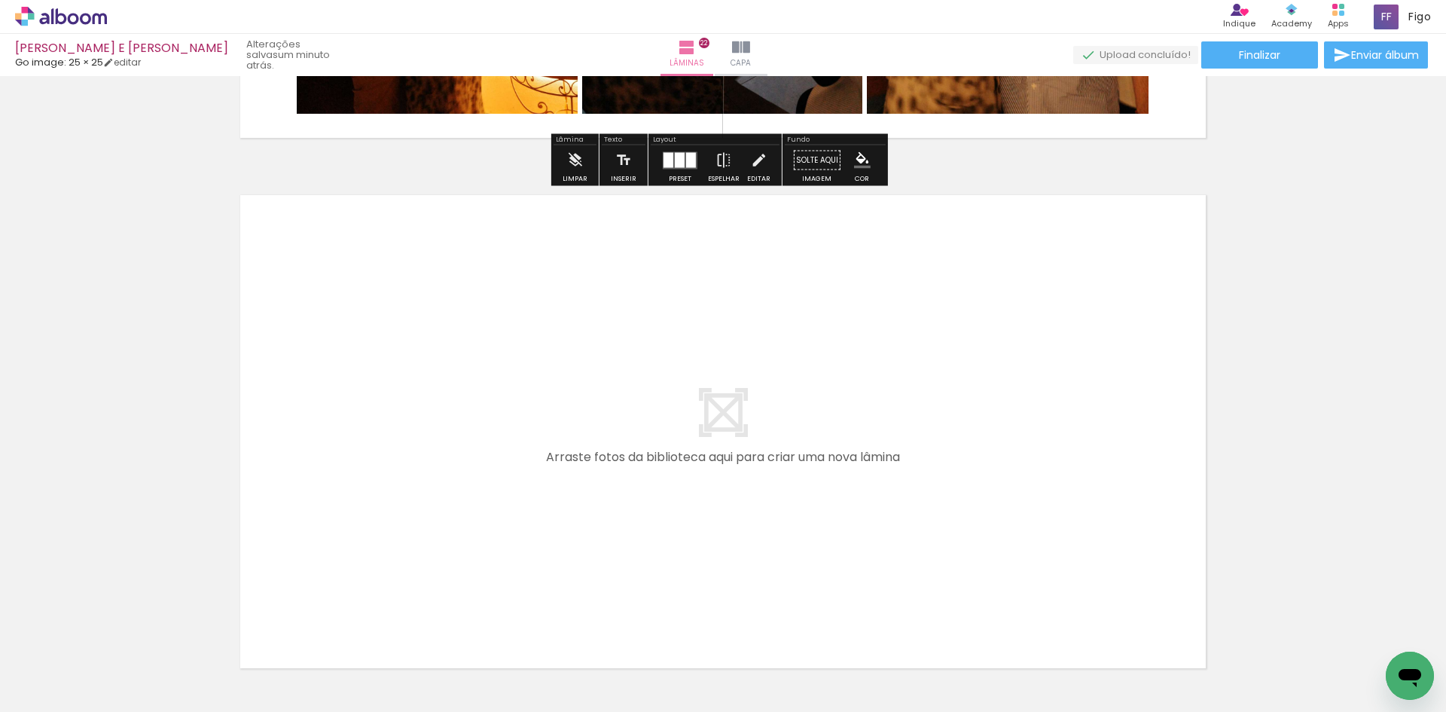
scroll to position [11681, 0]
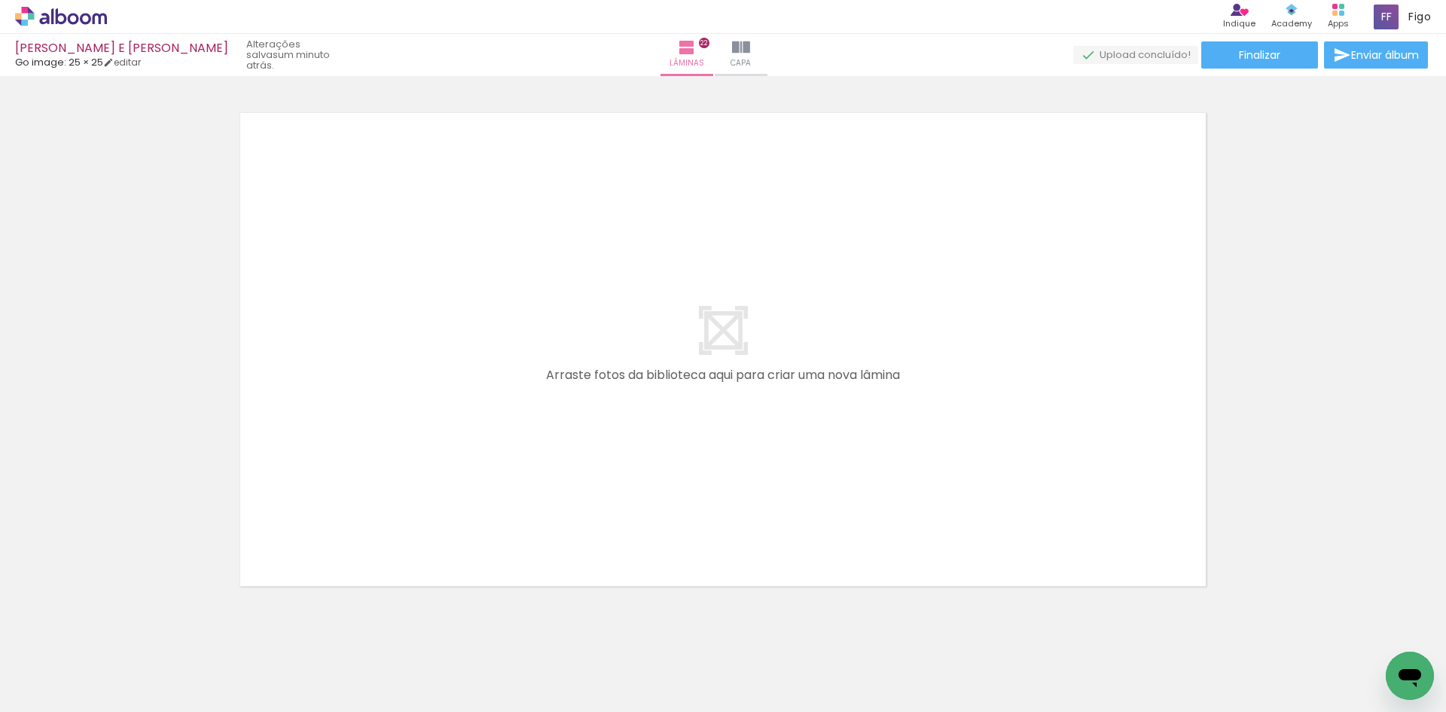
drag, startPoint x: 334, startPoint y: 681, endPoint x: 349, endPoint y: 461, distance: 220.4
click at [344, 507] on quentale-workspace at bounding box center [723, 356] width 1446 height 712
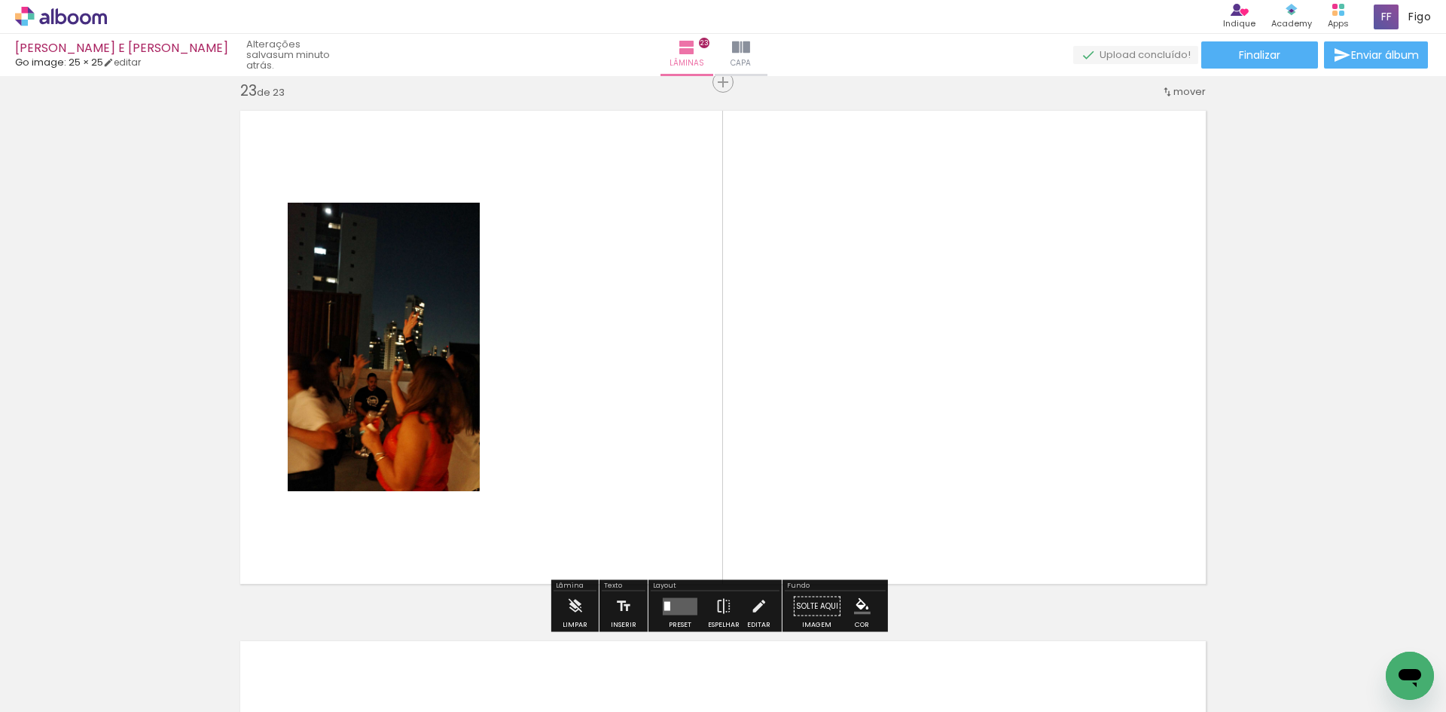
scroll to position [11684, 0]
drag, startPoint x: 324, startPoint y: 657, endPoint x: 411, endPoint y: 457, distance: 217.9
click at [403, 480] on quentale-workspace at bounding box center [723, 356] width 1446 height 712
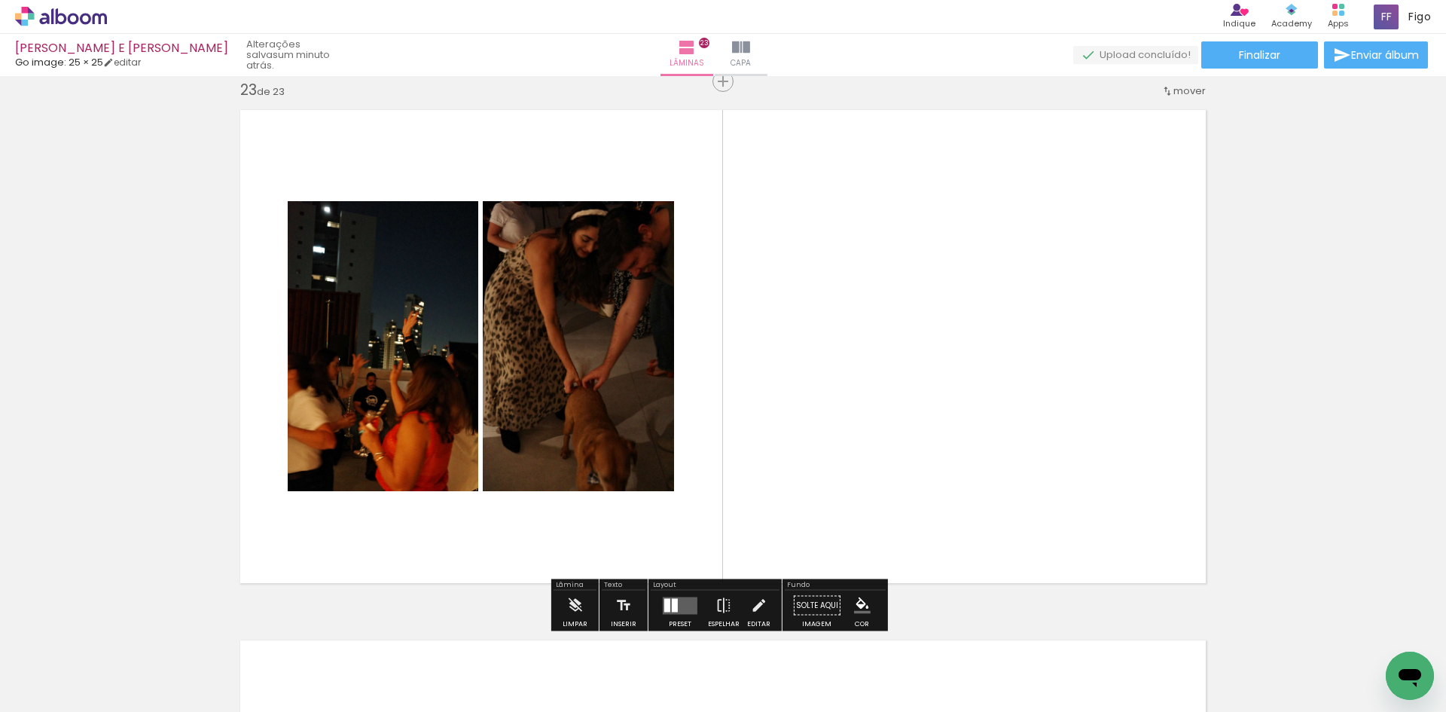
drag, startPoint x: 382, startPoint y: 601, endPoint x: 434, endPoint y: 445, distance: 164.3
click at [427, 477] on quentale-workspace at bounding box center [723, 356] width 1446 height 712
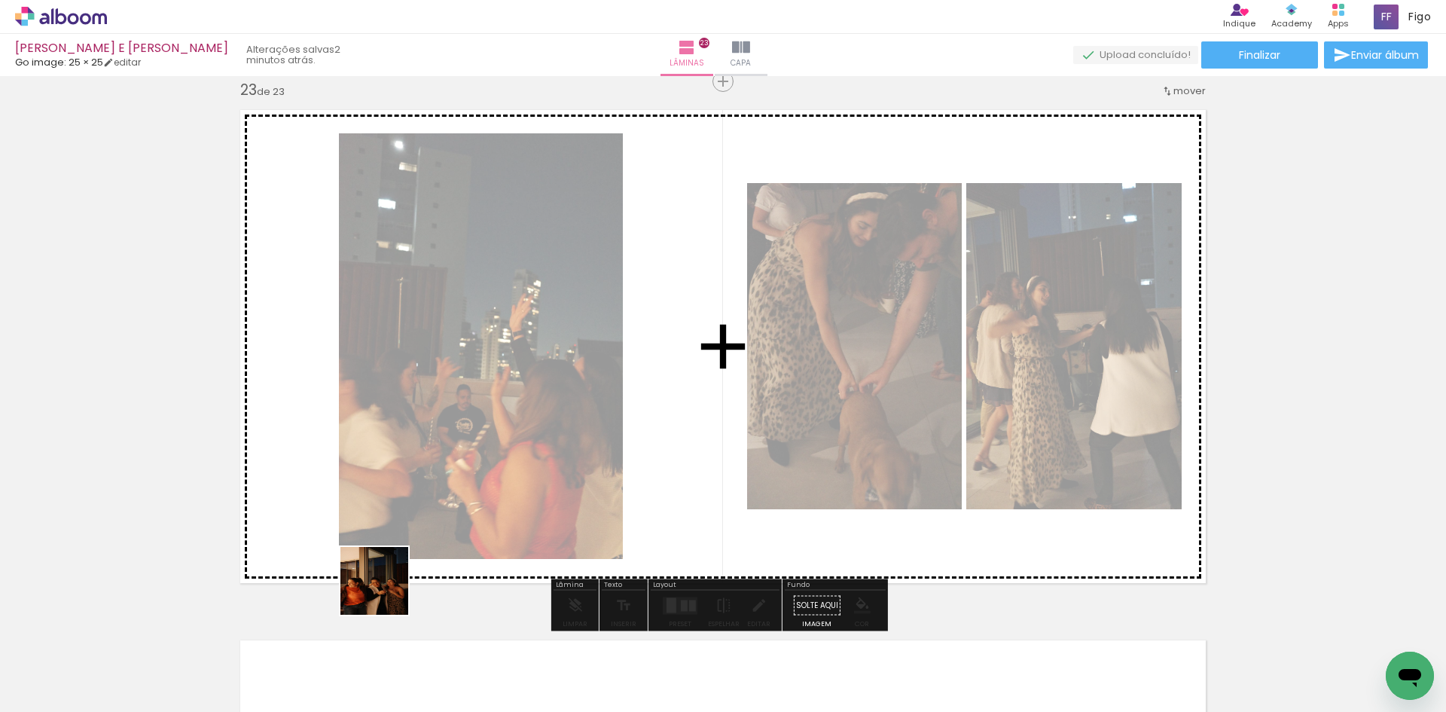
drag, startPoint x: 370, startPoint y: 623, endPoint x: 474, endPoint y: 438, distance: 211.8
click at [441, 496] on quentale-workspace at bounding box center [723, 356] width 1446 height 712
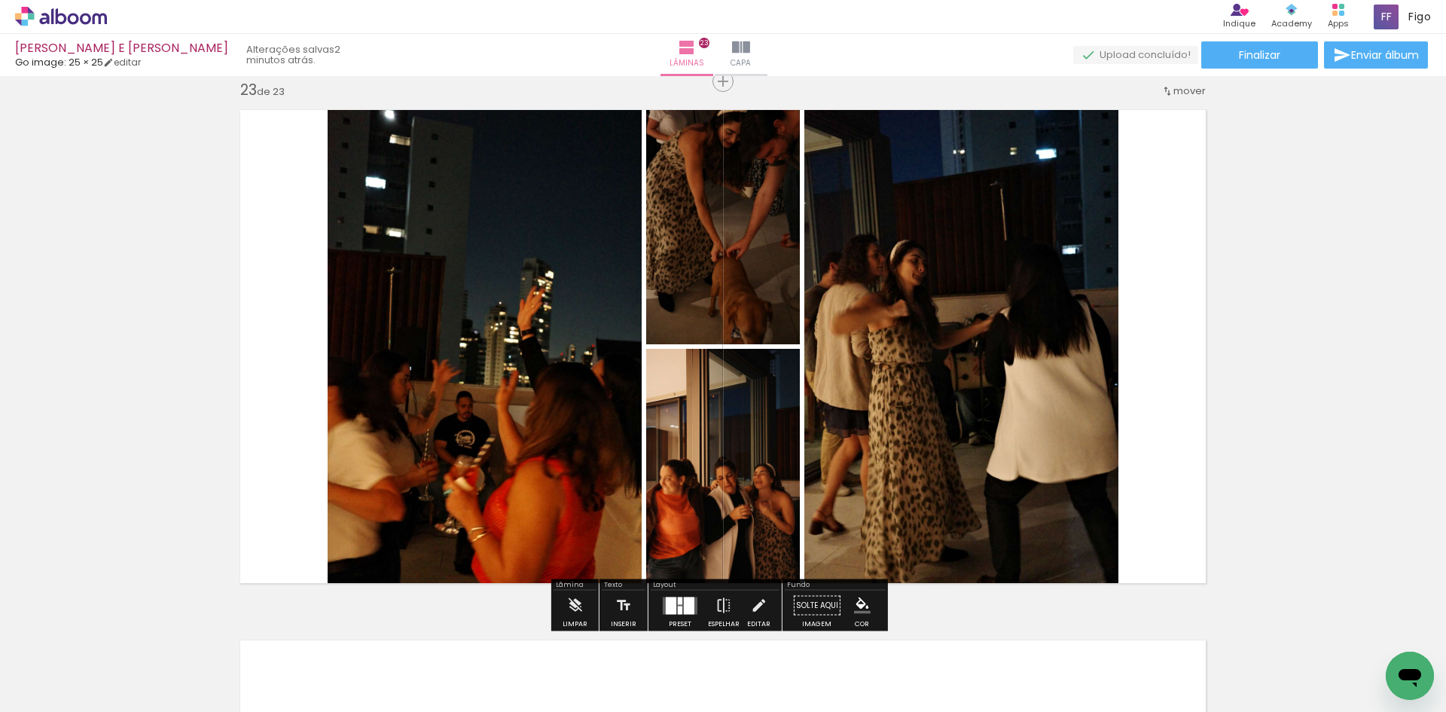
drag, startPoint x: 696, startPoint y: 612, endPoint x: 716, endPoint y: 607, distance: 21.0
click at [697, 612] on div at bounding box center [680, 605] width 41 height 30
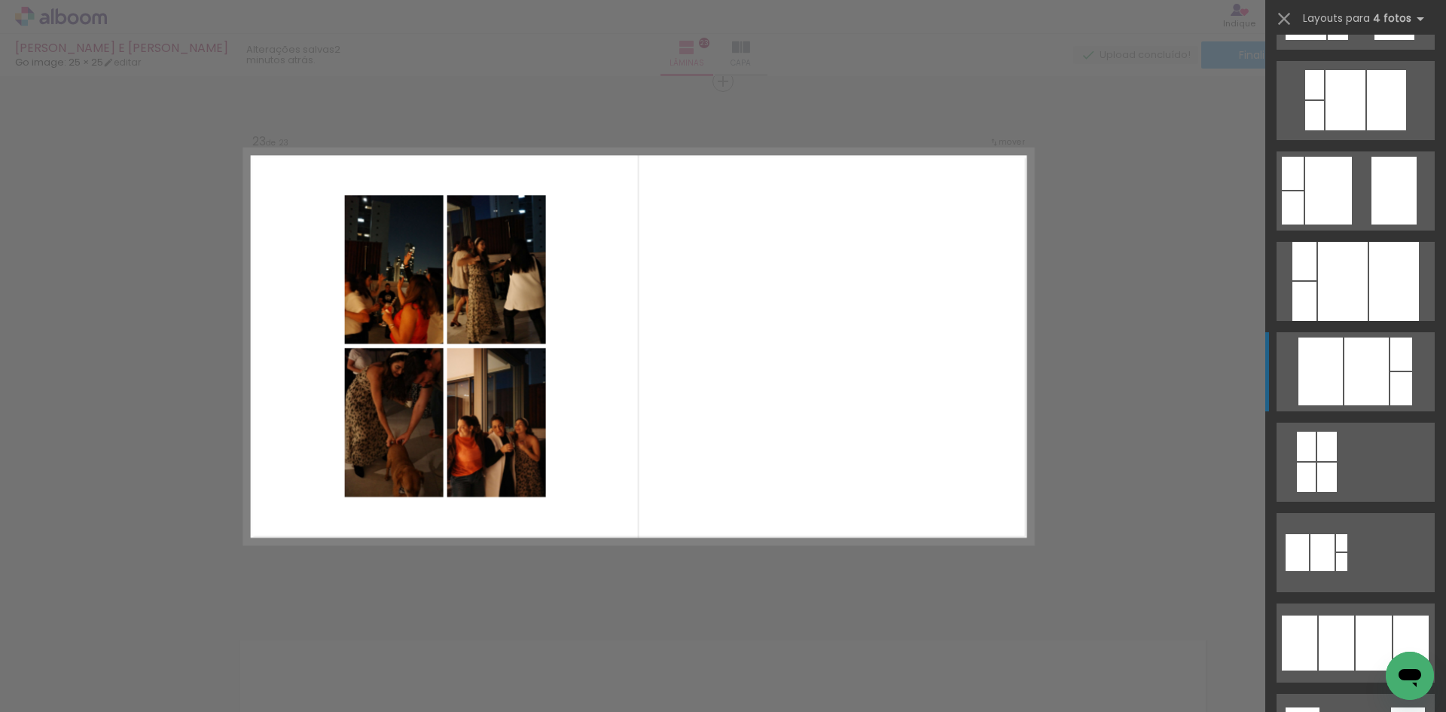
scroll to position [828, 0]
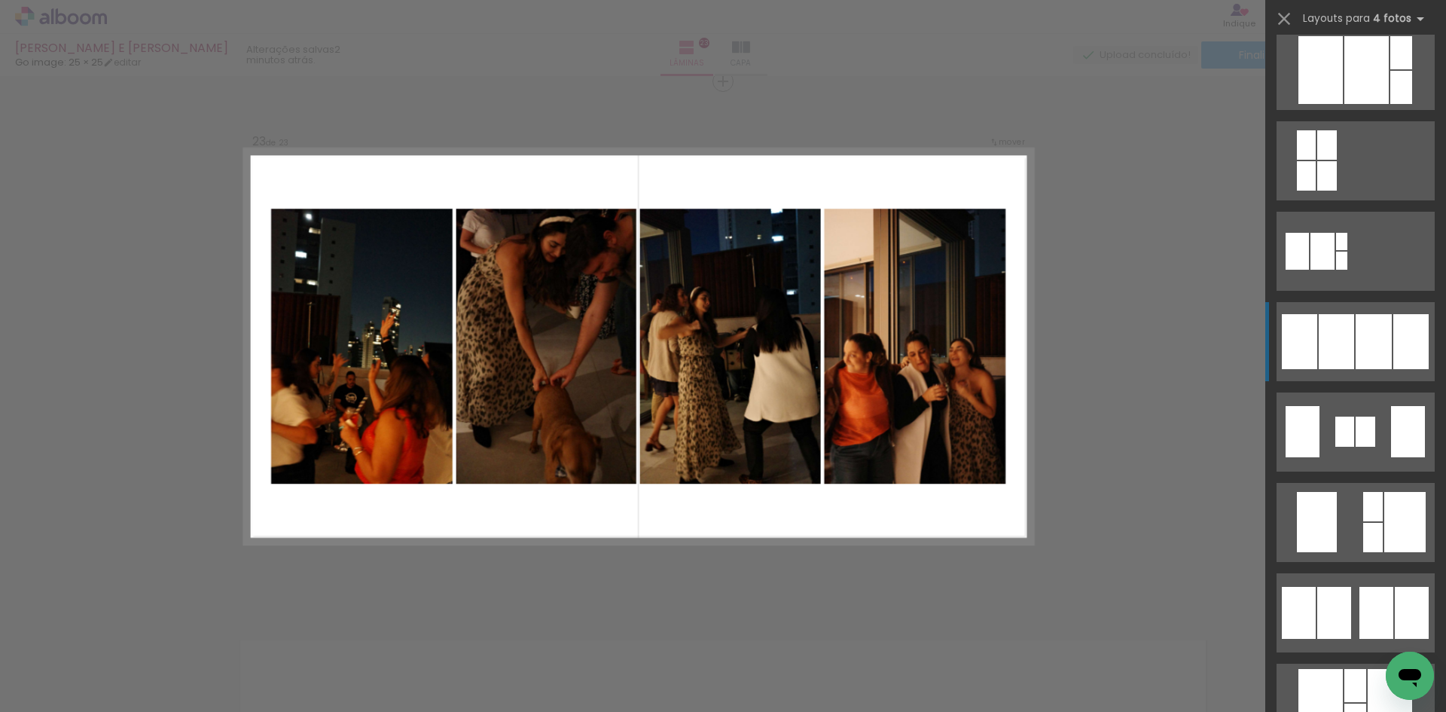
click at [1356, 365] on div at bounding box center [1374, 341] width 36 height 55
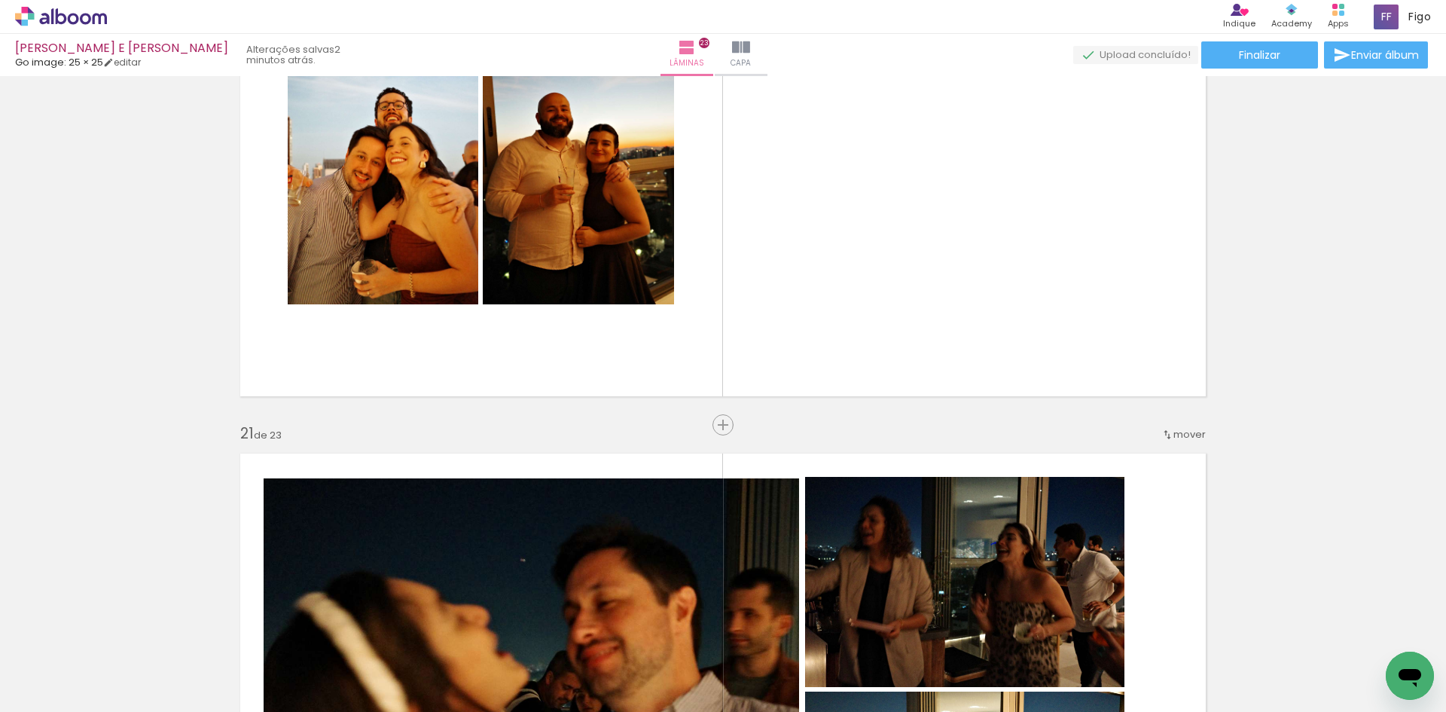
scroll to position [10329, 0]
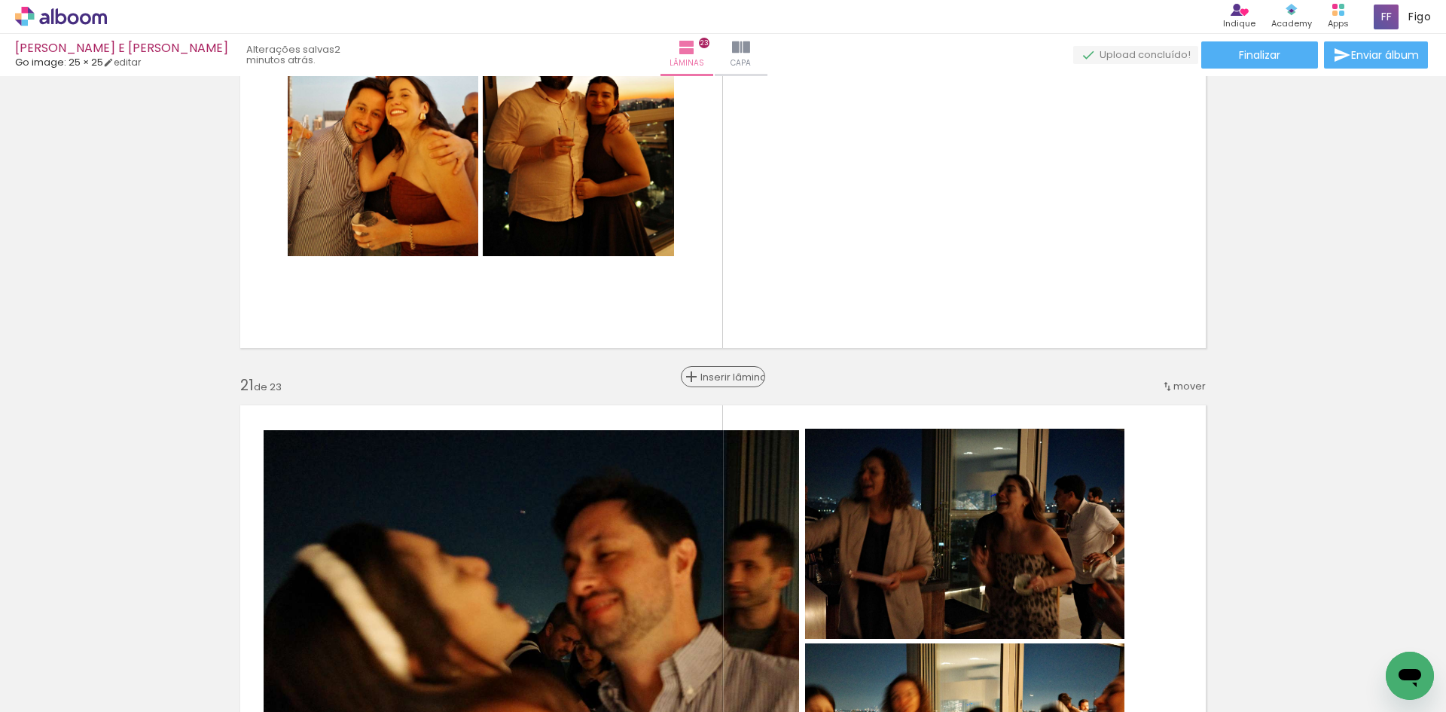
click at [730, 373] on span "Inserir lâmina" at bounding box center [729, 377] width 59 height 10
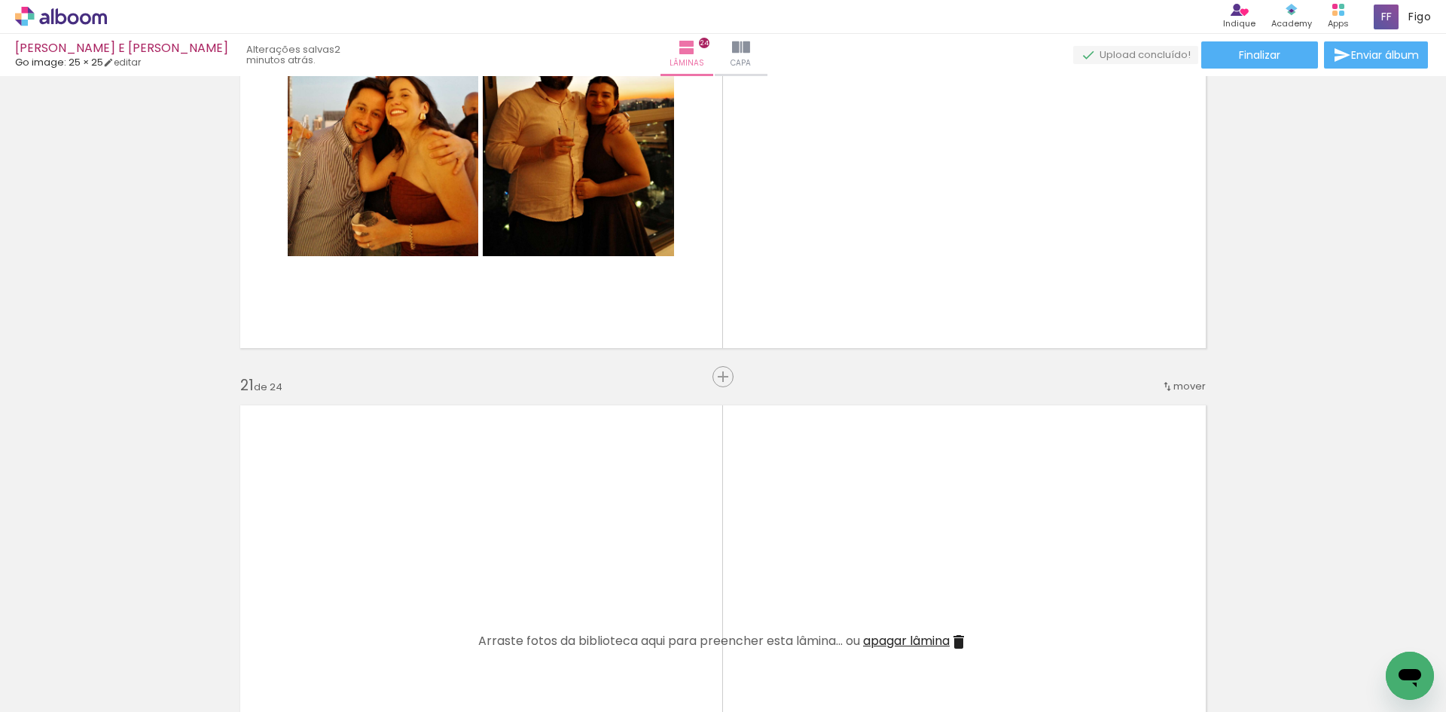
drag, startPoint x: 307, startPoint y: 591, endPoint x: 313, endPoint y: 580, distance: 12.8
click at [313, 580] on quentale-workspace at bounding box center [723, 356] width 1446 height 712
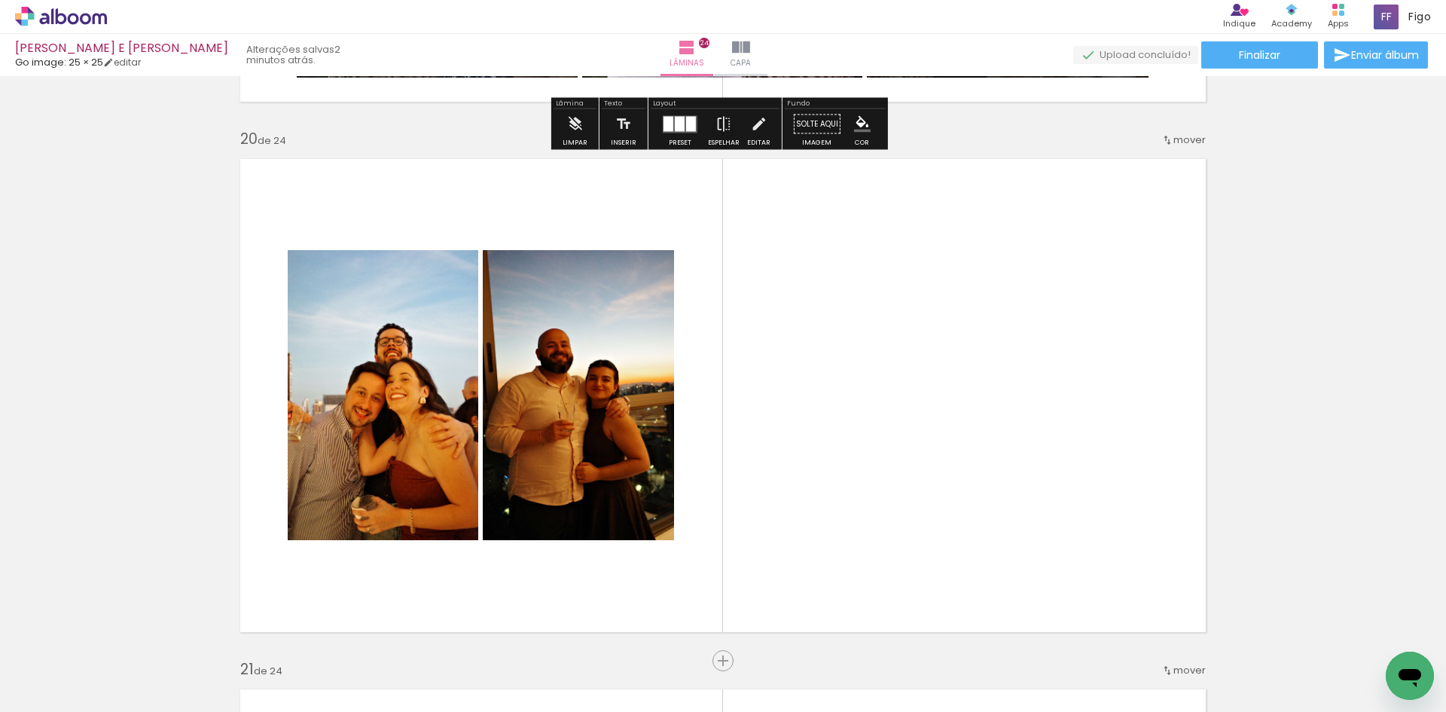
scroll to position [10103, 0]
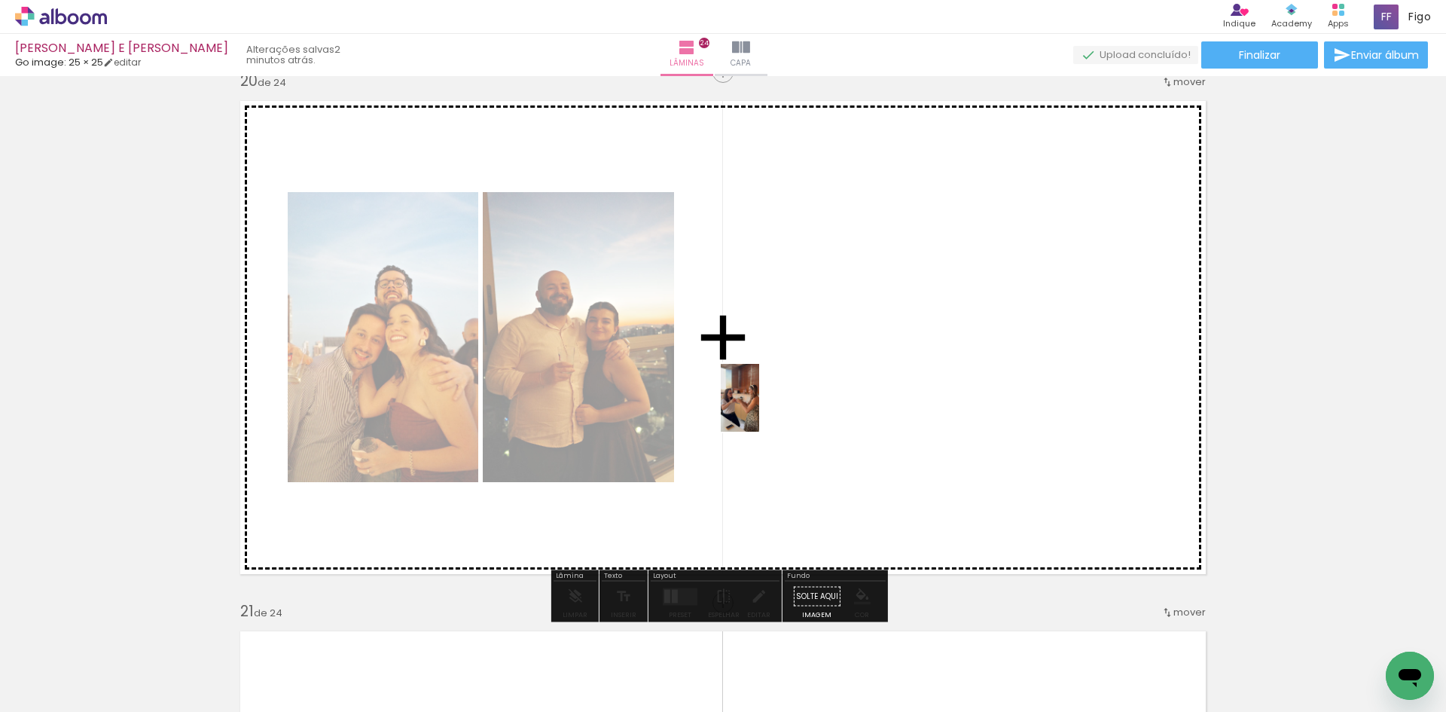
drag, startPoint x: 179, startPoint y: 673, endPoint x: 785, endPoint y: 392, distance: 667.8
click at [783, 393] on quentale-workspace at bounding box center [723, 356] width 1446 height 712
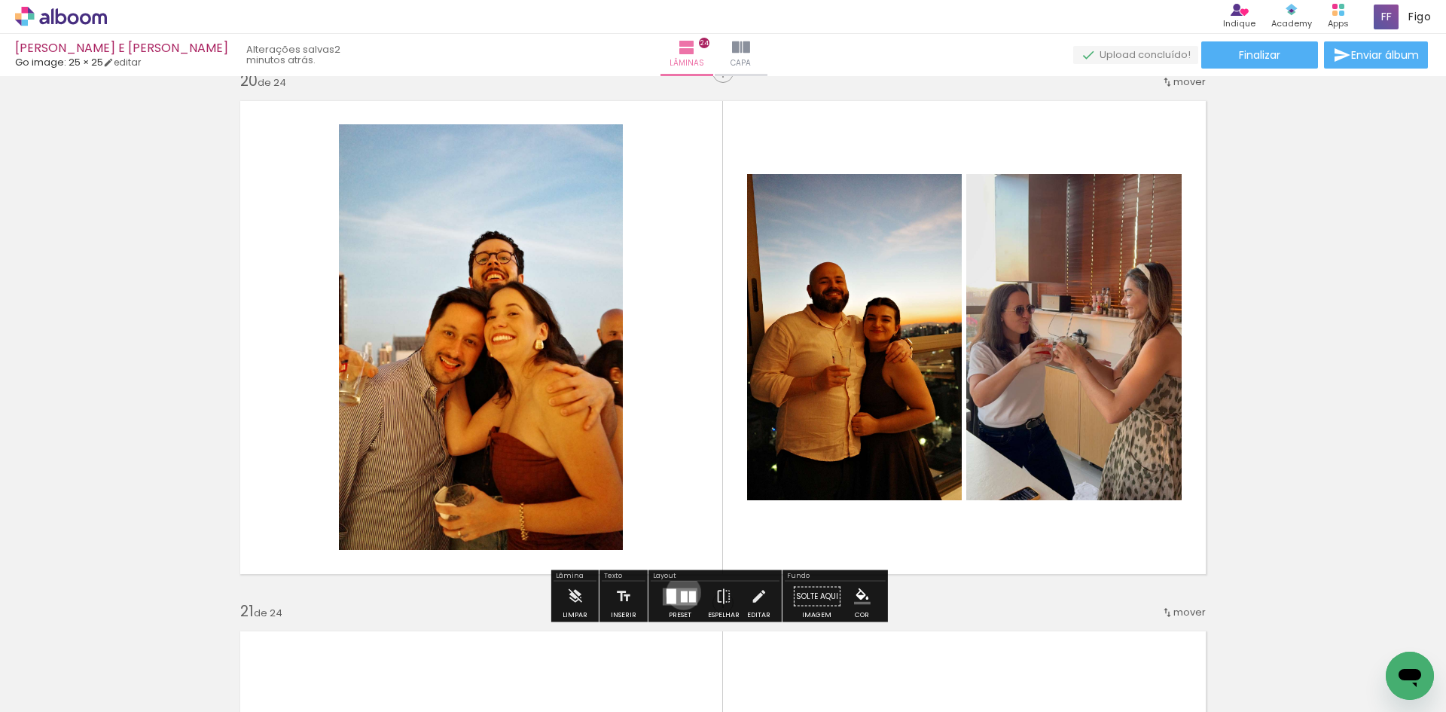
click at [682, 592] on div at bounding box center [684, 595] width 7 height 11
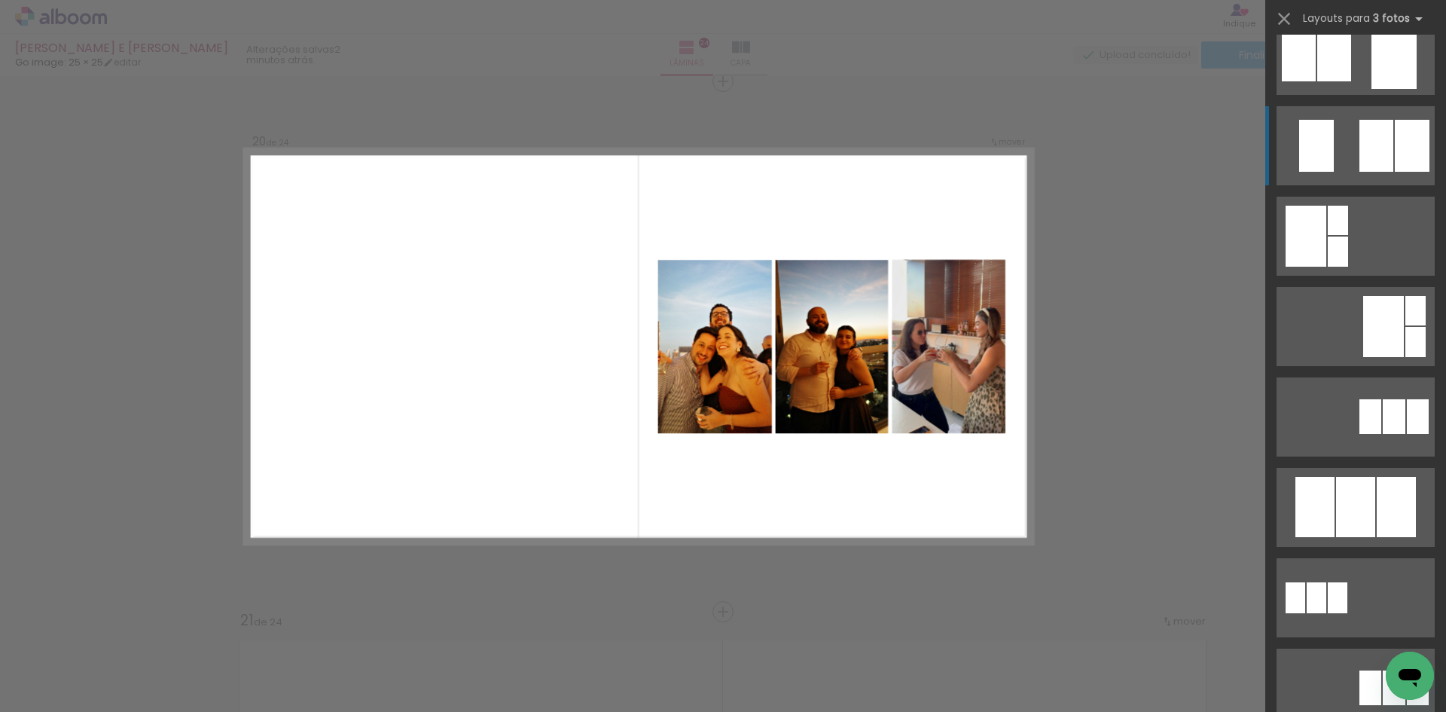
scroll to position [527, 0]
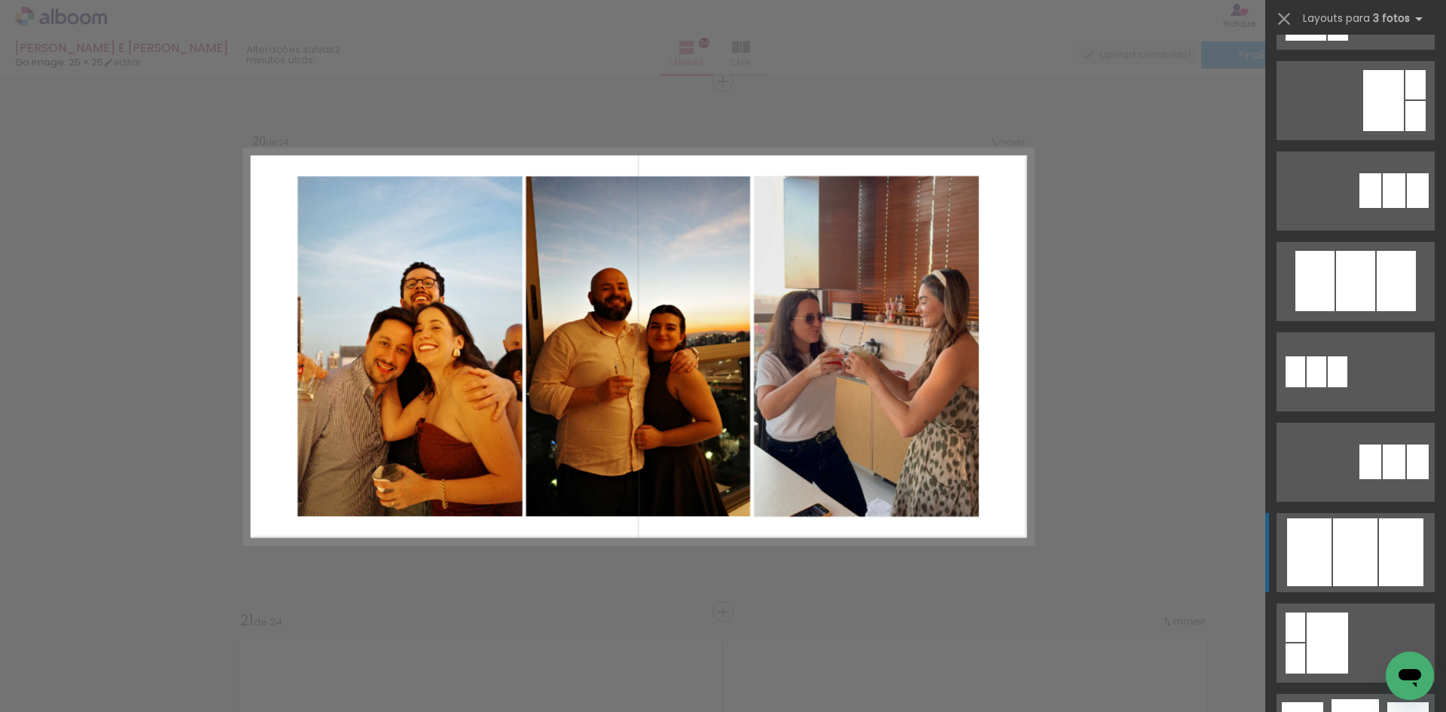
click at [1352, 525] on div at bounding box center [1355, 552] width 44 height 68
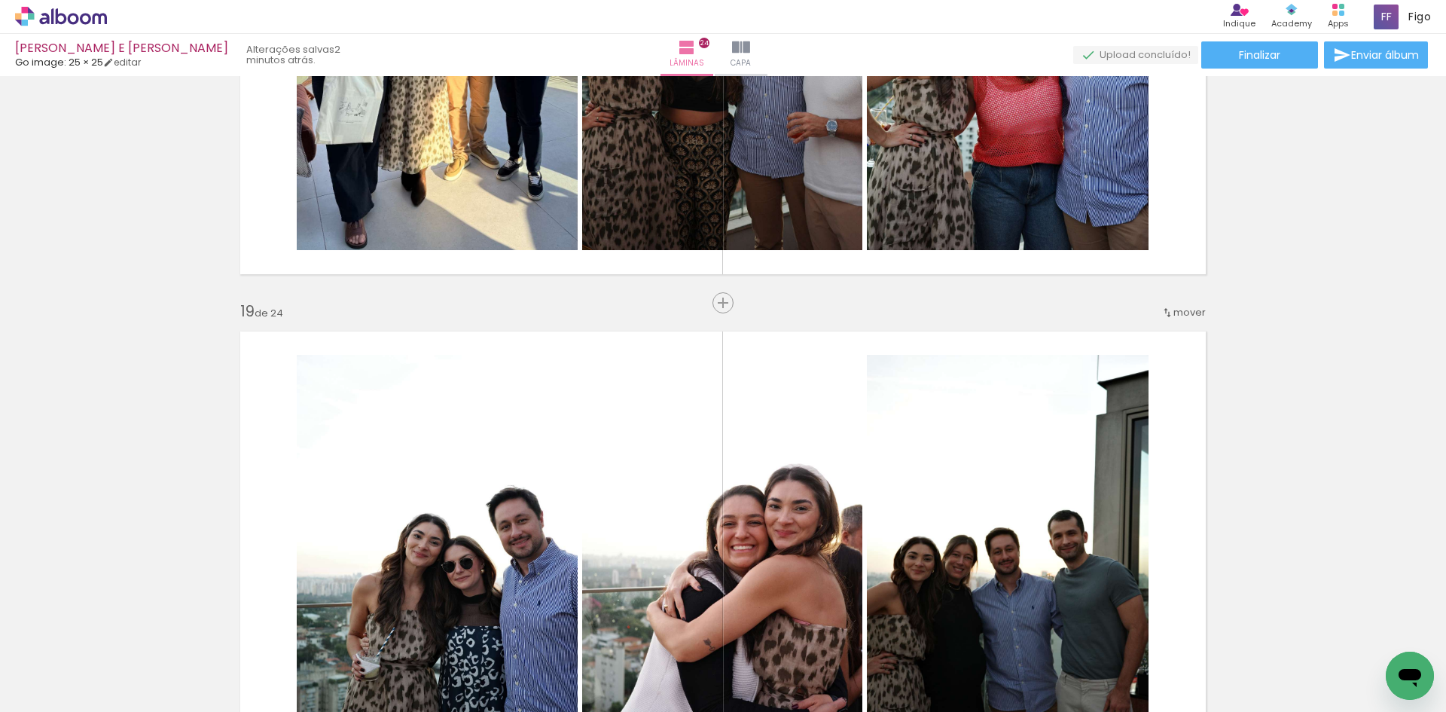
scroll to position [9340, 0]
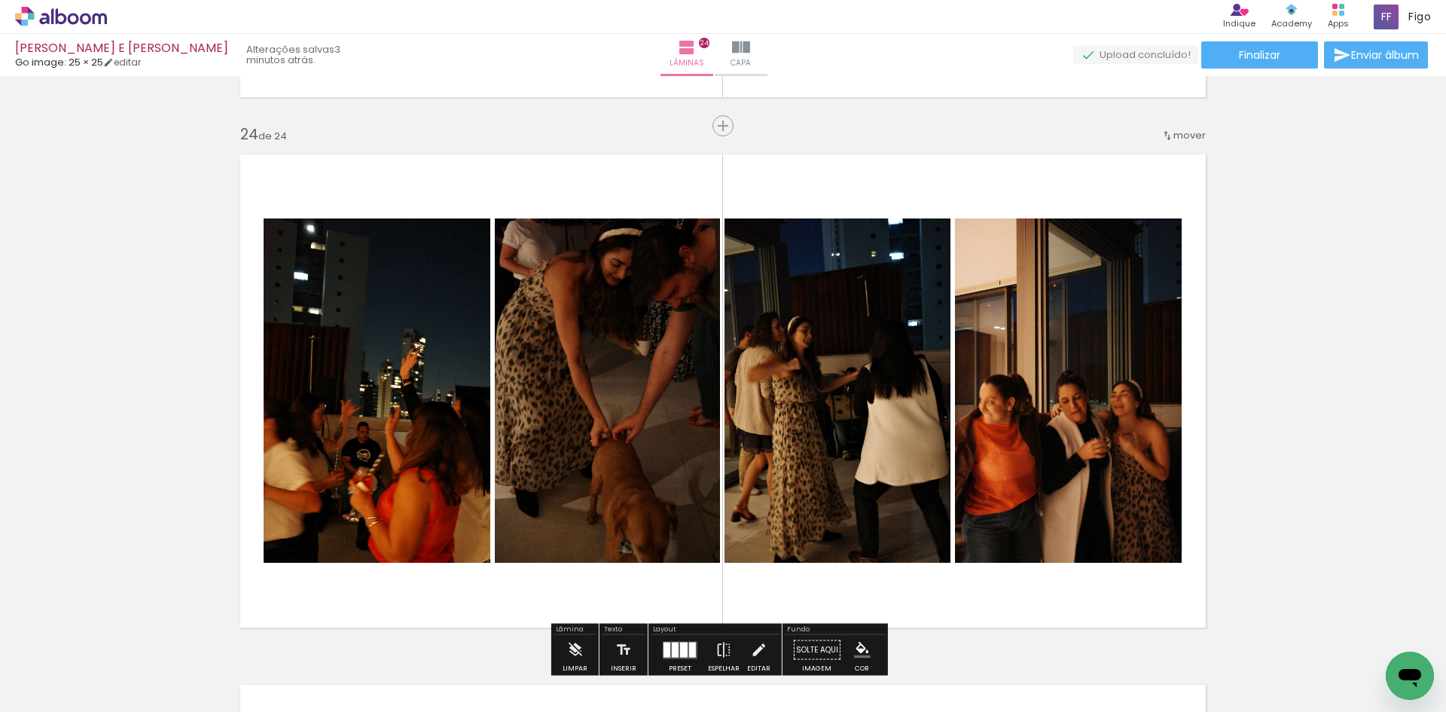
scroll to position [11944, 0]
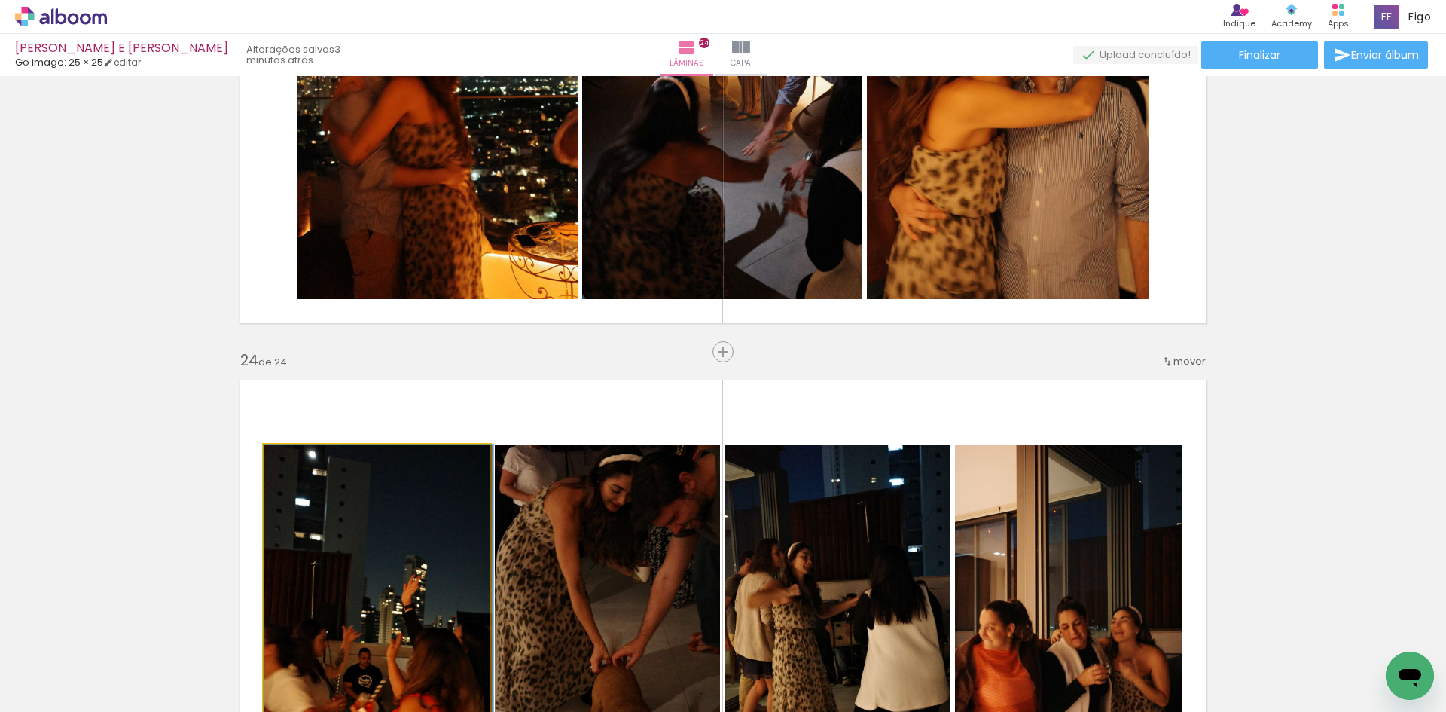
drag, startPoint x: 419, startPoint y: 441, endPoint x: 481, endPoint y: 184, distance: 264.1
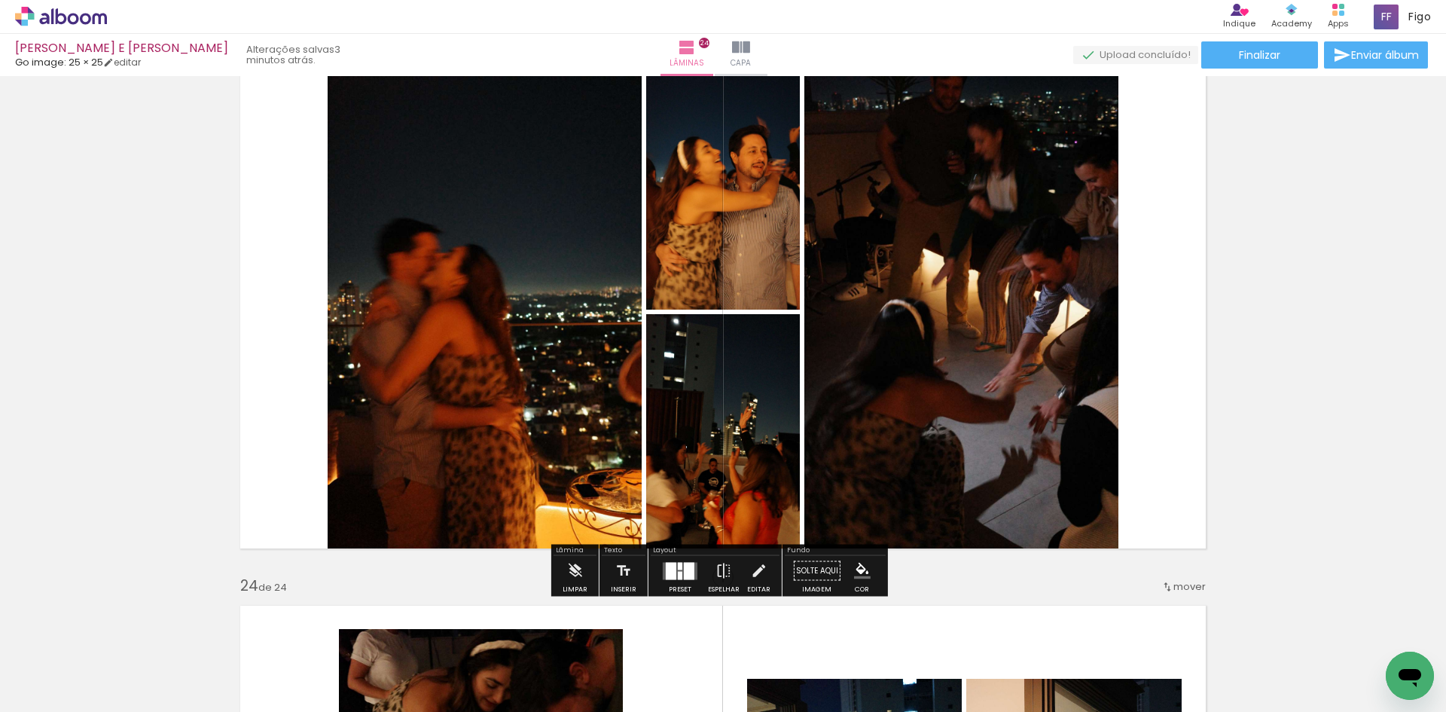
scroll to position [11718, 0]
click at [684, 576] on div at bounding box center [689, 571] width 11 height 17
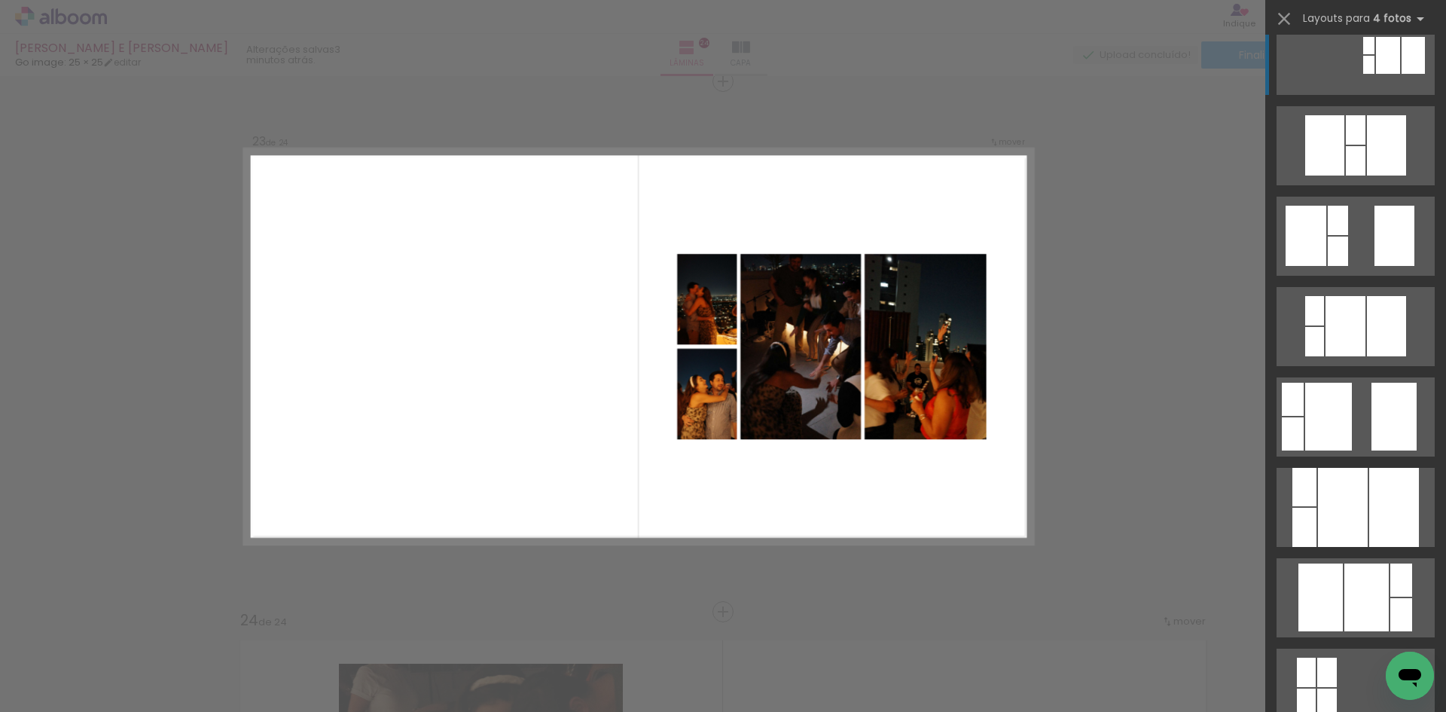
scroll to position [505, 0]
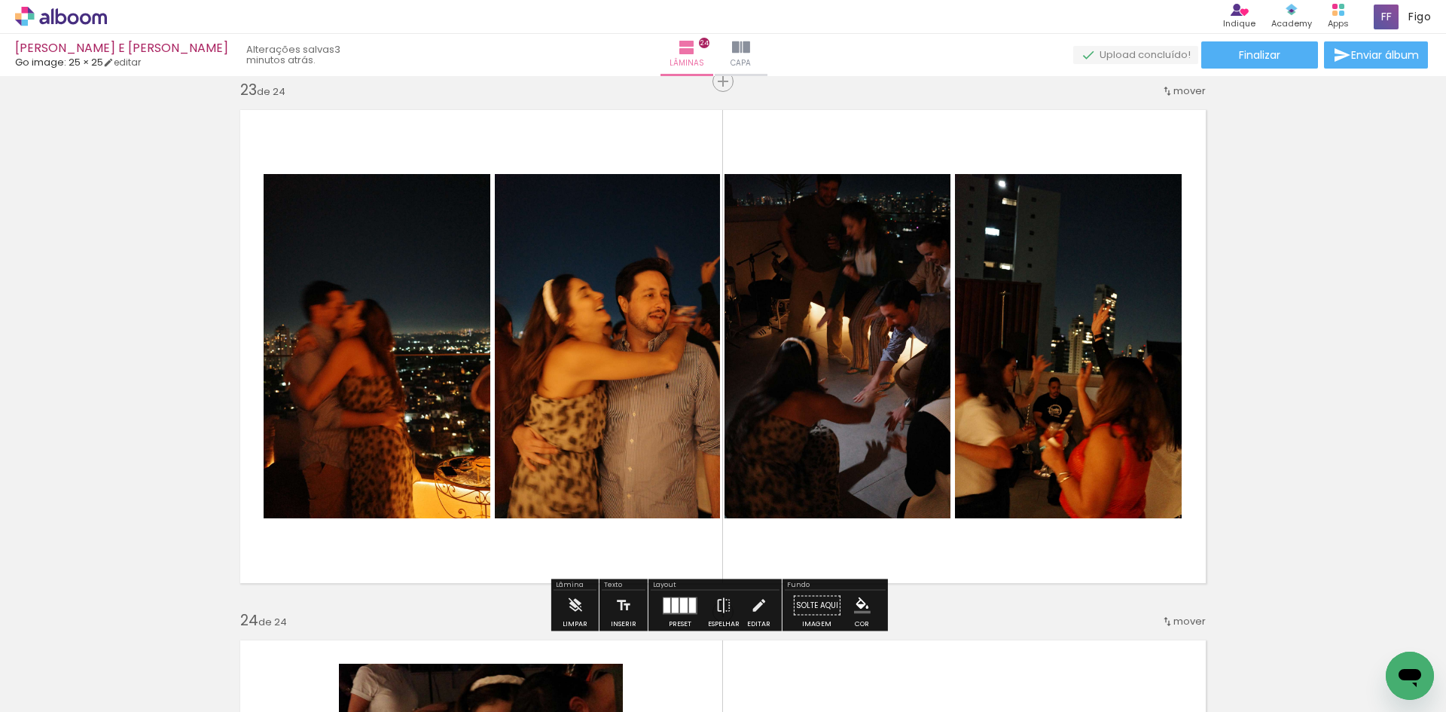
scroll to position [828, 0]
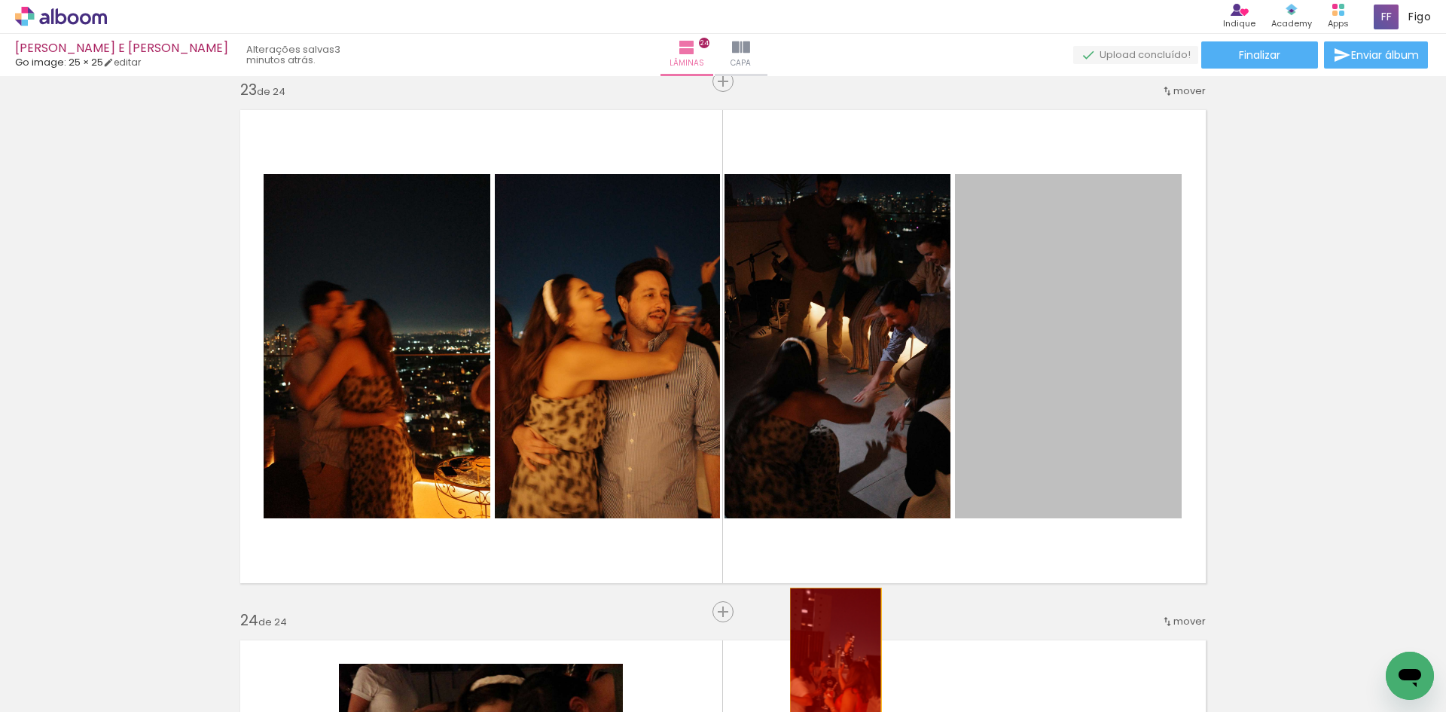
drag, startPoint x: 1090, startPoint y: 317, endPoint x: 830, endPoint y: 657, distance: 427.7
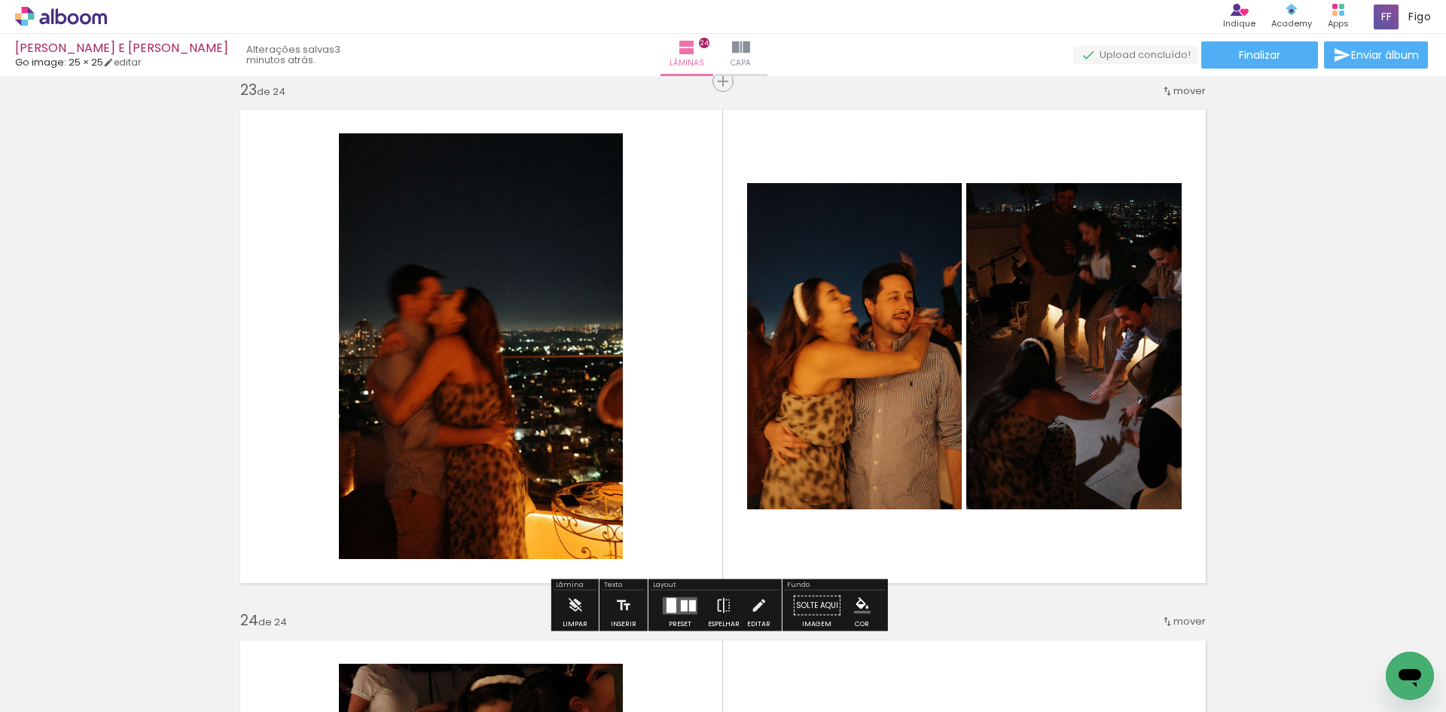
click at [670, 612] on div at bounding box center [672, 604] width 10 height 15
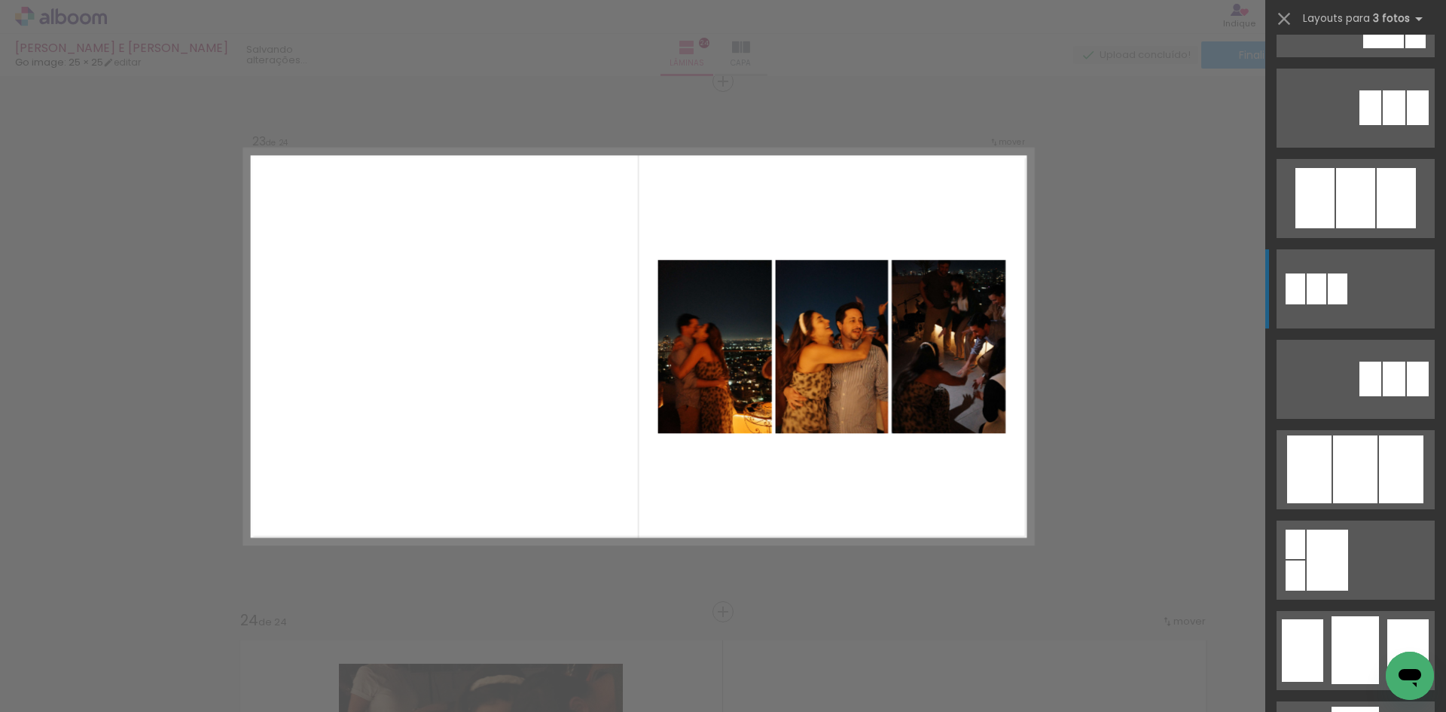
scroll to position [753, 0]
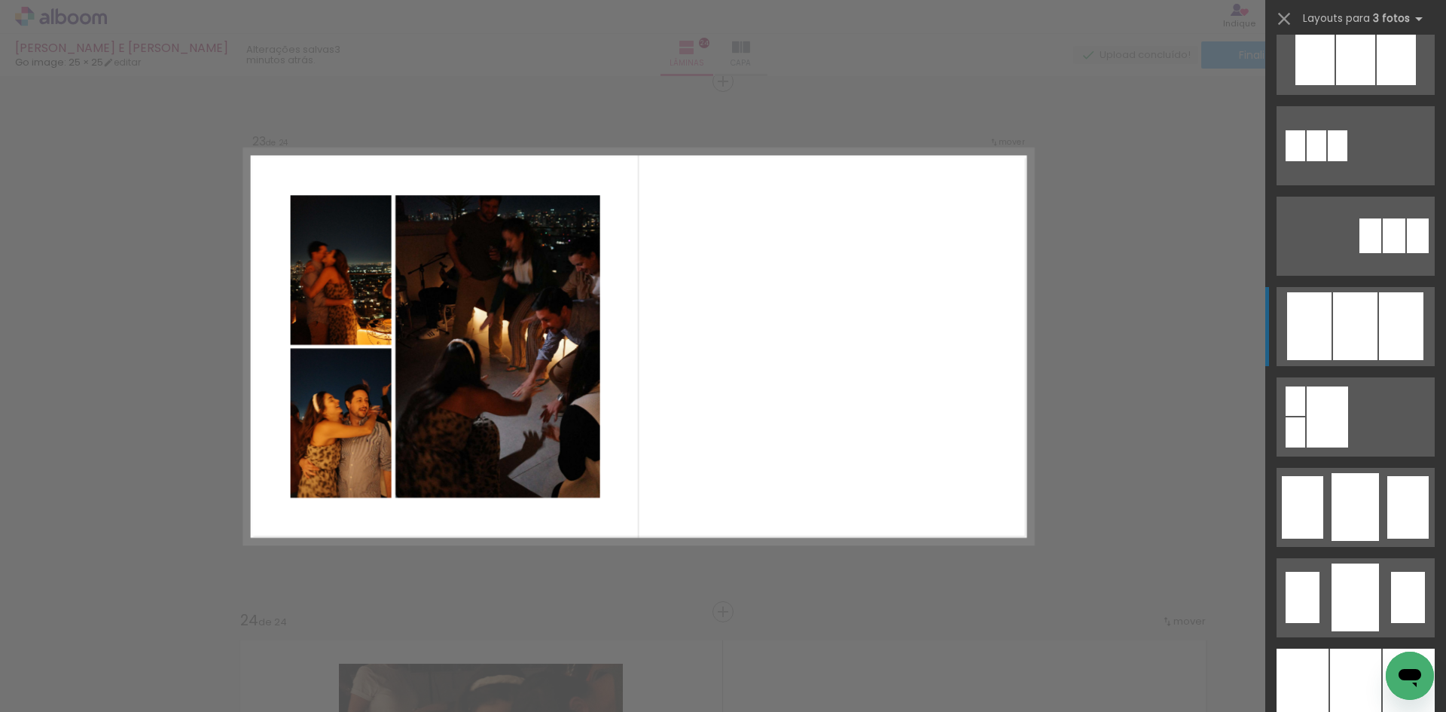
click at [1347, 316] on div at bounding box center [1355, 326] width 44 height 68
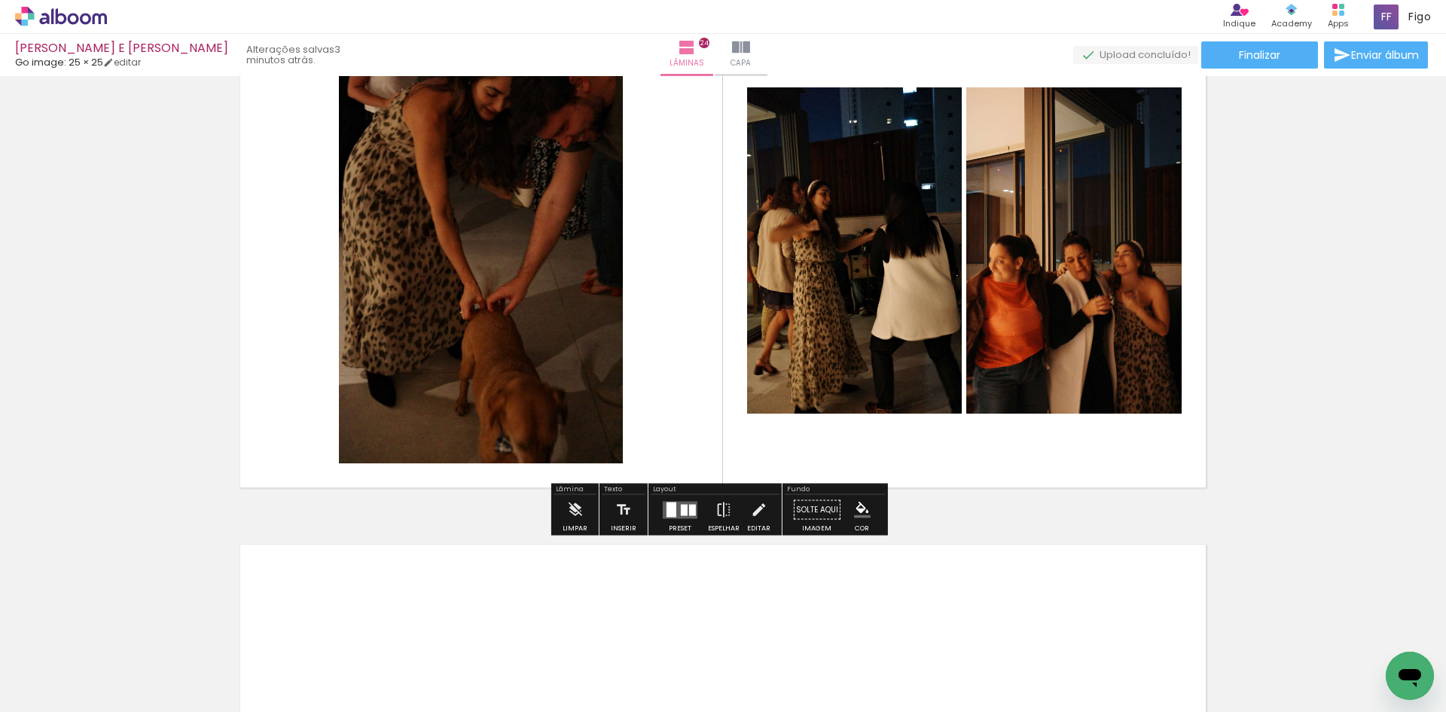
scroll to position [12211, 0]
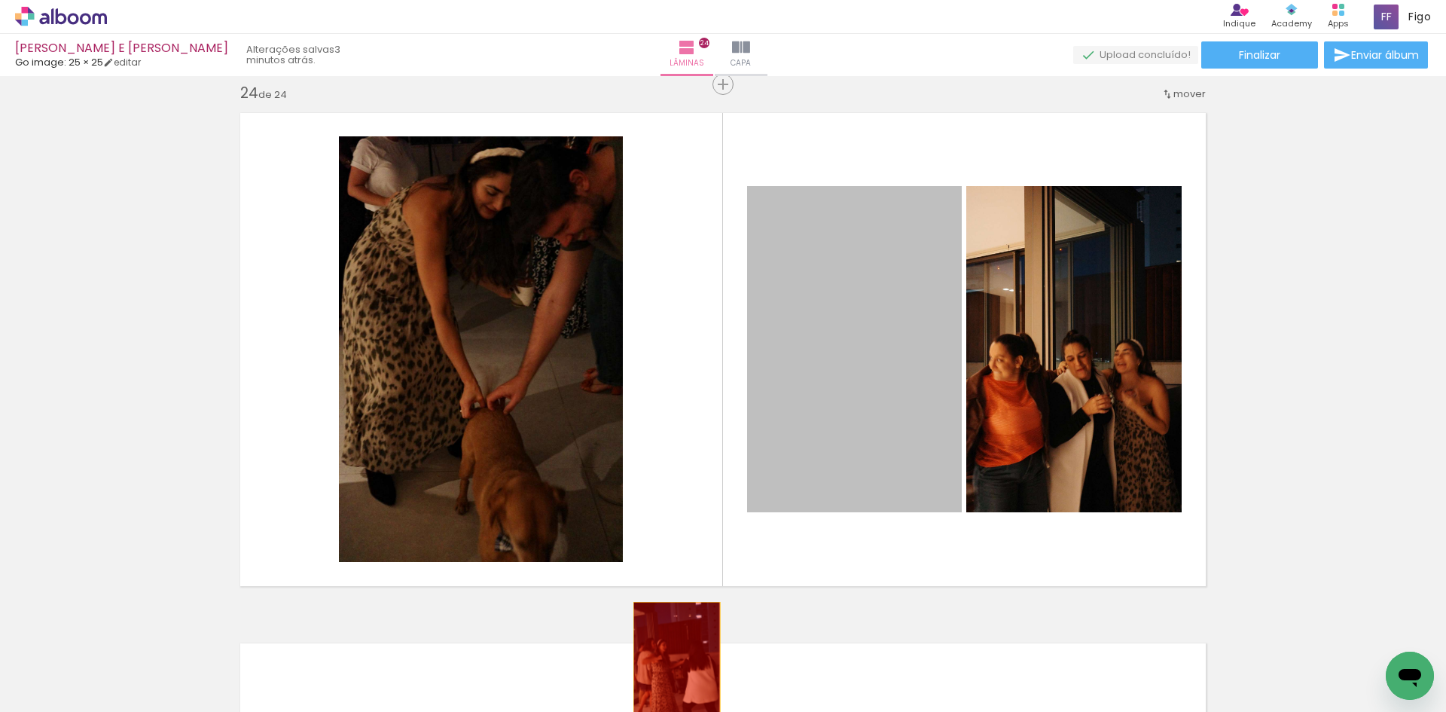
drag, startPoint x: 860, startPoint y: 340, endPoint x: 627, endPoint y: 661, distance: 396.4
click at [651, 676] on quentale-workspace at bounding box center [723, 356] width 1446 height 712
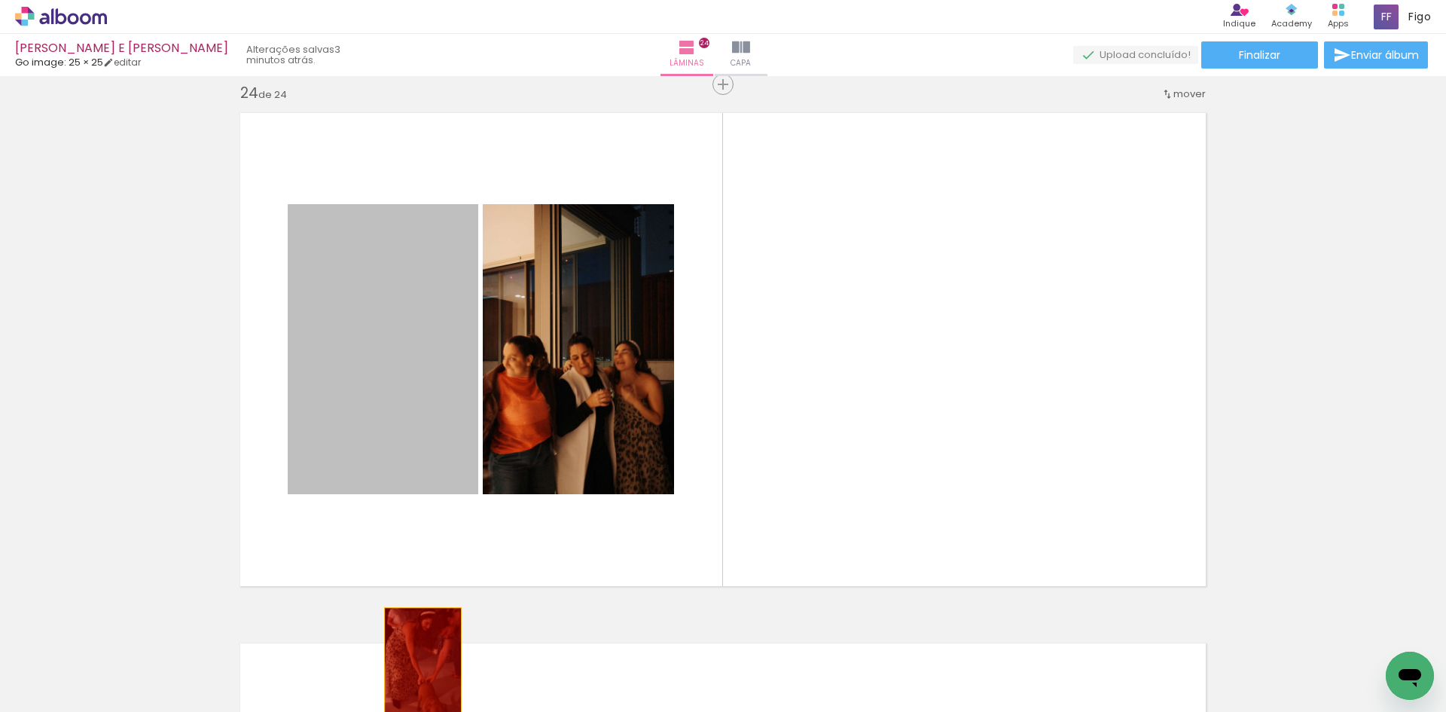
drag, startPoint x: 347, startPoint y: 358, endPoint x: 417, endPoint y: 666, distance: 315.2
click at [417, 666] on quentale-workspace at bounding box center [723, 356] width 1446 height 712
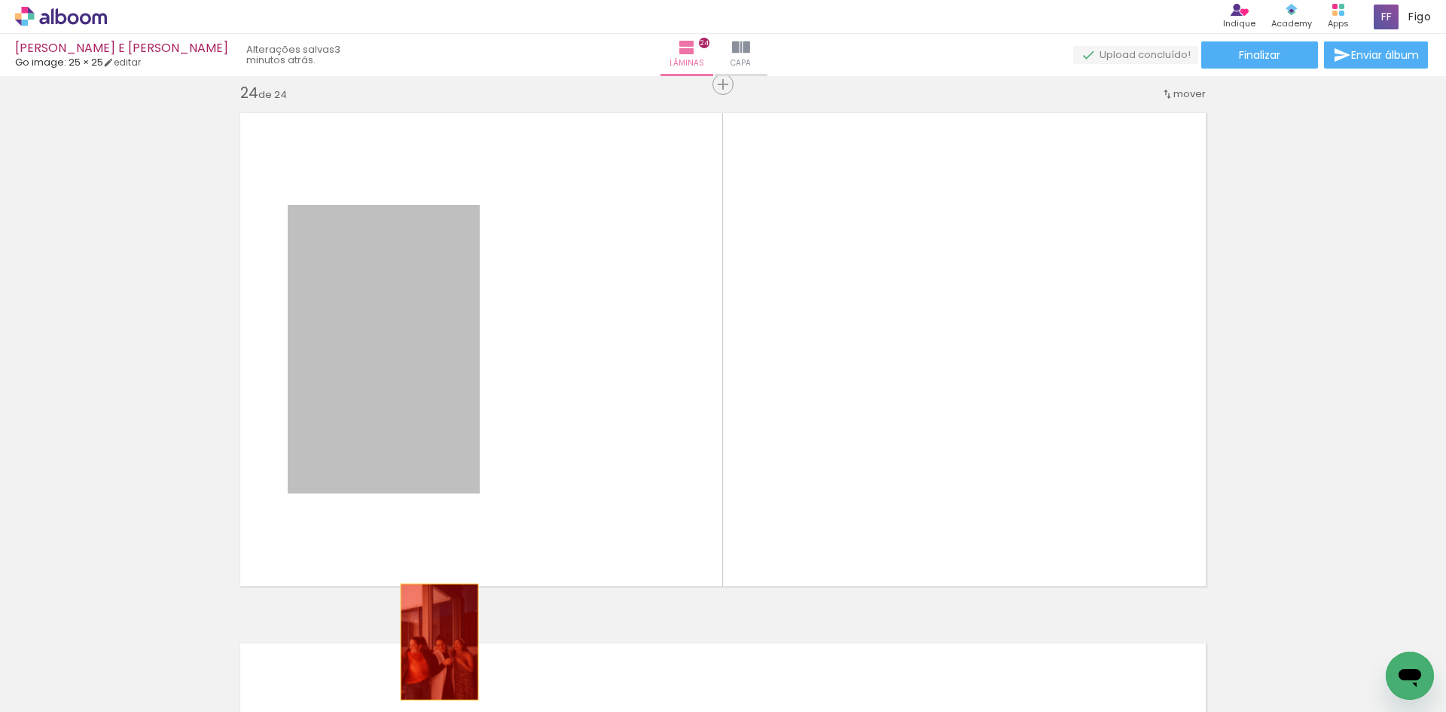
drag, startPoint x: 388, startPoint y: 388, endPoint x: 416, endPoint y: 688, distance: 301.1
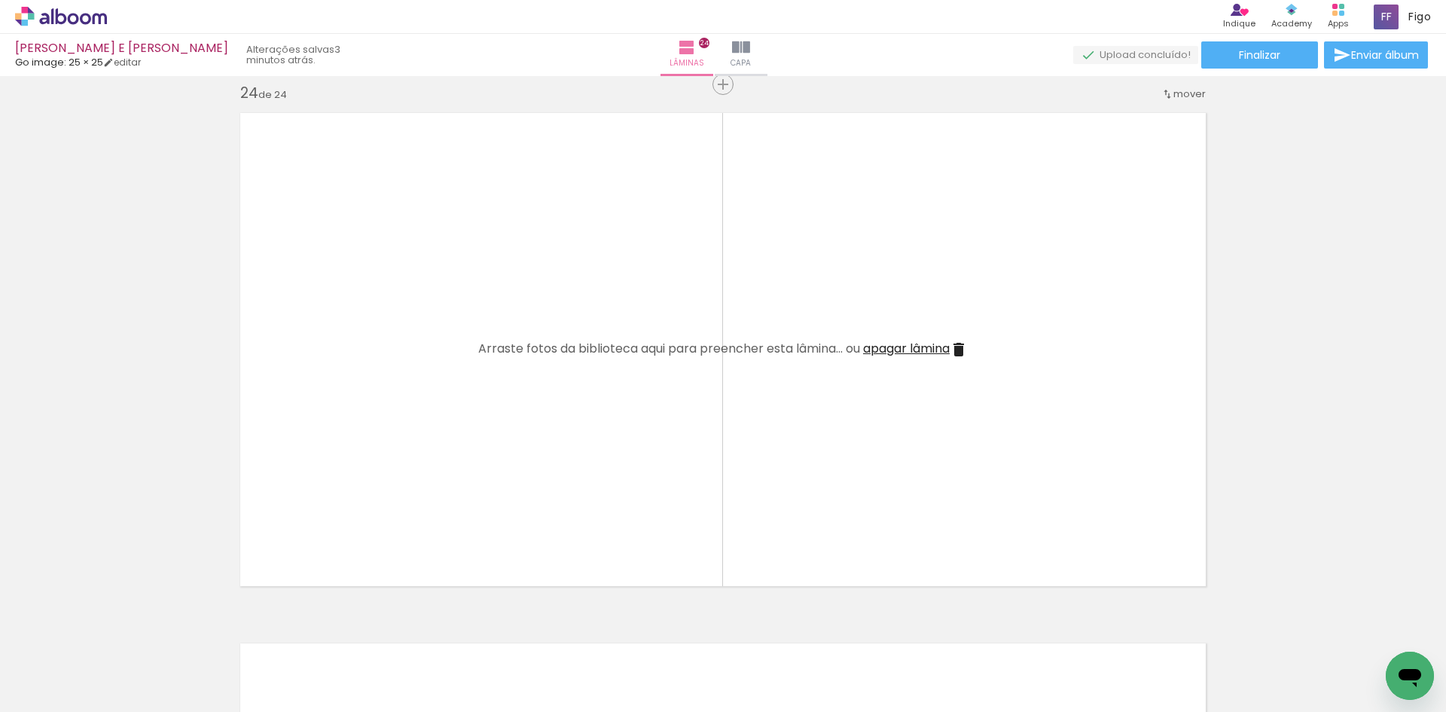
click at [964, 344] on iron-icon at bounding box center [959, 349] width 18 height 18
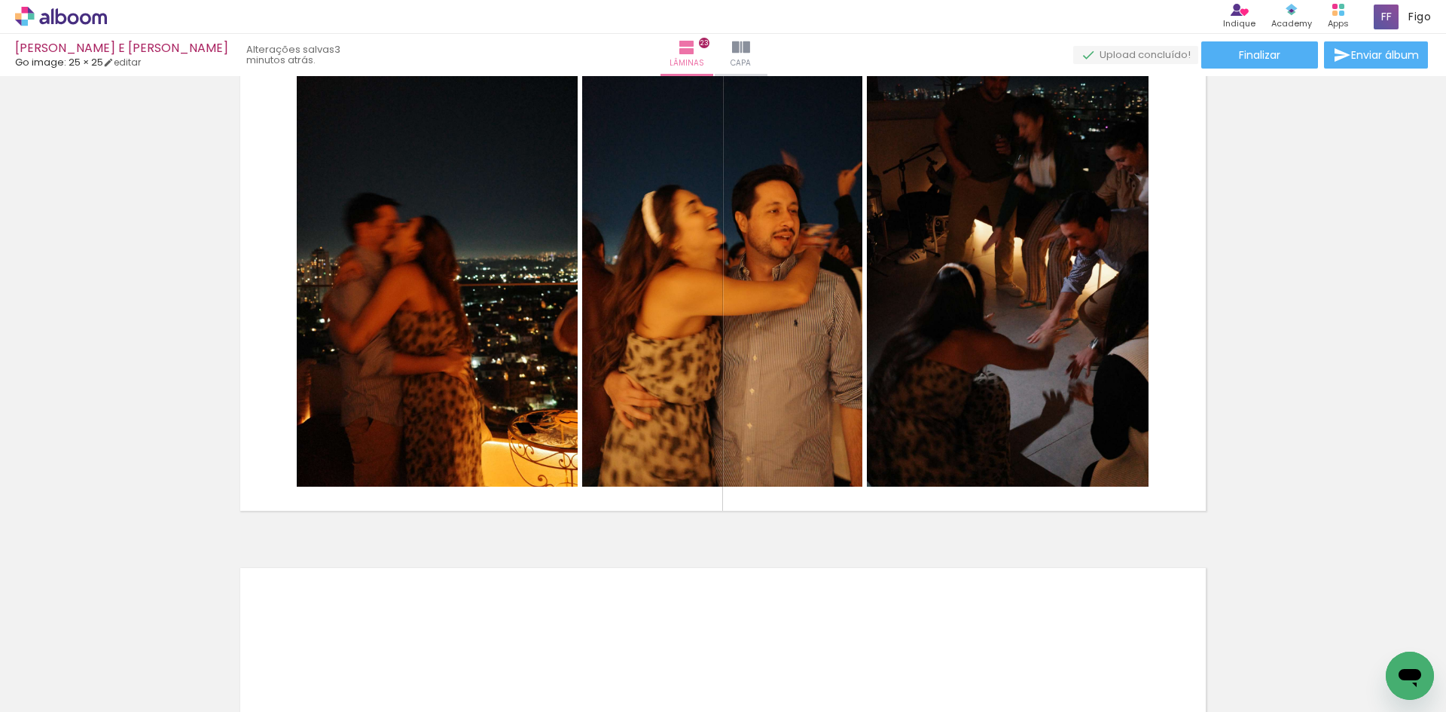
scroll to position [11455, 0]
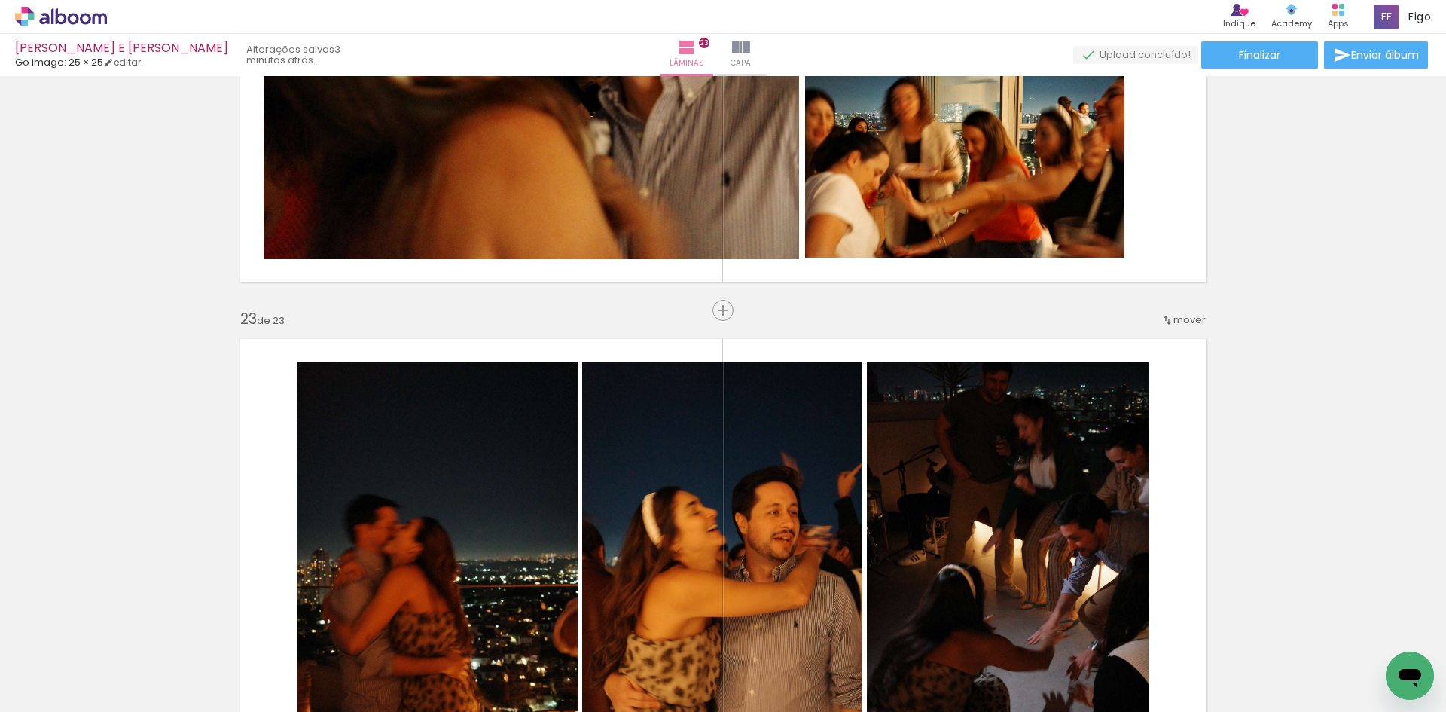
click at [126, 626] on iron-icon at bounding box center [118, 631] width 16 height 16
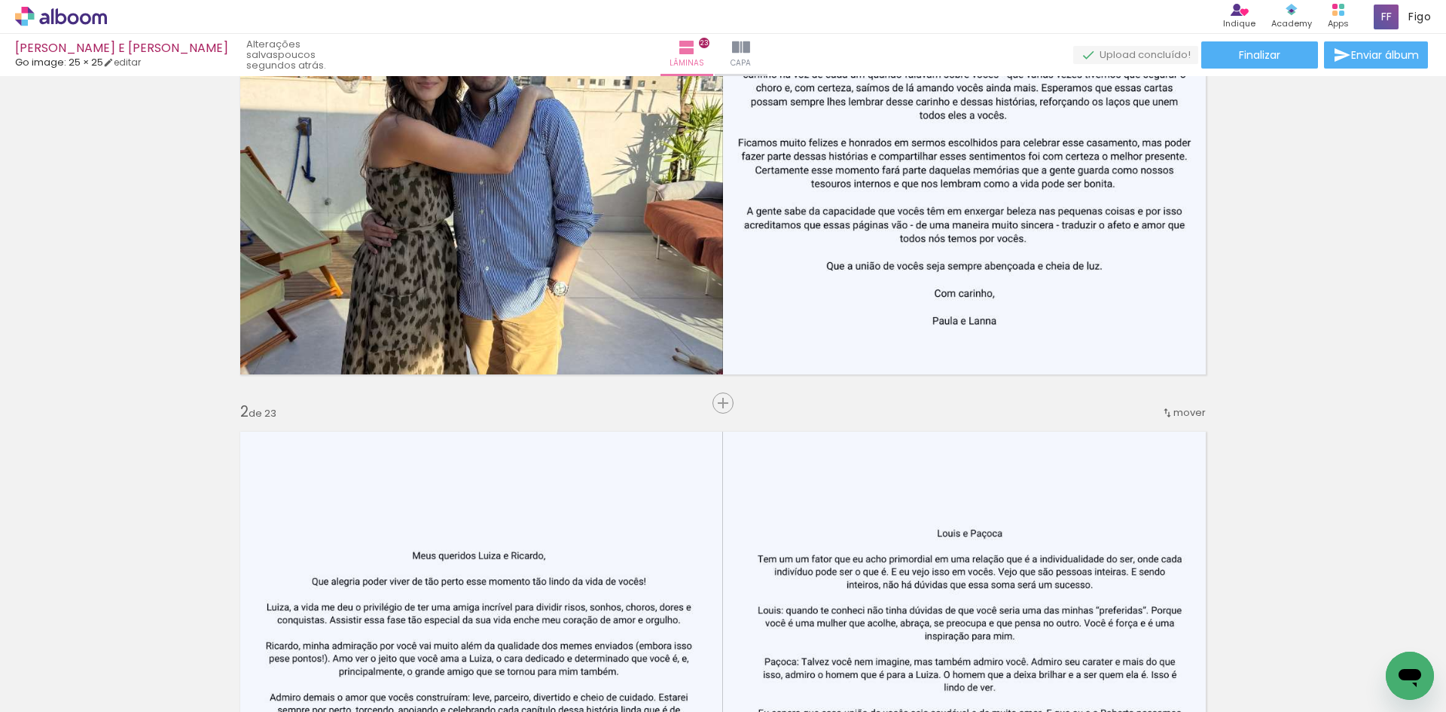
scroll to position [0, 0]
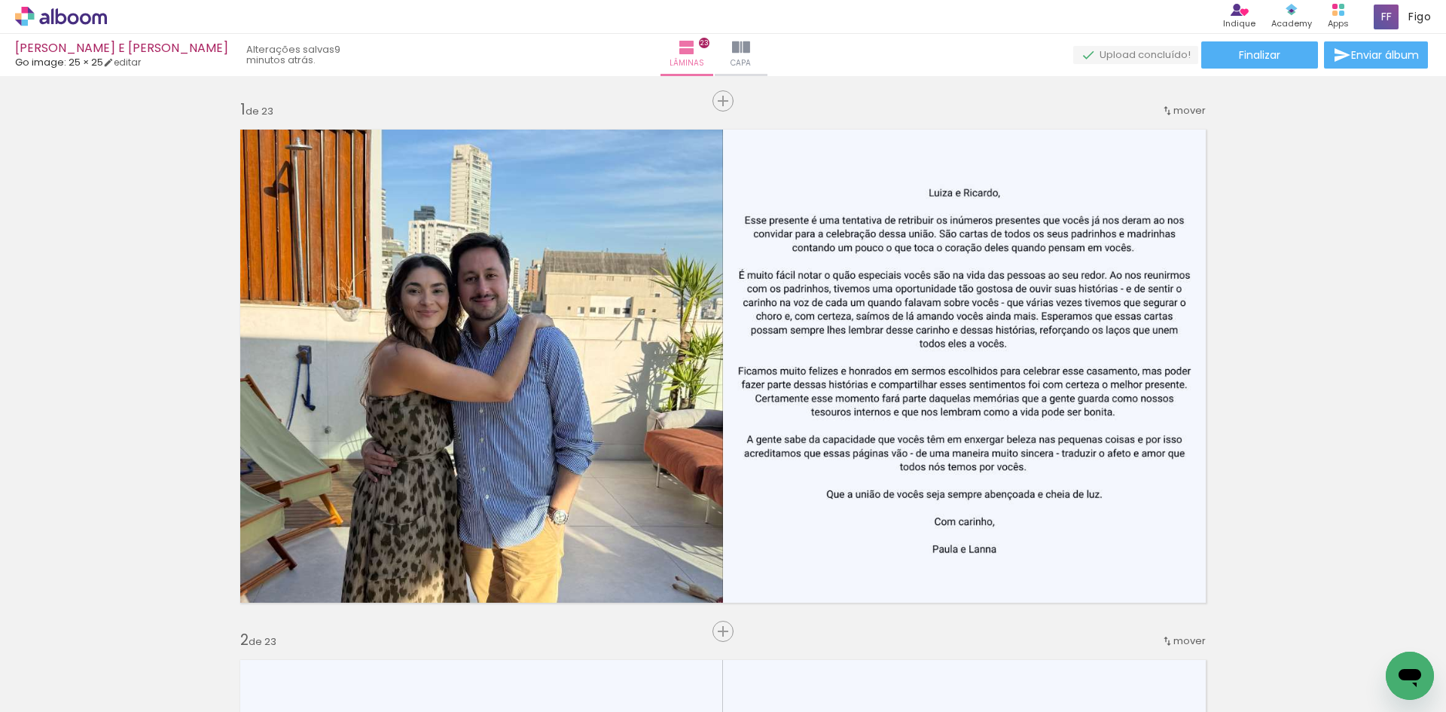
scroll to position [753, 0]
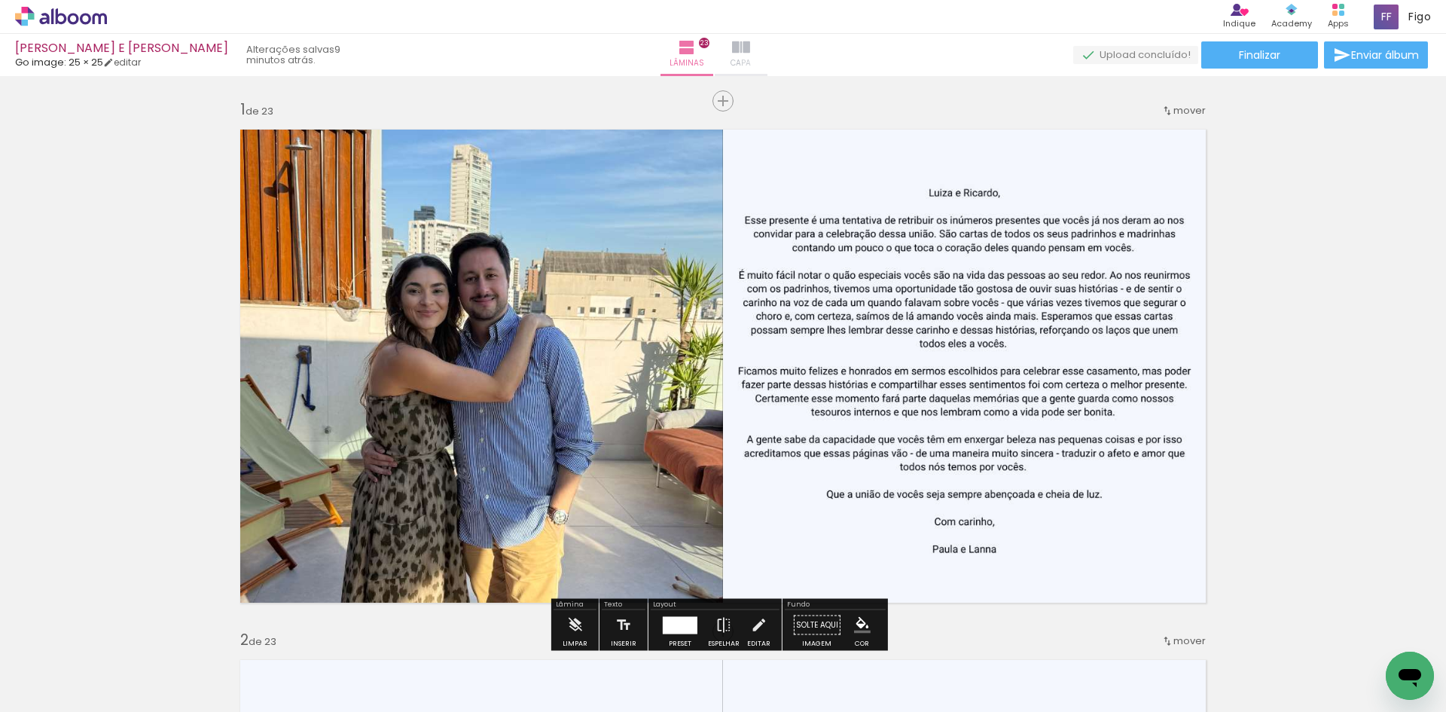
click at [751, 61] on span "Capa" at bounding box center [741, 63] width 20 height 14
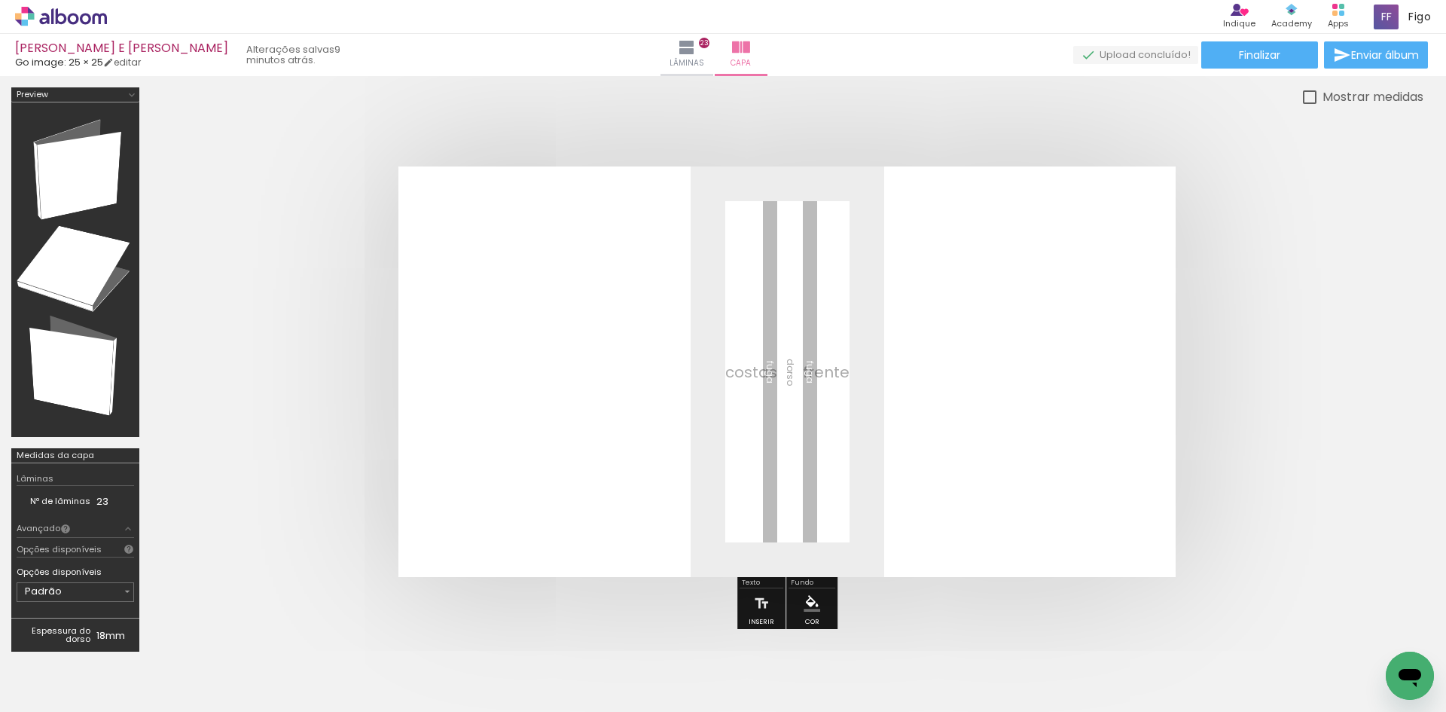
click at [59, 699] on span "Adicionar Fotos" at bounding box center [53, 703] width 45 height 17
click at [0, 0] on input "file" at bounding box center [0, 0] width 0 height 0
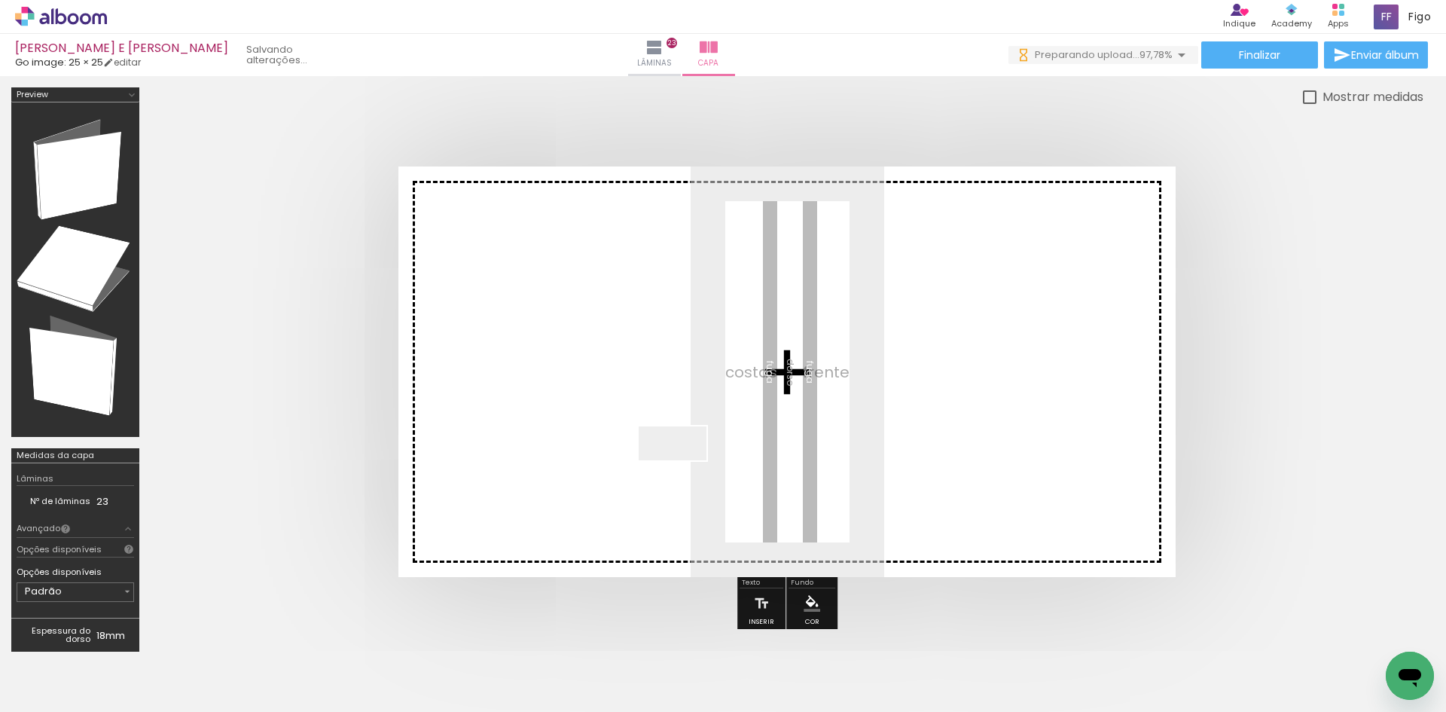
drag, startPoint x: 174, startPoint y: 662, endPoint x: 721, endPoint y: 428, distance: 594.8
click at [721, 428] on quentale-workspace at bounding box center [723, 356] width 1446 height 712
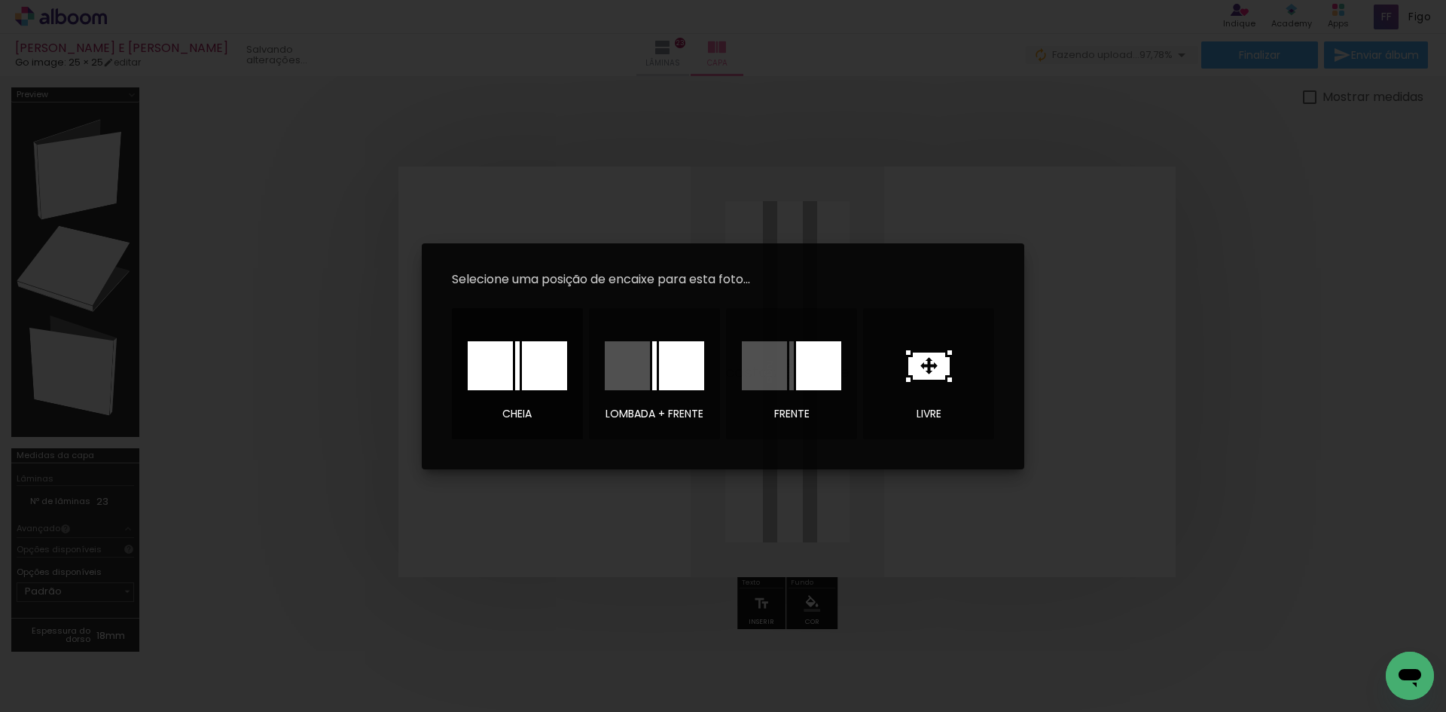
click at [543, 362] on div at bounding box center [544, 365] width 45 height 49
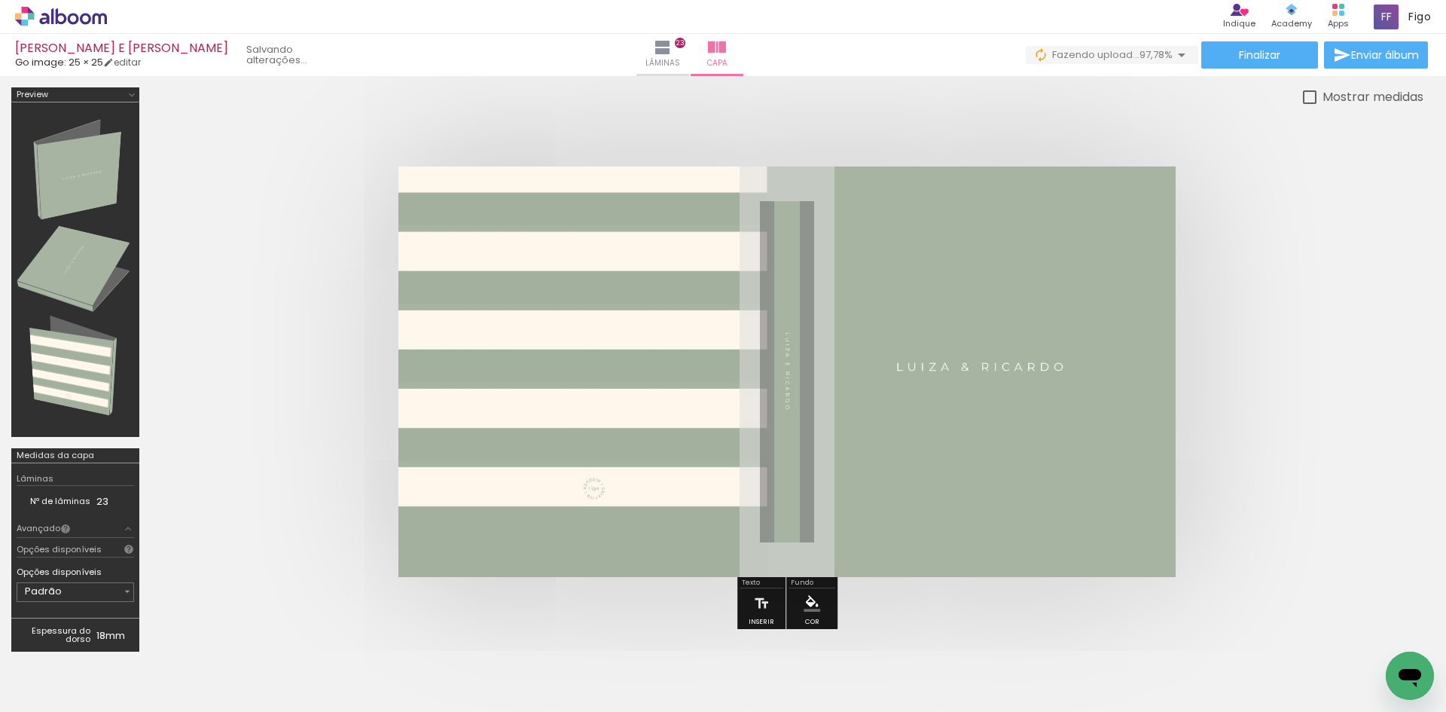
scroll to position [753, 0]
click at [1252, 50] on span "Finalizar" at bounding box center [1259, 55] width 41 height 11
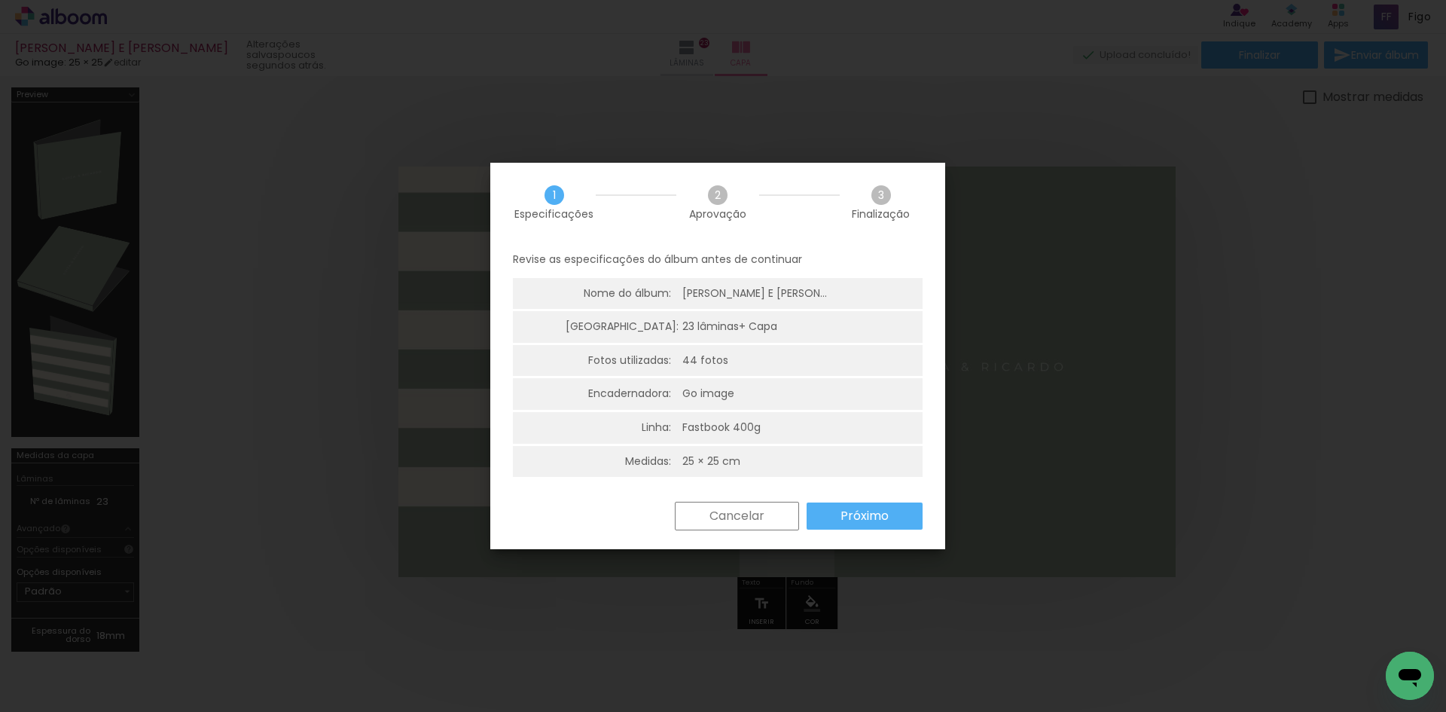
click at [0, 0] on slot "Próximo" at bounding box center [0, 0] width 0 height 0
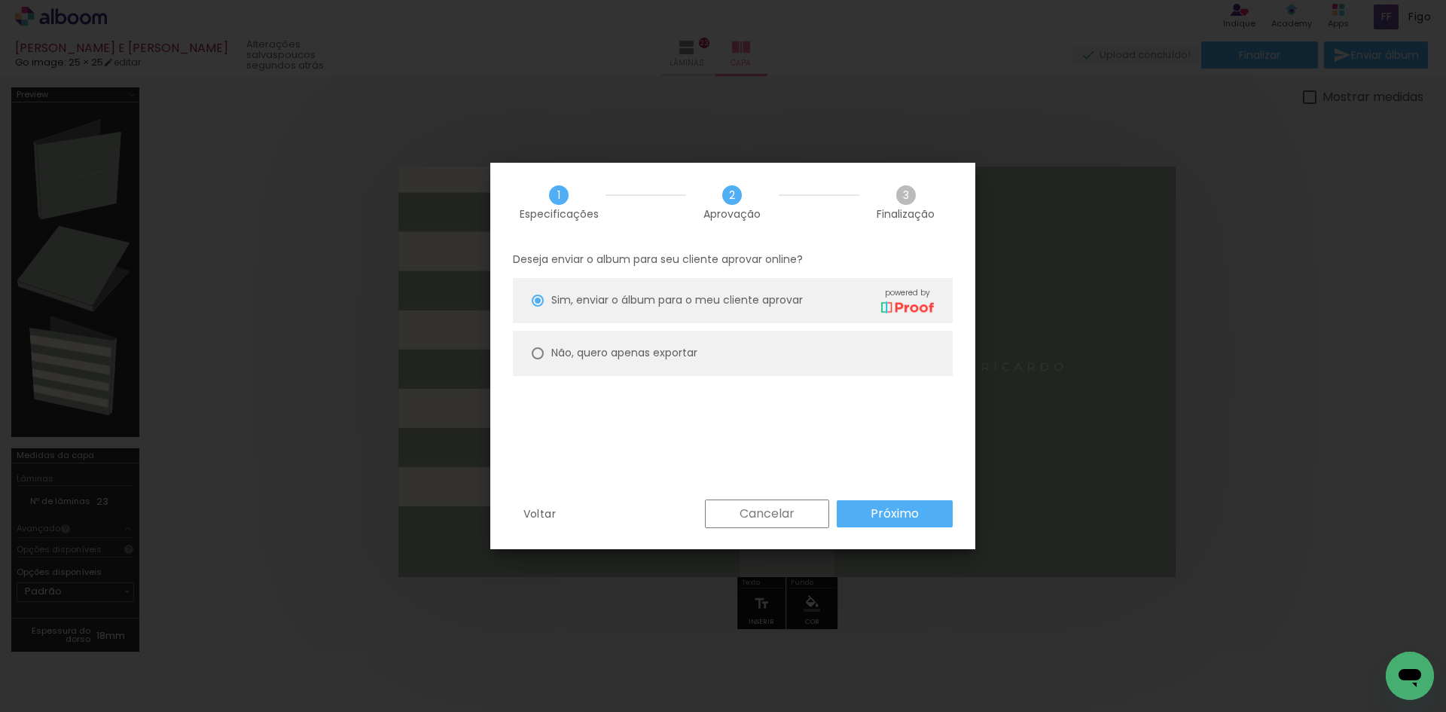
click at [0, 0] on slot "Próximo" at bounding box center [0, 0] width 0 height 0
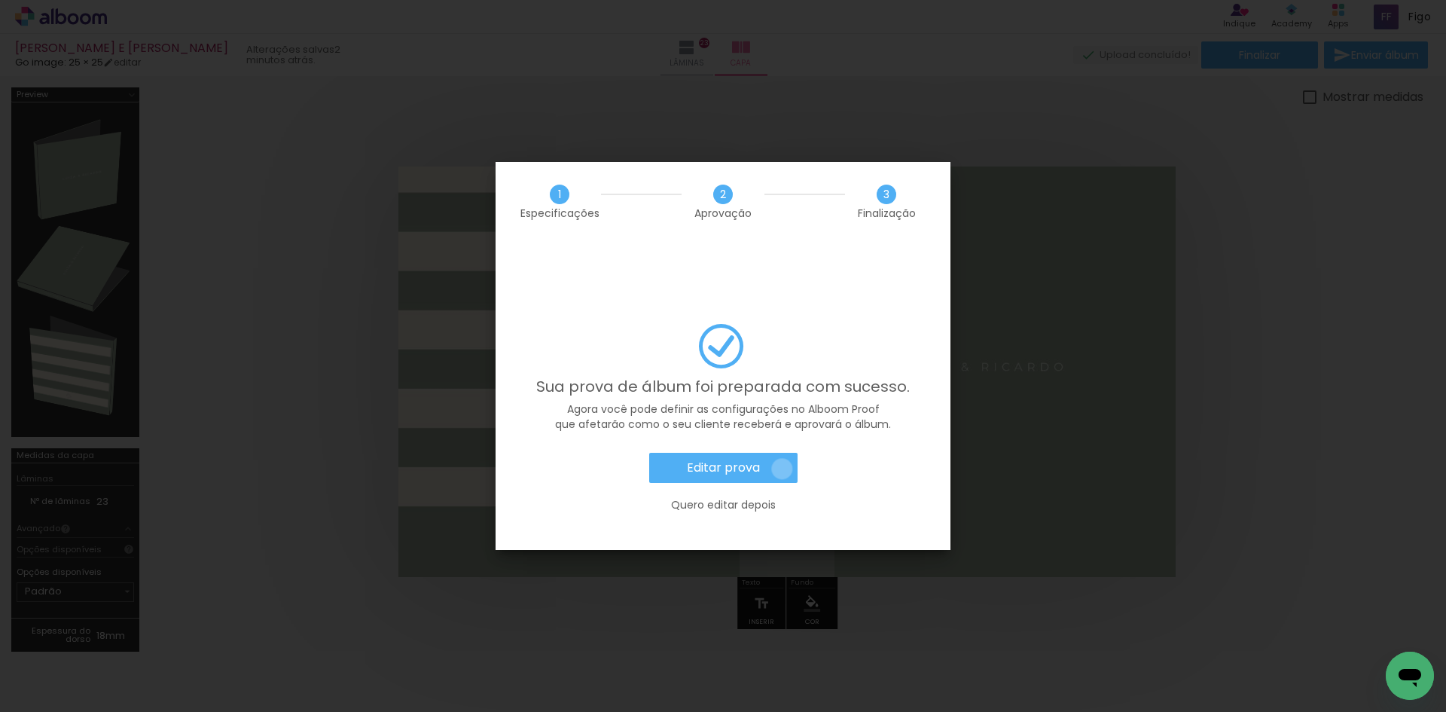
click at [782, 453] on paper-button "Editar prova" at bounding box center [723, 468] width 148 height 30
